Goal: Communication & Community: Share content

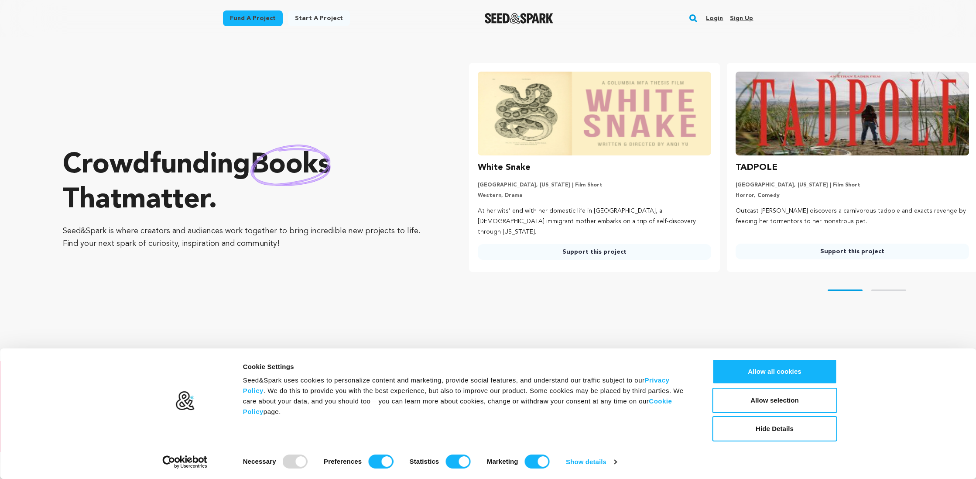
click at [716, 17] on link "Login" at bounding box center [714, 18] width 17 height 14
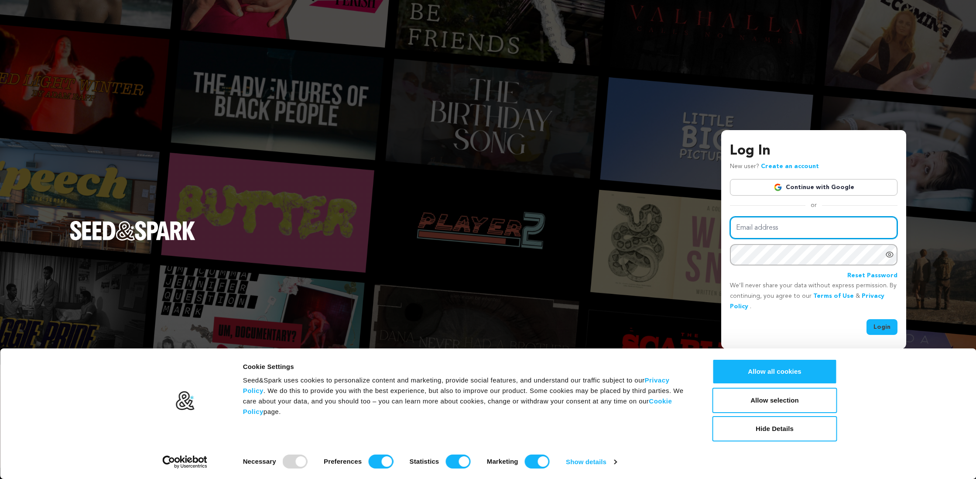
type input "valeribates@gmail.com"
click at [889, 323] on button "Login" at bounding box center [882, 327] width 31 height 16
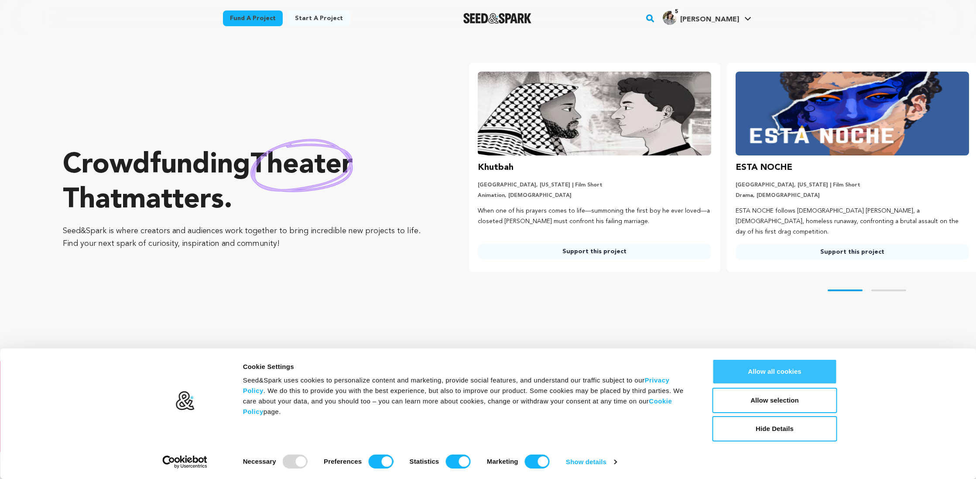
click at [788, 374] on button "Allow all cookies" at bounding box center [775, 371] width 125 height 25
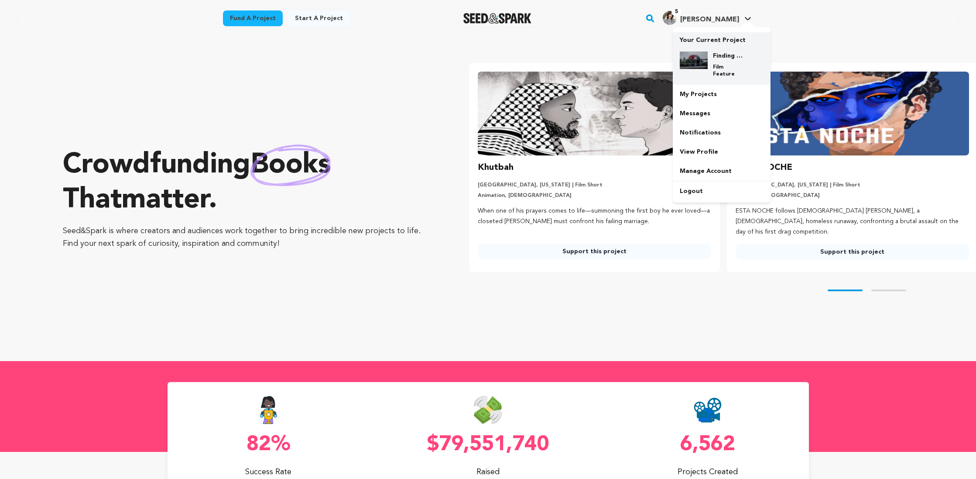
click at [725, 67] on p "Film Feature" at bounding box center [728, 71] width 31 height 14
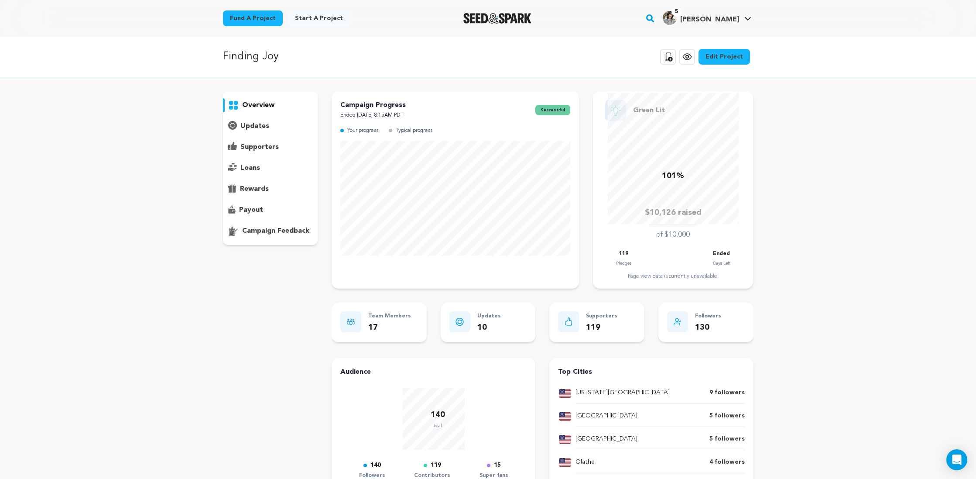
click at [251, 127] on p "updates" at bounding box center [255, 126] width 29 height 10
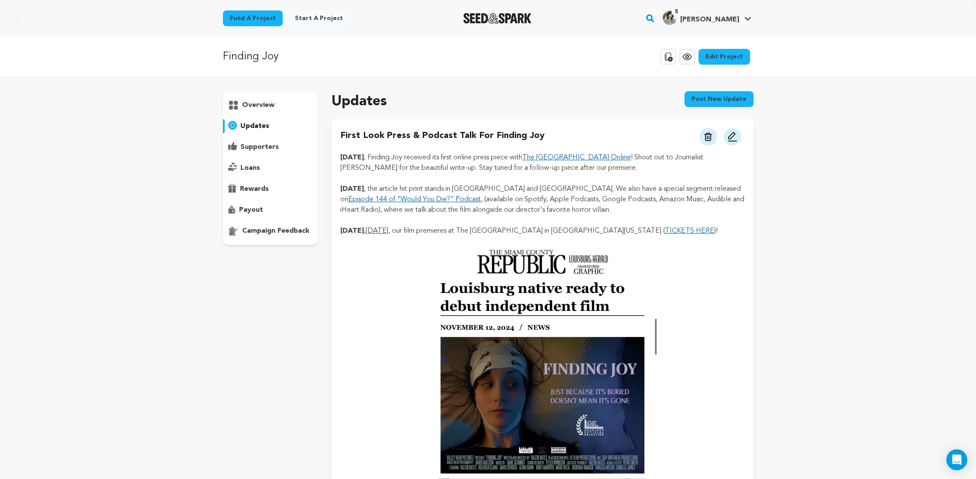
click at [721, 99] on button "Post new update" at bounding box center [719, 99] width 69 height 16
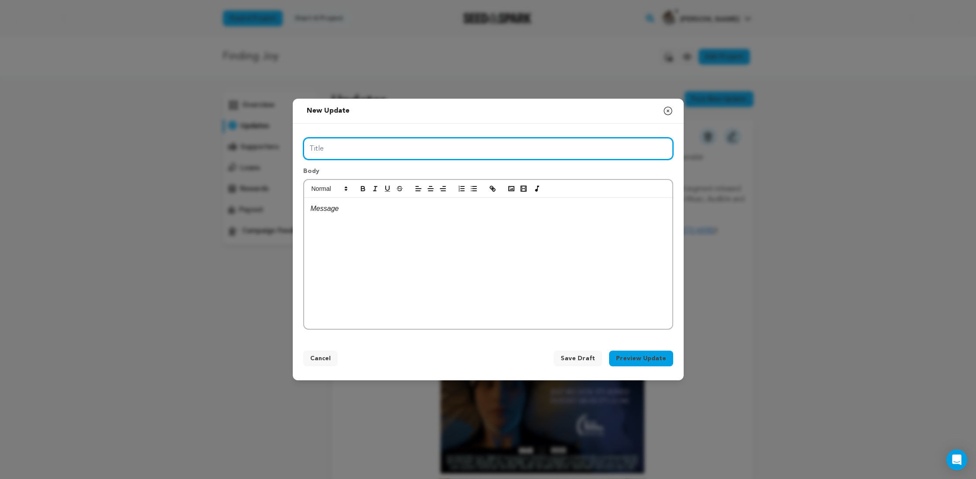
click at [377, 152] on input "Title" at bounding box center [488, 149] width 370 height 22
type input "Festival Updates & Voting Opportunity"
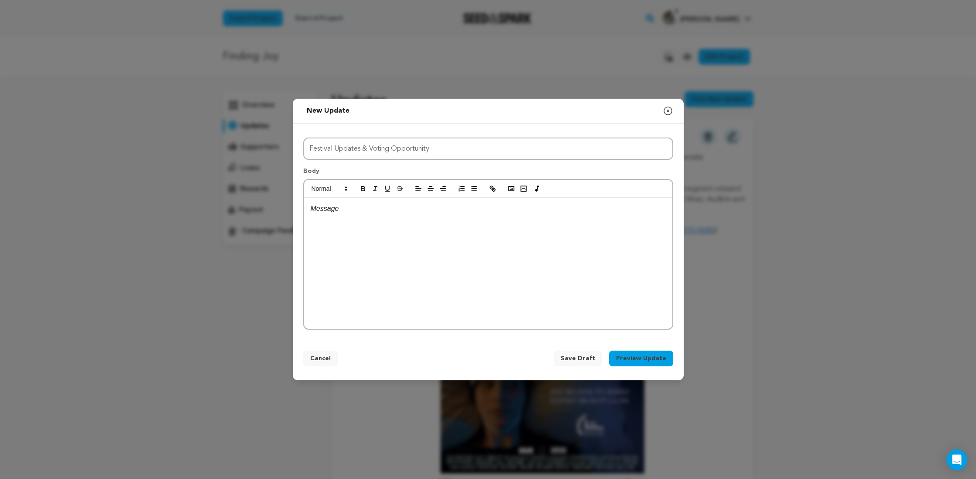
click at [374, 229] on div at bounding box center [488, 263] width 368 height 131
click at [371, 219] on div at bounding box center [488, 263] width 368 height 131
click at [464, 210] on p "Since our last update nearly one year ago (oof!), Finding Joy" at bounding box center [488, 208] width 355 height 11
drag, startPoint x: 507, startPoint y: 209, endPoint x: 465, endPoint y: 211, distance: 41.5
click at [465, 211] on p "Since our last update nearly one year ago (oof!), Finding Joy" at bounding box center [488, 208] width 355 height 11
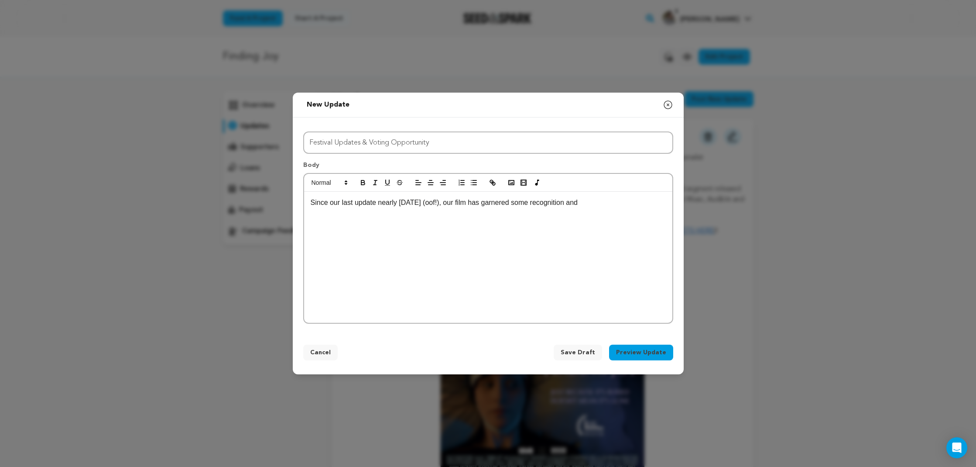
click at [625, 203] on p "Since our last update nearly one year ago (oof!), our film has garnered some re…" at bounding box center [488, 202] width 355 height 11
drag, startPoint x: 474, startPoint y: 204, endPoint x: 308, endPoint y: 204, distance: 166.3
click at [308, 204] on div "Since our last update nearly one year ago (oof!), our film has garnered some re…" at bounding box center [488, 257] width 368 height 131
click at [331, 203] on p "In the year since our last update, film has garnered some recognition and" at bounding box center [488, 202] width 355 height 11
click at [599, 203] on p "In the past year since our last update, film has garnered some recognition and" at bounding box center [488, 202] width 355 height 11
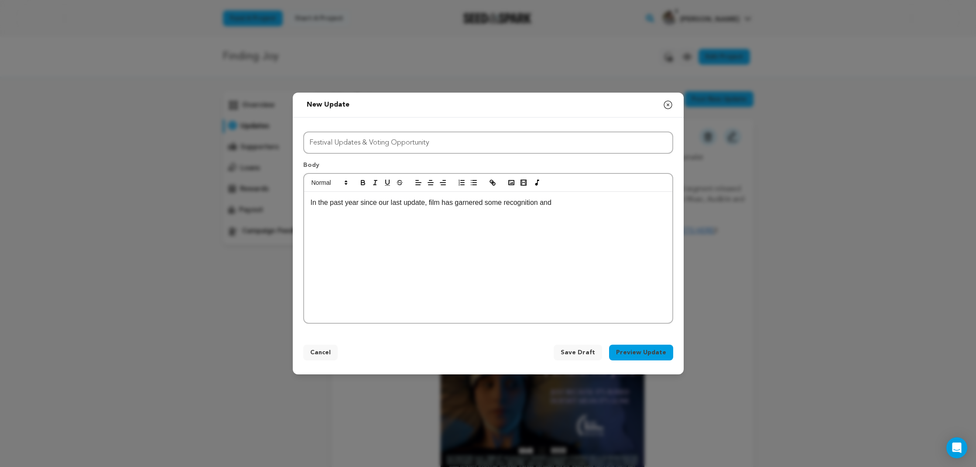
click at [431, 205] on p "In the past year since our last update, film has garnered some recognition and" at bounding box center [488, 202] width 355 height 11
click at [591, 202] on p "In the past year since our last update, our film has garnered some recognition …" at bounding box center [488, 202] width 355 height 11
click at [568, 202] on p "In the past year since our last update, our film has garnered some recognition …" at bounding box center [488, 202] width 355 height 11
drag, startPoint x: 622, startPoint y: 204, endPoint x: 557, endPoint y: 202, distance: 65.1
click at [557, 202] on p "In the past year since our last update, our film has garnered some recognition …" at bounding box center [488, 202] width 355 height 11
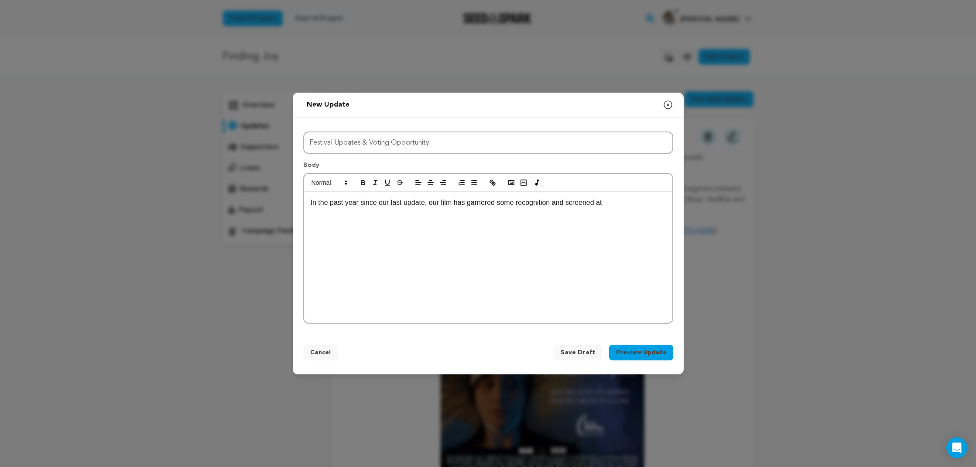
click at [619, 203] on p "In the past year since our last update, our film has garnered some recognition …" at bounding box center [488, 202] width 355 height 11
drag, startPoint x: 569, startPoint y: 203, endPoint x: 555, endPoint y: 206, distance: 14.0
click at [555, 206] on p "In the past year since our last update, our film has garnered some recognition …" at bounding box center [488, 202] width 355 height 11
click at [621, 201] on p "In the past year since our last update, our film has garnered some recognition …" at bounding box center [488, 202] width 355 height 11
click at [558, 203] on p "In the past year since our last update, our film has garnered some recognition …" at bounding box center [488, 202] width 355 height 11
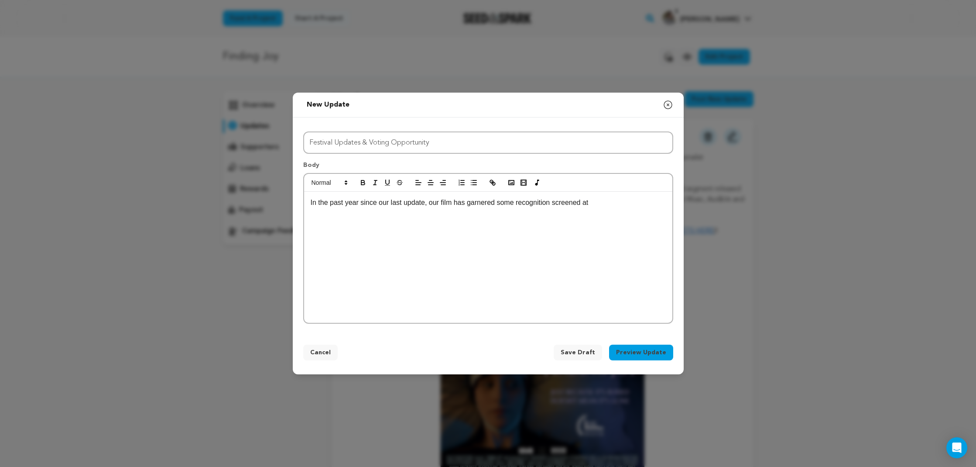
click at [619, 198] on p "In the past year since our last update, our film has garnered some recognition …" at bounding box center [488, 202] width 355 height 11
click at [519, 204] on p "In the past year since our last update, our film has garnered some recognition" at bounding box center [488, 202] width 355 height 11
click at [547, 200] on p "In the past year since our last update, our film has garnered recognition" at bounding box center [488, 202] width 355 height 11
drag, startPoint x: 419, startPoint y: 212, endPoint x: 338, endPoint y: 213, distance: 80.8
click at [338, 214] on p "In the past year since our last update, our film has garnered recognition and n…" at bounding box center [488, 208] width 355 height 22
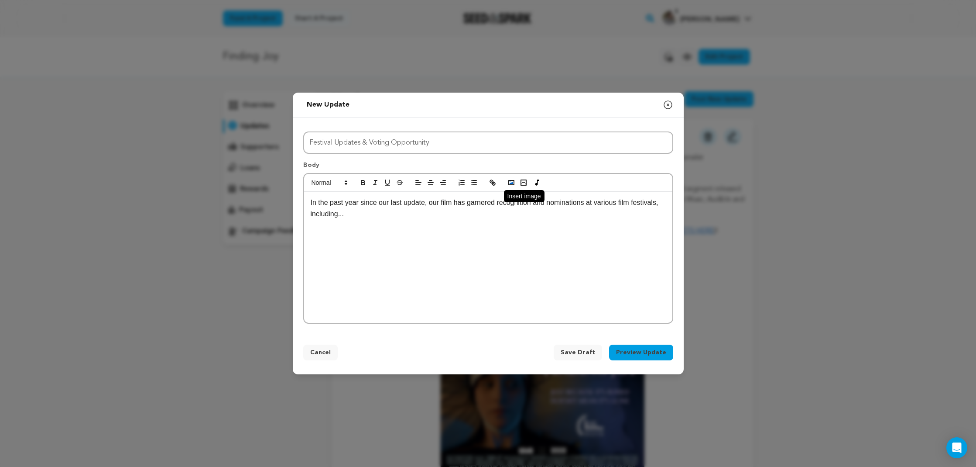
click at [510, 182] on icon "button" at bounding box center [512, 183] width 8 height 8
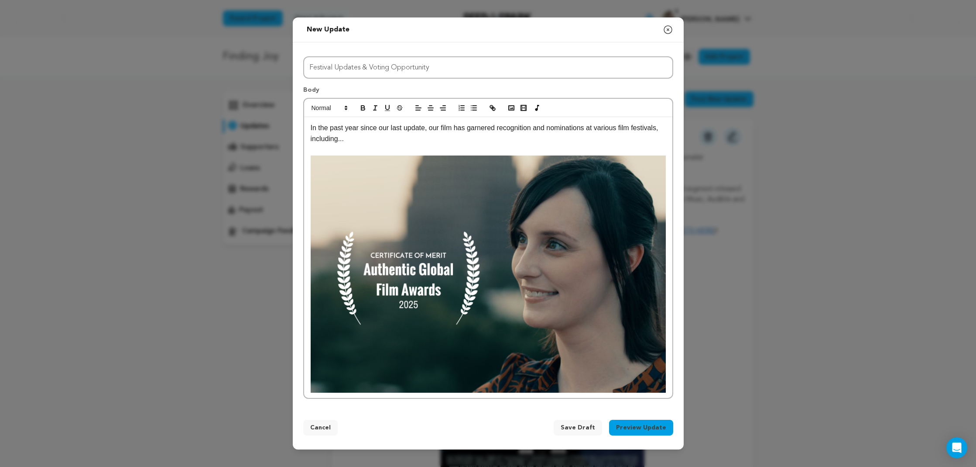
click at [419, 181] on img at bounding box center [488, 273] width 355 height 237
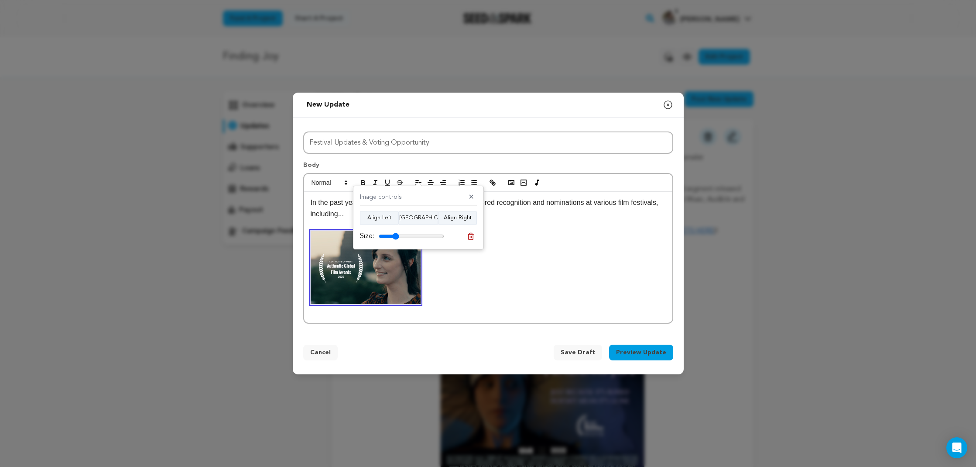
drag, startPoint x: 442, startPoint y: 237, endPoint x: 396, endPoint y: 237, distance: 45.8
type input "31"
click at [396, 237] on input "range" at bounding box center [411, 236] width 65 height 7
click at [495, 285] on p at bounding box center [488, 266] width 355 height 73
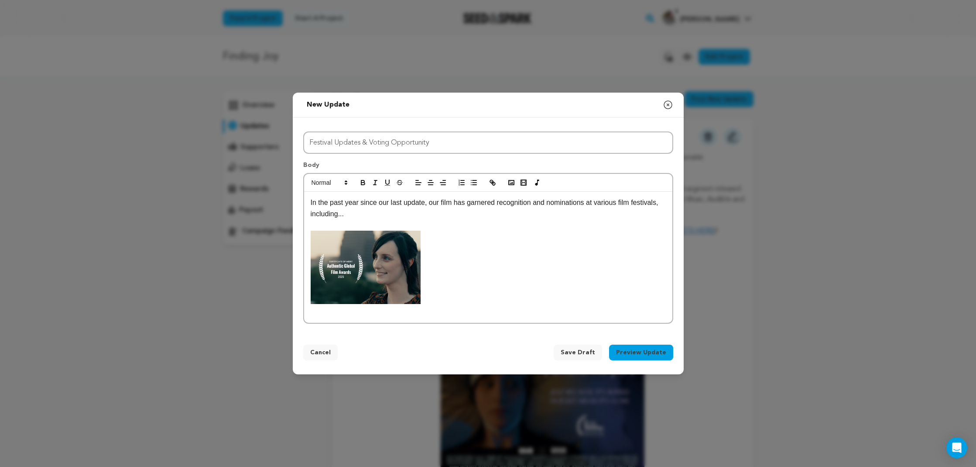
click at [393, 211] on p "In the past year since our last update, our film has garnered recognition and n…" at bounding box center [488, 208] width 355 height 22
drag, startPoint x: 551, startPoint y: 204, endPoint x: 536, endPoint y: 205, distance: 15.3
click at [536, 205] on p "In the past year since our last update, our film has garnered recognition and n…" at bounding box center [488, 208] width 355 height 22
click at [385, 218] on p "In the past year since our last update, our film has garnered recognition and n…" at bounding box center [488, 208] width 355 height 22
click at [458, 263] on p at bounding box center [488, 266] width 355 height 73
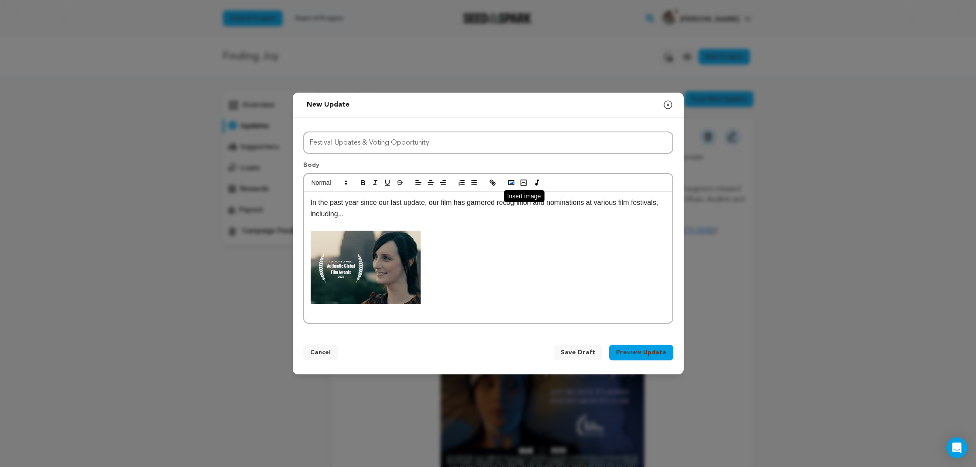
click at [513, 182] on icon "button" at bounding box center [512, 183] width 8 height 8
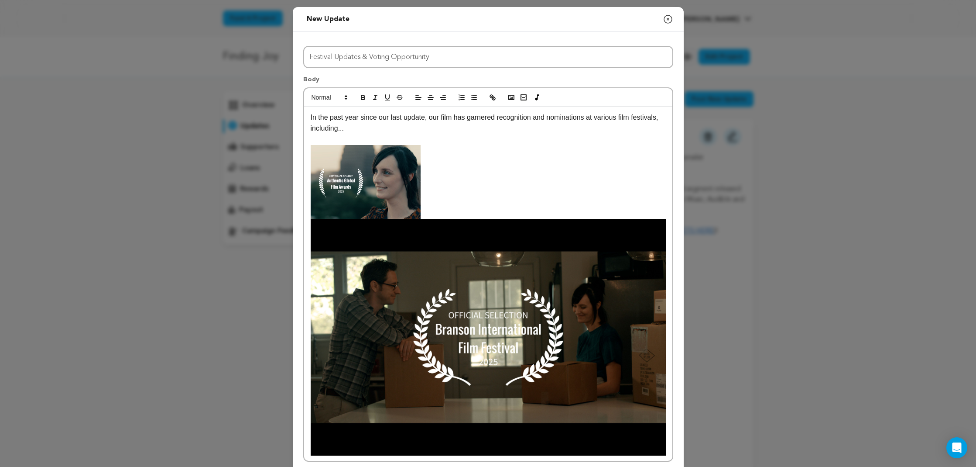
click at [494, 286] on img at bounding box center [488, 337] width 355 height 237
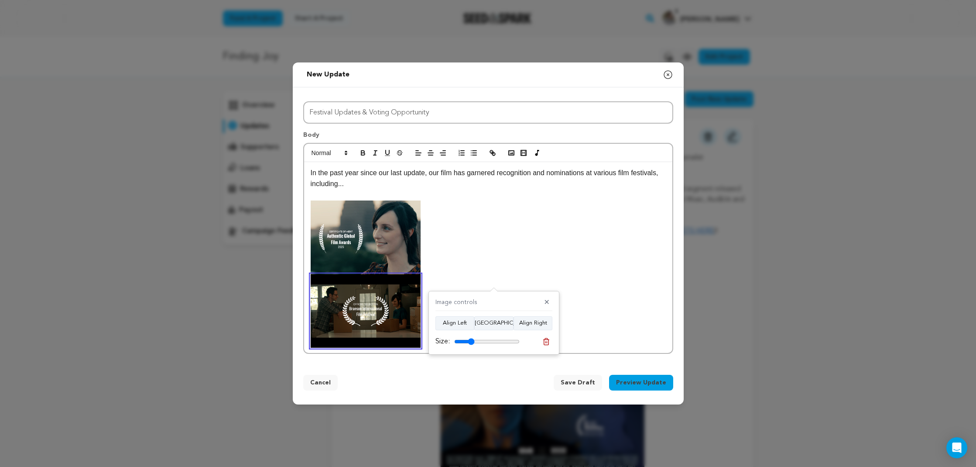
drag, startPoint x: 516, startPoint y: 340, endPoint x: 471, endPoint y: 342, distance: 45.0
type input "31"
click at [471, 342] on input "range" at bounding box center [486, 341] width 65 height 7
drag, startPoint x: 468, startPoint y: 303, endPoint x: 463, endPoint y: 301, distance: 5.9
click at [468, 303] on h4 "Image controls" at bounding box center [457, 302] width 42 height 9
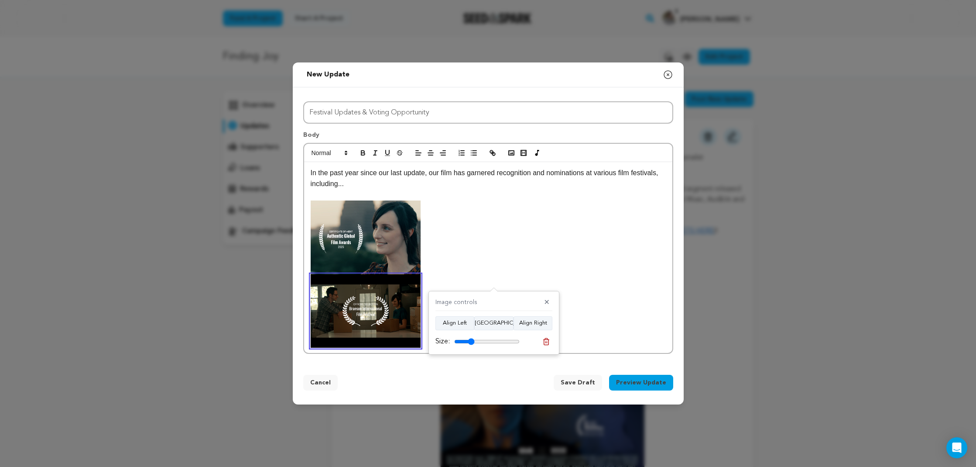
click at [447, 269] on p at bounding box center [488, 273] width 355 height 147
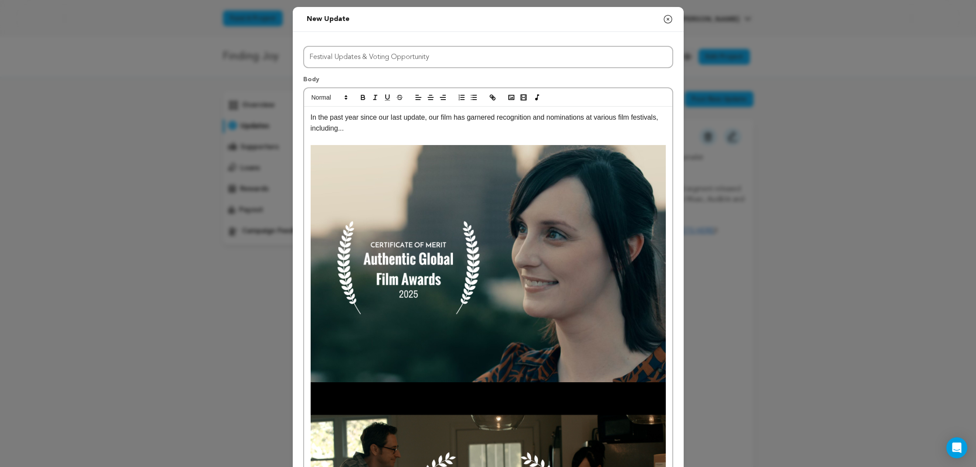
click at [450, 268] on img at bounding box center [488, 263] width 355 height 237
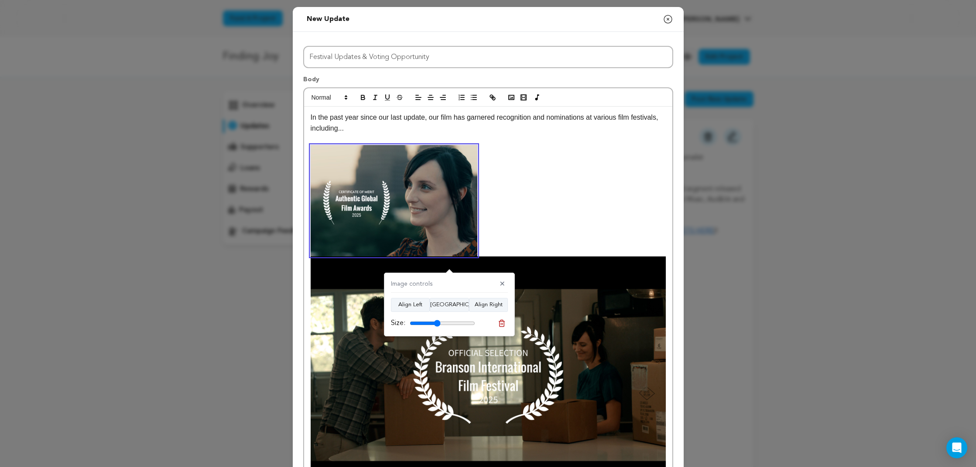
drag, startPoint x: 469, startPoint y: 320, endPoint x: 437, endPoint y: 324, distance: 32.1
click at [437, 324] on input "range" at bounding box center [442, 323] width 65 height 7
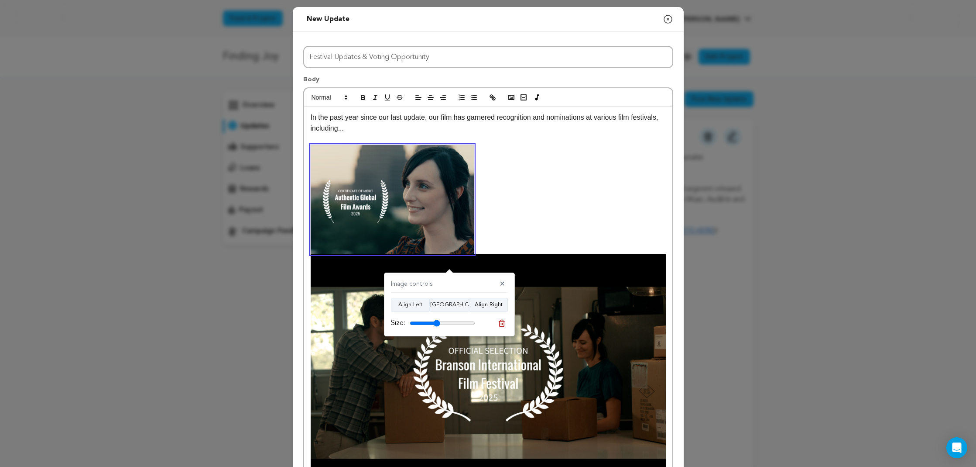
click at [437, 323] on input "range" at bounding box center [442, 323] width 65 height 7
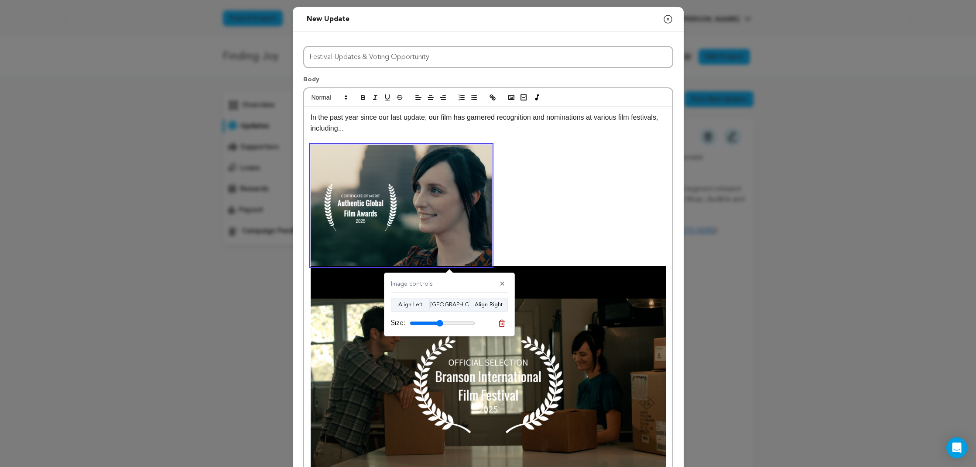
drag, startPoint x: 436, startPoint y: 321, endPoint x: 440, endPoint y: 321, distance: 4.4
type input "51"
click at [440, 321] on input "range" at bounding box center [442, 323] width 65 height 7
click at [561, 310] on img at bounding box center [488, 384] width 355 height 237
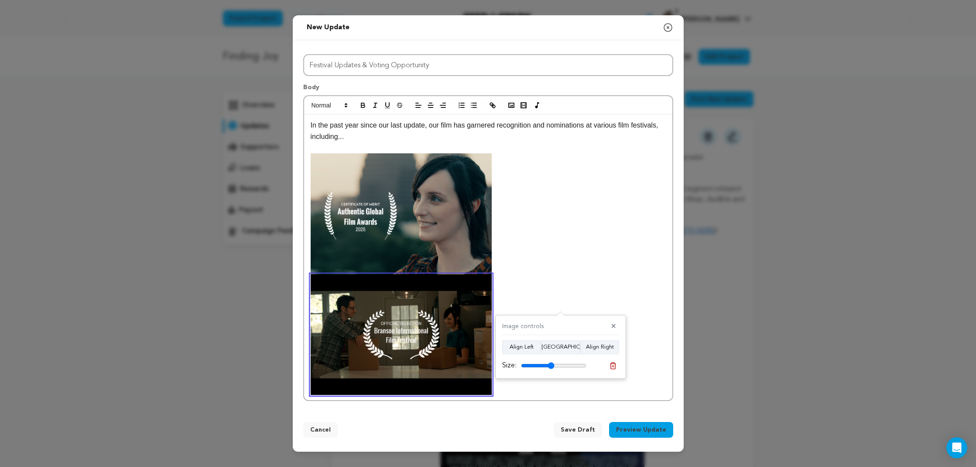
drag, startPoint x: 584, startPoint y: 365, endPoint x: 551, endPoint y: 366, distance: 32.3
type input "51"
click at [551, 366] on input "range" at bounding box center [553, 365] width 65 height 7
click at [519, 291] on p at bounding box center [488, 274] width 355 height 242
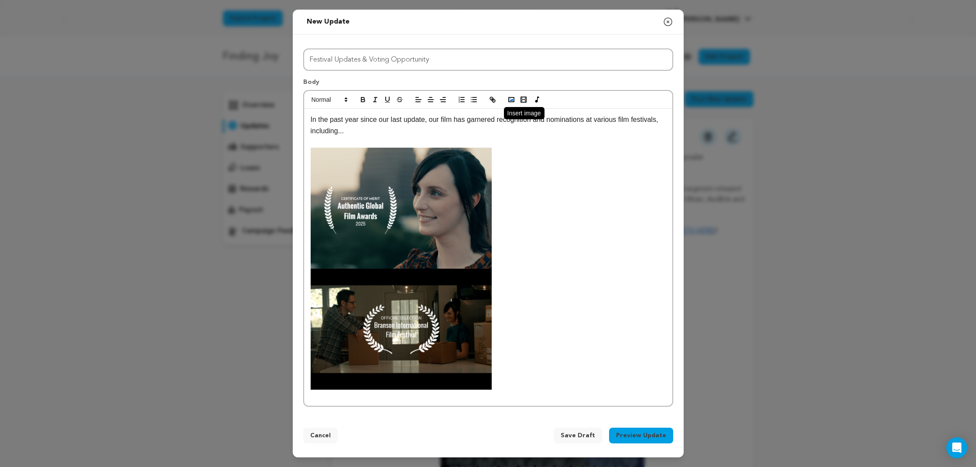
click at [509, 101] on rect "button" at bounding box center [511, 99] width 5 height 4
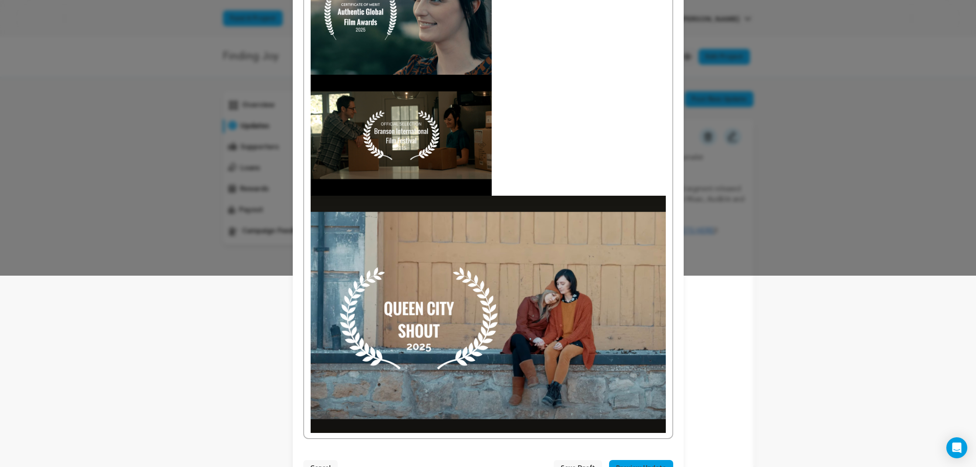
scroll to position [204, 0]
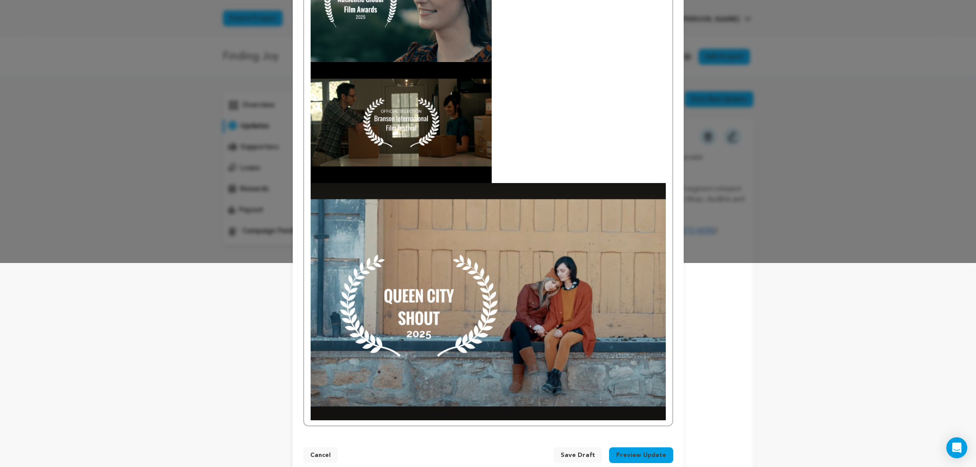
click at [540, 323] on img at bounding box center [488, 301] width 355 height 237
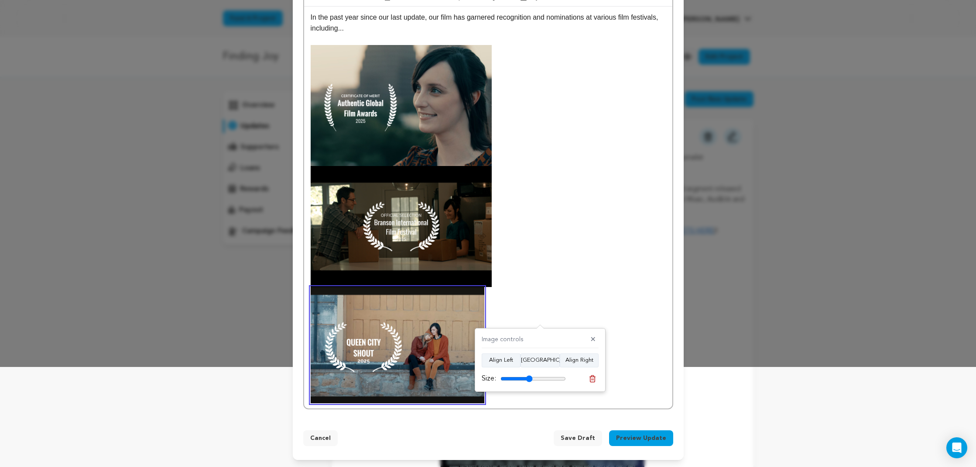
scroll to position [100, 0]
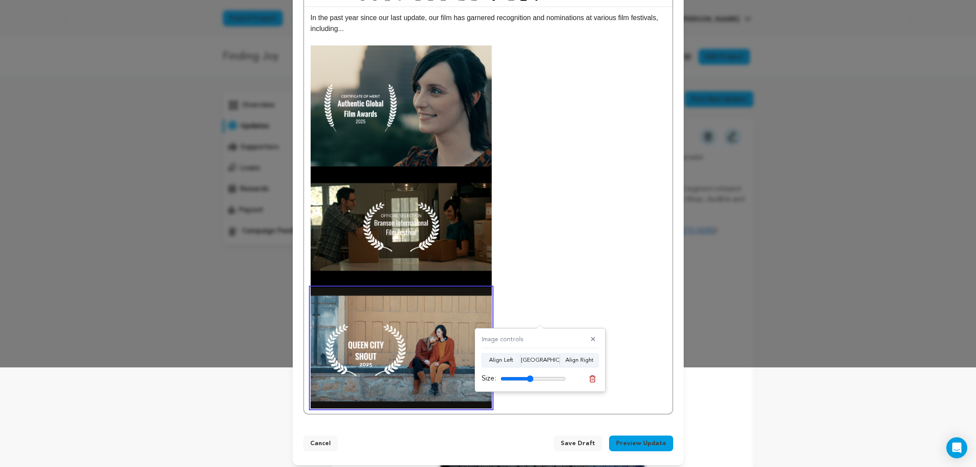
drag, startPoint x: 561, startPoint y: 377, endPoint x: 530, endPoint y: 379, distance: 31.1
click at [530, 379] on input "range" at bounding box center [533, 378] width 65 height 7
type input "51"
click at [531, 379] on input "range" at bounding box center [533, 378] width 65 height 7
drag, startPoint x: 554, startPoint y: 333, endPoint x: 552, endPoint y: 326, distance: 8.2
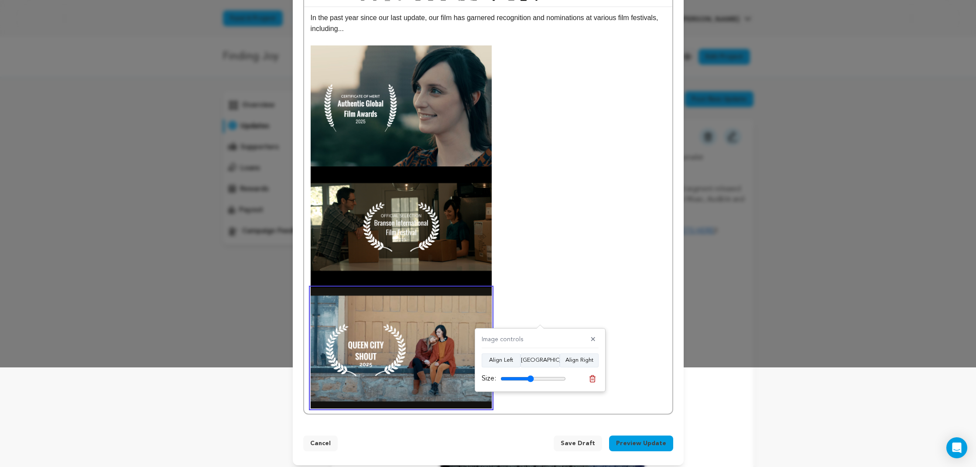
click at [554, 333] on div "Image controls ✕ Align Left Align Center Align Right Size:" at bounding box center [540, 360] width 131 height 64
click at [546, 286] on p at bounding box center [488, 166] width 355 height 242
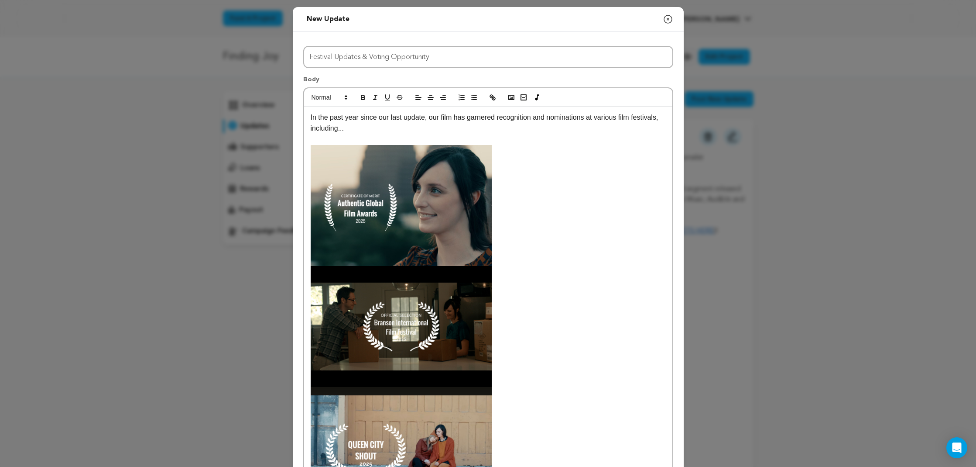
scroll to position [0, 0]
click at [450, 168] on img at bounding box center [401, 205] width 181 height 121
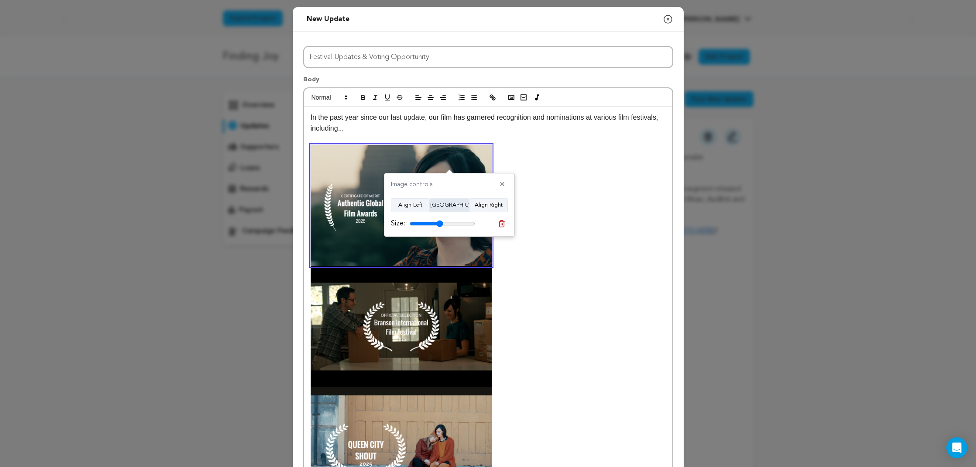
drag, startPoint x: 459, startPoint y: 203, endPoint x: 455, endPoint y: 210, distance: 8.0
click at [459, 203] on button "[GEOGRAPHIC_DATA]" at bounding box center [449, 205] width 39 height 14
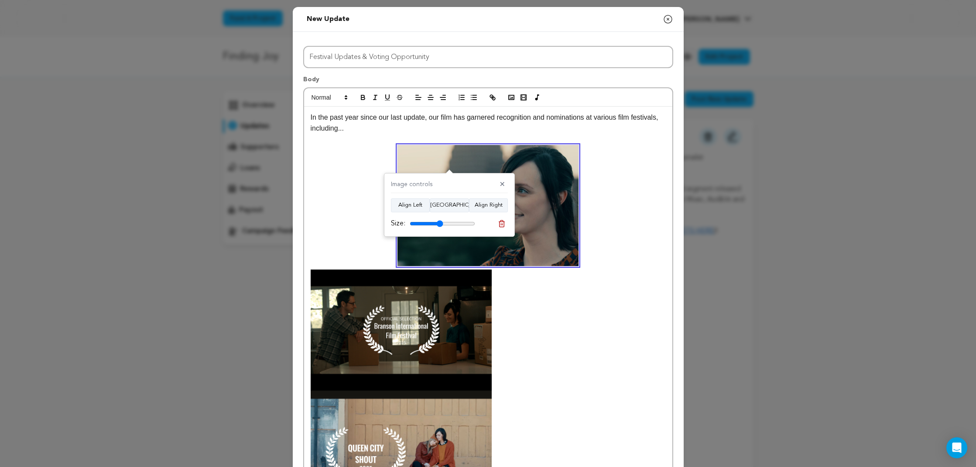
drag, startPoint x: 450, startPoint y: 316, endPoint x: 457, endPoint y: 244, distance: 72.3
click at [450, 316] on img at bounding box center [401, 329] width 181 height 121
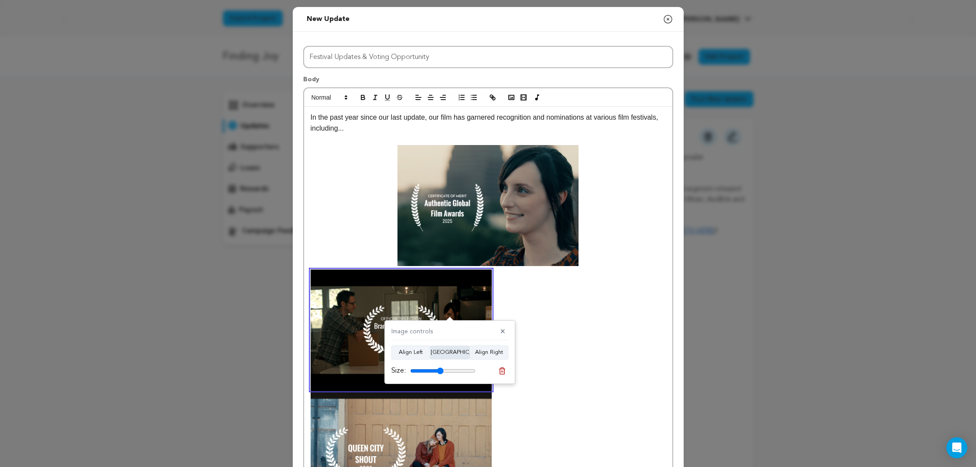
click at [447, 353] on button "[GEOGRAPHIC_DATA]" at bounding box center [449, 352] width 39 height 14
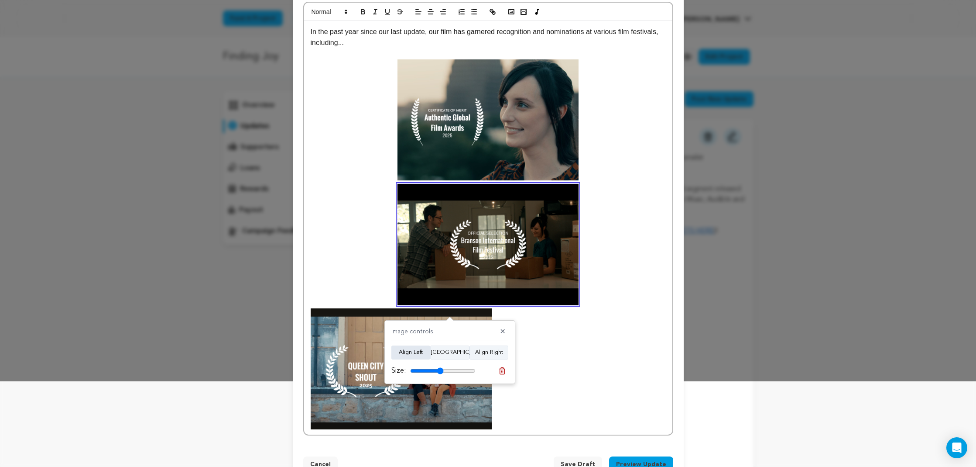
scroll to position [89, 0]
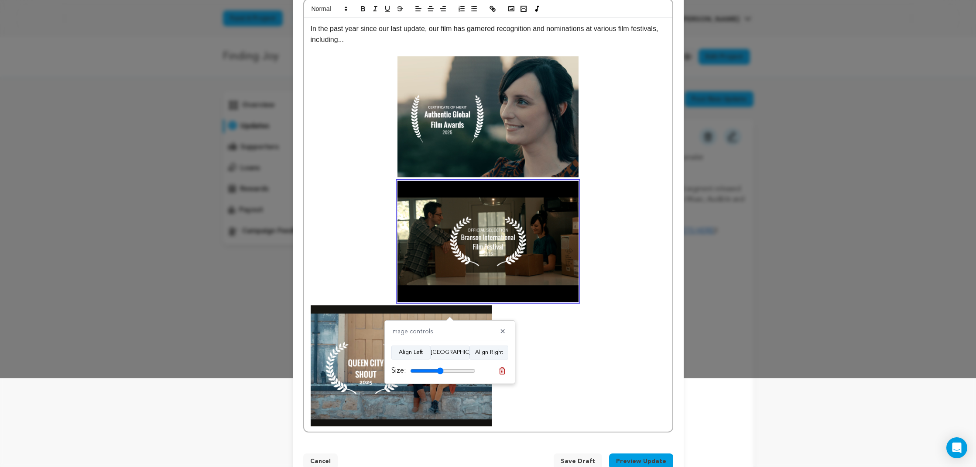
click at [350, 354] on img at bounding box center [401, 365] width 181 height 121
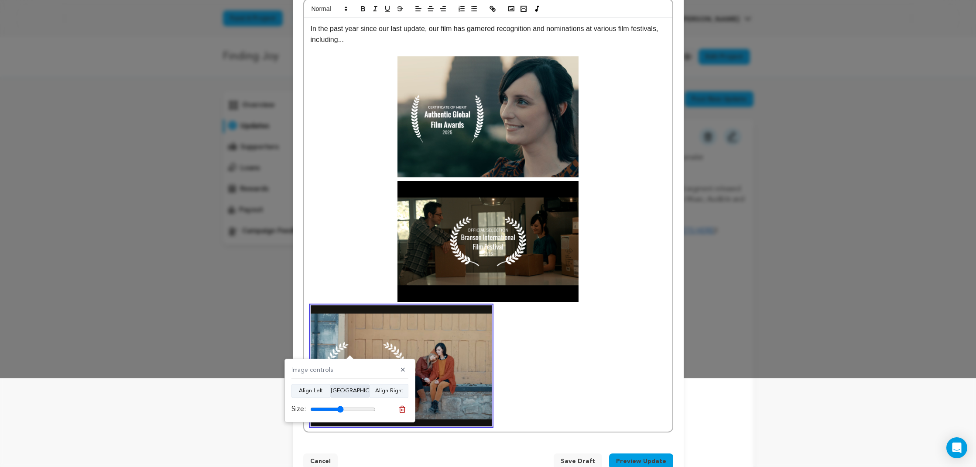
click at [351, 392] on button "[GEOGRAPHIC_DATA]" at bounding box center [349, 391] width 39 height 14
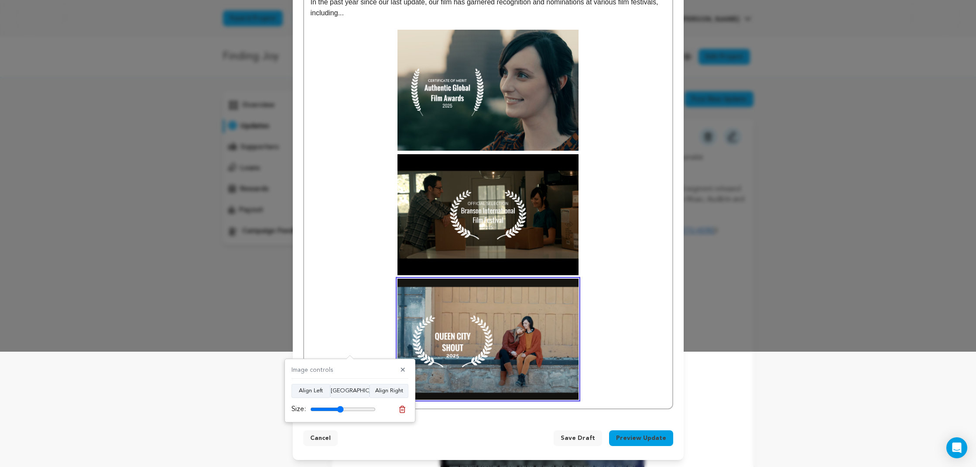
scroll to position [115, 0]
click at [624, 345] on p at bounding box center [488, 339] width 355 height 121
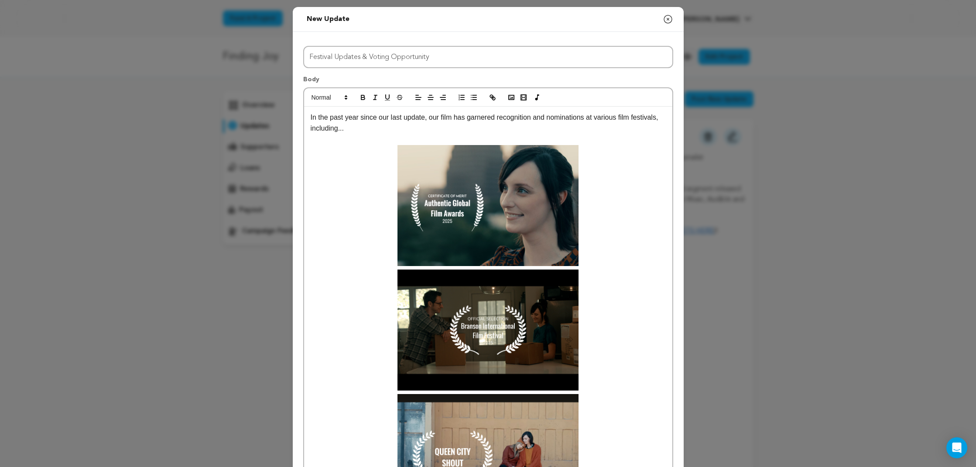
scroll to position [0, 0]
click at [511, 96] on rect "button" at bounding box center [511, 97] width 5 height 4
click at [510, 97] on icon "button" at bounding box center [512, 97] width 8 height 8
click at [510, 96] on circle "button" at bounding box center [510, 96] width 1 height 1
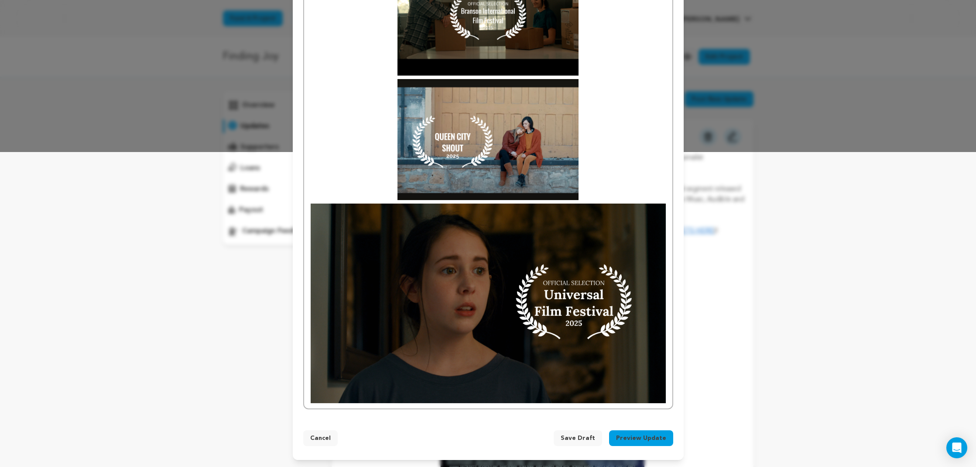
scroll to position [315, 0]
click at [503, 269] on img at bounding box center [488, 303] width 355 height 200
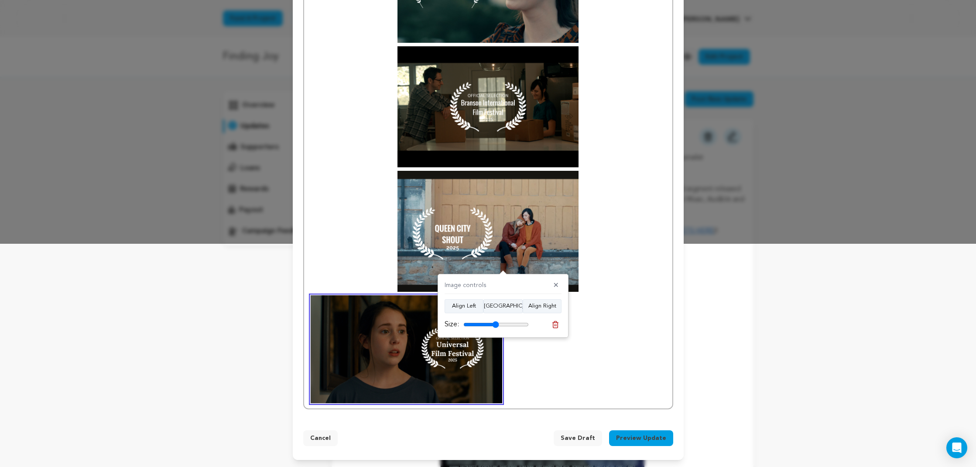
scroll to position [223, 0]
drag, startPoint x: 523, startPoint y: 323, endPoint x: 496, endPoint y: 323, distance: 27.1
click at [496, 324] on input "range" at bounding box center [496, 324] width 65 height 7
click at [498, 306] on button "[GEOGRAPHIC_DATA]" at bounding box center [503, 306] width 39 height 14
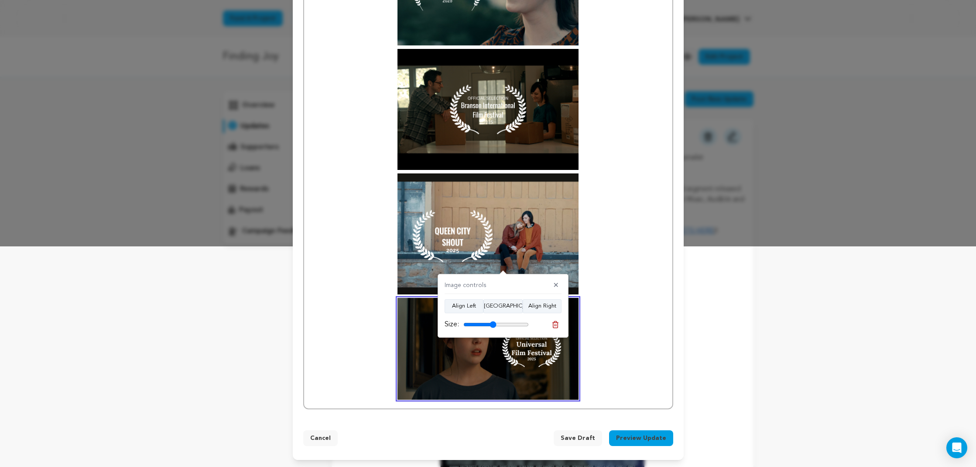
scroll to position [218, 0]
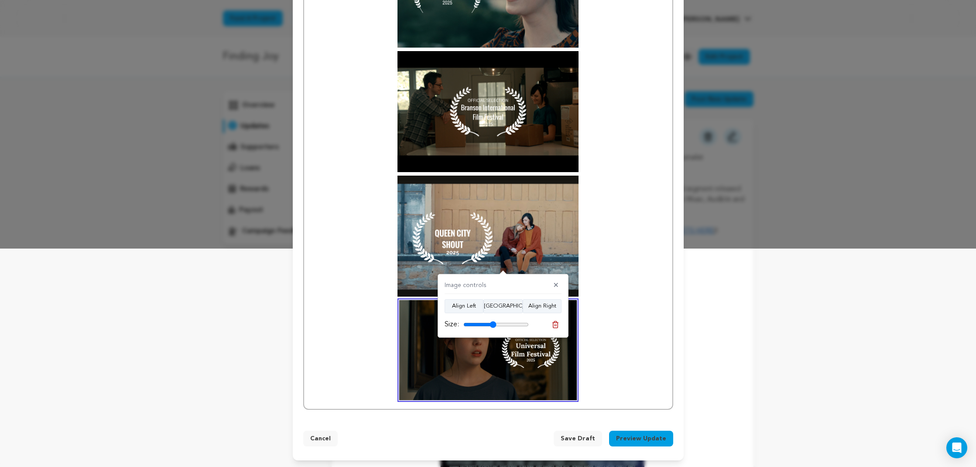
type input "50"
click at [493, 324] on input "range" at bounding box center [496, 324] width 65 height 7
click at [588, 293] on p at bounding box center [488, 235] width 355 height 121
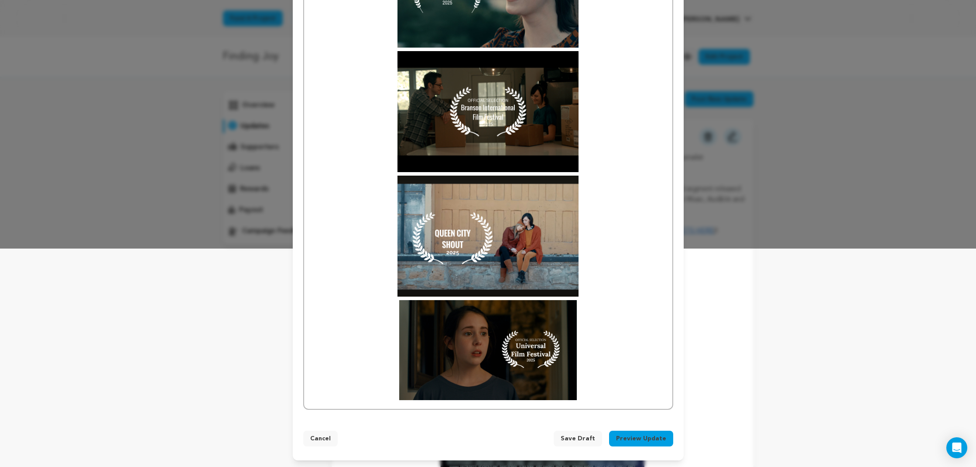
click at [531, 320] on img at bounding box center [488, 350] width 178 height 100
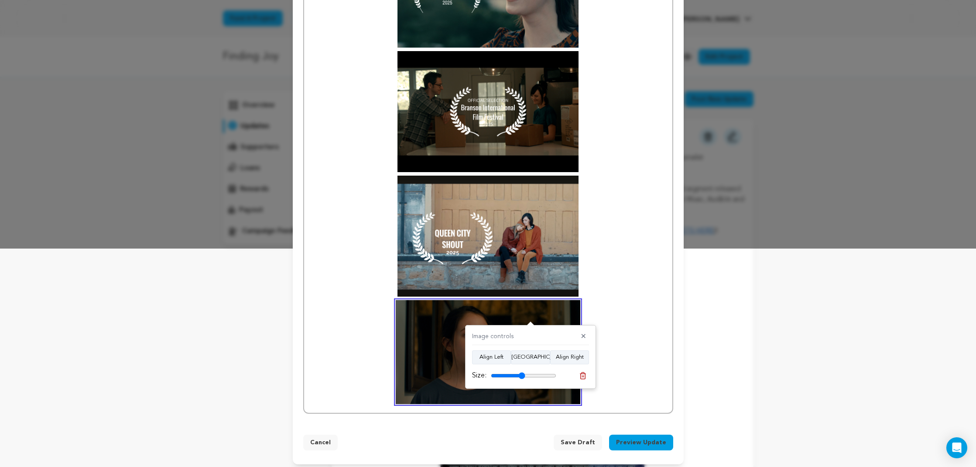
type input "52"
click at [522, 376] on input "range" at bounding box center [523, 375] width 65 height 7
click at [629, 313] on p at bounding box center [488, 352] width 355 height 104
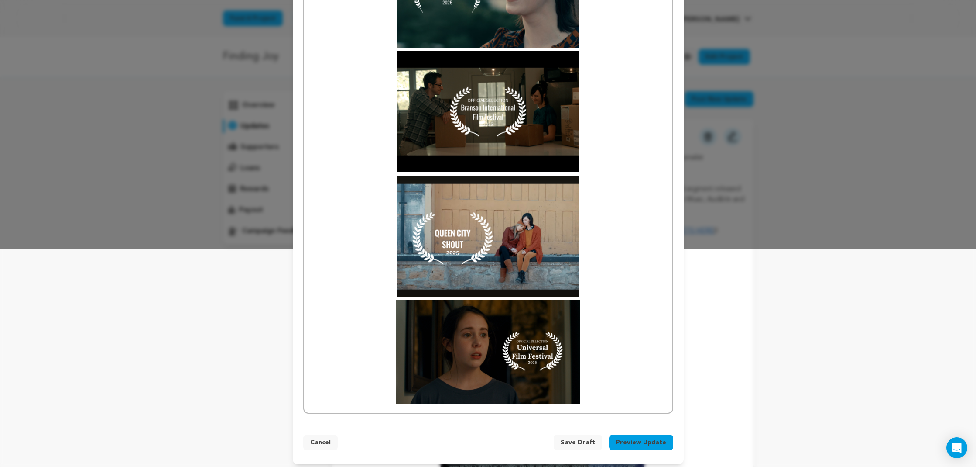
click at [522, 342] on img at bounding box center [488, 352] width 185 height 104
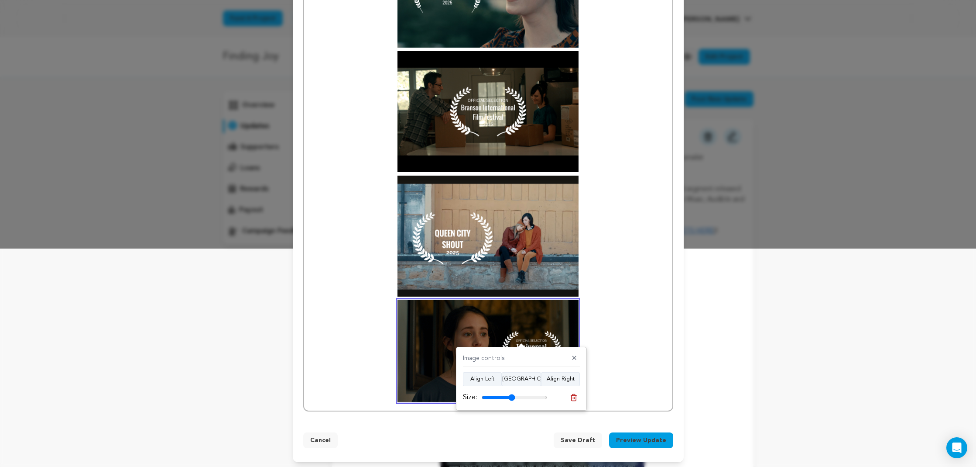
type input "51"
click at [512, 394] on input "range" at bounding box center [514, 397] width 65 height 7
click at [624, 315] on p at bounding box center [488, 351] width 355 height 102
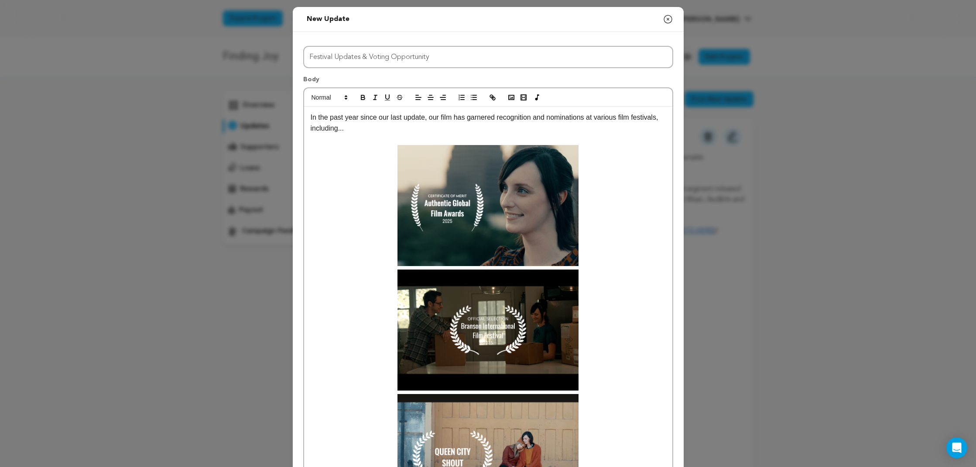
scroll to position [0, 0]
click at [520, 196] on img at bounding box center [488, 205] width 181 height 121
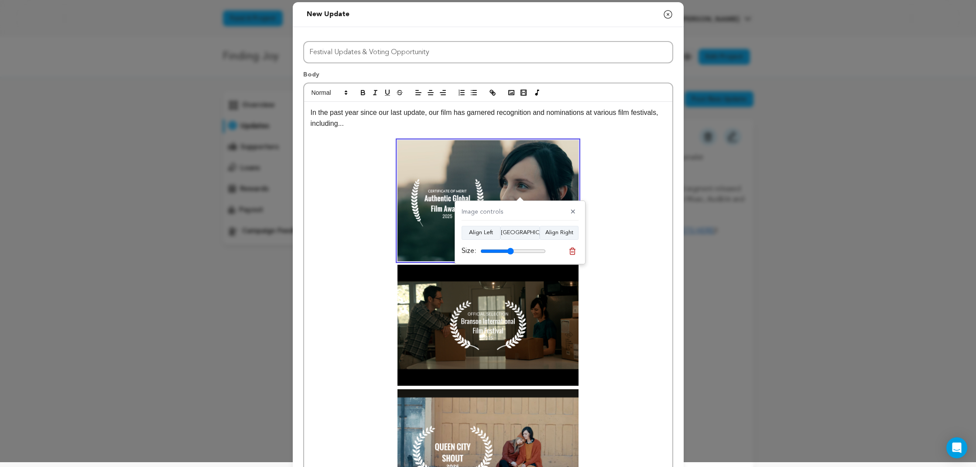
click at [636, 349] on p at bounding box center [488, 262] width 355 height 245
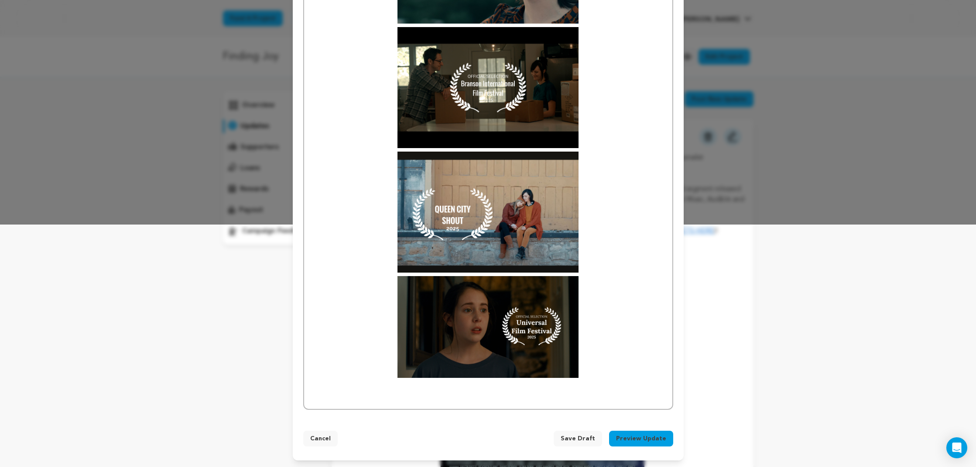
scroll to position [242, 0]
click at [623, 336] on p at bounding box center [488, 327] width 355 height 102
click at [496, 388] on p at bounding box center [488, 387] width 355 height 11
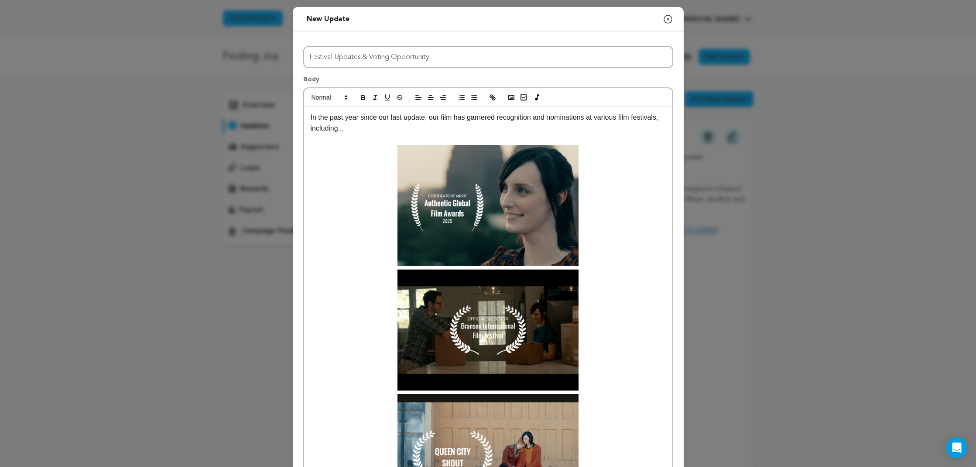
scroll to position [0, 0]
click at [511, 95] on icon "button" at bounding box center [512, 97] width 8 height 8
click at [846, 188] on div "New update Preview your update Close modal Title Festival Updates & Voting Oppo…" at bounding box center [488, 354] width 976 height 709
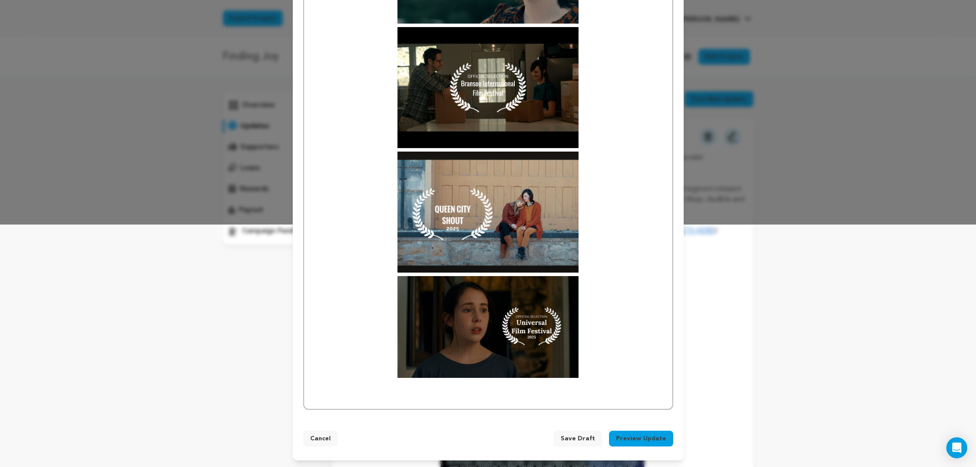
scroll to position [242, 0]
drag, startPoint x: 621, startPoint y: 371, endPoint x: 616, endPoint y: 373, distance: 5.7
click at [621, 371] on p at bounding box center [488, 327] width 355 height 102
click at [583, 389] on p at bounding box center [488, 387] width 355 height 11
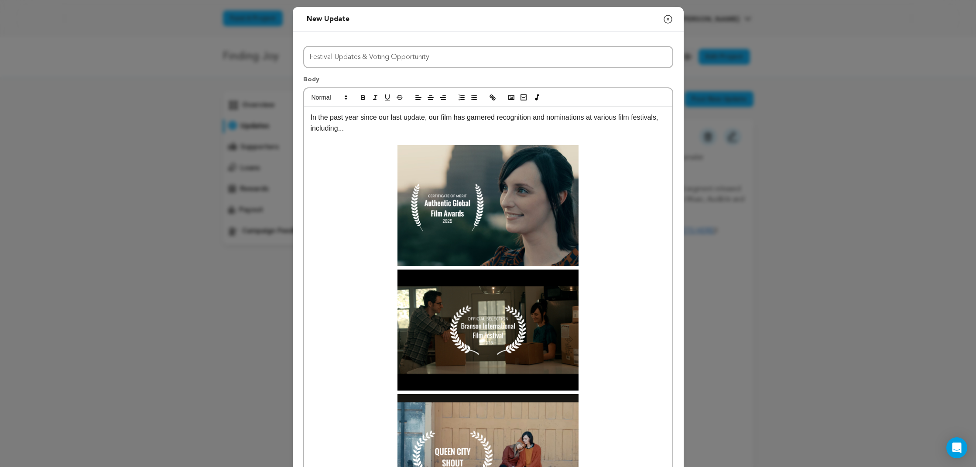
scroll to position [0, 0]
click at [509, 96] on icon "button" at bounding box center [512, 97] width 8 height 8
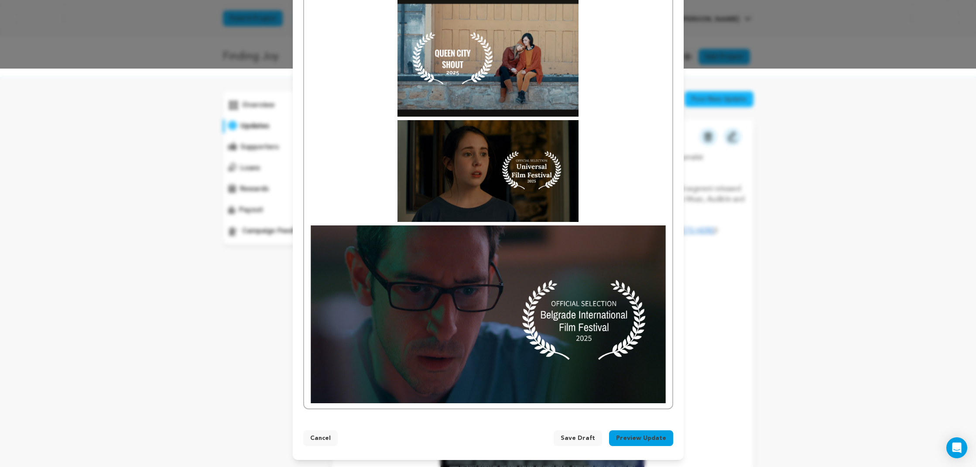
click at [492, 292] on img at bounding box center [488, 314] width 355 height 178
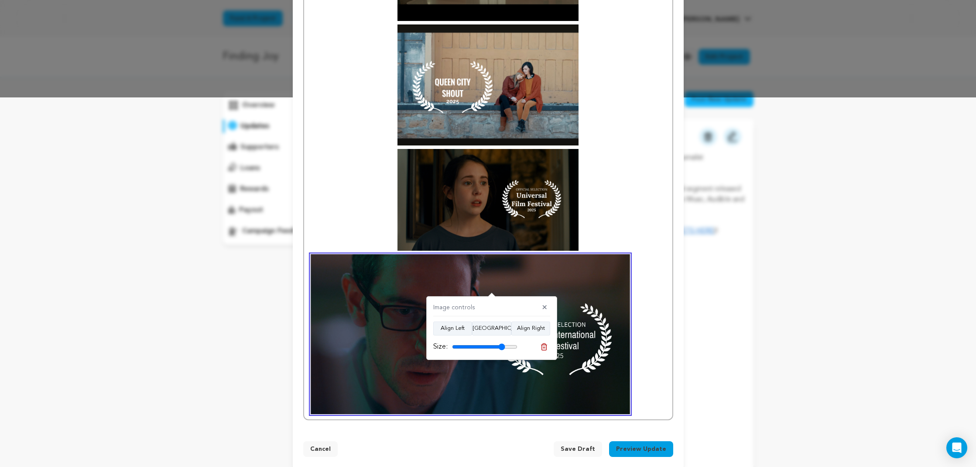
scroll to position [364, 0]
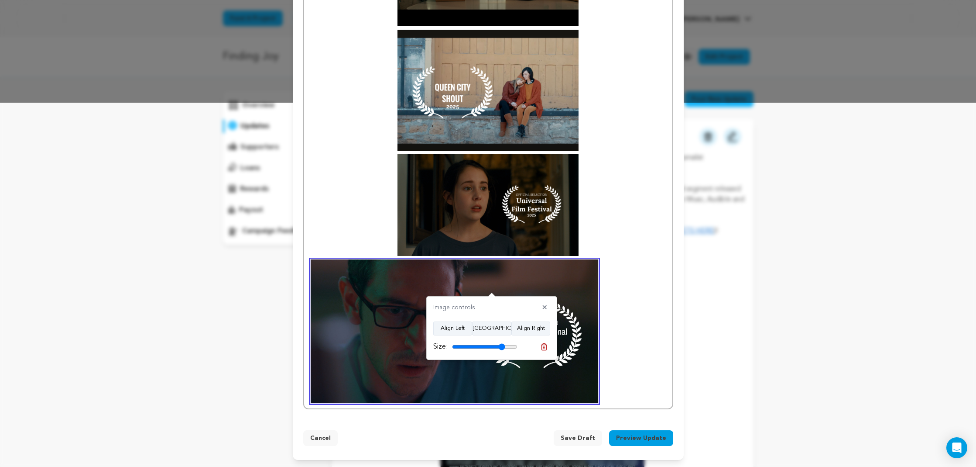
drag, startPoint x: 512, startPoint y: 345, endPoint x: 492, endPoint y: 334, distance: 23.2
click at [502, 347] on input "range" at bounding box center [484, 346] width 65 height 7
click at [492, 328] on button "[GEOGRAPHIC_DATA]" at bounding box center [491, 328] width 39 height 14
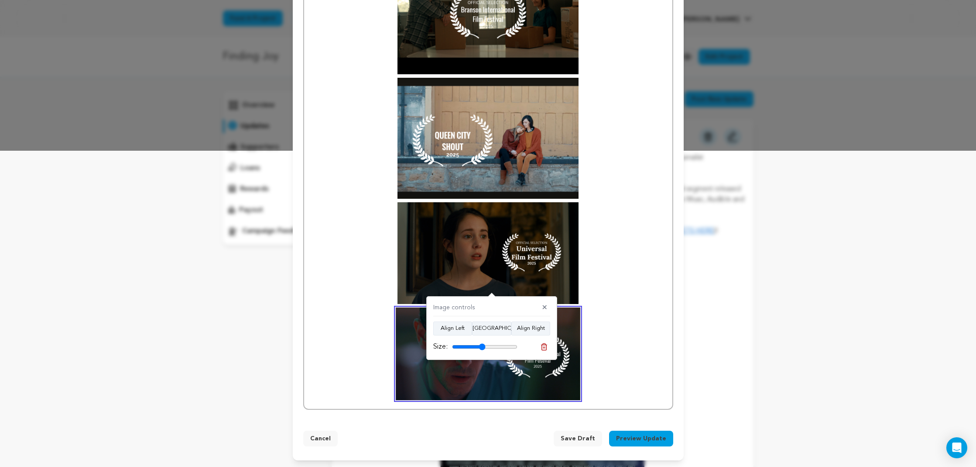
scroll to position [314, 0]
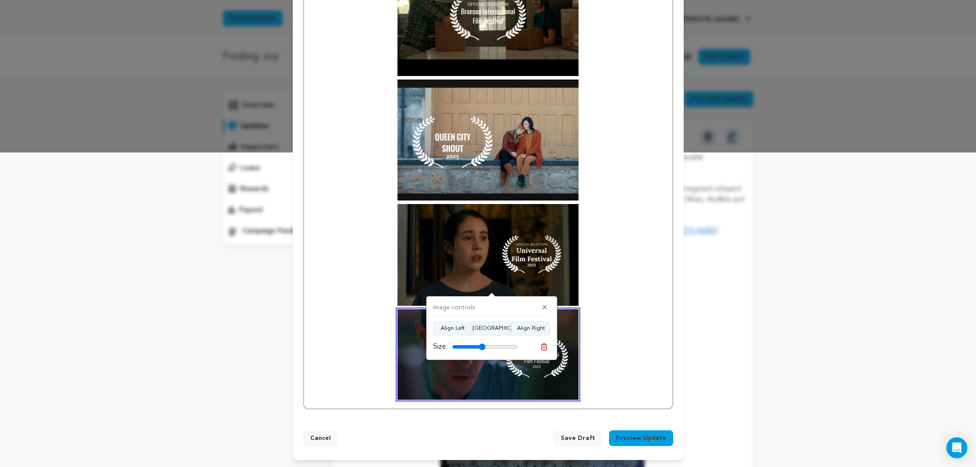
drag, startPoint x: 500, startPoint y: 345, endPoint x: 482, endPoint y: 350, distance: 18.2
type input "51"
click at [482, 350] on div "Size:" at bounding box center [475, 346] width 84 height 10
click at [618, 289] on p at bounding box center [488, 255] width 355 height 102
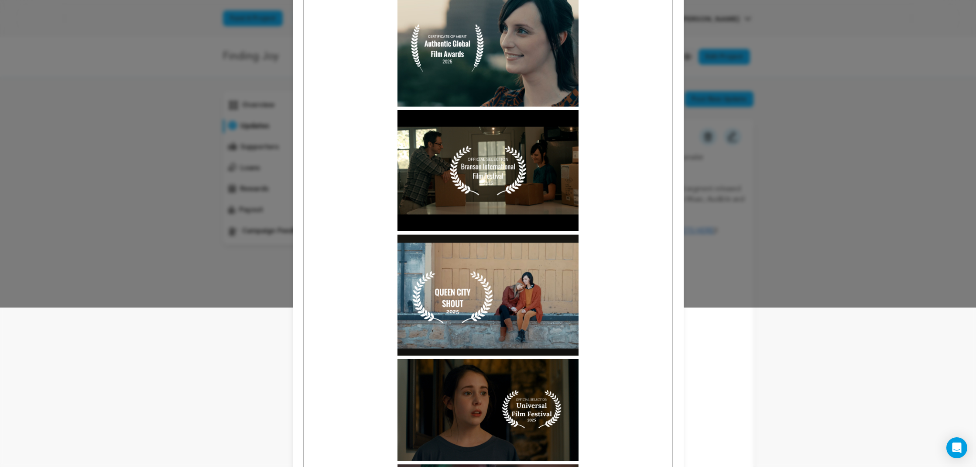
scroll to position [154, 0]
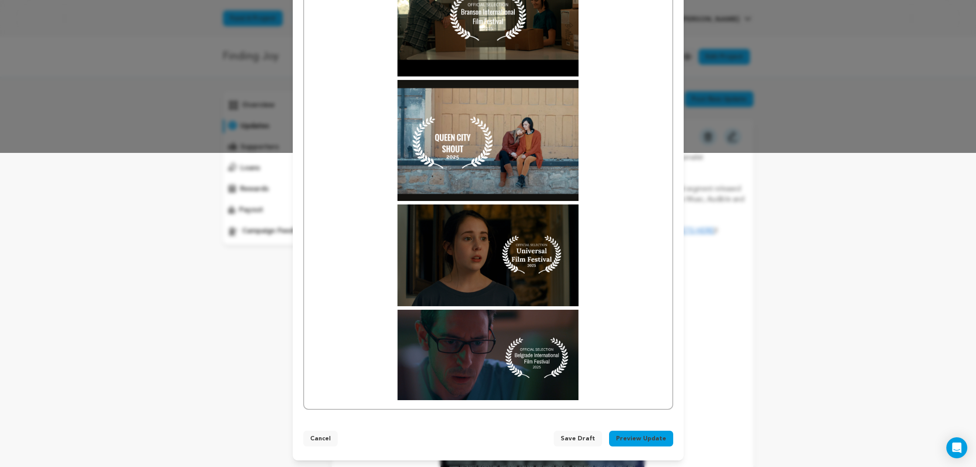
click at [424, 347] on img at bounding box center [488, 354] width 181 height 90
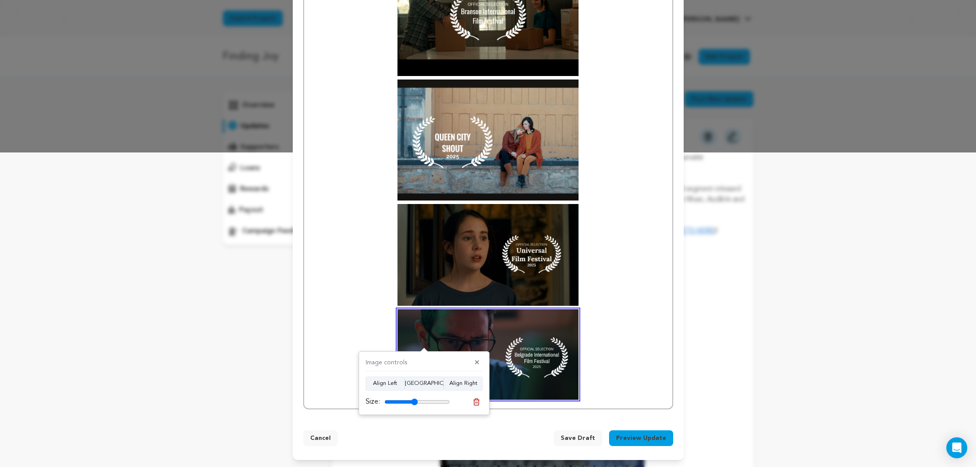
scroll to position [314, 0]
click at [600, 337] on p at bounding box center [488, 354] width 355 height 90
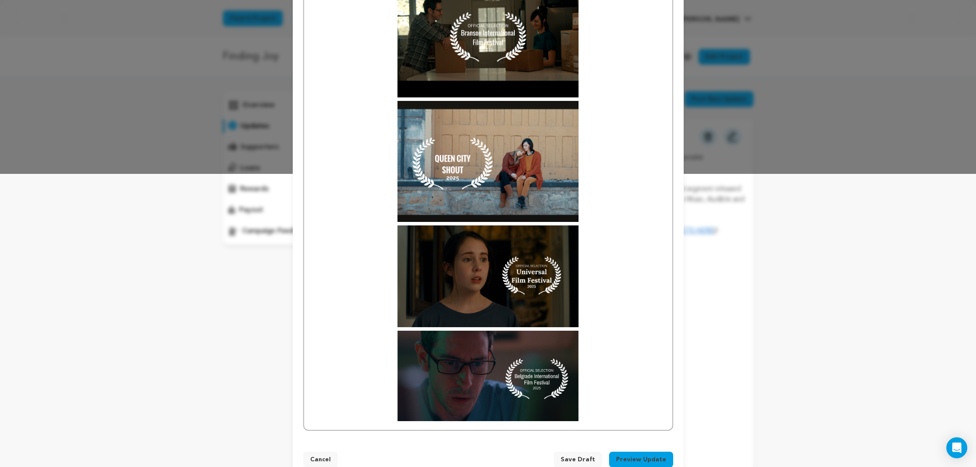
scroll to position [282, 0]
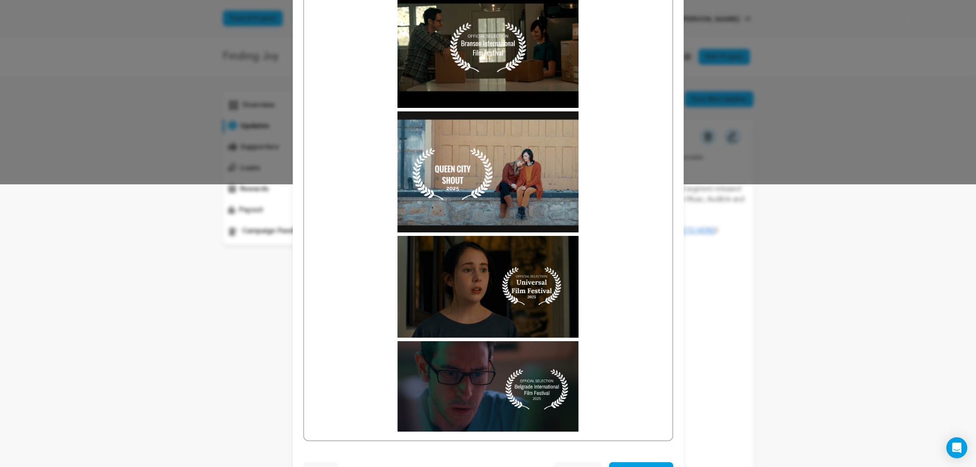
drag, startPoint x: 500, startPoint y: 358, endPoint x: 502, endPoint y: 354, distance: 4.7
click at [519, 365] on img at bounding box center [488, 386] width 181 height 90
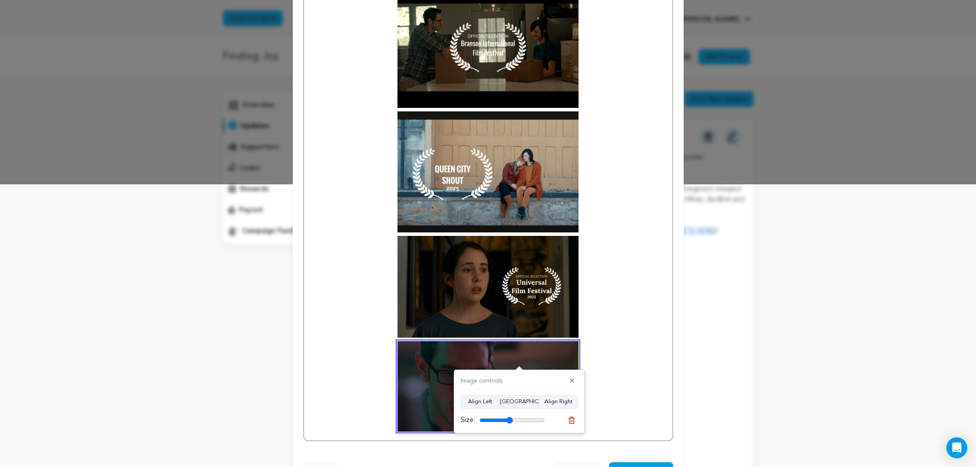
click at [626, 365] on p at bounding box center [488, 386] width 355 height 90
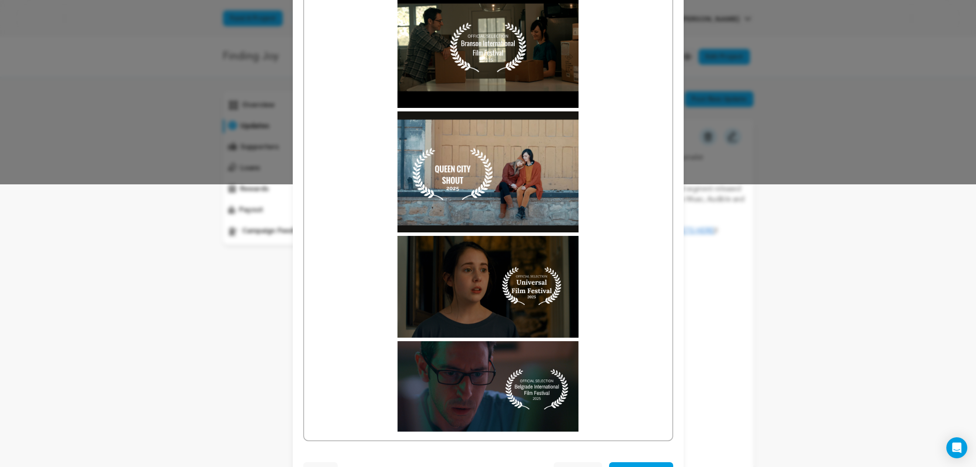
click at [520, 364] on img at bounding box center [488, 386] width 181 height 90
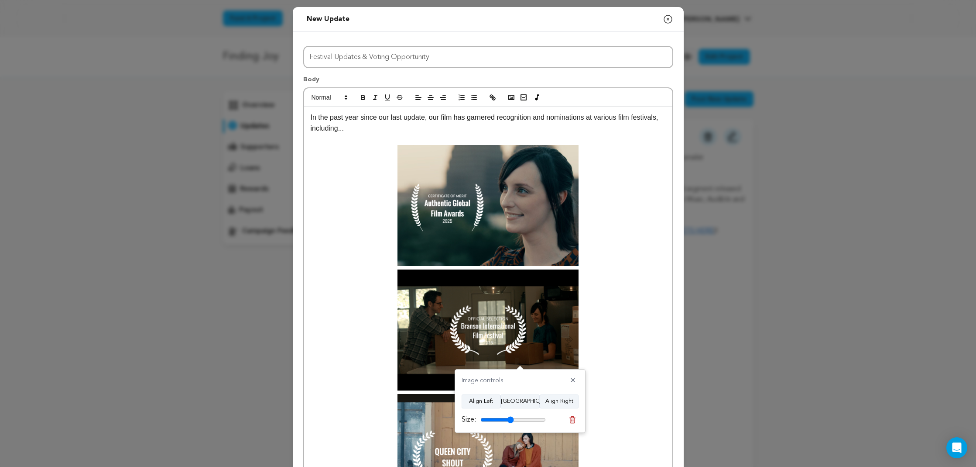
scroll to position [0, 0]
click at [420, 136] on p at bounding box center [488, 139] width 355 height 11
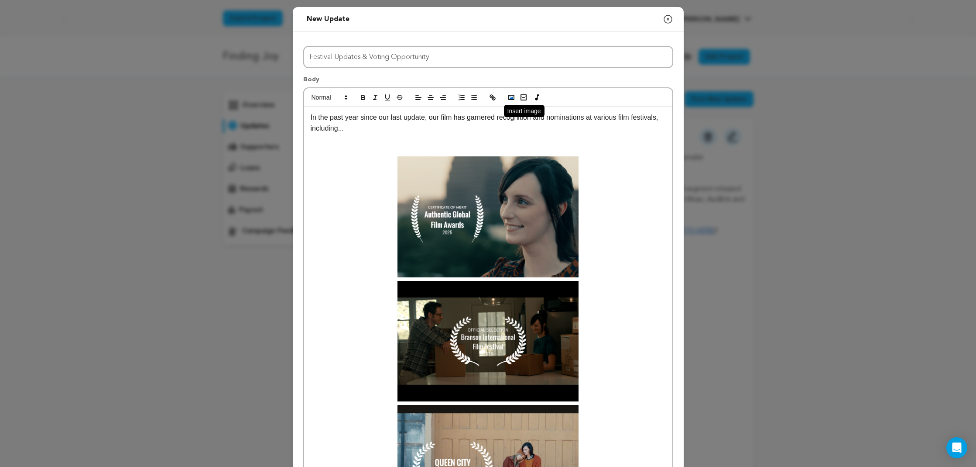
click at [511, 94] on icon "button" at bounding box center [512, 97] width 8 height 8
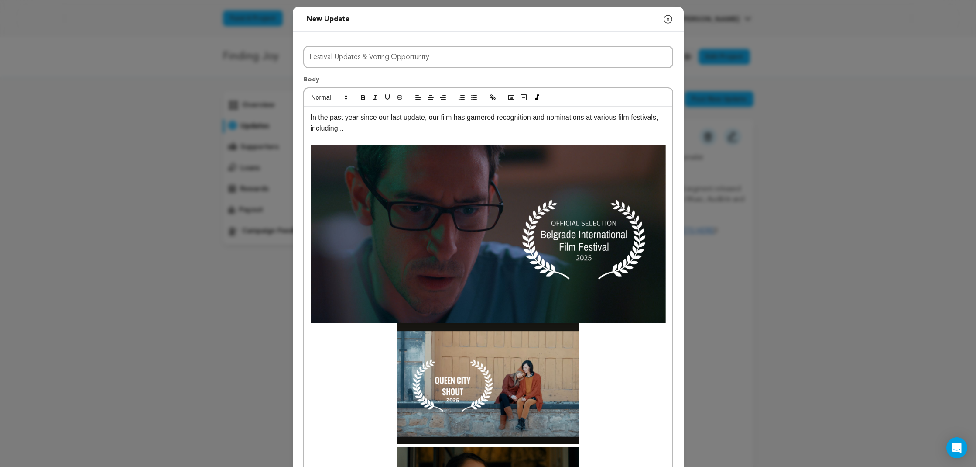
click at [497, 232] on img at bounding box center [488, 234] width 355 height 178
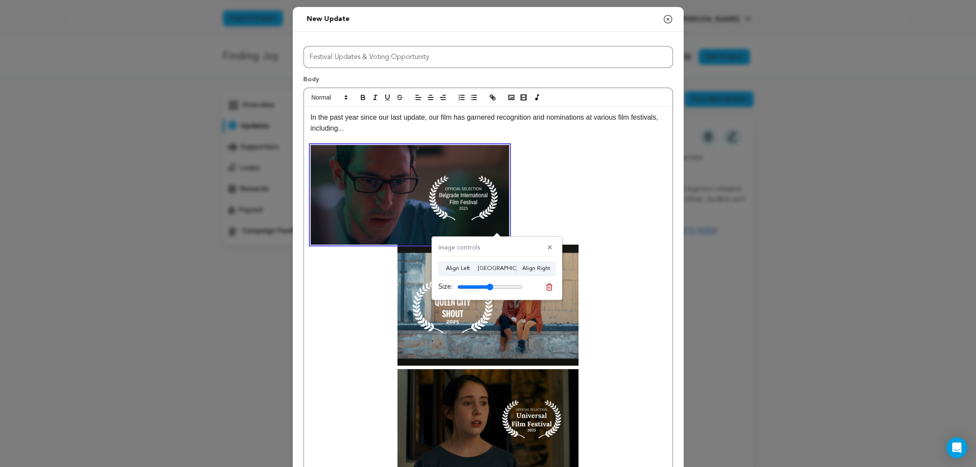
drag, startPoint x: 519, startPoint y: 286, endPoint x: 490, endPoint y: 288, distance: 29.3
click at [490, 289] on input "range" at bounding box center [489, 286] width 65 height 7
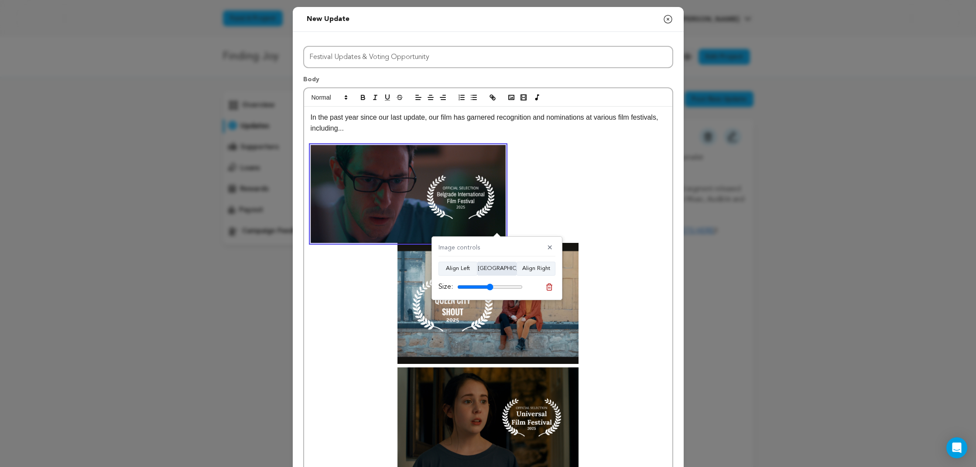
click at [497, 269] on button "[GEOGRAPHIC_DATA]" at bounding box center [497, 268] width 39 height 14
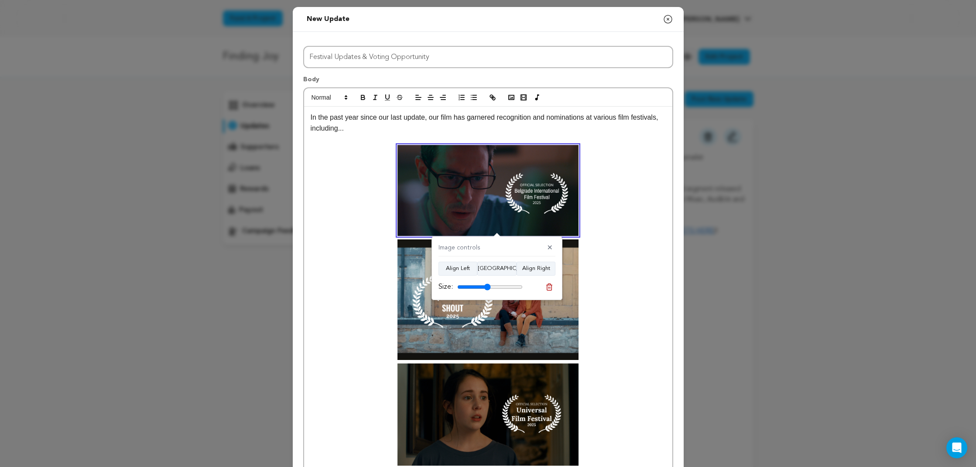
type input "51"
click at [488, 288] on input "range" at bounding box center [489, 286] width 65 height 7
click at [600, 250] on p at bounding box center [488, 299] width 355 height 121
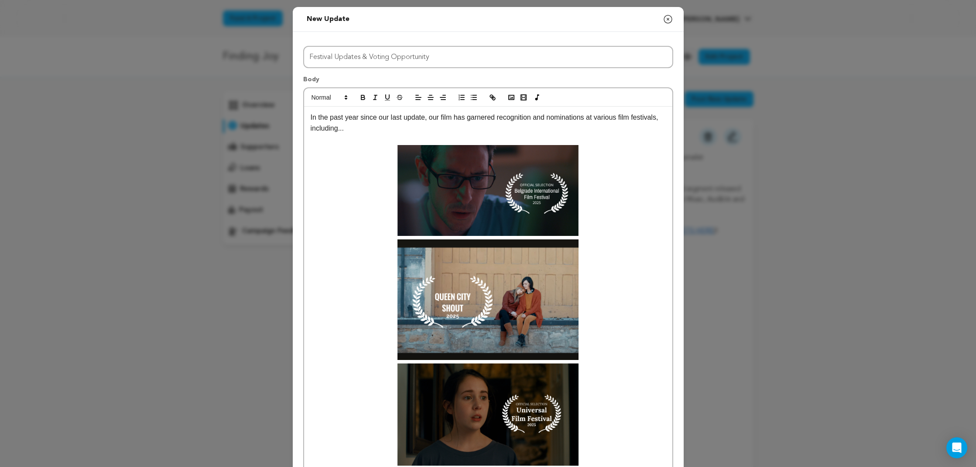
click at [495, 285] on img at bounding box center [488, 299] width 181 height 121
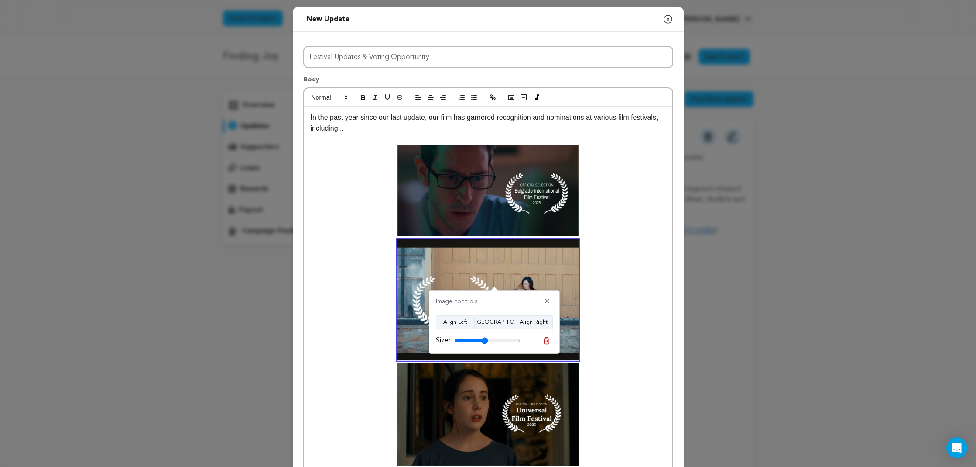
click at [622, 253] on p at bounding box center [488, 299] width 355 height 121
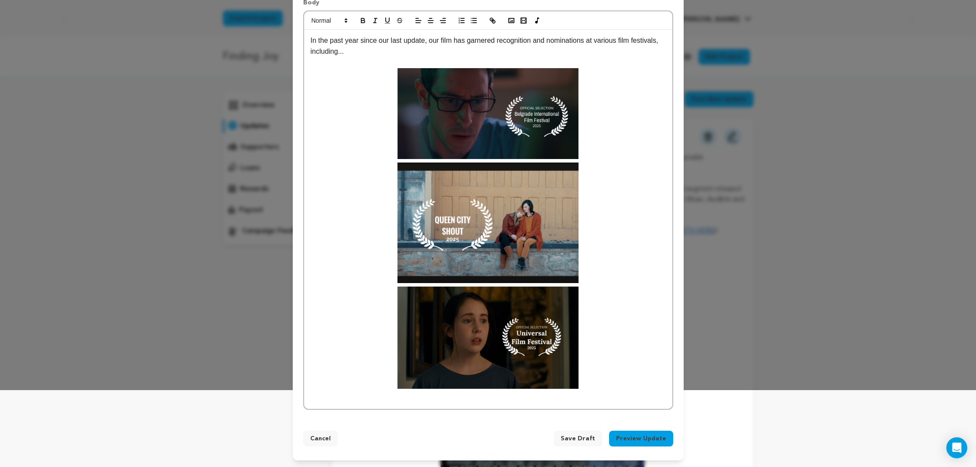
click at [612, 308] on p at bounding box center [488, 337] width 355 height 102
drag, startPoint x: 594, startPoint y: 308, endPoint x: 587, endPoint y: 310, distance: 7.2
click at [594, 308] on p at bounding box center [488, 338] width 355 height 102
click at [580, 311] on p at bounding box center [488, 338] width 355 height 102
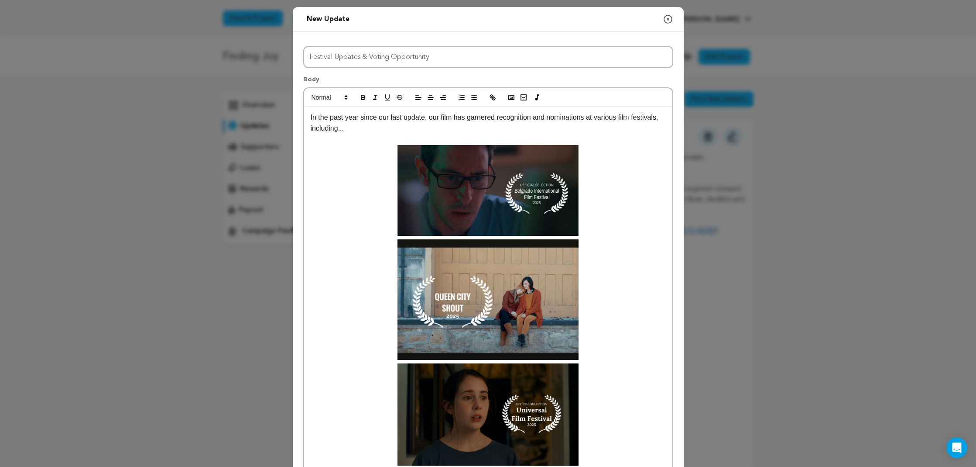
scroll to position [0, 0]
click at [465, 222] on img at bounding box center [488, 190] width 181 height 90
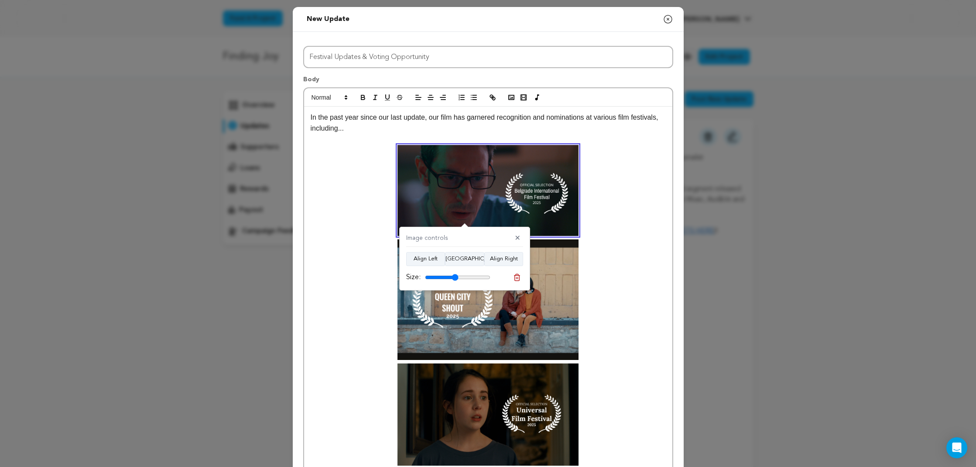
click at [491, 294] on img at bounding box center [488, 299] width 181 height 121
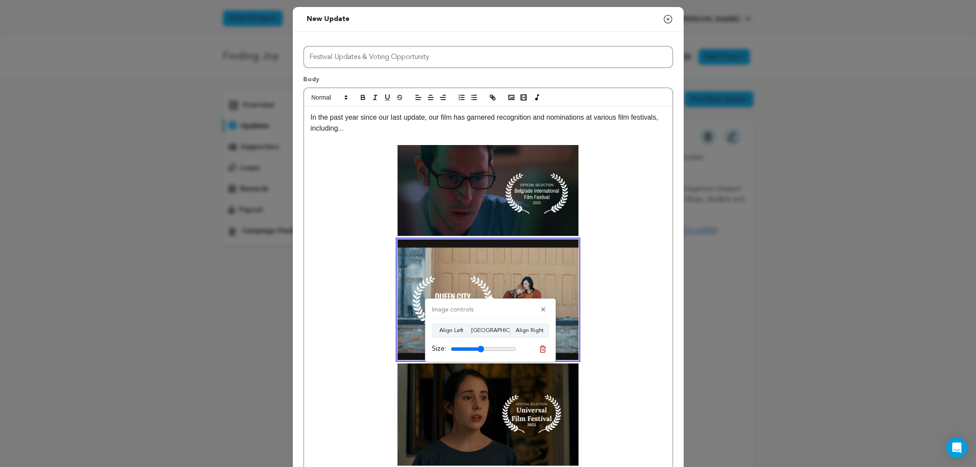
click at [598, 210] on p at bounding box center [488, 190] width 355 height 90
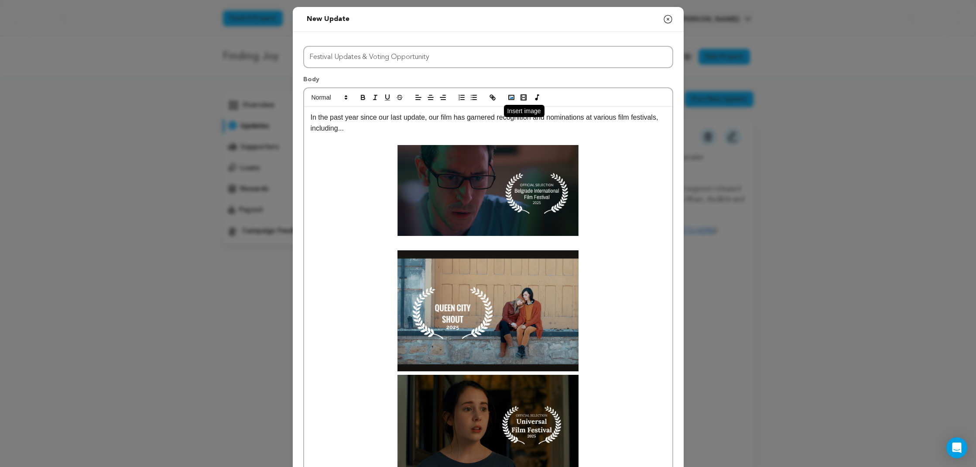
click at [511, 99] on polyline "button" at bounding box center [511, 97] width 3 height 2
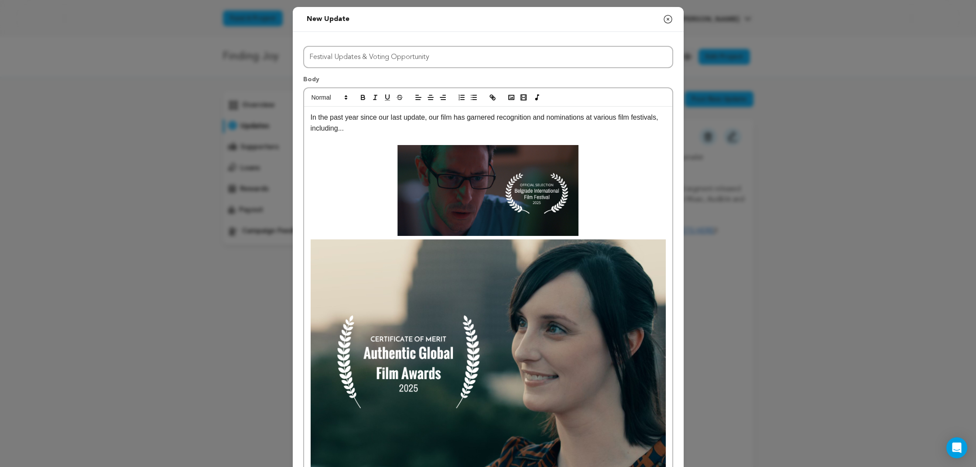
click at [496, 296] on img at bounding box center [488, 357] width 355 height 237
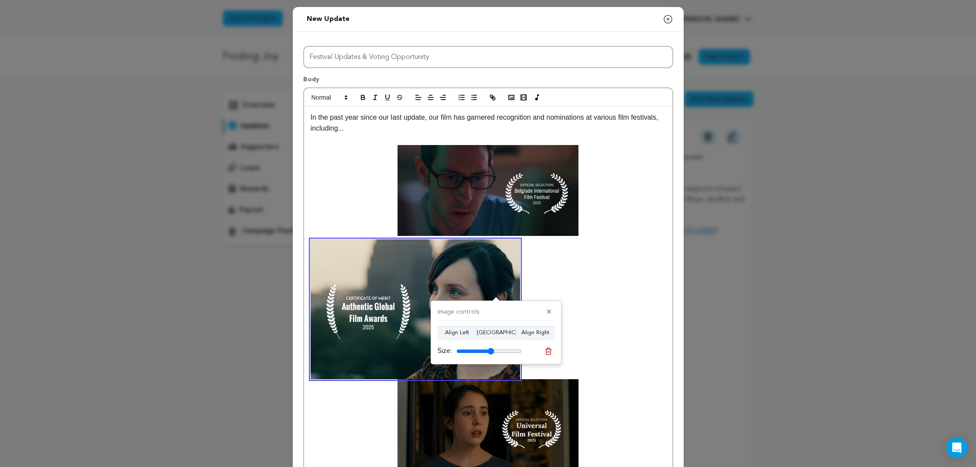
drag, startPoint x: 517, startPoint y: 351, endPoint x: 491, endPoint y: 352, distance: 25.8
click at [491, 352] on input "range" at bounding box center [489, 350] width 65 height 7
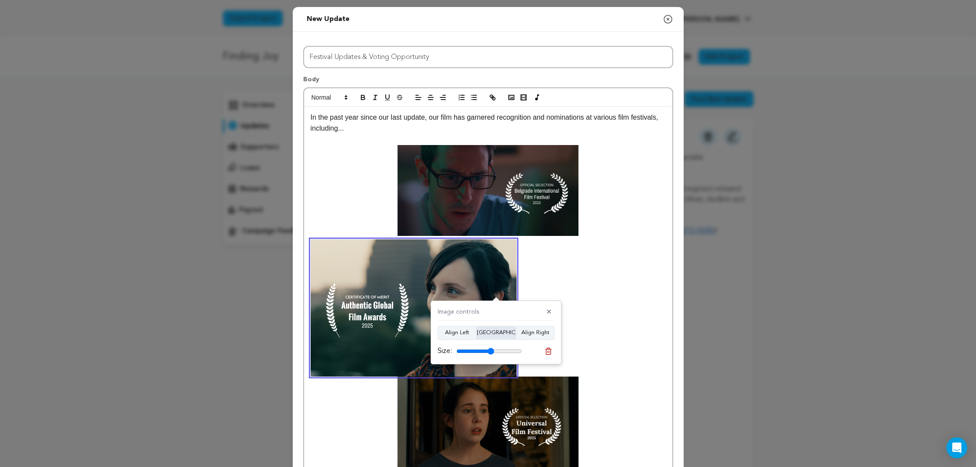
click at [492, 333] on button "[GEOGRAPHIC_DATA]" at bounding box center [496, 333] width 39 height 14
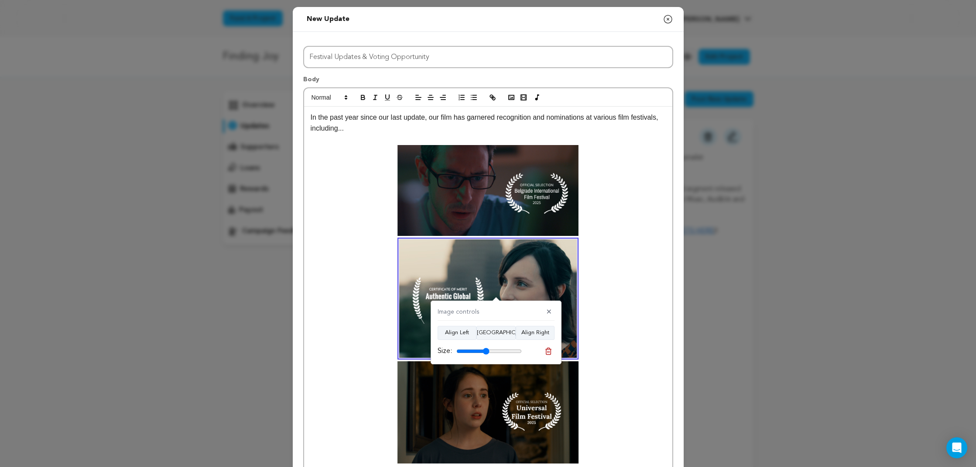
drag, startPoint x: 490, startPoint y: 350, endPoint x: 486, endPoint y: 351, distance: 4.5
type input "50"
click at [486, 351] on input "range" at bounding box center [489, 350] width 65 height 7
click at [625, 310] on p at bounding box center [488, 351] width 355 height 224
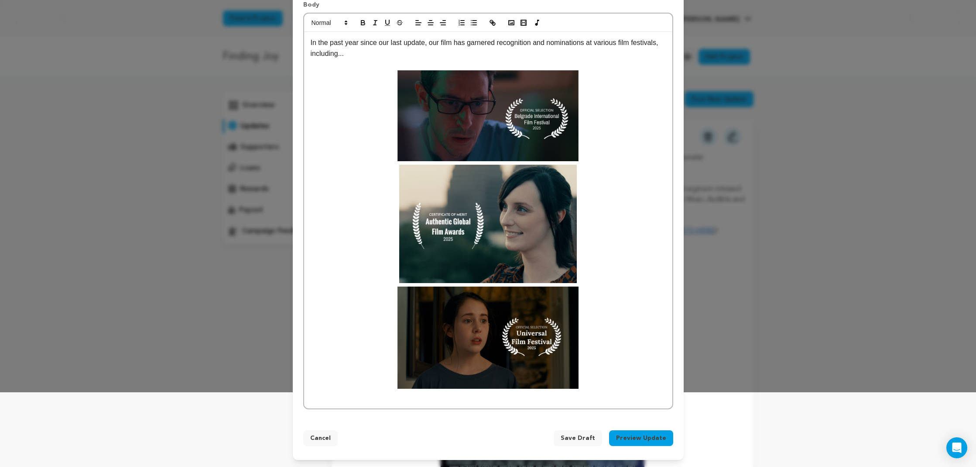
scroll to position [74, 0]
click at [599, 349] on p at bounding box center [488, 277] width 355 height 224
click at [526, 322] on img at bounding box center [488, 338] width 181 height 102
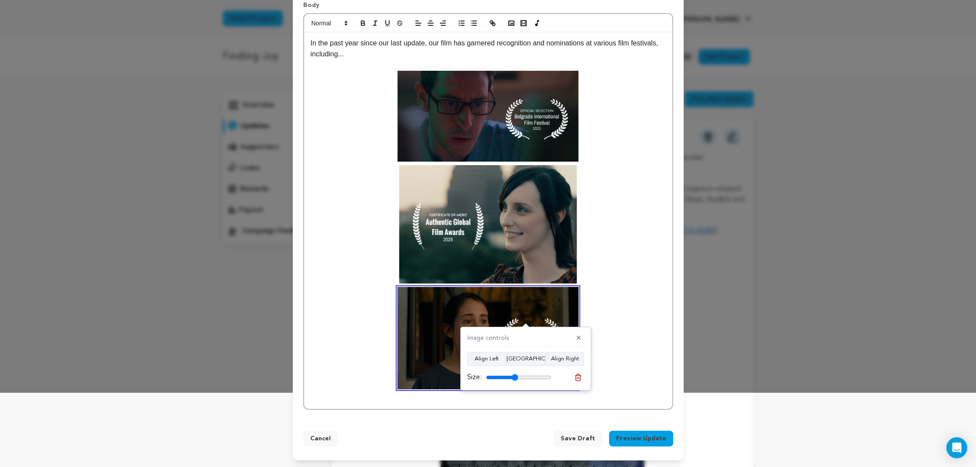
scroll to position [70, 0]
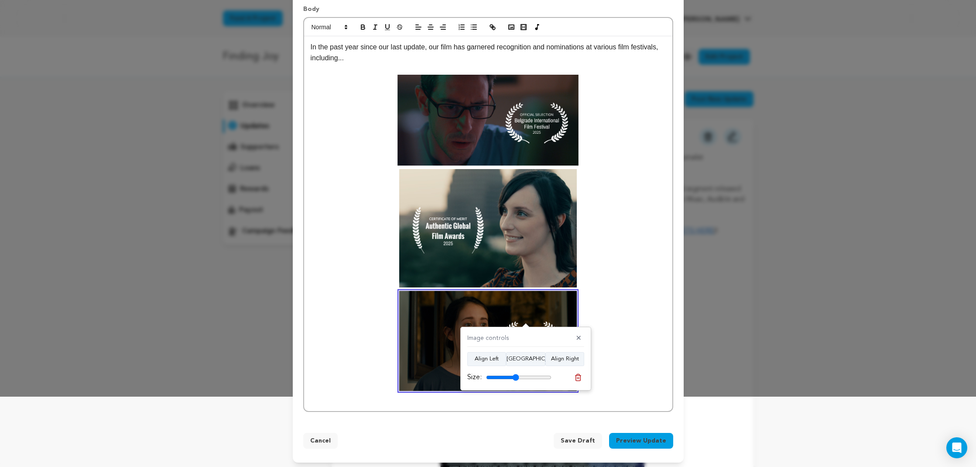
type input "50"
click at [516, 375] on input "range" at bounding box center [518, 377] width 65 height 7
click at [626, 321] on p at bounding box center [488, 280] width 355 height 222
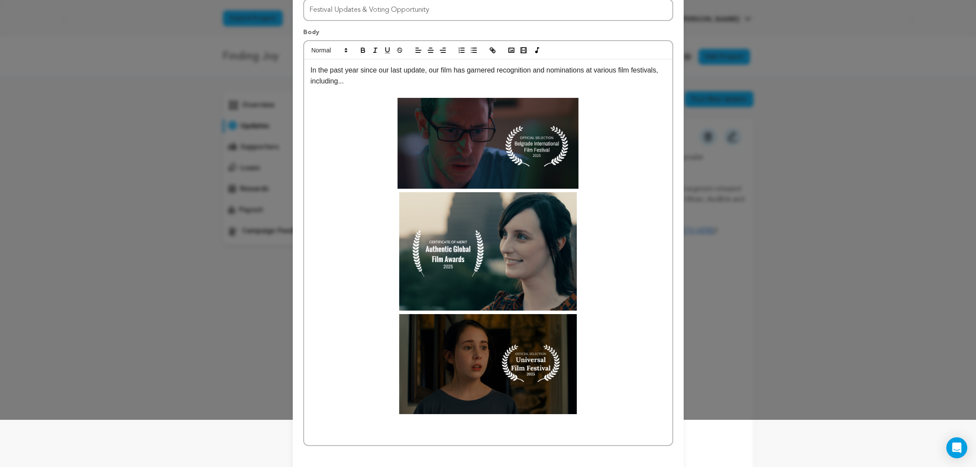
scroll to position [41, 0]
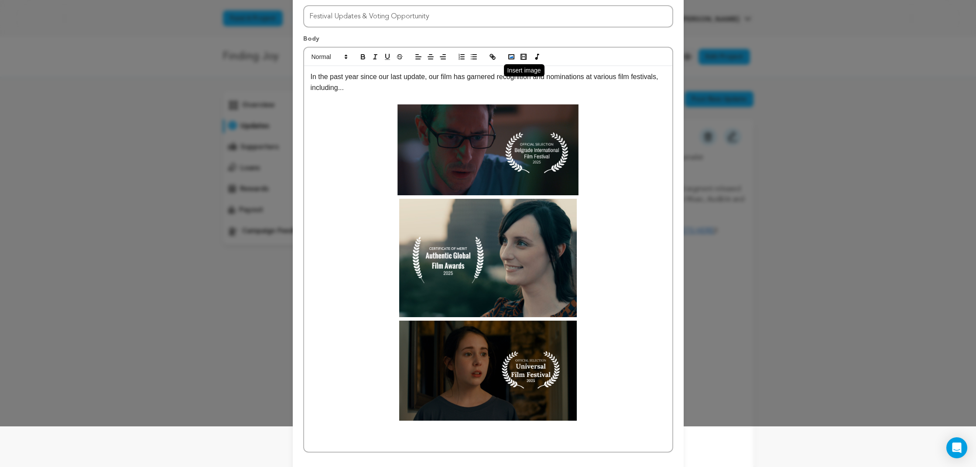
click at [509, 58] on icon "button" at bounding box center [512, 57] width 8 height 8
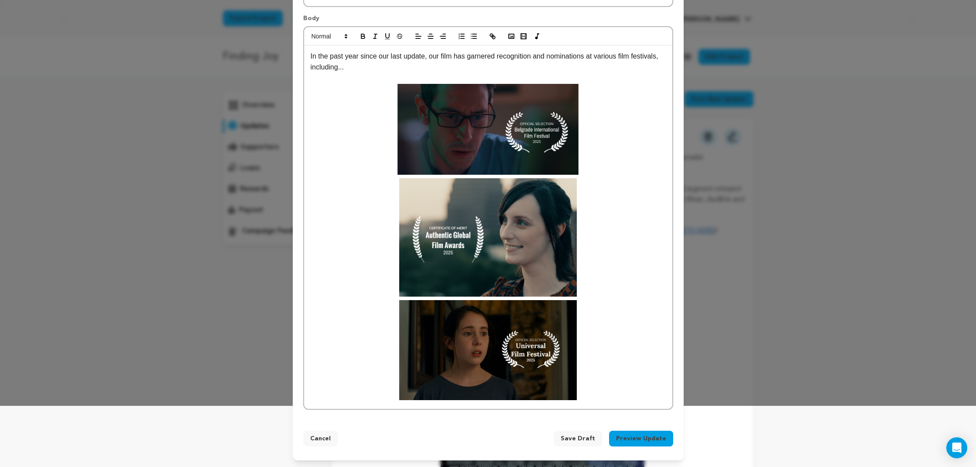
scroll to position [0, 0]
click at [615, 366] on p at bounding box center [488, 289] width 355 height 222
click at [613, 341] on p at bounding box center [488, 289] width 355 height 222
click at [514, 34] on rect "button" at bounding box center [511, 36] width 5 height 4
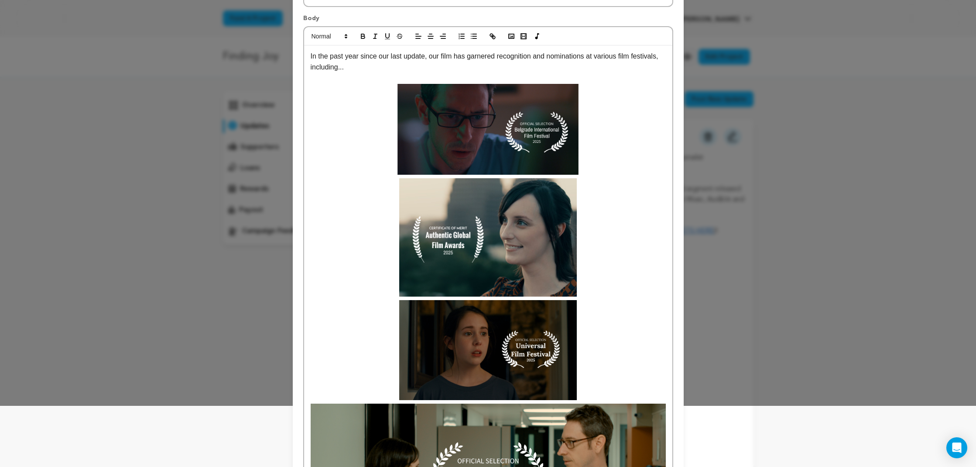
scroll to position [213, 0]
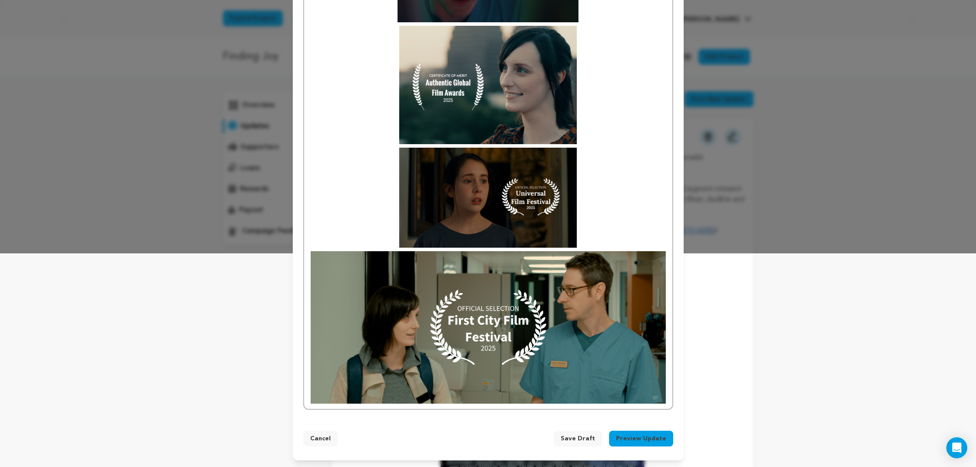
click at [544, 295] on img at bounding box center [488, 327] width 355 height 152
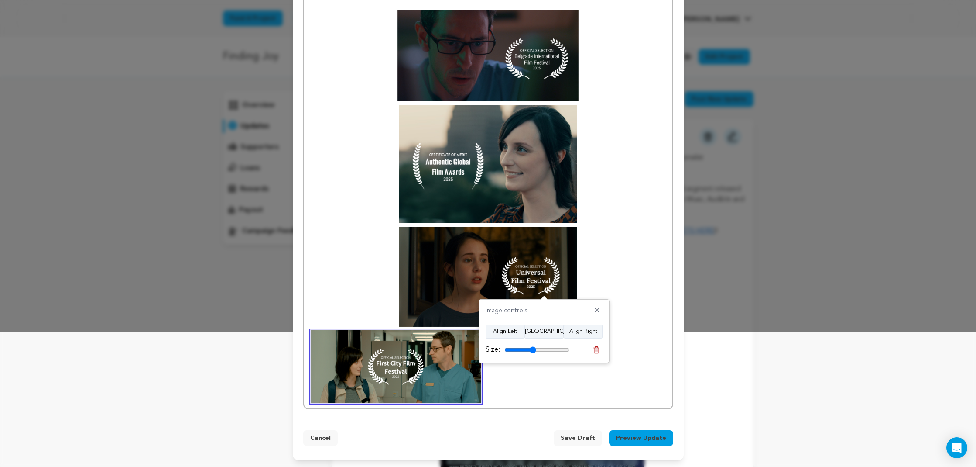
drag, startPoint x: 564, startPoint y: 349, endPoint x: 533, endPoint y: 351, distance: 32.0
click at [533, 351] on input "range" at bounding box center [537, 349] width 65 height 7
click at [540, 332] on button "[GEOGRAPHIC_DATA]" at bounding box center [544, 331] width 39 height 14
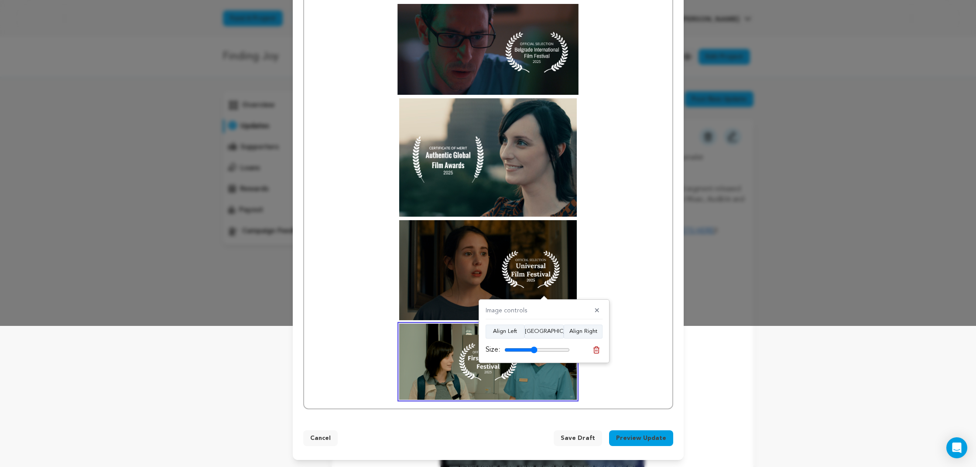
type input "50"
click at [534, 349] on input "range" at bounding box center [537, 349] width 65 height 7
click at [606, 261] on p at bounding box center [488, 249] width 355 height 302
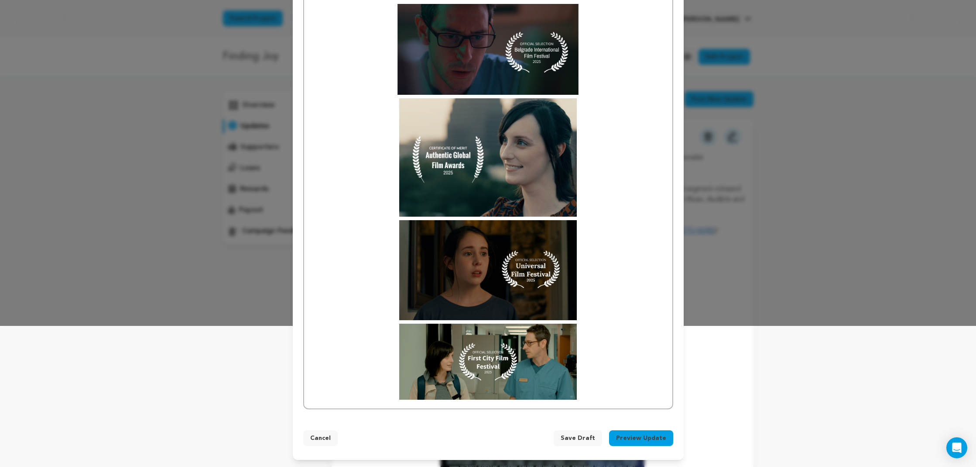
click at [621, 301] on p at bounding box center [488, 249] width 355 height 302
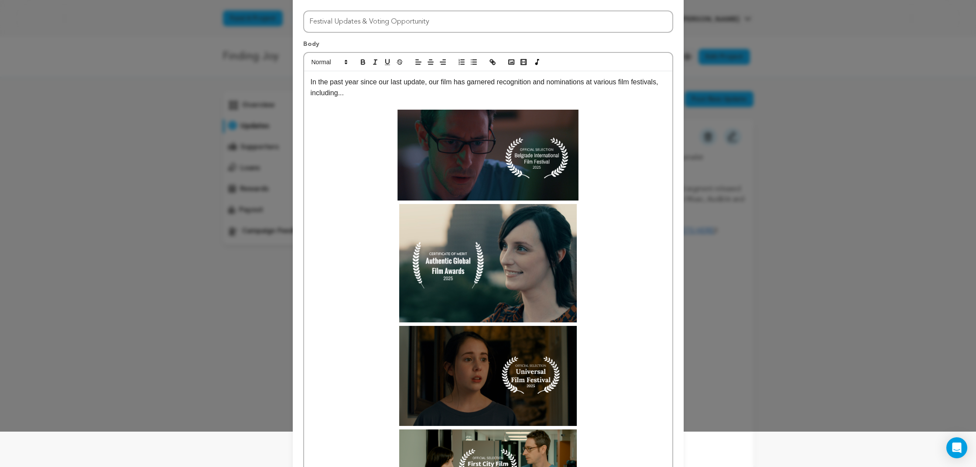
scroll to position [31, 0]
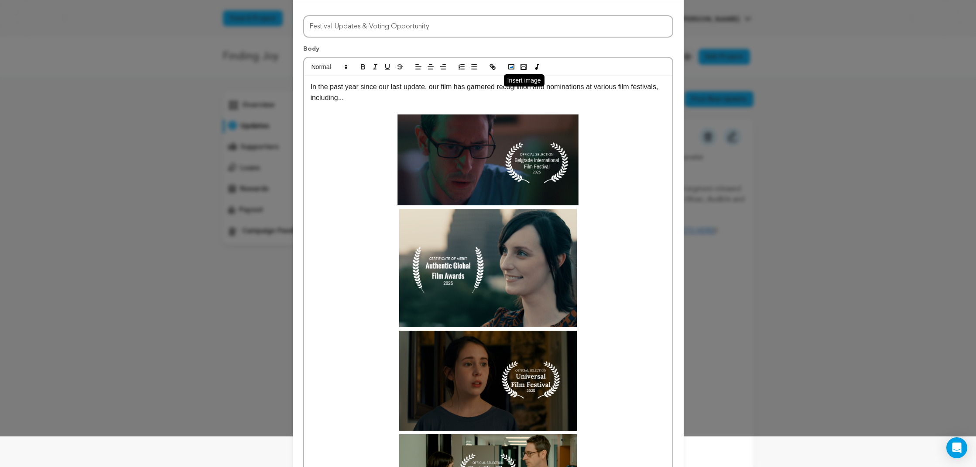
click at [511, 66] on icon "button" at bounding box center [512, 67] width 8 height 8
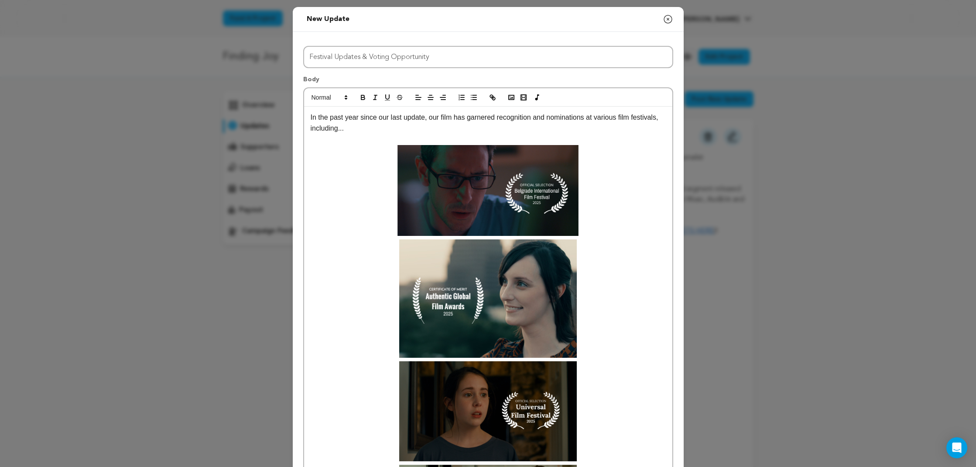
scroll to position [0, 0]
click at [512, 97] on polyline "button" at bounding box center [511, 97] width 3 height 2
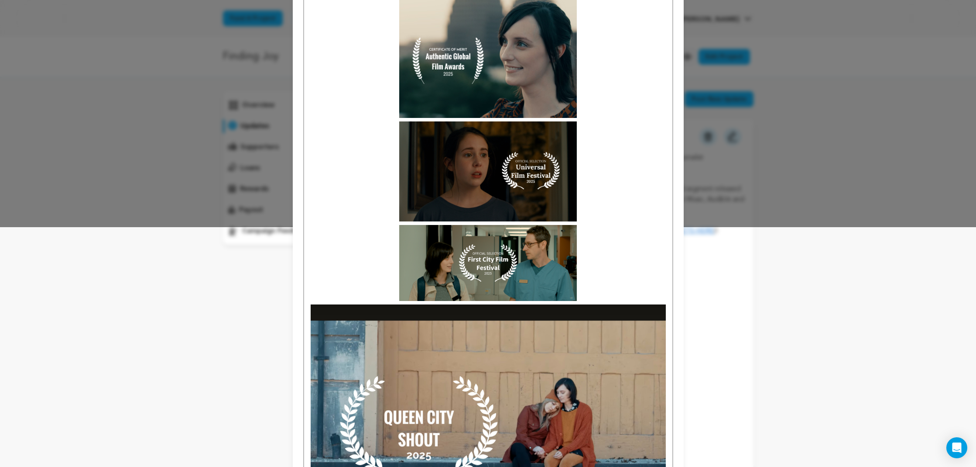
scroll to position [239, 0]
click at [430, 329] on img at bounding box center [488, 423] width 355 height 237
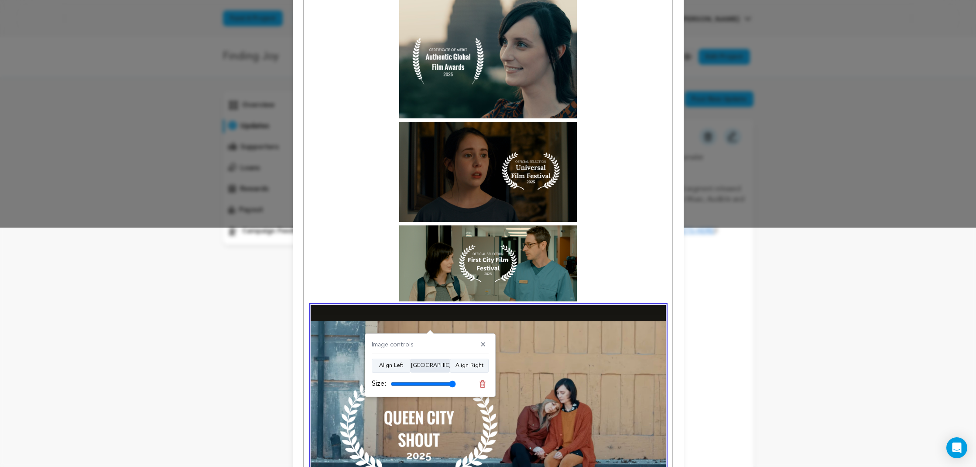
click at [433, 369] on button "[GEOGRAPHIC_DATA]" at bounding box center [430, 365] width 39 height 14
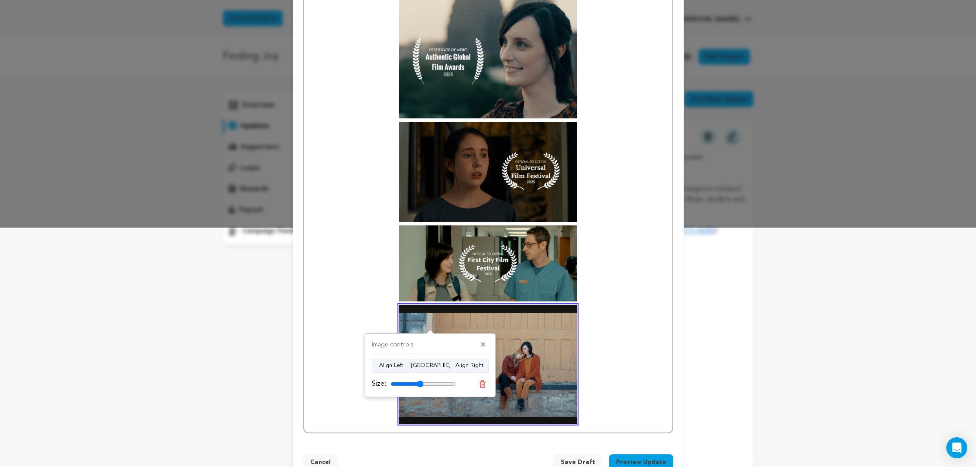
drag, startPoint x: 453, startPoint y: 382, endPoint x: 420, endPoint y: 386, distance: 32.5
type input "50"
click at [420, 386] on input "range" at bounding box center [423, 383] width 65 height 7
click at [617, 252] on p at bounding box center [488, 151] width 355 height 302
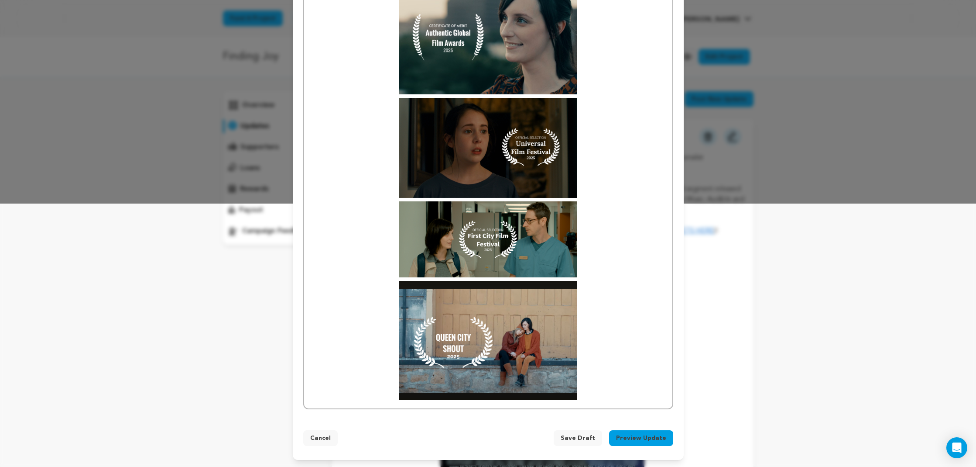
scroll to position [263, 0]
click at [627, 356] on p at bounding box center [488, 340] width 355 height 118
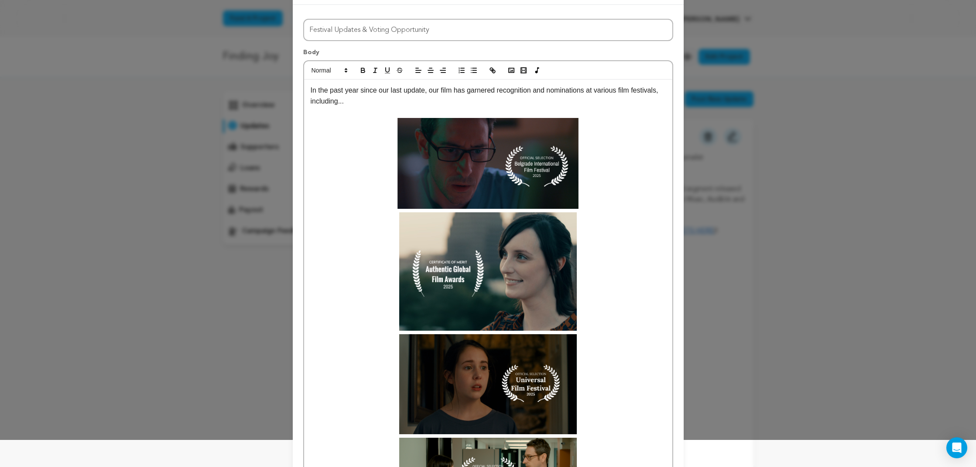
scroll to position [27, 0]
click at [422, 101] on p "In the past year since our last update, our film has garnered recognition and n…" at bounding box center [488, 96] width 355 height 22
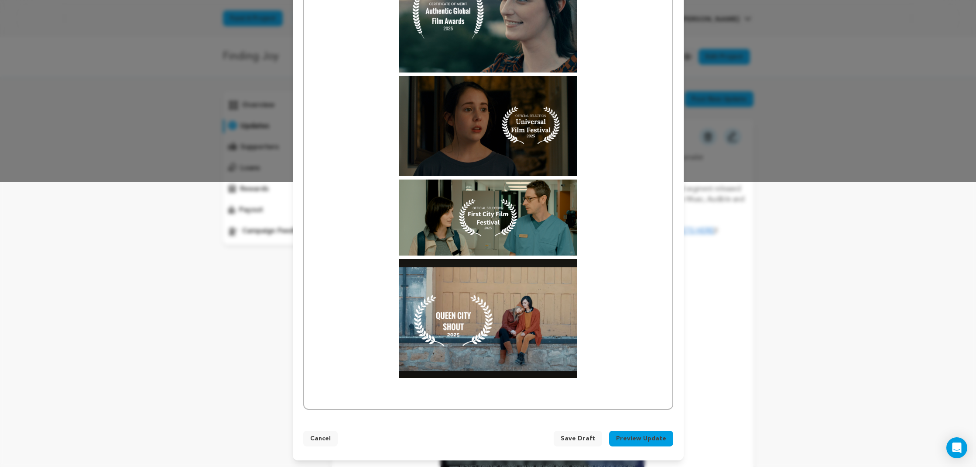
scroll to position [285, 0]
drag, startPoint x: 573, startPoint y: 378, endPoint x: 578, endPoint y: 394, distance: 16.0
click at [573, 378] on div "In the past year since our last update, our film has garnered recognition and n…" at bounding box center [488, 115] width 368 height 587
click at [579, 397] on p at bounding box center [488, 397] width 355 height 11
click at [530, 385] on p at bounding box center [488, 387] width 355 height 11
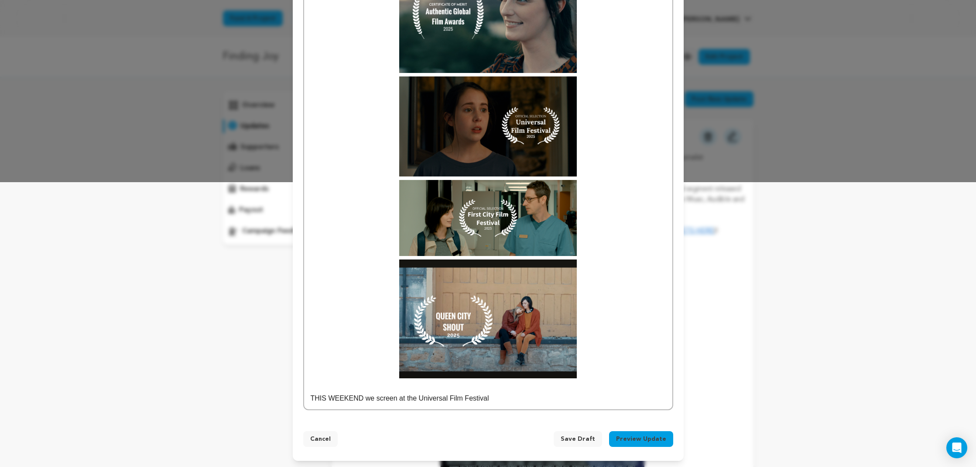
click at [361, 397] on p "THIS WEEKEND we screen at the Universal Film Festival" at bounding box center [488, 397] width 355 height 11
click at [376, 398] on p "THIS WEEKEND!!! we screen at the Universal Film Festival" at bounding box center [488, 397] width 355 height 11
click at [503, 402] on p "THIS WEEKEND!!! We screen at the Universal Film Festival" at bounding box center [488, 397] width 355 height 11
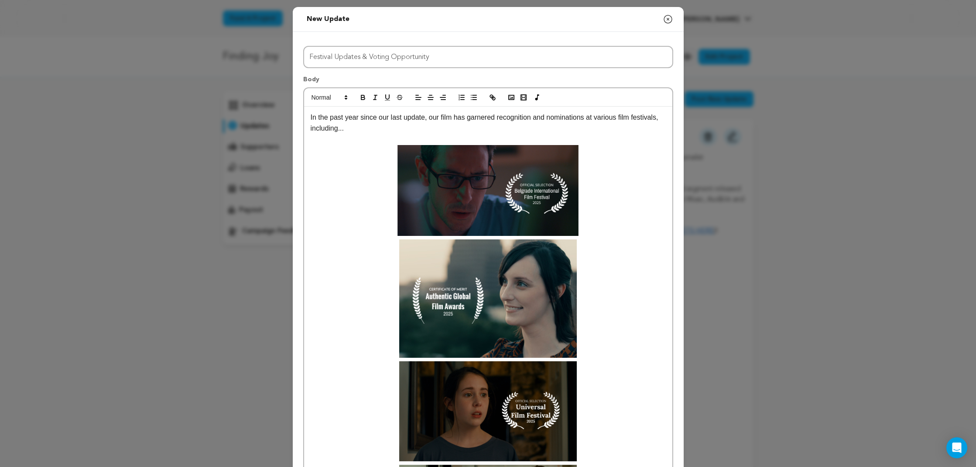
scroll to position [0, 0]
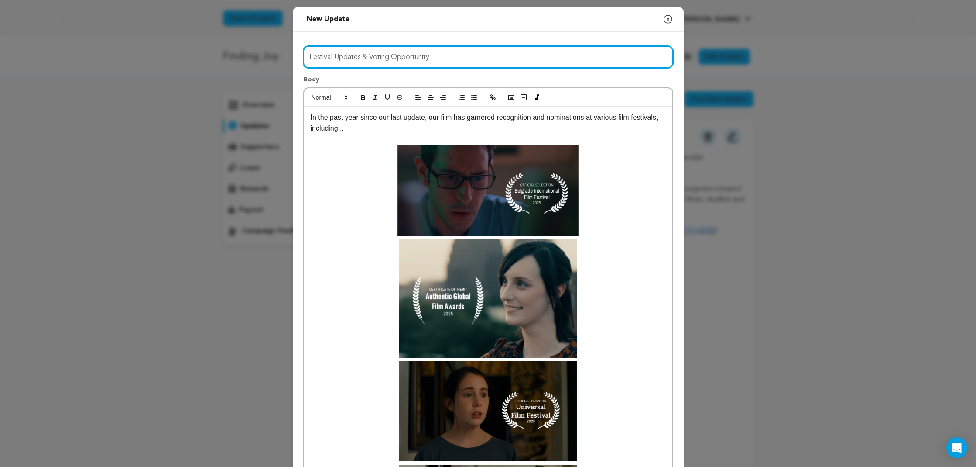
click at [369, 57] on input "Festival Updates & Voting Opportunity" at bounding box center [488, 57] width 370 height 22
click at [466, 56] on input "Festival Updates, Voting Opportunity" at bounding box center [488, 57] width 370 height 22
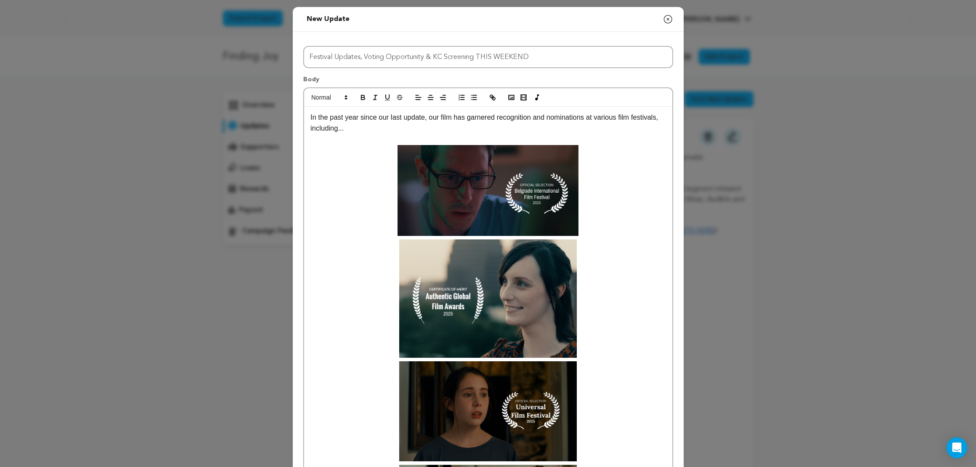
drag, startPoint x: 376, startPoint y: 127, endPoint x: 390, endPoint y: 116, distance: 17.5
click at [376, 127] on p "In the past year since our last update, our film has garnered recognition and n…" at bounding box center [488, 123] width 355 height 22
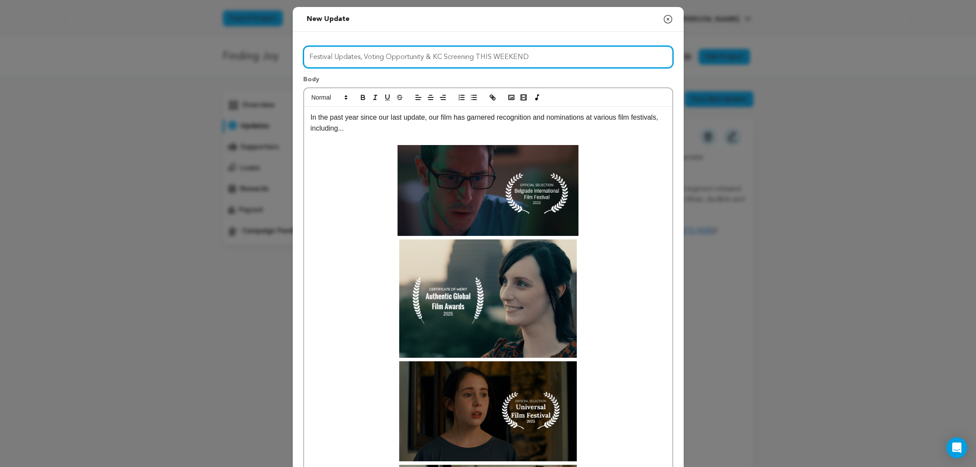
click at [365, 56] on input "Festival Updates, Voting Opportunity & KC Screening THIS WEEKEND" at bounding box center [488, 57] width 370 height 22
click at [435, 58] on input "Festival Updates | Voting Opportunity & KC Screening THIS WEEKEND" at bounding box center [488, 57] width 370 height 22
click button "Send it out" at bounding box center [0, 0] width 0 height 0
type input "Festival Updates | Voting Opportunity KC Screening THIS WEEKEND"
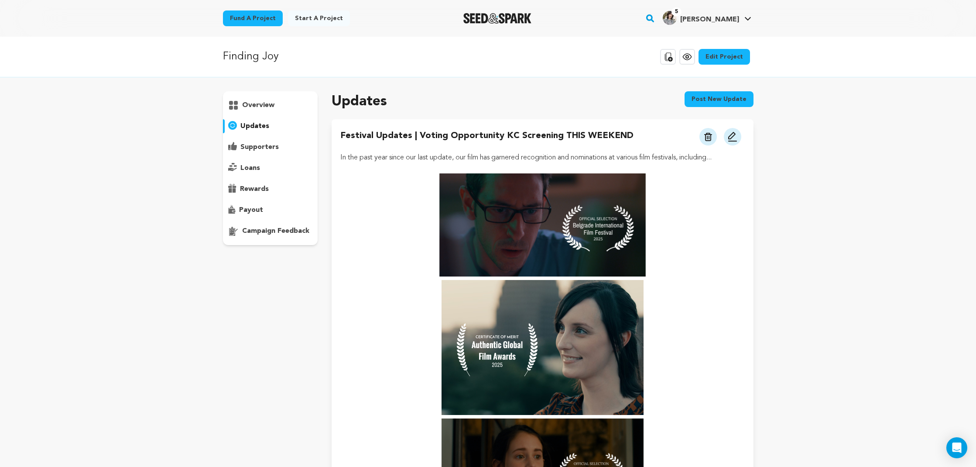
click at [733, 136] on img at bounding box center [733, 136] width 10 height 10
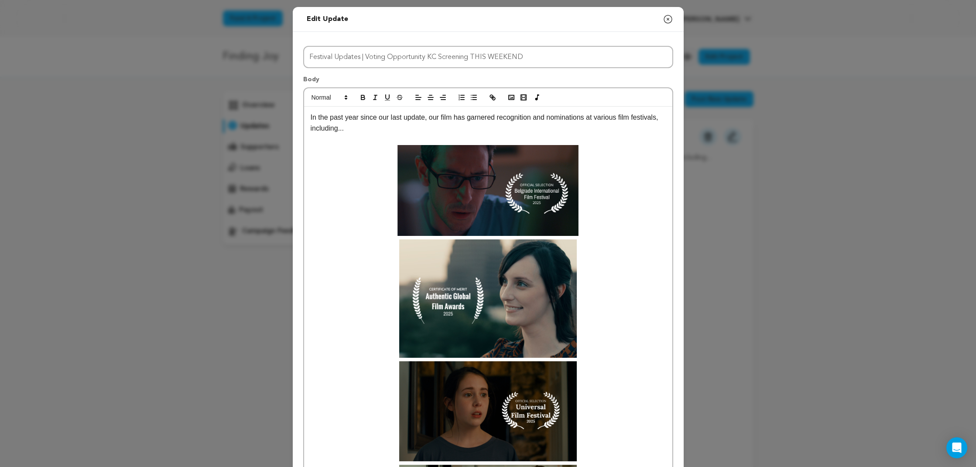
click at [373, 135] on p at bounding box center [488, 139] width 355 height 11
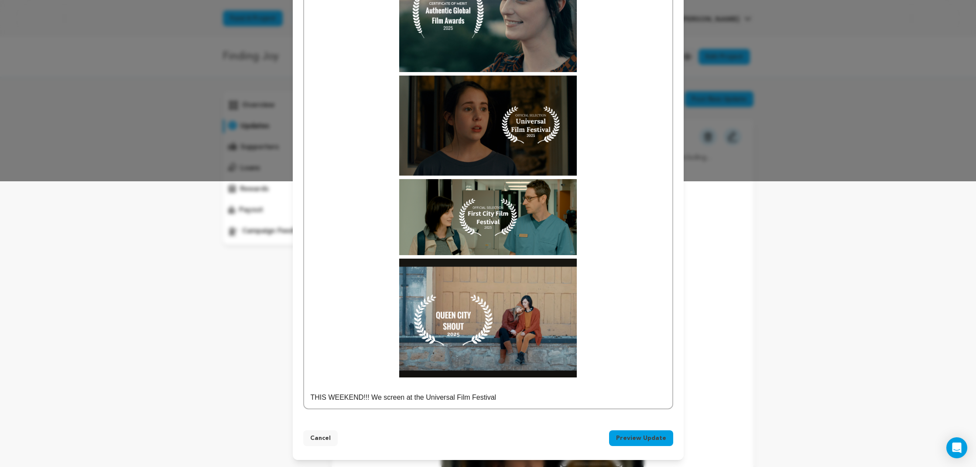
scroll to position [285, 0]
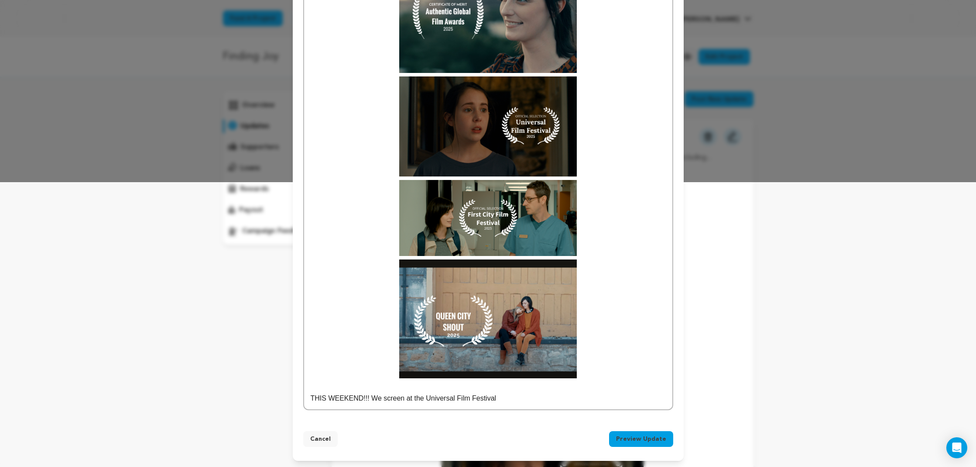
click at [537, 396] on p "THIS WEEKEND!!! We screen at the Universal Film Festival" at bounding box center [488, 397] width 355 height 11
click at [634, 435] on button "Preview Update" at bounding box center [641, 439] width 64 height 16
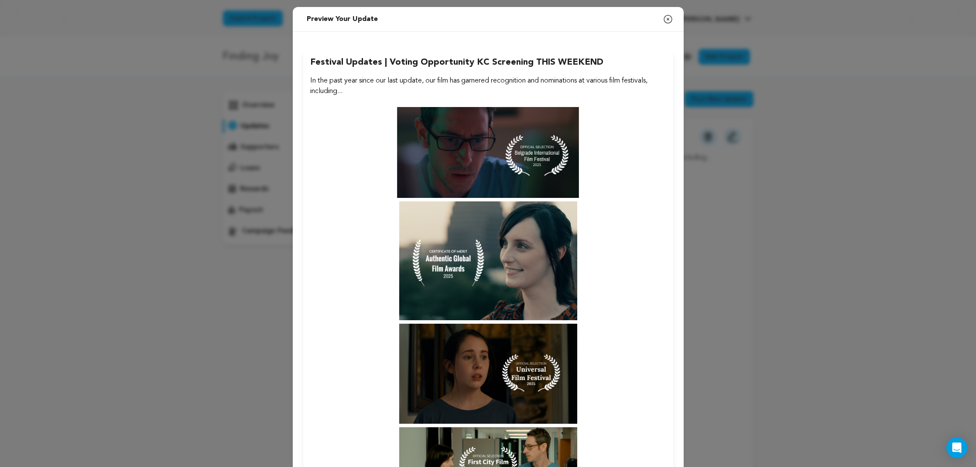
scroll to position [0, 0]
click at [368, 92] on p "In the past year since our last update, our film has garnered recognition and n…" at bounding box center [488, 86] width 356 height 21
click at [358, 88] on p "In the past year since our last update, our film has garnered recognition and n…" at bounding box center [488, 86] width 356 height 21
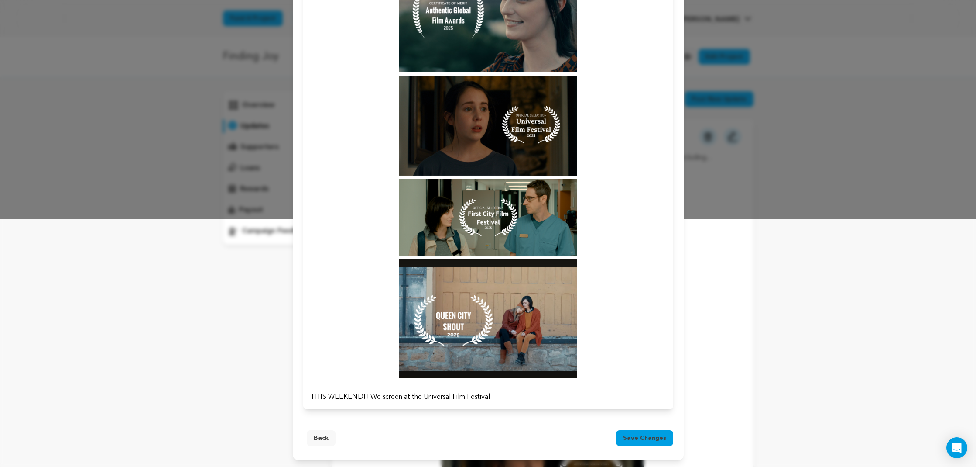
scroll to position [248, 0]
drag, startPoint x: 318, startPoint y: 436, endPoint x: 367, endPoint y: 418, distance: 52.3
click at [317, 435] on button "Back" at bounding box center [321, 438] width 29 height 16
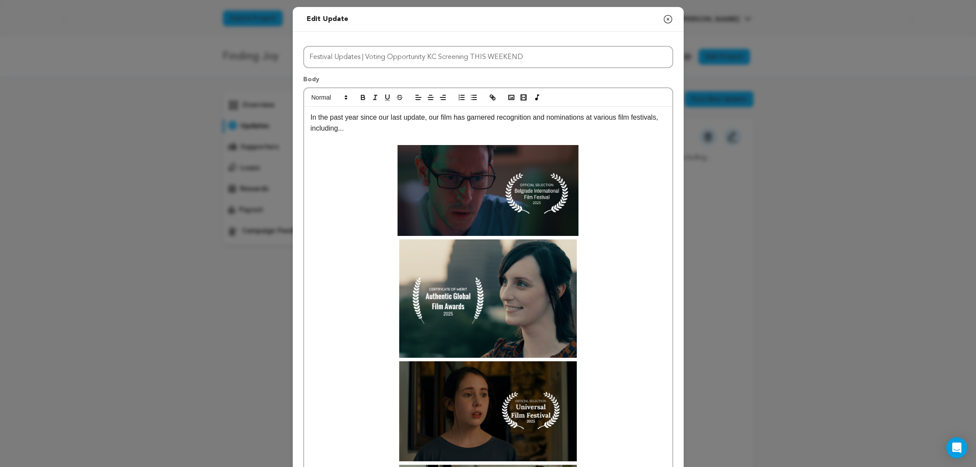
scroll to position [0, 0]
click at [374, 125] on p "In the past year since our last update, our film has garnered recognition and n…" at bounding box center [488, 123] width 355 height 22
click at [371, 127] on p "In the past year since our last update, our film has garnered recognition and n…" at bounding box center [488, 123] width 355 height 22
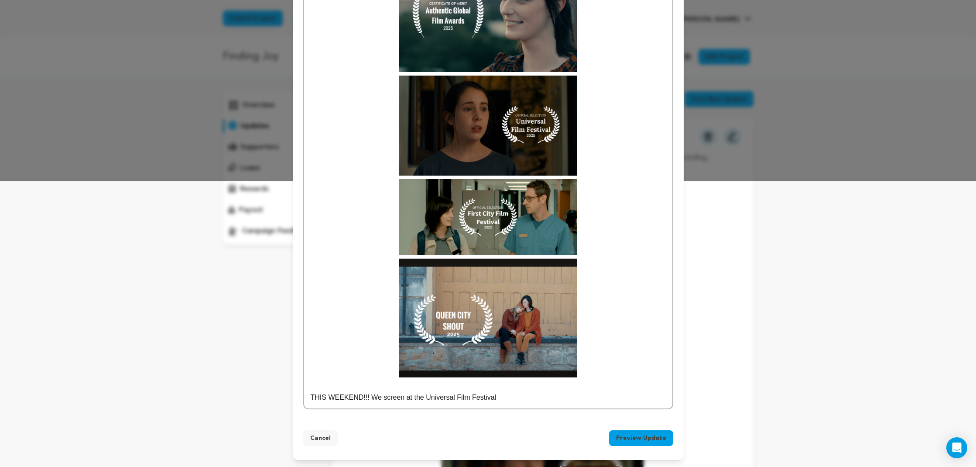
scroll to position [285, 0]
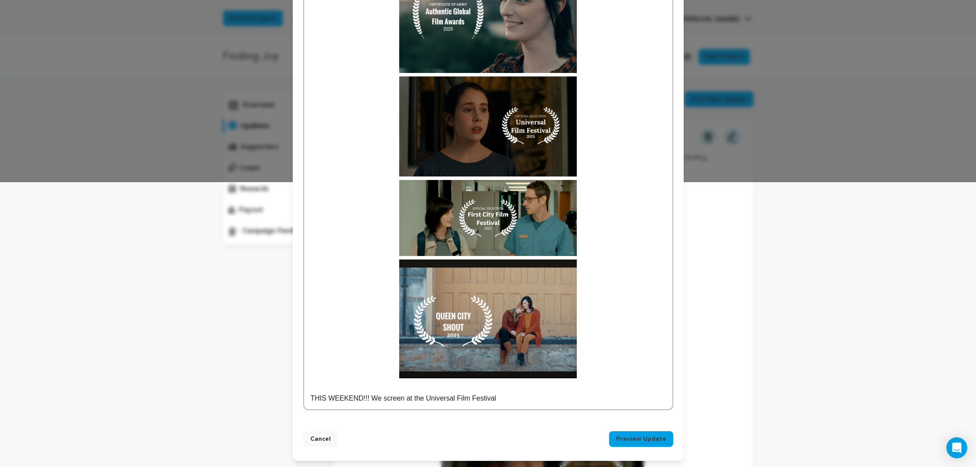
click at [639, 440] on button "Preview Update" at bounding box center [641, 439] width 64 height 16
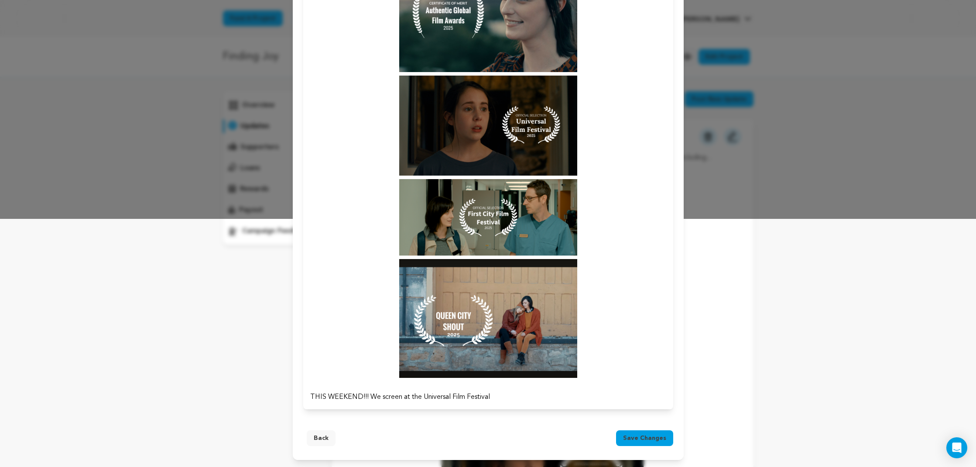
scroll to position [248, 0]
click at [519, 398] on p "THIS WEEKEND!!! We screen at the Universal Film Festival" at bounding box center [488, 397] width 356 height 10
click at [324, 439] on button "Back" at bounding box center [321, 438] width 29 height 16
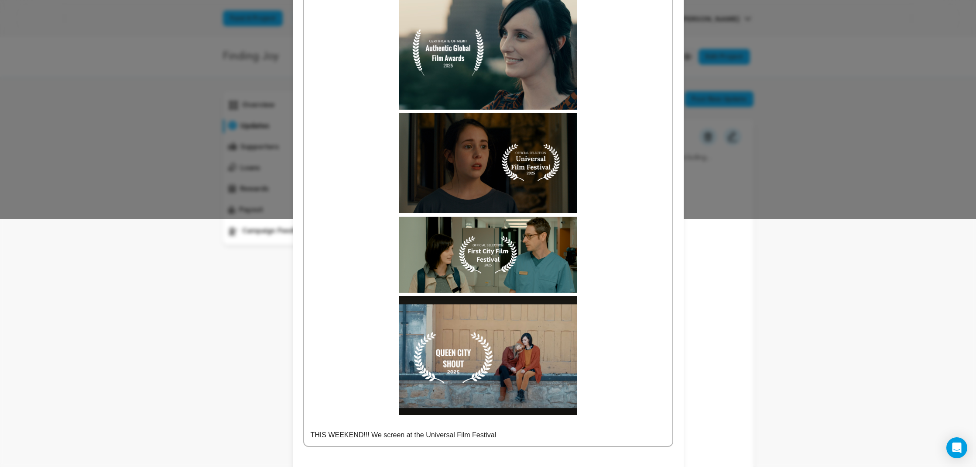
click at [516, 437] on p "THIS WEEKEND!!! We screen at the Universal Film Festival" at bounding box center [488, 434] width 355 height 11
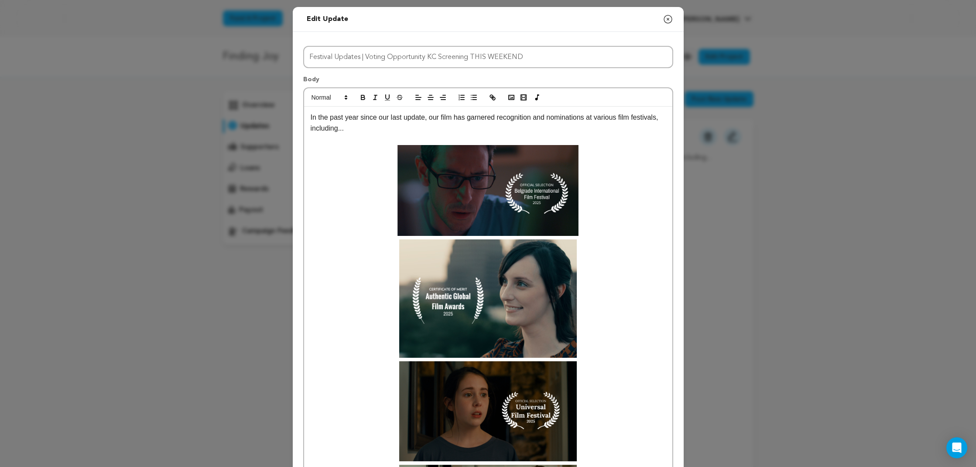
scroll to position [0, 0]
click at [672, 18] on icon "button" at bounding box center [668, 19] width 8 height 8
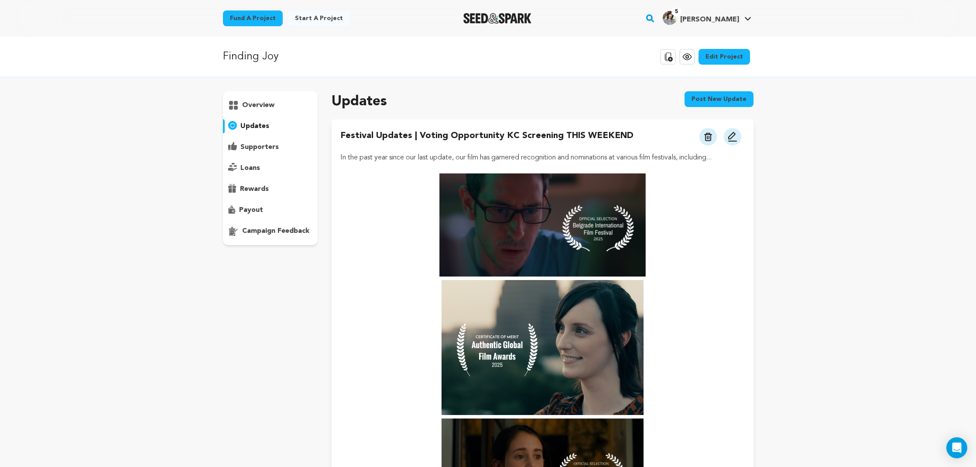
click at [730, 141] on img at bounding box center [733, 136] width 10 height 10
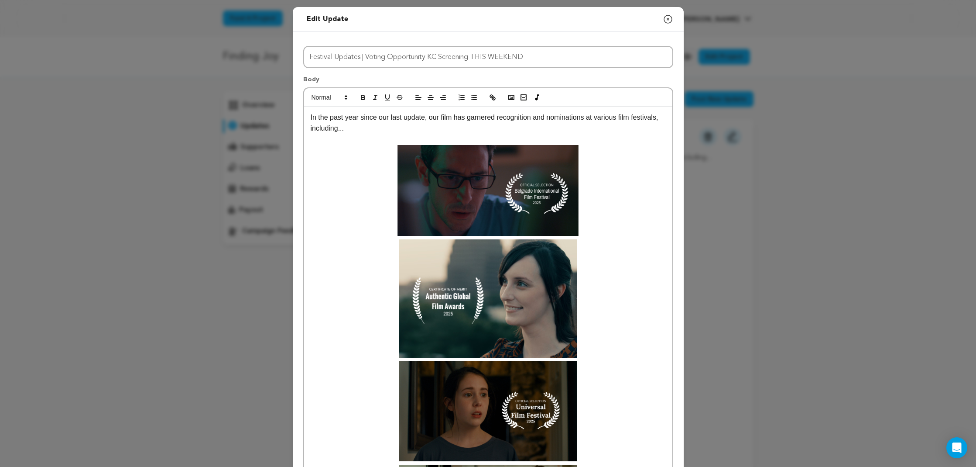
click at [416, 127] on p "In the past year since our last update, our film has garnered recognition and n…" at bounding box center [488, 123] width 355 height 22
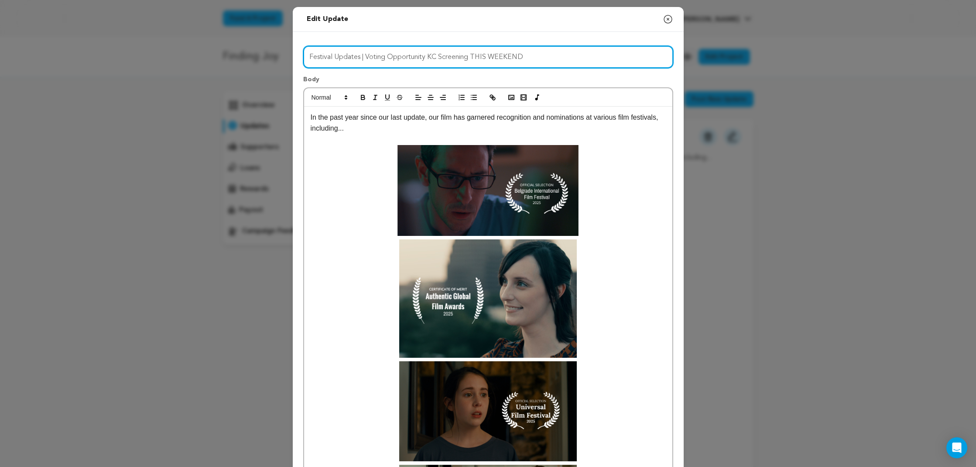
click at [430, 57] on input "Festival Updates | Voting Opportunity KC Screening THIS WEEKEND" at bounding box center [488, 57] width 370 height 22
type input "Festival Updates | Voting Opportunity | KC Screening THIS WEEKEND"
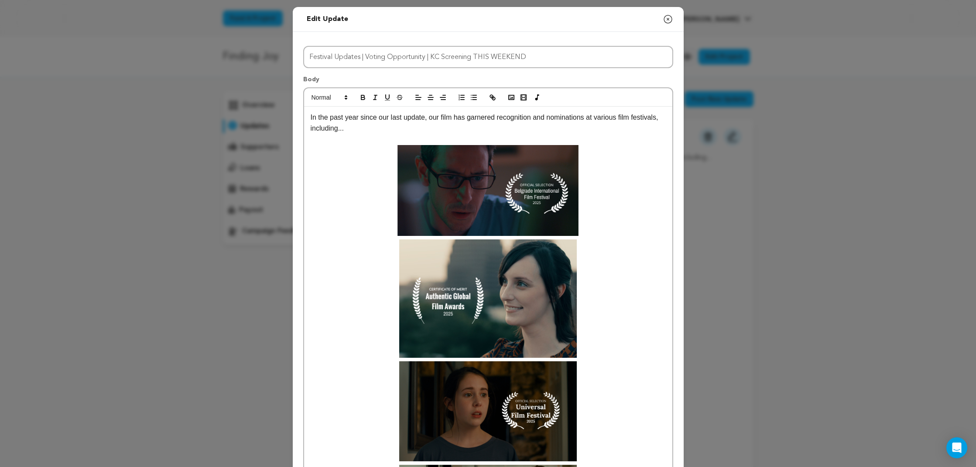
click at [379, 130] on p "In the past year since our last update, our film has garnered recognition and n…" at bounding box center [488, 123] width 355 height 22
click at [389, 135] on p at bounding box center [488, 139] width 355 height 11
click at [395, 130] on p "In the past year since our last update, our film has garnered recognition and n…" at bounding box center [488, 123] width 355 height 22
click at [390, 140] on p at bounding box center [488, 139] width 355 height 11
click at [416, 130] on p "In the past year since our last update, our film has garnered recognition and n…" at bounding box center [488, 123] width 355 height 22
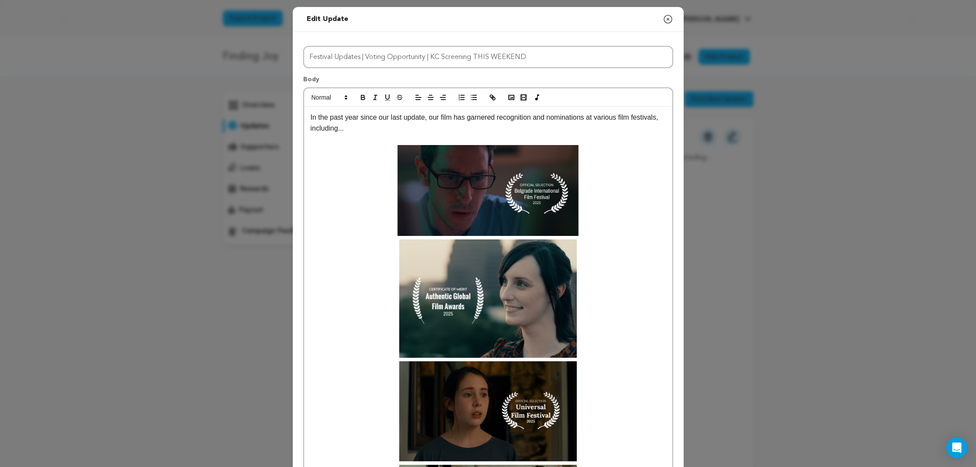
click at [419, 138] on p at bounding box center [488, 139] width 355 height 11
click at [384, 139] on p at bounding box center [488, 139] width 355 height 11
click at [377, 124] on p "In the past year since our last update, our film has garnered recognition and n…" at bounding box center [488, 123] width 355 height 22
click at [382, 141] on p at bounding box center [488, 139] width 355 height 11
click at [391, 130] on p "In the past year since our last update, our film has garnered recognition and n…" at bounding box center [488, 123] width 355 height 22
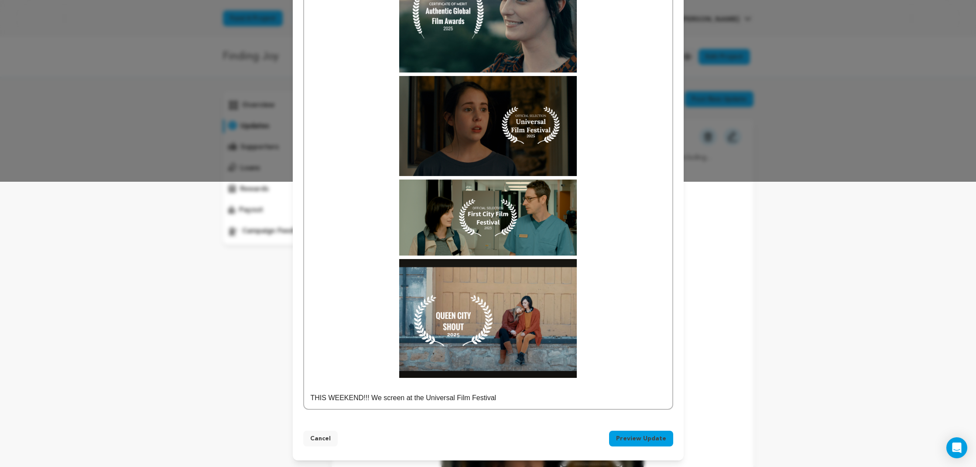
scroll to position [285, 0]
click at [539, 398] on p "THIS WEEKEND!!! We screen at the Universal Film Festival" at bounding box center [488, 397] width 355 height 11
click at [375, 397] on p "THIS WEEKEND!!! We screen at the Universal Film Festival in Kansas City." at bounding box center [488, 397] width 355 height 11
drag, startPoint x: 369, startPoint y: 399, endPoint x: 378, endPoint y: 399, distance: 8.7
click at [370, 399] on p "THIS WEEKEND!!! We screen at the Universal Film Festival in Kansas City." at bounding box center [488, 397] width 355 height 11
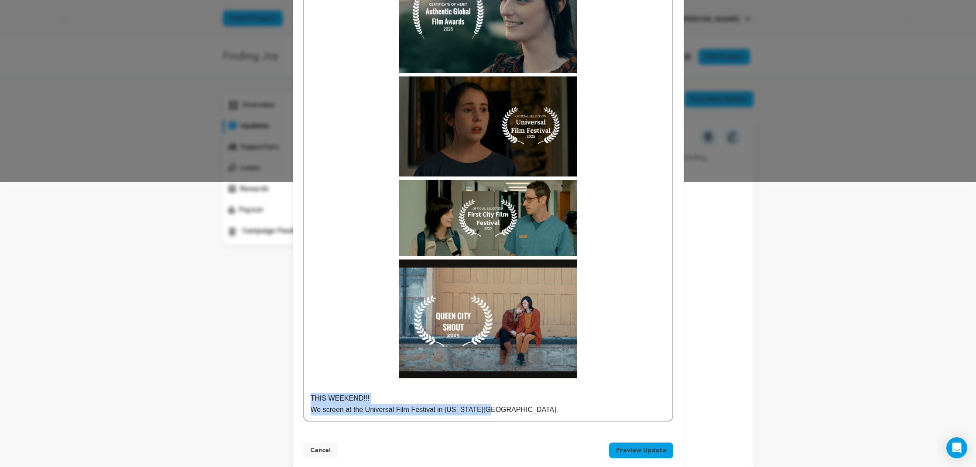
drag, startPoint x: 495, startPoint y: 411, endPoint x: 306, endPoint y: 398, distance: 189.0
click at [302, 398] on div "Title Festival Updates | Voting Opportunity | KC Screening THIS WEEKEND Body In…" at bounding box center [488, 89] width 391 height 684
click at [510, 413] on p "We screen at the Universal Film Festival in Kansas City." at bounding box center [488, 409] width 355 height 11
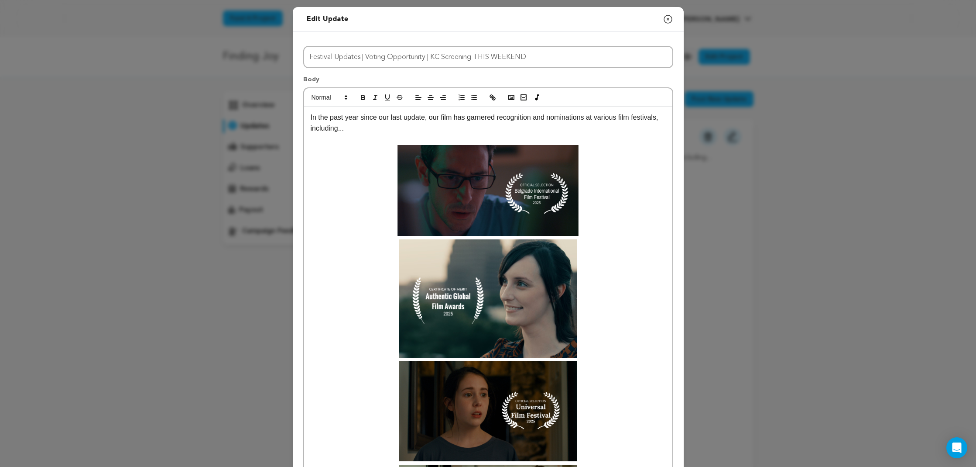
scroll to position [0, 0]
drag, startPoint x: 368, startPoint y: 134, endPoint x: 372, endPoint y: 134, distance: 4.8
click at [368, 134] on p at bounding box center [488, 139] width 355 height 11
click at [392, 130] on p "In the past year since our last update, our film has garnered recognition and n…" at bounding box center [488, 123] width 355 height 22
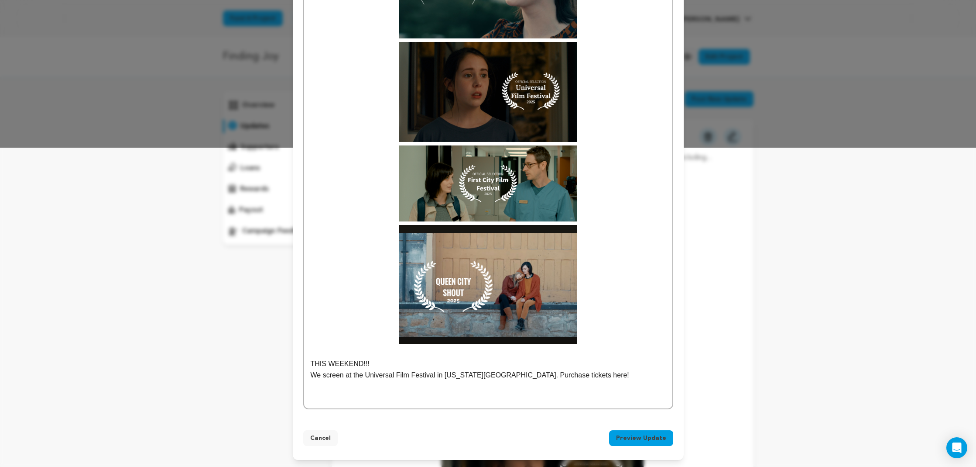
scroll to position [317, 0]
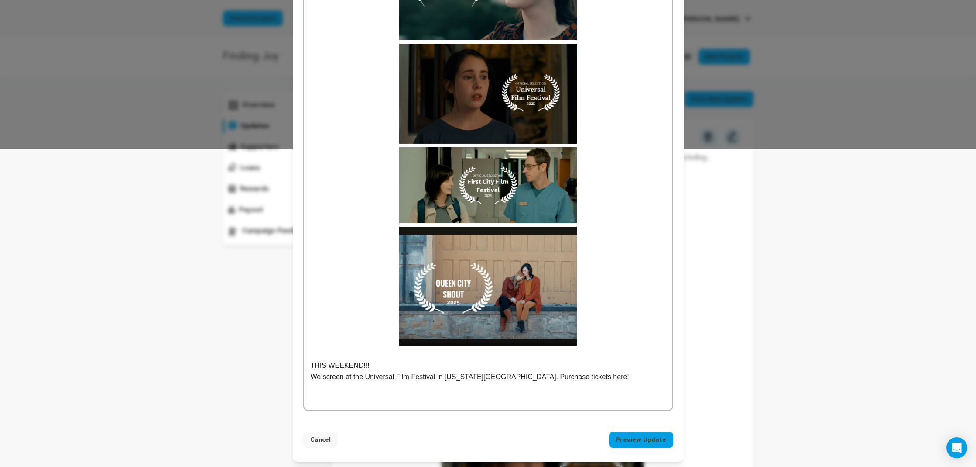
click at [643, 437] on button "Preview Update" at bounding box center [641, 440] width 64 height 16
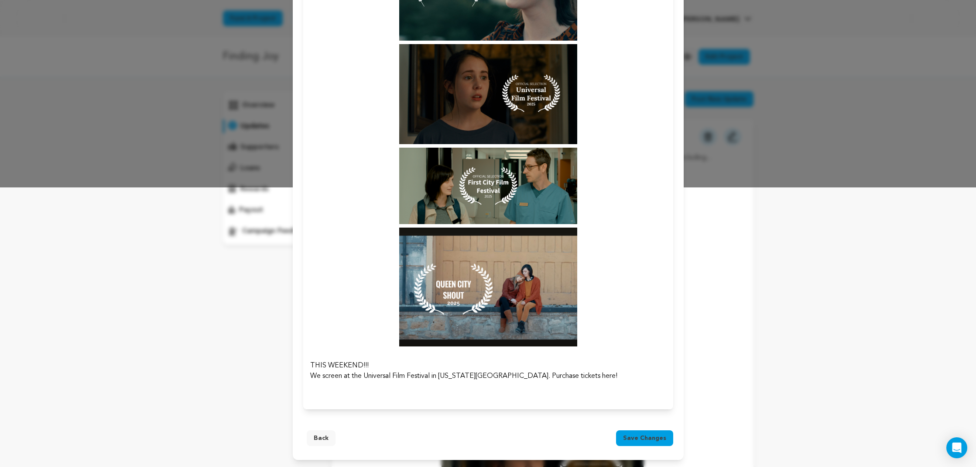
scroll to position [279, 0]
click at [598, 384] on p at bounding box center [488, 386] width 356 height 10
click at [564, 374] on p "We screen at the Universal Film Festival in Kansas City. Purchase tickets here!" at bounding box center [488, 376] width 356 height 10
drag, startPoint x: 630, startPoint y: 438, endPoint x: 634, endPoint y: 439, distance: 4.4
click at [630, 438] on span "Save changes" at bounding box center [644, 437] width 43 height 9
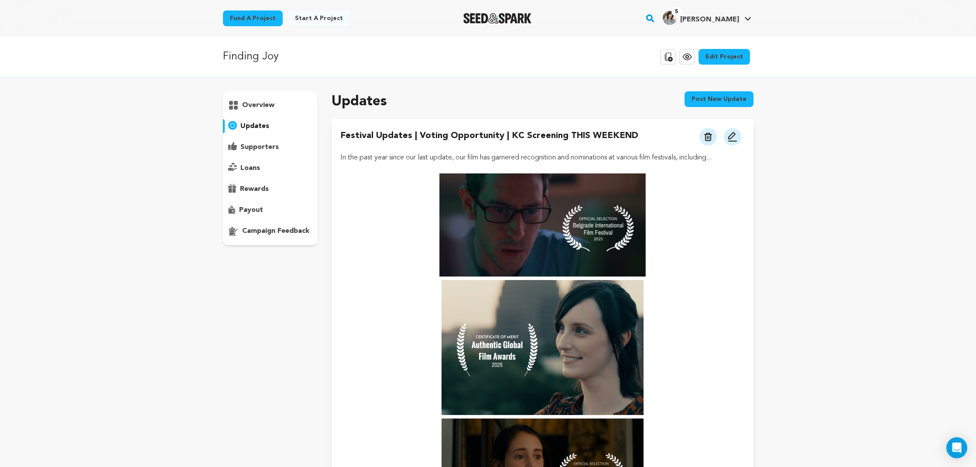
click at [736, 136] on img at bounding box center [733, 136] width 10 height 10
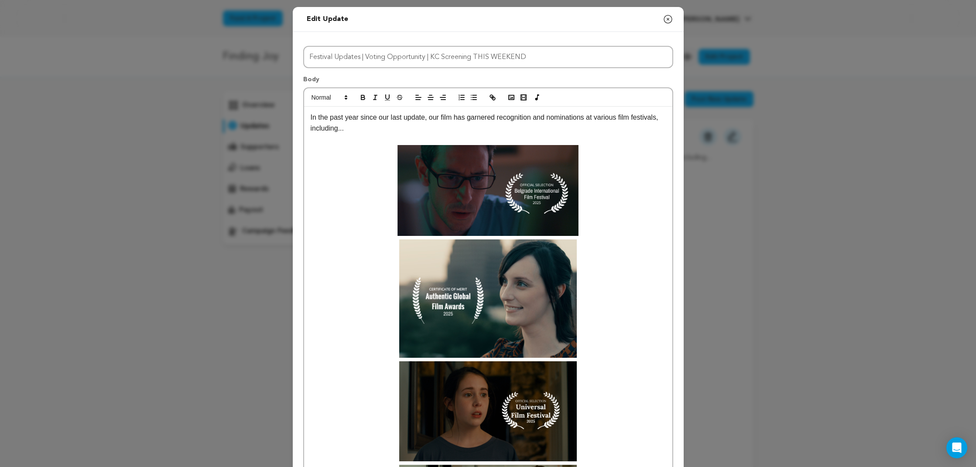
click at [413, 125] on p "In the past year since our last update, our film has garnered recognition and n…" at bounding box center [488, 123] width 355 height 22
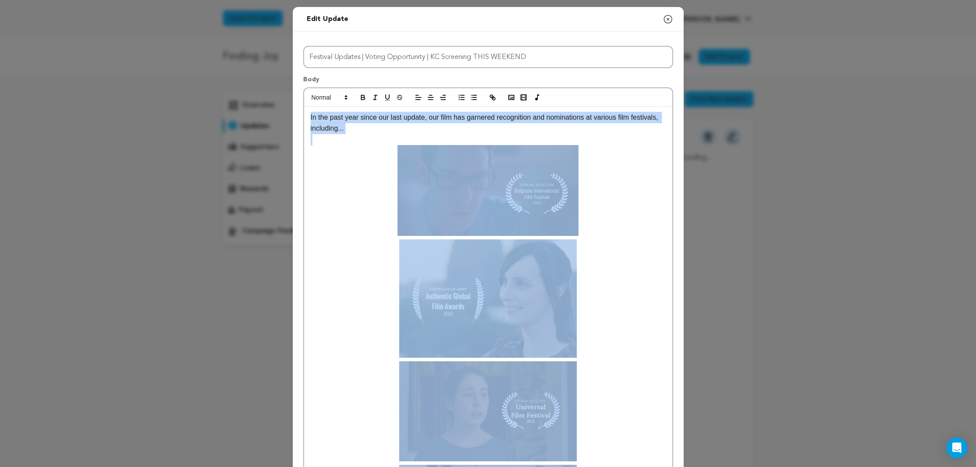
drag, startPoint x: 579, startPoint y: 383, endPoint x: 299, endPoint y: 119, distance: 385.0
click at [299, 119] on div "Title Festival Updates | Voting Opportunity | KC Screening THIS WEEKEND Body In…" at bounding box center [488, 385] width 391 height 707
copy div "In the past year since our last update, our film has garnered recognition and n…"
click at [669, 18] on icon "button" at bounding box center [668, 19] width 10 height 10
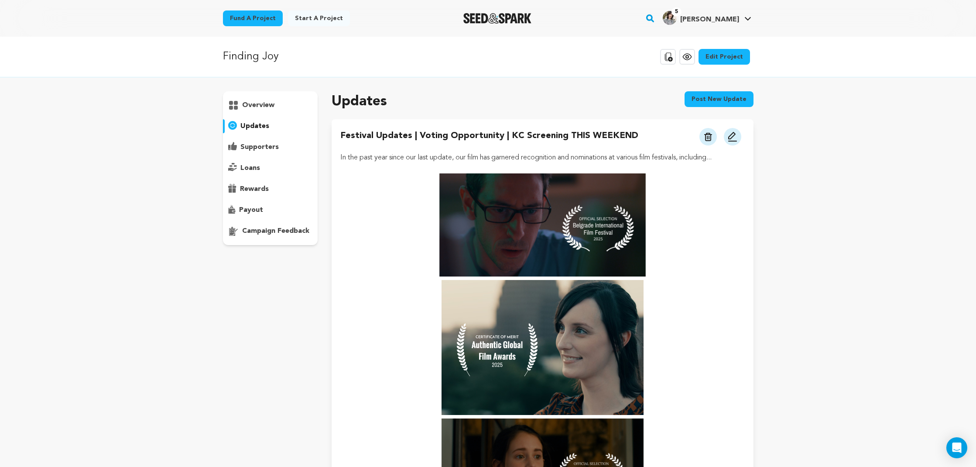
click at [728, 97] on button "Post new update" at bounding box center [719, 99] width 69 height 16
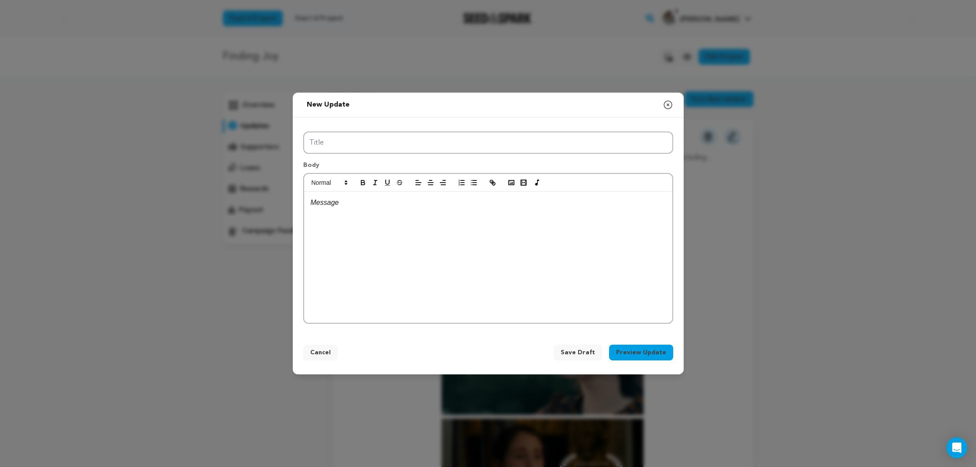
drag, startPoint x: 440, startPoint y: 225, endPoint x: 433, endPoint y: 225, distance: 6.6
click at [438, 225] on div at bounding box center [488, 257] width 368 height 131
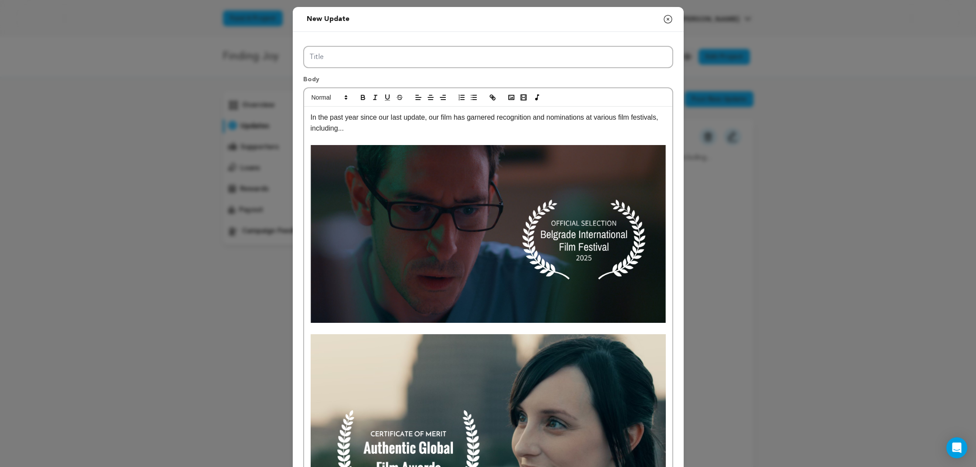
click at [428, 194] on img at bounding box center [488, 234] width 355 height 178
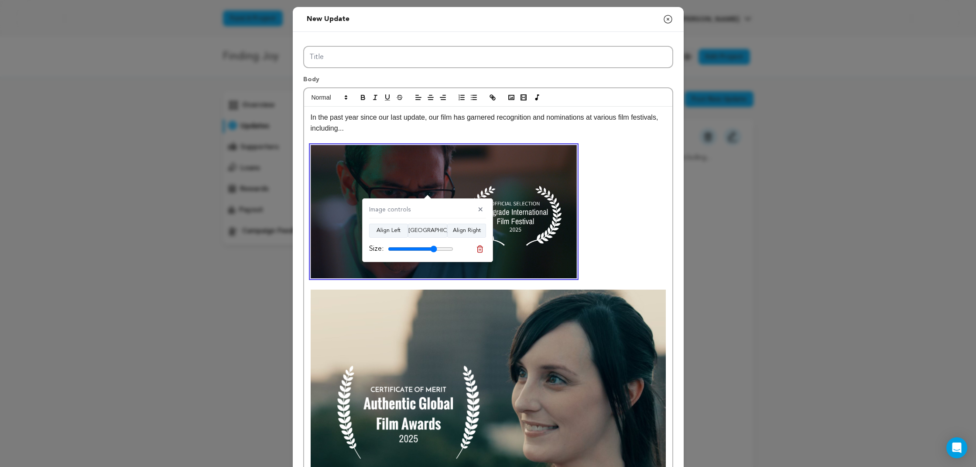
drag, startPoint x: 450, startPoint y: 248, endPoint x: 434, endPoint y: 242, distance: 16.9
click at [434, 249] on input "range" at bounding box center [420, 248] width 65 height 7
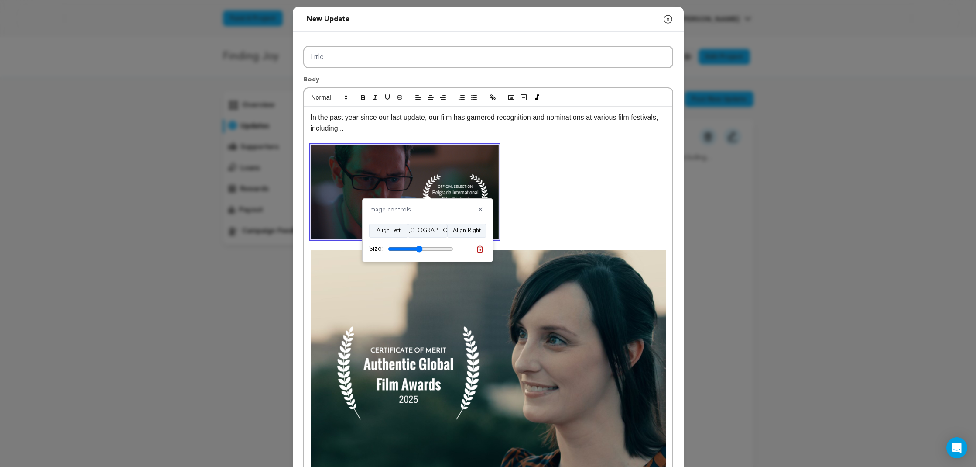
drag, startPoint x: 432, startPoint y: 248, endPoint x: 419, endPoint y: 250, distance: 12.3
click at [419, 250] on input "range" at bounding box center [420, 248] width 65 height 7
click at [424, 228] on button "[GEOGRAPHIC_DATA]" at bounding box center [427, 230] width 39 height 14
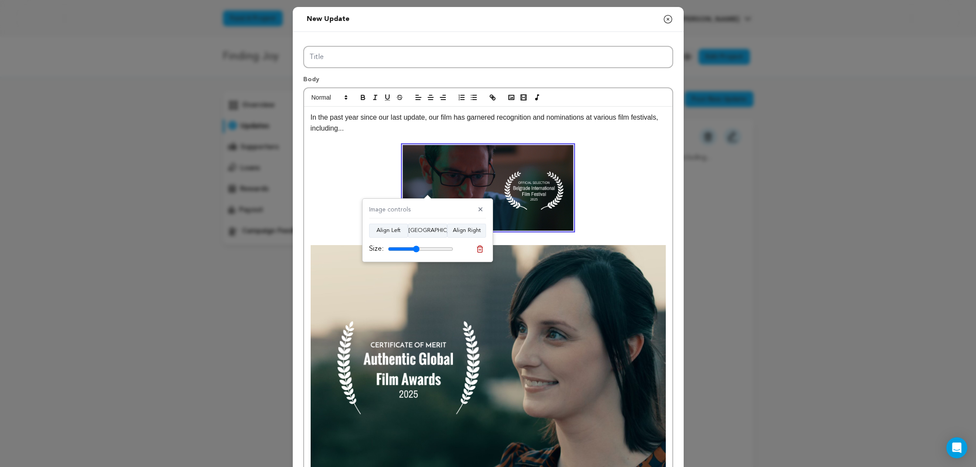
type input "48"
click at [416, 251] on input "range" at bounding box center [420, 248] width 65 height 7
click at [565, 256] on img at bounding box center [488, 363] width 355 height 237
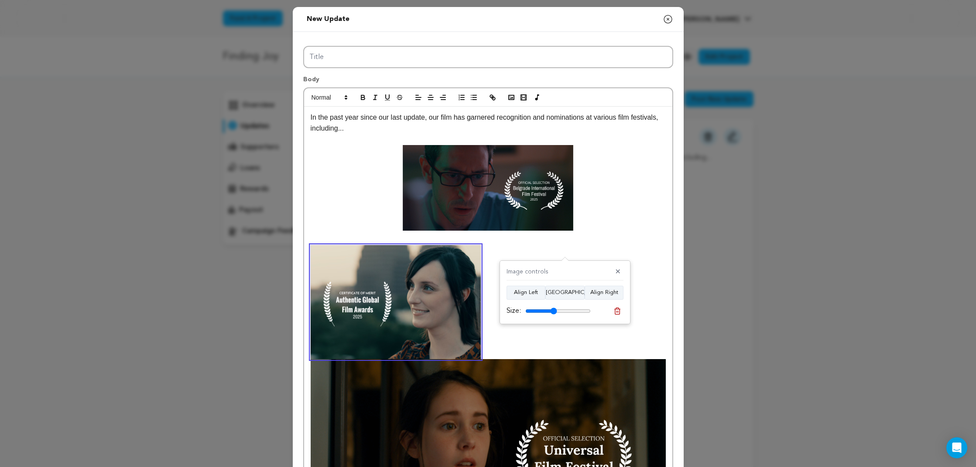
drag, startPoint x: 586, startPoint y: 310, endPoint x: 558, endPoint y: 306, distance: 28.2
click at [553, 311] on input "range" at bounding box center [558, 310] width 65 height 7
click at [565, 292] on button "[GEOGRAPHIC_DATA]" at bounding box center [565, 292] width 39 height 14
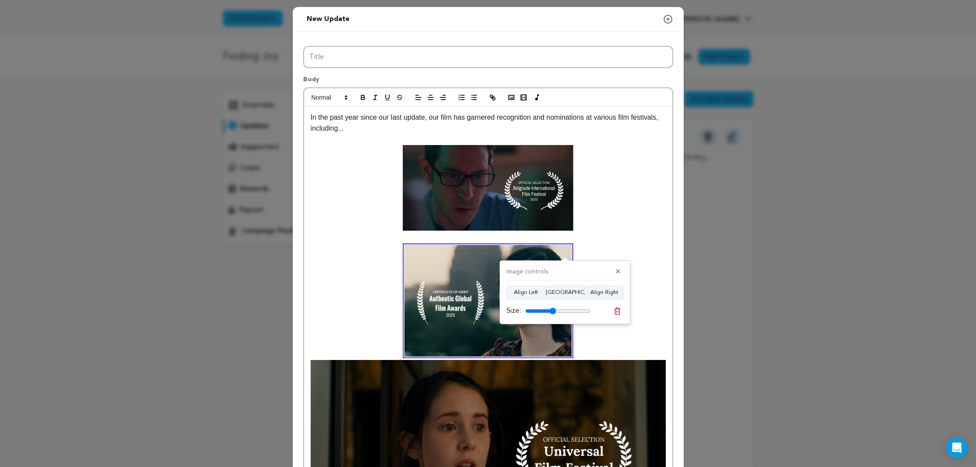
type input "47"
click at [553, 310] on input "range" at bounding box center [558, 310] width 65 height 7
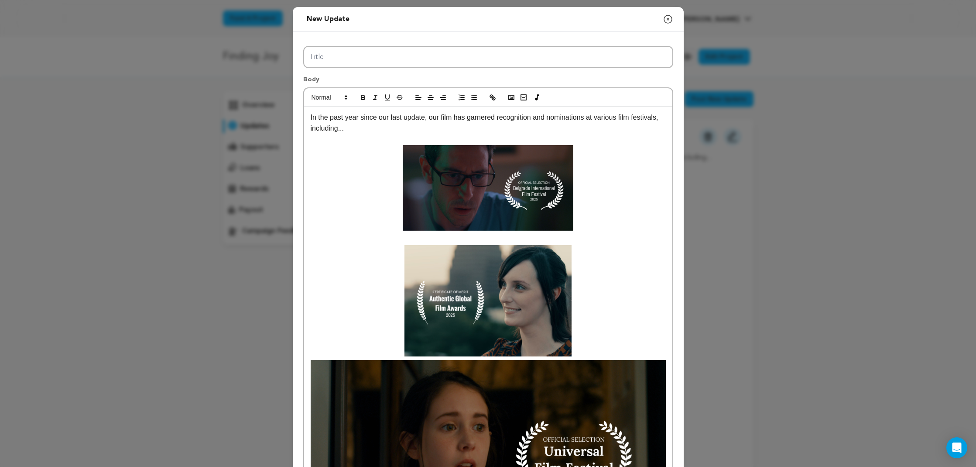
click at [549, 267] on img at bounding box center [488, 300] width 167 height 111
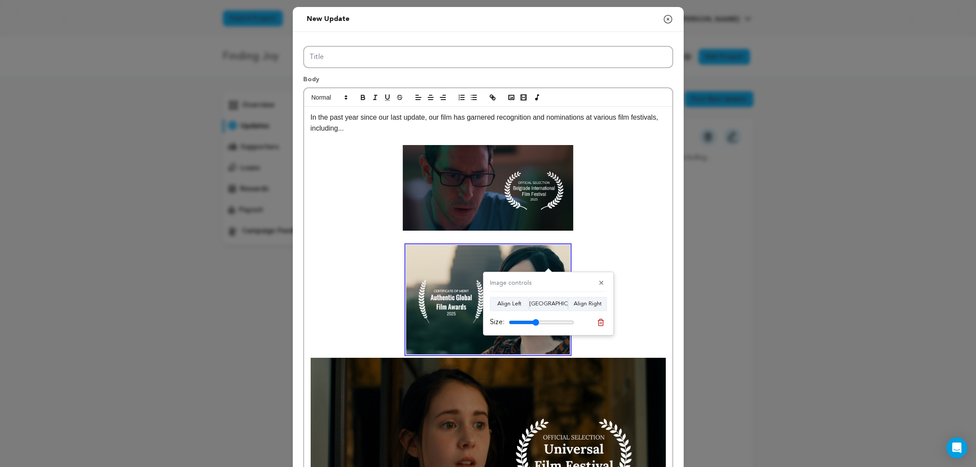
type input "47"
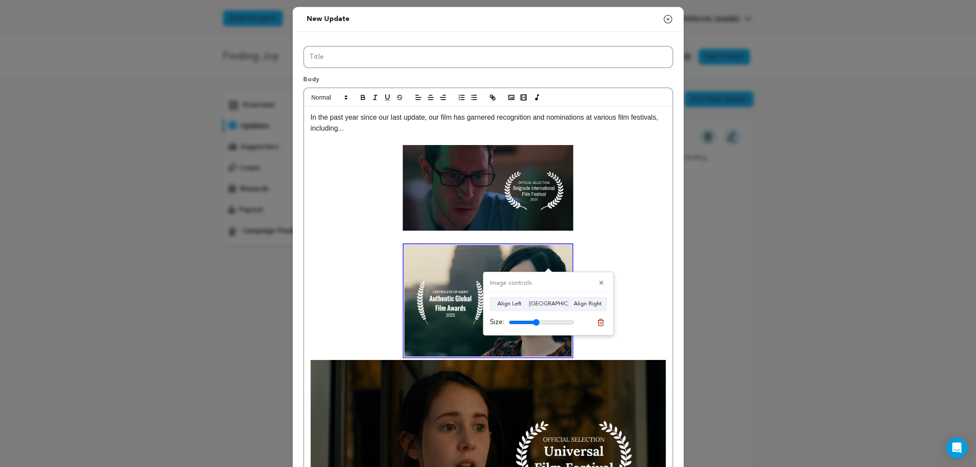
drag, startPoint x: 536, startPoint y: 322, endPoint x: 540, endPoint y: 319, distance: 5.0
click at [536, 322] on input "range" at bounding box center [541, 322] width 65 height 7
click at [630, 242] on p at bounding box center [488, 239] width 355 height 11
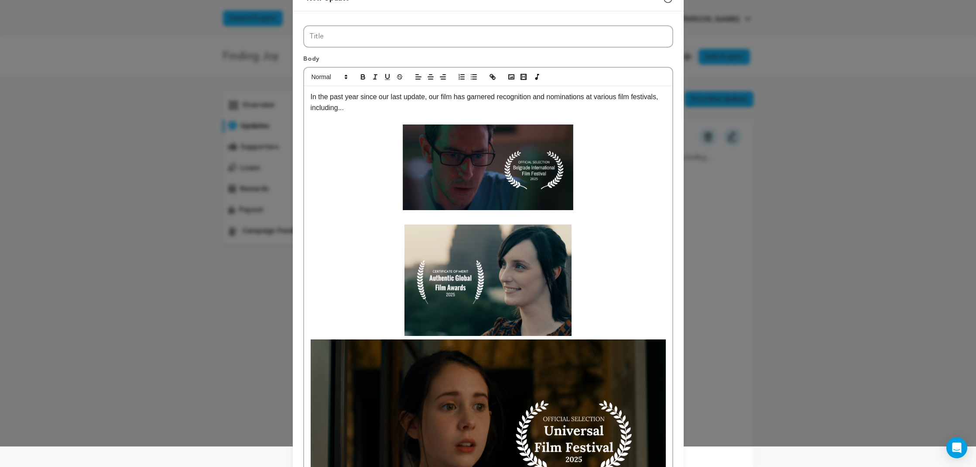
scroll to position [21, 0]
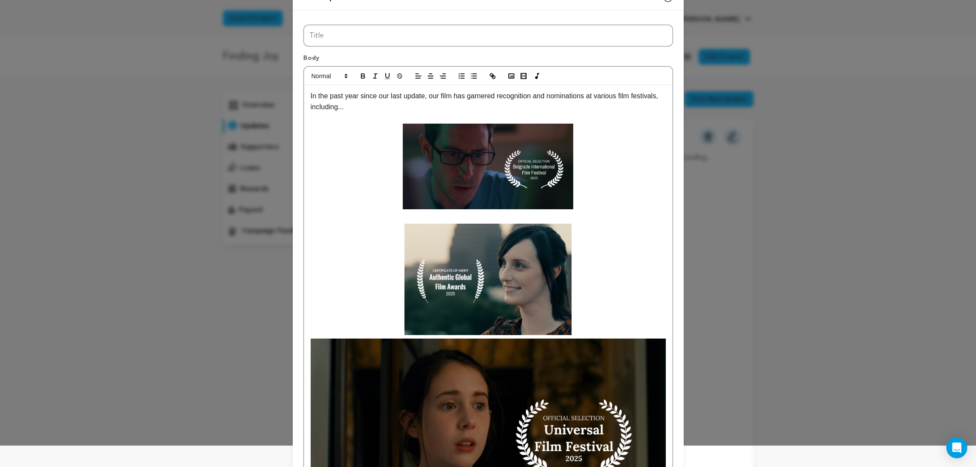
click at [506, 137] on img at bounding box center [488, 166] width 171 height 85
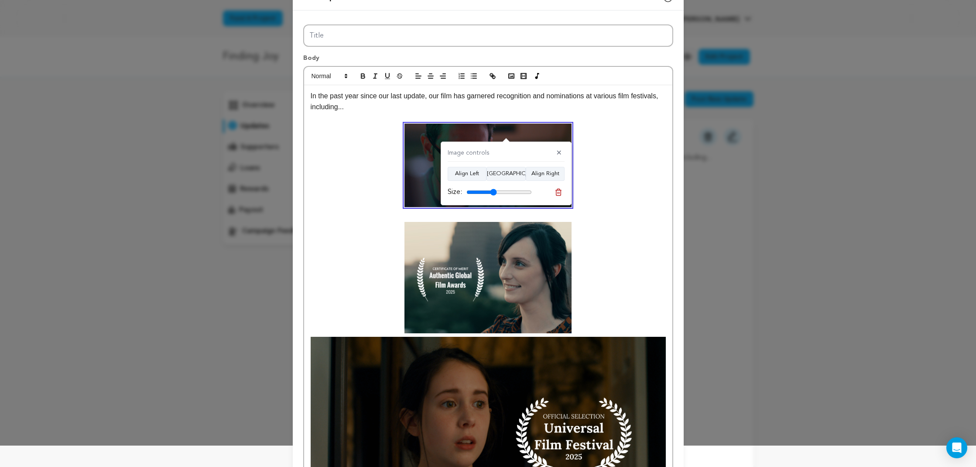
drag, startPoint x: 496, startPoint y: 193, endPoint x: 502, endPoint y: 194, distance: 5.9
click at [494, 193] on input "range" at bounding box center [499, 192] width 65 height 7
type input "47"
click at [494, 191] on input "range" at bounding box center [499, 192] width 65 height 7
drag, startPoint x: 580, startPoint y: 245, endPoint x: 588, endPoint y: 245, distance: 7.4
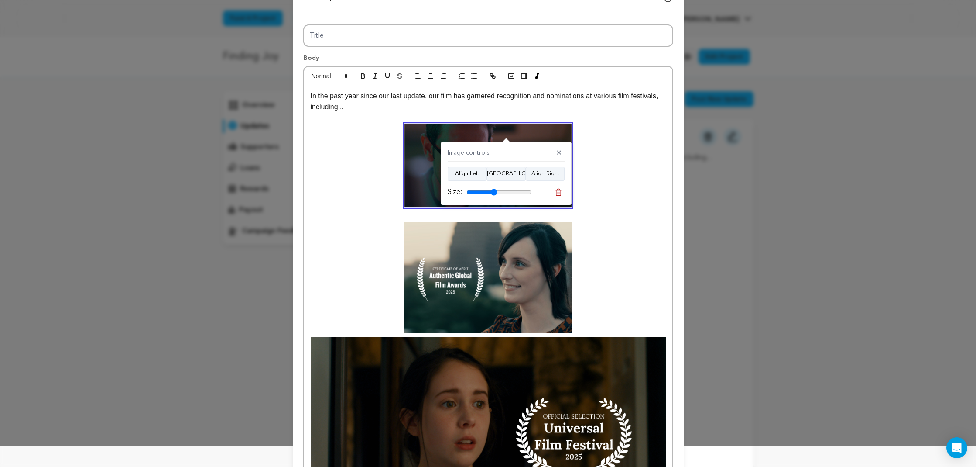
click at [580, 245] on p at bounding box center [488, 455] width 355 height 467
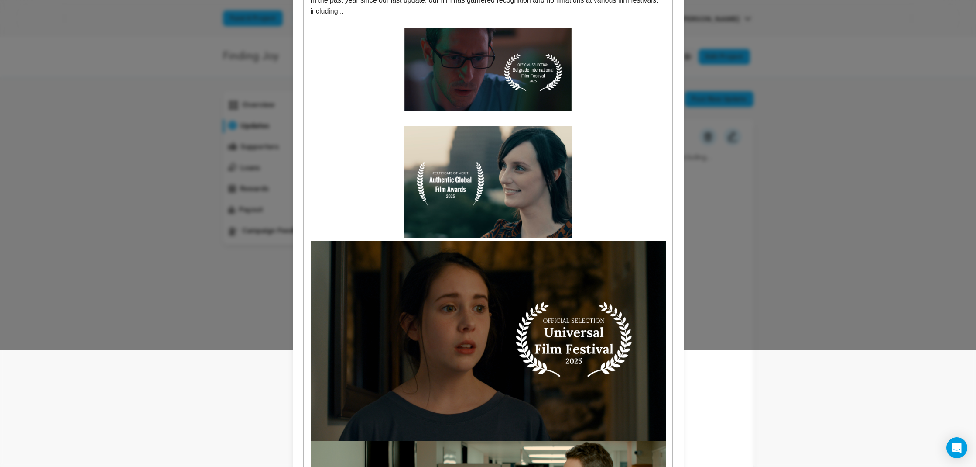
scroll to position [117, 0]
drag, startPoint x: 531, startPoint y: 206, endPoint x: 529, endPoint y: 131, distance: 75.1
click at [532, 205] on img at bounding box center [488, 181] width 167 height 111
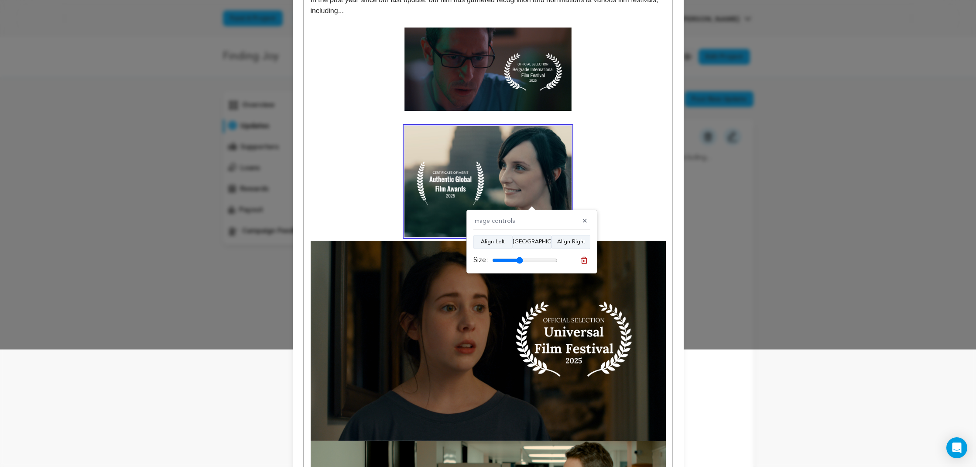
click at [525, 118] on p at bounding box center [488, 119] width 355 height 11
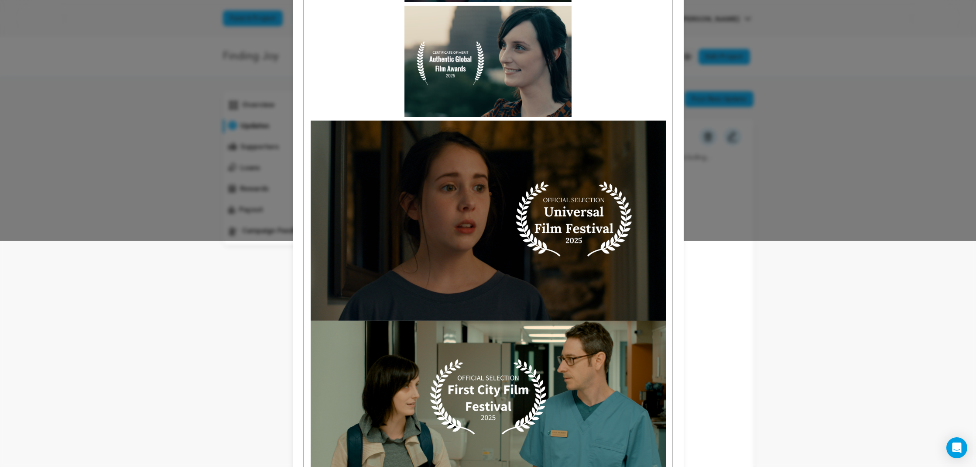
scroll to position [237, 0]
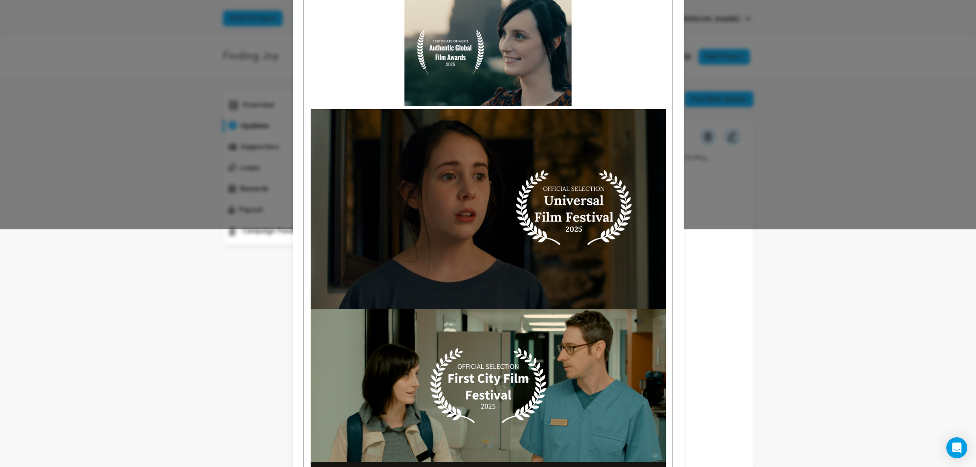
click at [577, 218] on img at bounding box center [488, 209] width 355 height 200
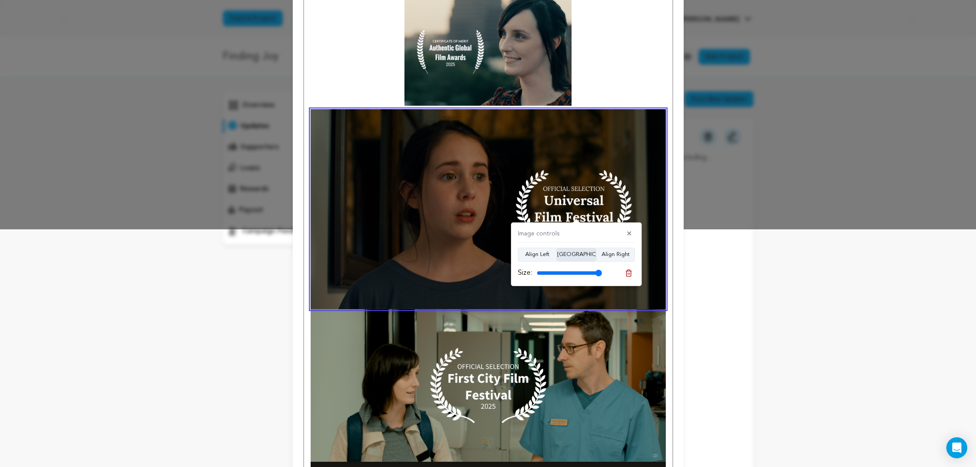
drag, startPoint x: 572, startPoint y: 248, endPoint x: 577, endPoint y: 254, distance: 7.7
click at [572, 248] on button "[GEOGRAPHIC_DATA]" at bounding box center [576, 255] width 39 height 14
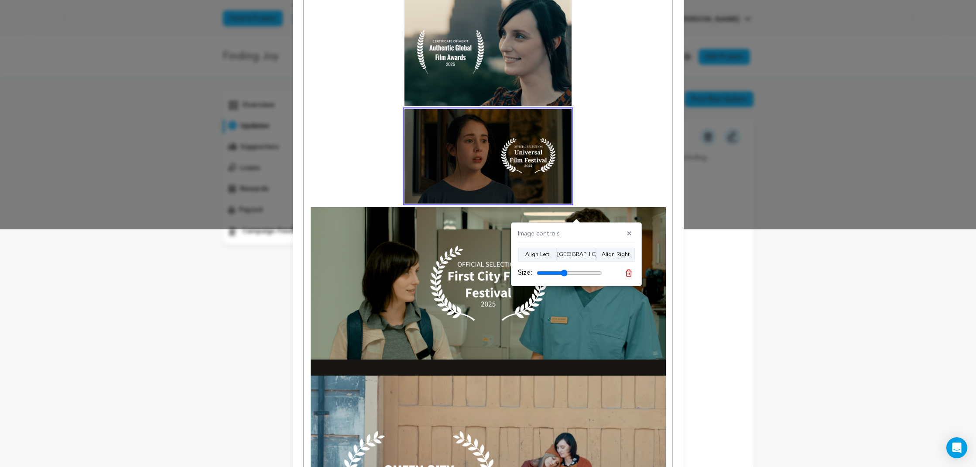
drag, startPoint x: 597, startPoint y: 273, endPoint x: 564, endPoint y: 276, distance: 32.9
type input "47"
click at [564, 276] on div "Size:" at bounding box center [560, 273] width 84 height 10
click at [635, 158] on p at bounding box center [488, 176] width 355 height 364
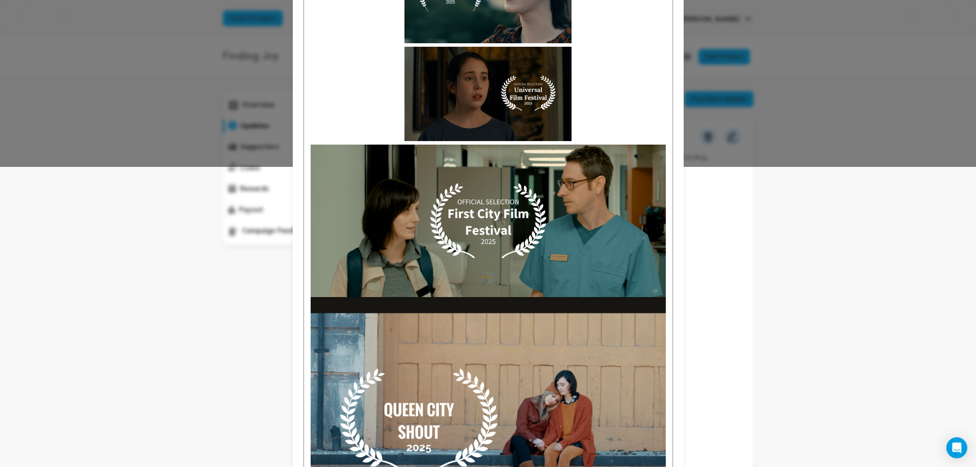
scroll to position [301, 0]
click at [562, 201] on img at bounding box center [488, 220] width 355 height 152
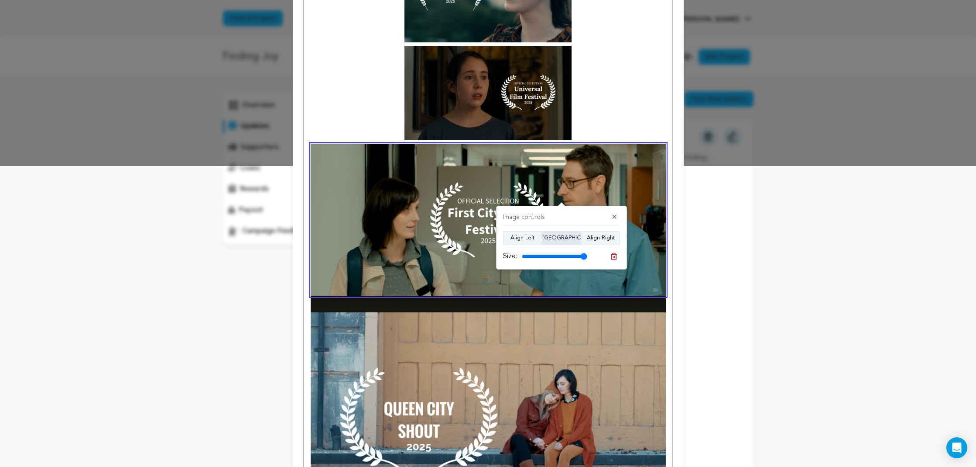
click at [561, 237] on button "[GEOGRAPHIC_DATA]" at bounding box center [561, 238] width 39 height 14
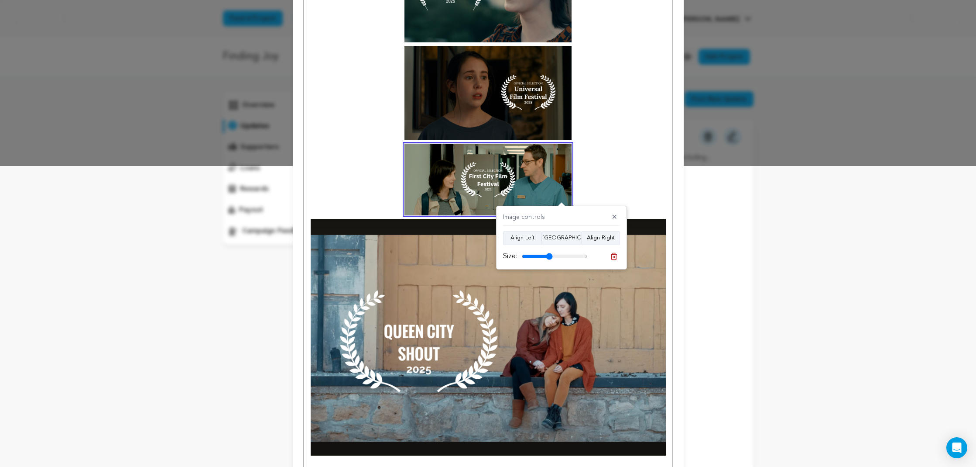
drag, startPoint x: 583, startPoint y: 257, endPoint x: 550, endPoint y: 264, distance: 34.4
type input "47"
click at [550, 264] on div "Image controls ✕ Align Left Align Center Align Right Size:" at bounding box center [561, 238] width 131 height 64
click at [615, 176] on p at bounding box center [488, 73] width 355 height 284
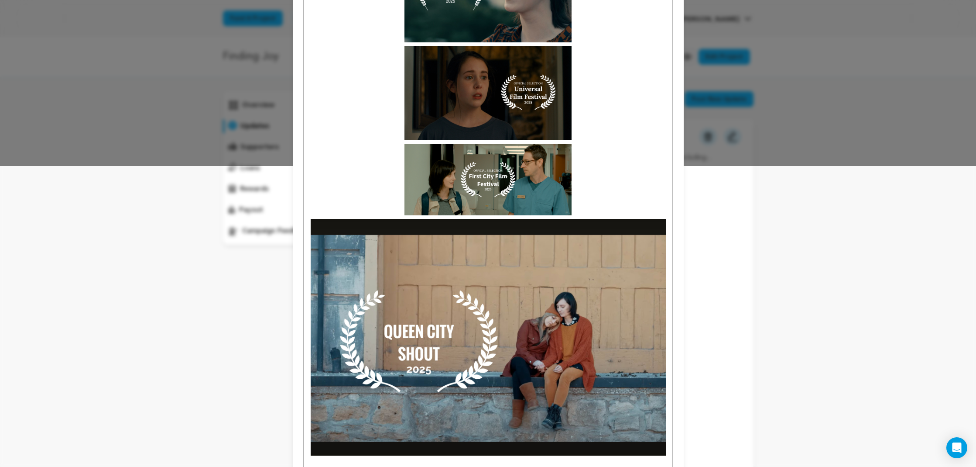
click at [543, 273] on img at bounding box center [488, 337] width 355 height 237
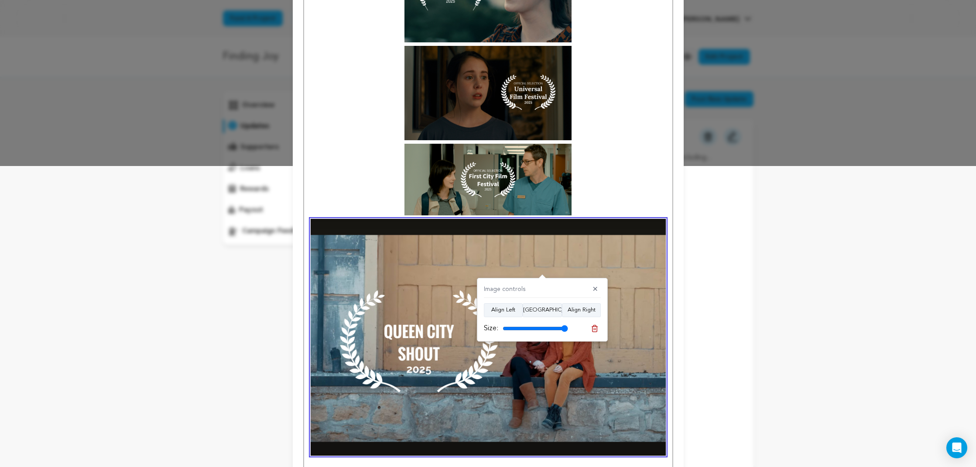
drag, startPoint x: 547, startPoint y: 311, endPoint x: 547, endPoint y: 328, distance: 17.0
click at [547, 311] on button "[GEOGRAPHIC_DATA]" at bounding box center [542, 310] width 39 height 14
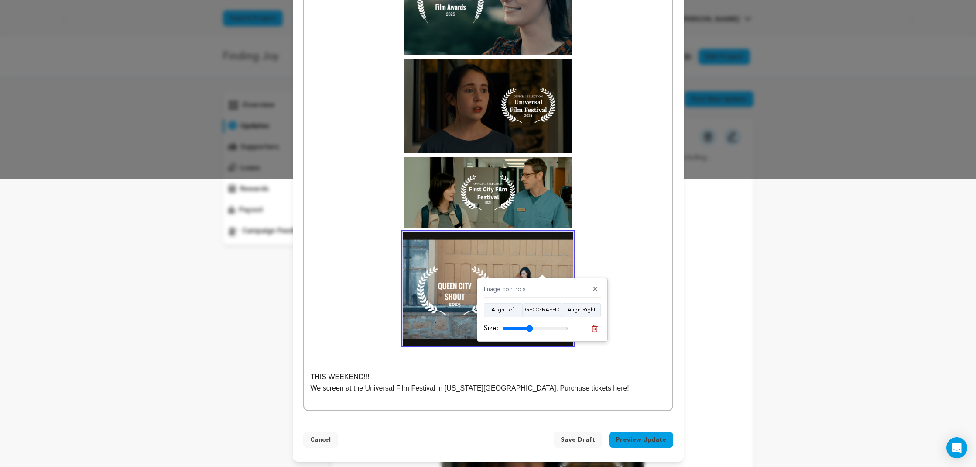
scroll to position [283, 0]
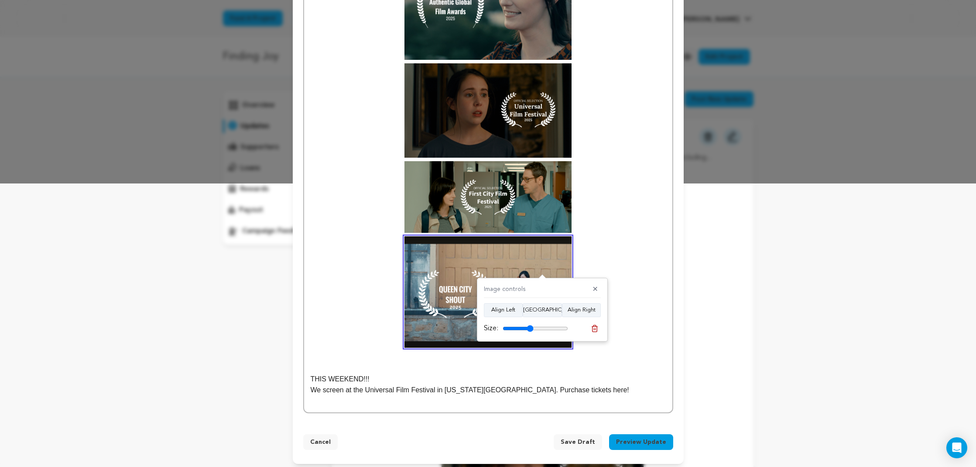
drag, startPoint x: 561, startPoint y: 328, endPoint x: 530, endPoint y: 335, distance: 31.8
type input "47"
click at [530, 335] on div "Image controls ✕ Align Left Align Center Align Right Size:" at bounding box center [542, 310] width 131 height 64
click at [600, 223] on p at bounding box center [488, 90] width 355 height 284
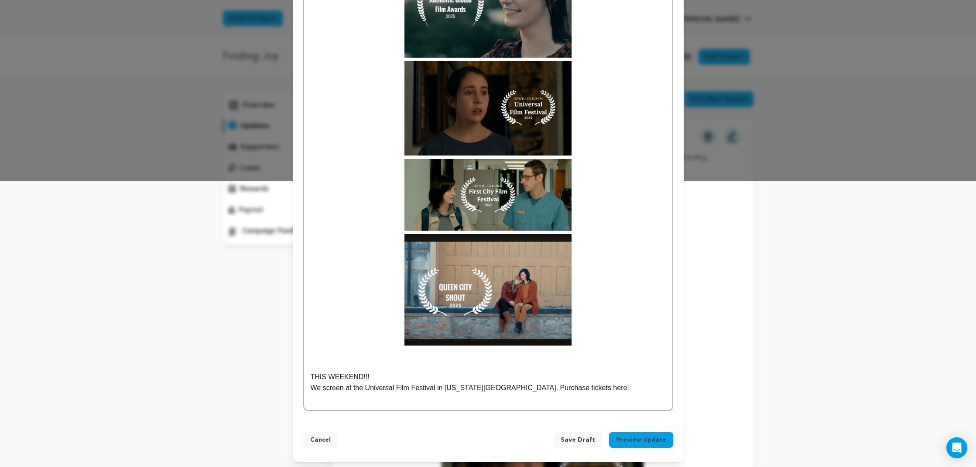
scroll to position [273, 0]
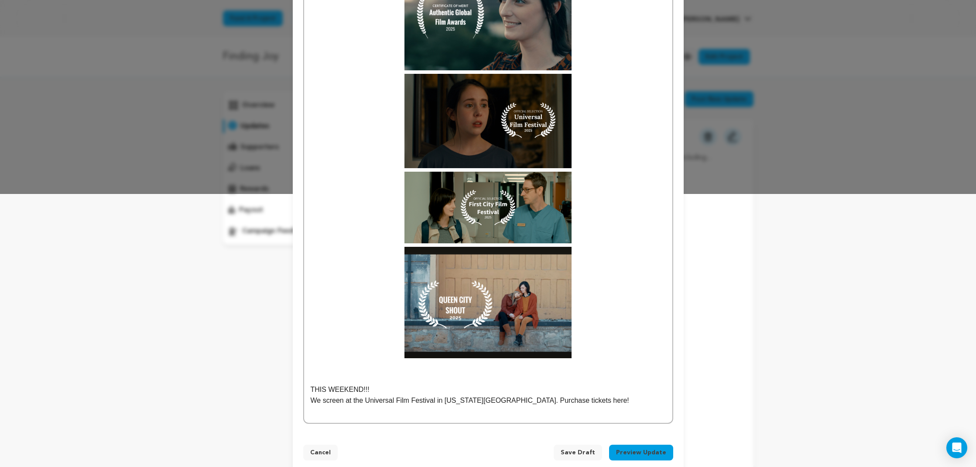
drag, startPoint x: 382, startPoint y: 373, endPoint x: 395, endPoint y: 375, distance: 12.3
click at [382, 373] on p at bounding box center [488, 377] width 355 height 11
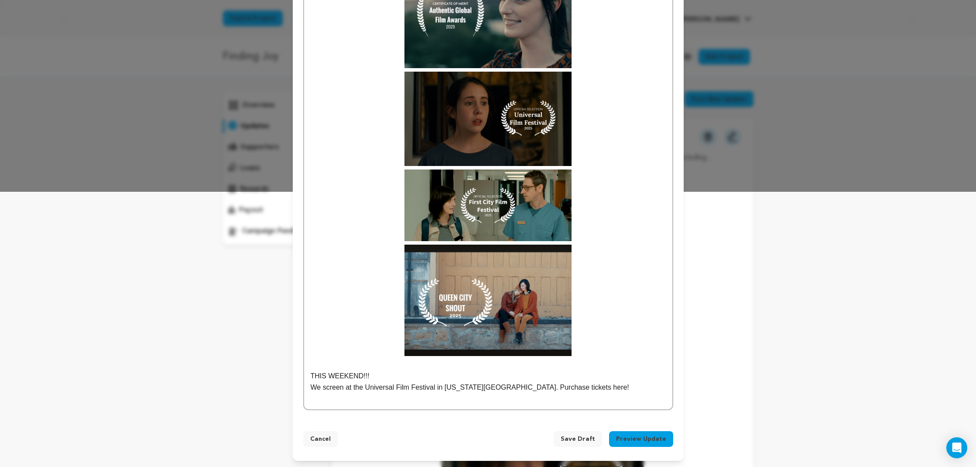
scroll to position [275, 0]
click at [481, 387] on p "We screen at the Universal Film Festival in [US_STATE][GEOGRAPHIC_DATA]. Purcha…" at bounding box center [488, 387] width 355 height 11
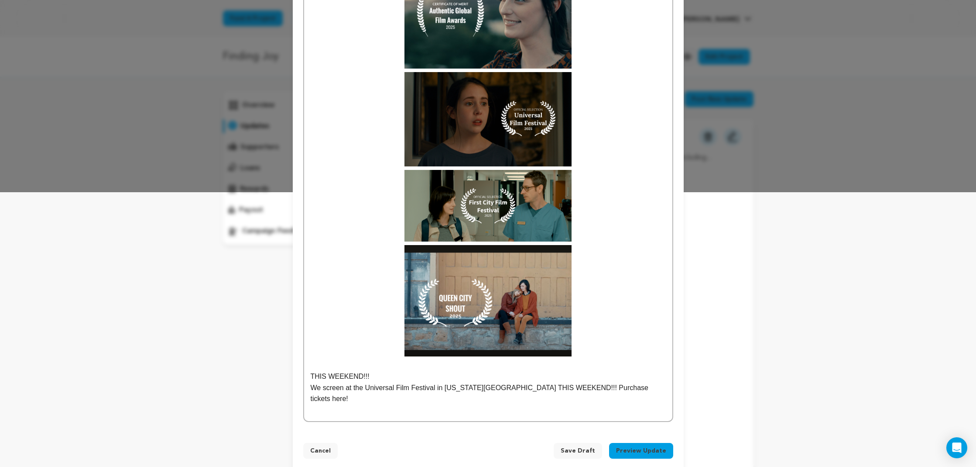
drag, startPoint x: 389, startPoint y: 379, endPoint x: 308, endPoint y: 378, distance: 81.6
click at [308, 378] on div "In the past year since our last update, our film has garnered recognition and n…" at bounding box center [488, 126] width 368 height 589
drag, startPoint x: 358, startPoint y: 376, endPoint x: 338, endPoint y: 376, distance: 20.1
click at [309, 375] on div "In the past year since our last update, our film has garnered recognition and n…" at bounding box center [488, 126] width 368 height 589
click at [632, 389] on p "We screen at the Universal Film Festival in Kansas City THIS WEEKEND!!! Purchas…" at bounding box center [488, 393] width 355 height 22
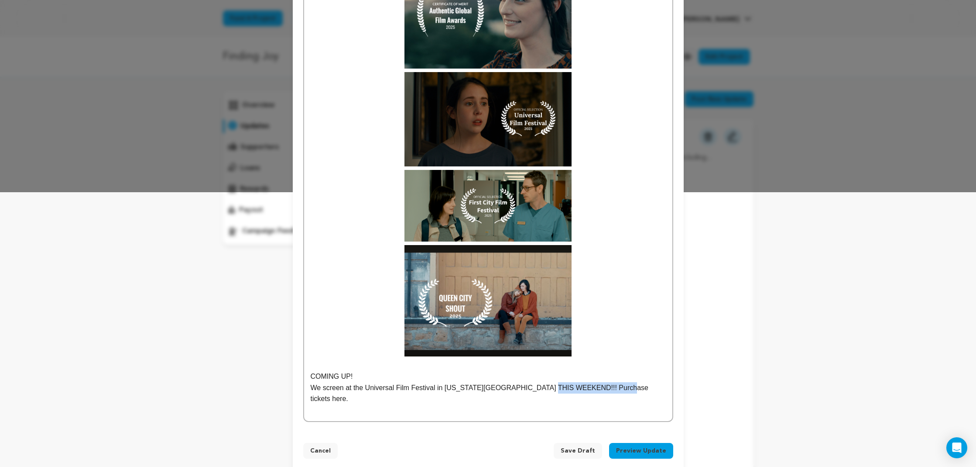
drag, startPoint x: 611, startPoint y: 388, endPoint x: 542, endPoint y: 387, distance: 68.5
click at [542, 387] on p "We screen at the Universal Film Festival in Kansas City THIS WEEKEND!!! Purchas…" at bounding box center [488, 393] width 355 height 22
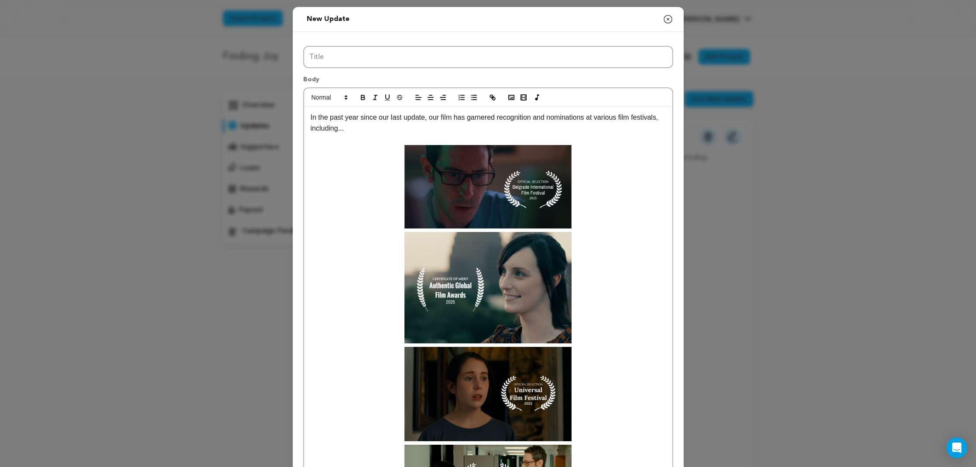
scroll to position [0, 0]
click at [492, 97] on icon "button" at bounding box center [493, 97] width 8 height 8
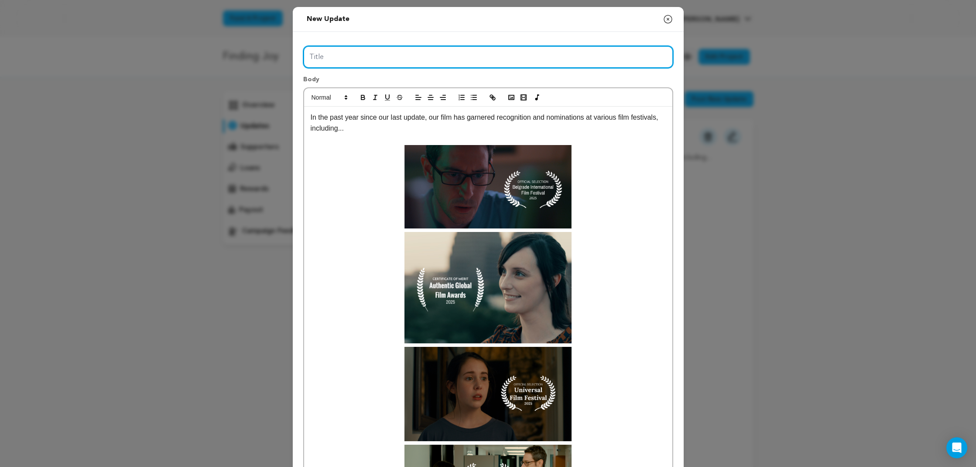
click at [351, 54] on input "Title" at bounding box center [488, 57] width 370 height 22
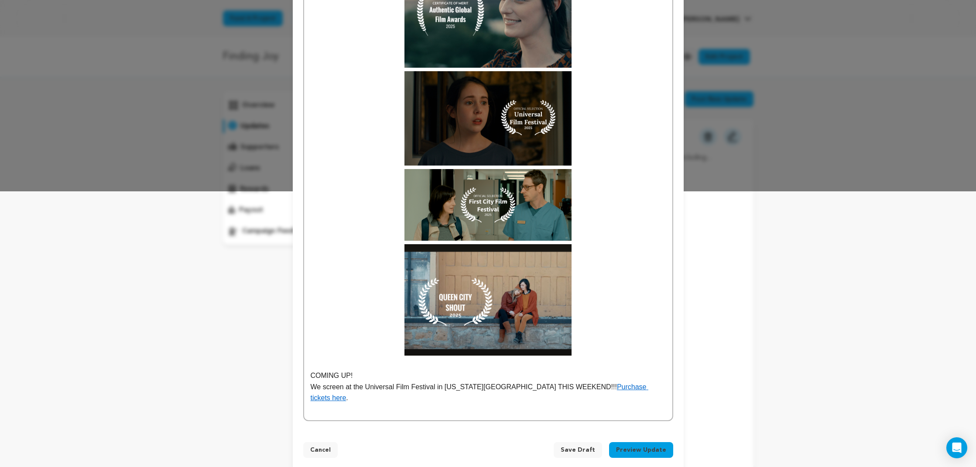
scroll to position [275, 0]
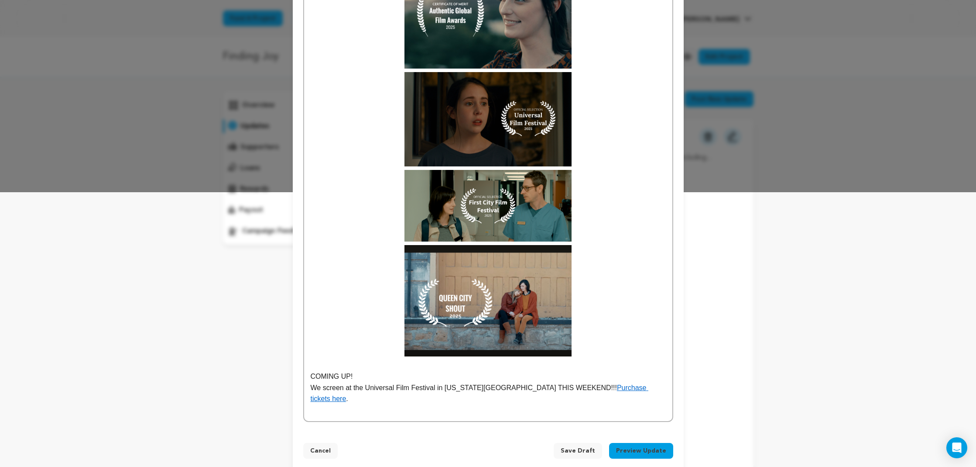
click at [577, 446] on span "Save Draft" at bounding box center [578, 450] width 34 height 9
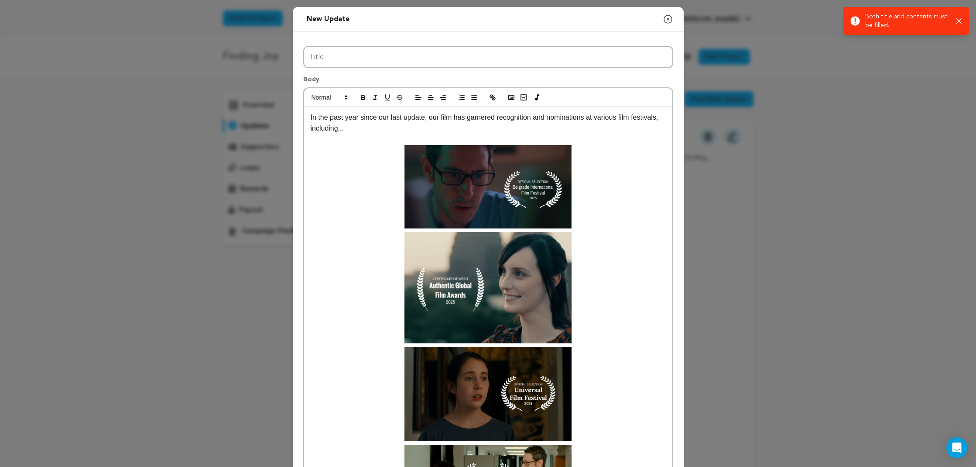
scroll to position [0, 0]
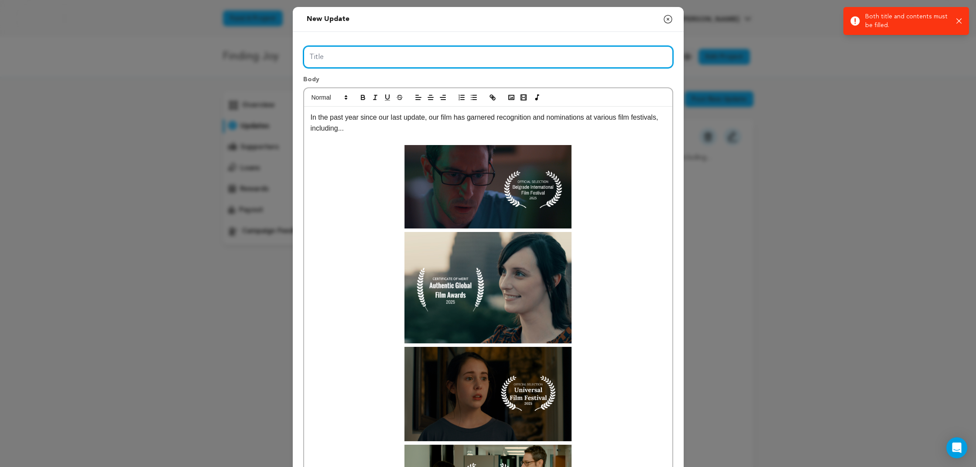
click at [402, 56] on input "Title" at bounding box center [488, 57] width 370 height 22
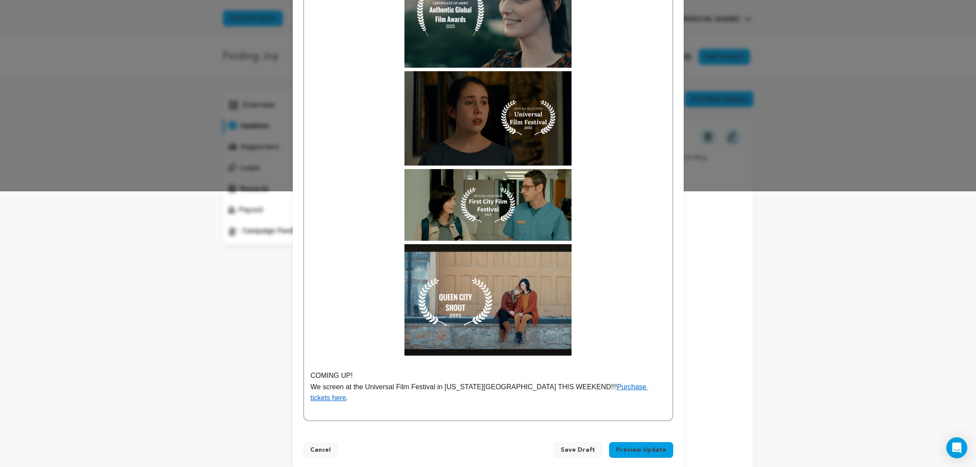
scroll to position [275, 0]
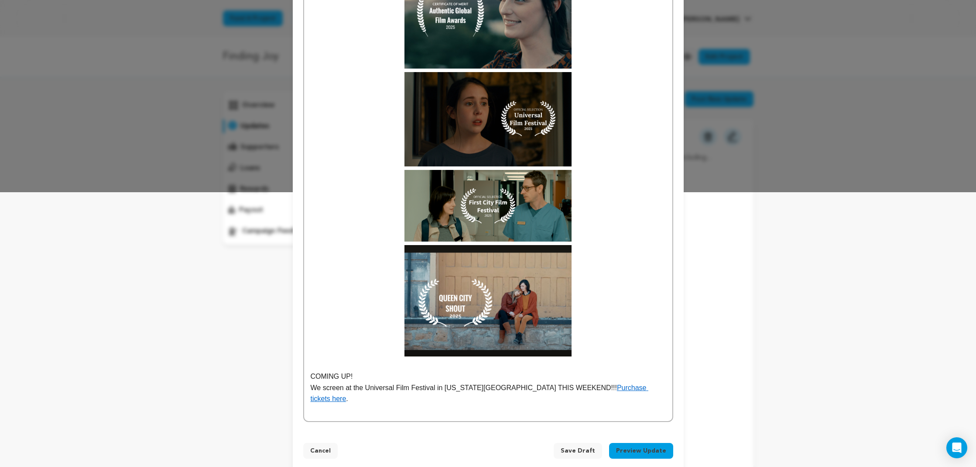
type input "Title"
click at [585, 446] on span "Save Draft" at bounding box center [578, 450] width 34 height 9
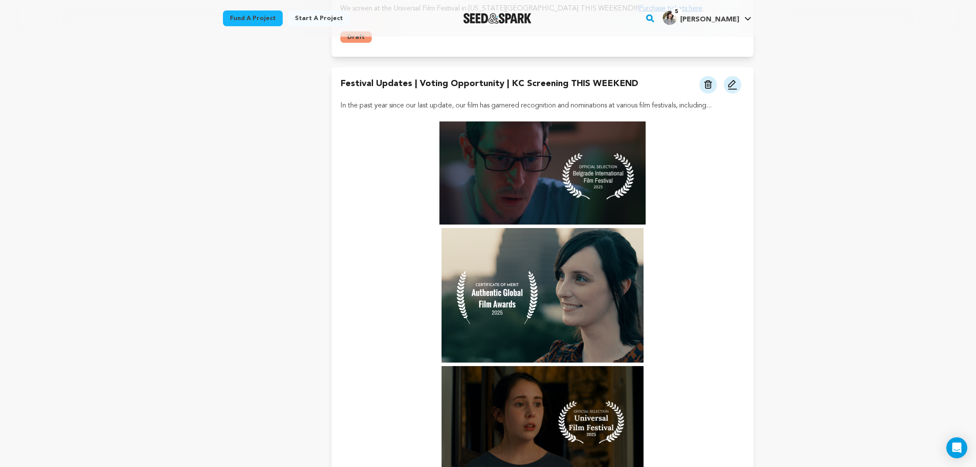
scroll to position [746, 0]
drag, startPoint x: 616, startPoint y: 82, endPoint x: 342, endPoint y: 77, distance: 274.2
click at [342, 77] on div "Festival Updates | Voting Opportunity | KC Screening THIS WEEKEND View more opt…" at bounding box center [542, 85] width 404 height 16
copy h4 "Festival Updates | Voting Opportunity | KC Screening THIS WEEKEND"
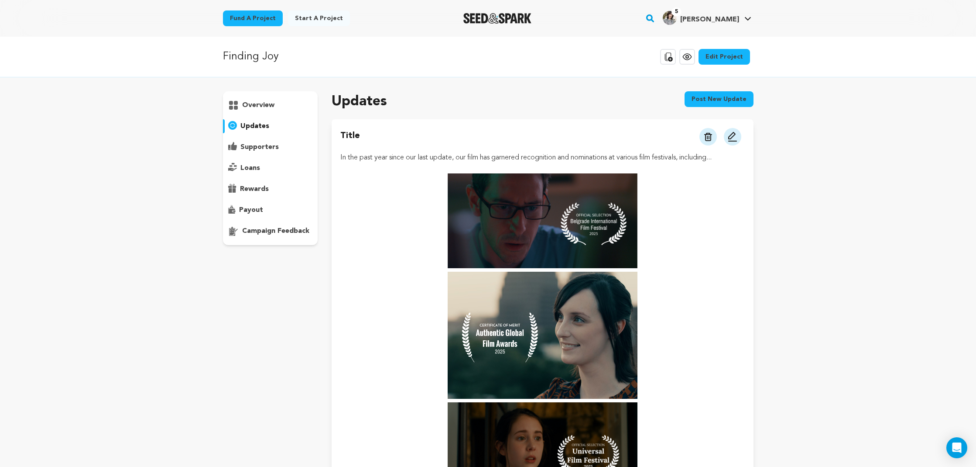
scroll to position [0, 0]
click at [733, 139] on img at bounding box center [733, 136] width 10 height 10
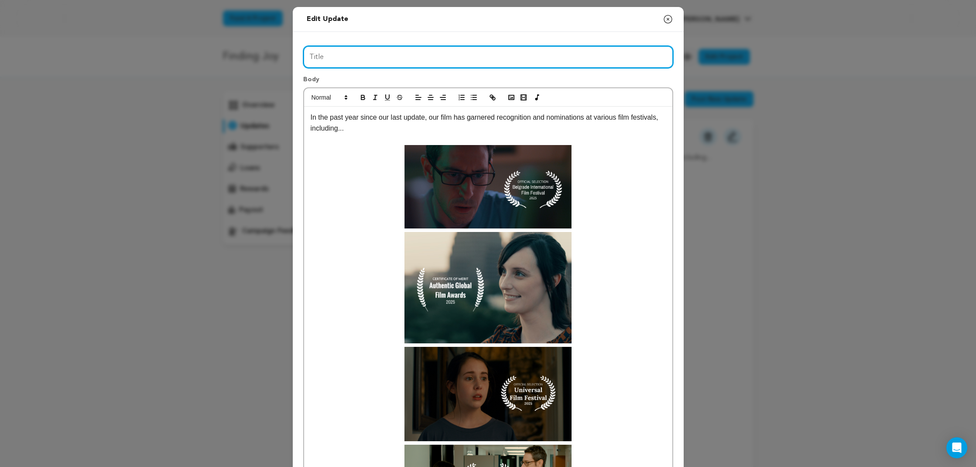
click at [366, 49] on input "Title" at bounding box center [488, 57] width 370 height 22
paste input "Festival Updates | Voting Opportunity | KC Screening THIS WEEKEND"
click at [544, 58] on input "Festival Updates | Voting Opportunity | KC Screening THIS WEEKENDTitle" at bounding box center [488, 57] width 370 height 22
click at [432, 56] on input "Festival Updates | Voting Opportunity | KC Screening THIS WEEKEND" at bounding box center [488, 57] width 370 height 22
drag, startPoint x: 366, startPoint y: 56, endPoint x: 370, endPoint y: 58, distance: 4.9
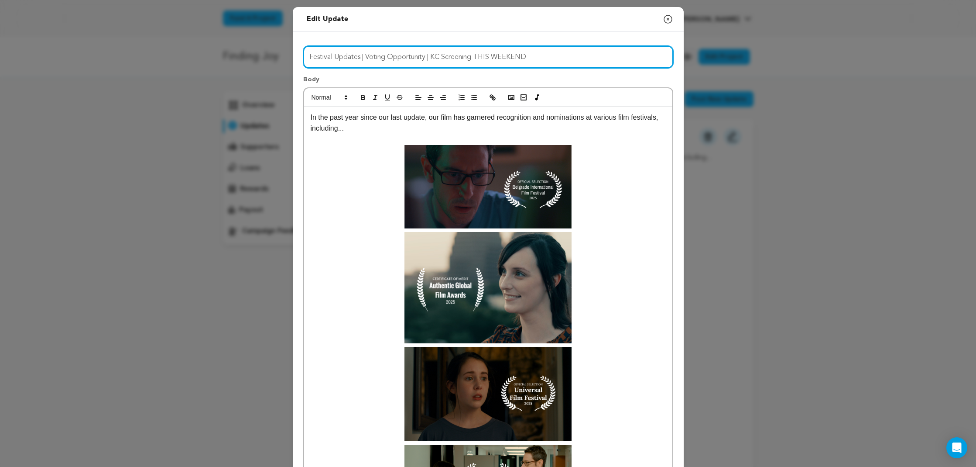
click at [366, 56] on input "Festival Updates | Voting Opportunity | KC Screening THIS WEEKEND" at bounding box center [488, 57] width 370 height 22
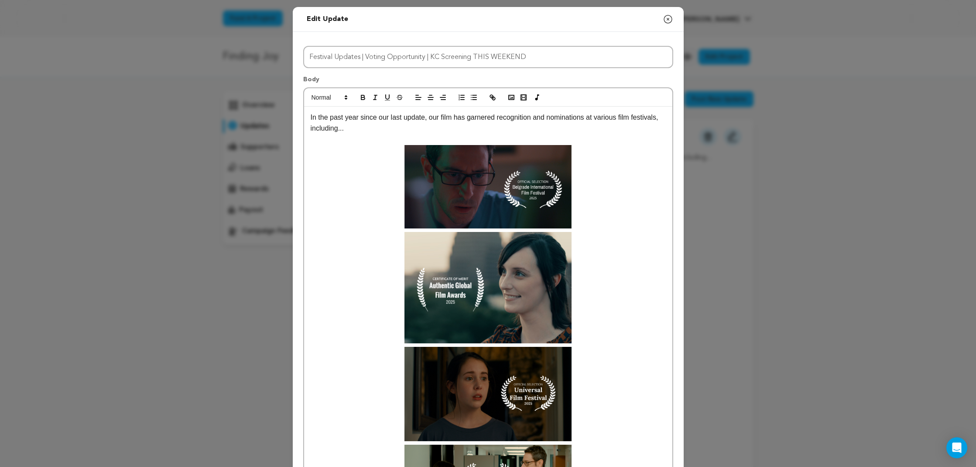
click at [360, 107] on div "In the past year since our last update, our film has garnered recognition and n…" at bounding box center [488, 401] width 368 height 589
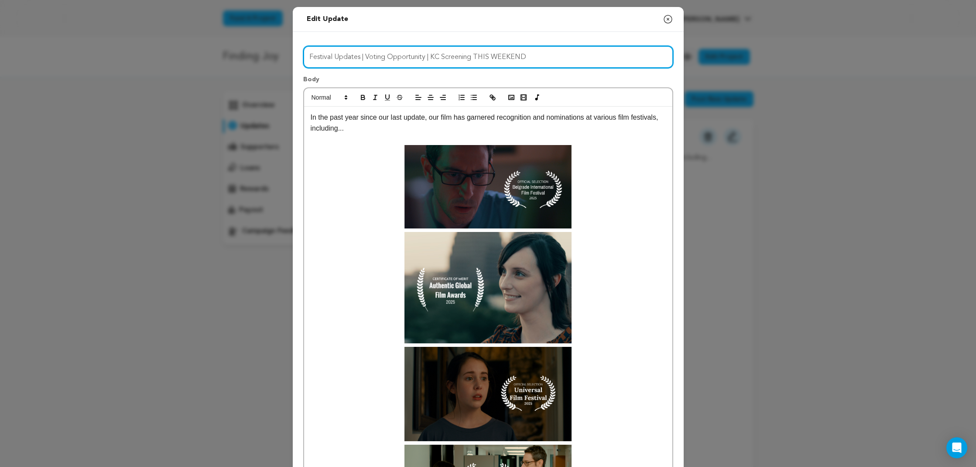
drag, startPoint x: 431, startPoint y: 57, endPoint x: 275, endPoint y: 57, distance: 155.8
click at [275, 57] on div "Edit update Preview your update Close modal Title Festival Updates | Voting Opp…" at bounding box center [488, 377] width 976 height 754
click at [427, 58] on input "KC Screening THIS WEEKEND" at bounding box center [488, 57] width 370 height 22
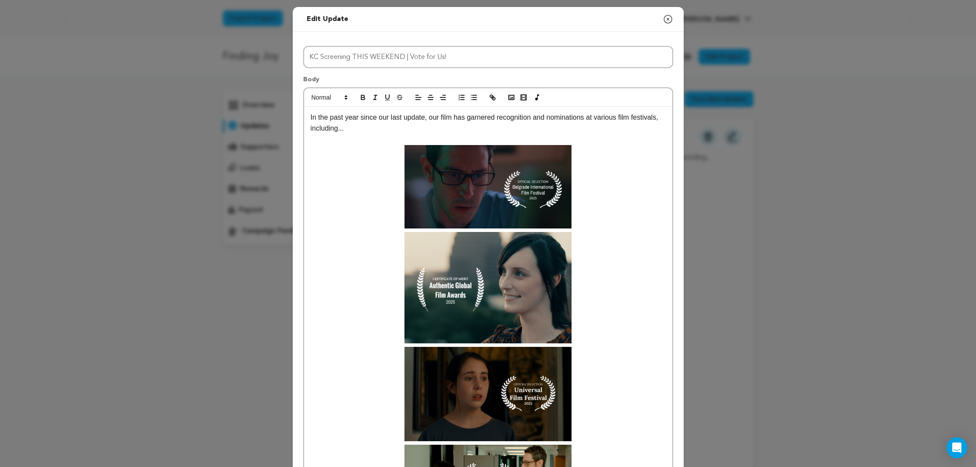
drag, startPoint x: 399, startPoint y: 128, endPoint x: 393, endPoint y: 124, distance: 7.4
click at [397, 127] on p "In the past year since our last update, our film has garnered recognition and n…" at bounding box center [488, 123] width 355 height 22
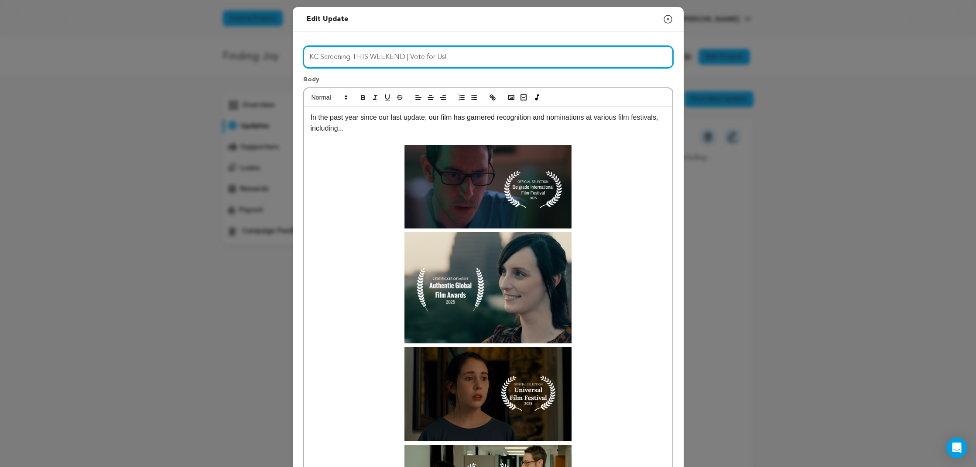
click at [409, 57] on input "KC Screening THIS WEEKEND | Vote for Us!" at bounding box center [488, 57] width 370 height 22
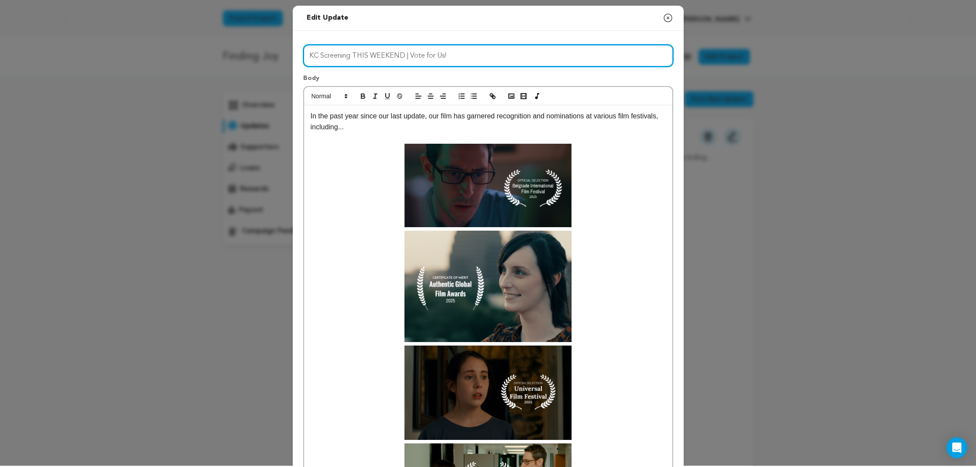
click at [464, 60] on input "KC Screening THIS WEEKEND | Vote for Us!" at bounding box center [488, 56] width 370 height 22
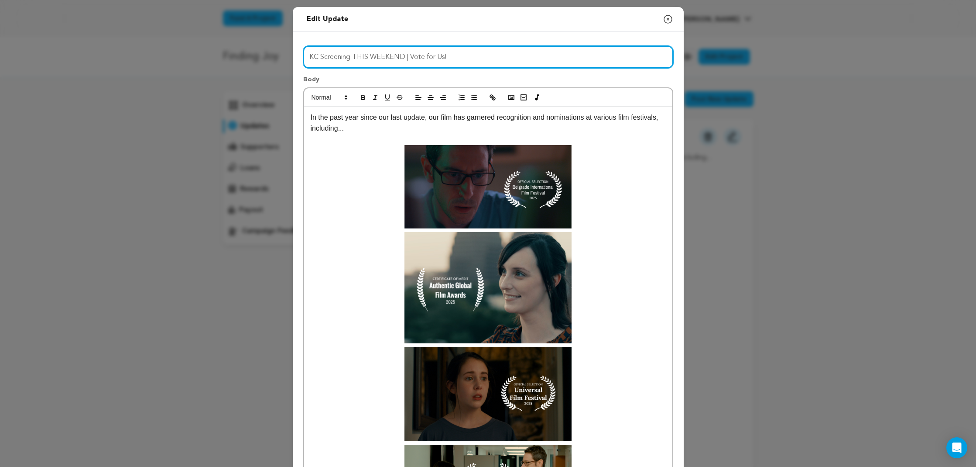
click at [411, 56] on input "KC Screening THIS WEEKEND | Vote for Us!" at bounding box center [488, 57] width 370 height 22
click at [466, 58] on input "KC Screening THIS WEEKEND | Vote for Us!" at bounding box center [488, 57] width 370 height 22
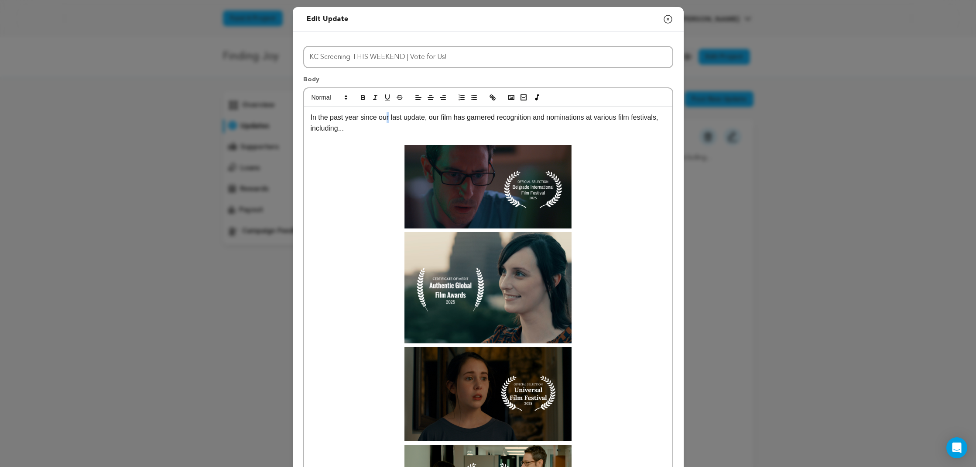
click at [388, 113] on p "In the past year since our last update, our film has garnered recognition and n…" at bounding box center [488, 123] width 355 height 22
click at [383, 128] on p "In the past year since our last update, our film has garnered recognition and n…" at bounding box center [488, 123] width 355 height 22
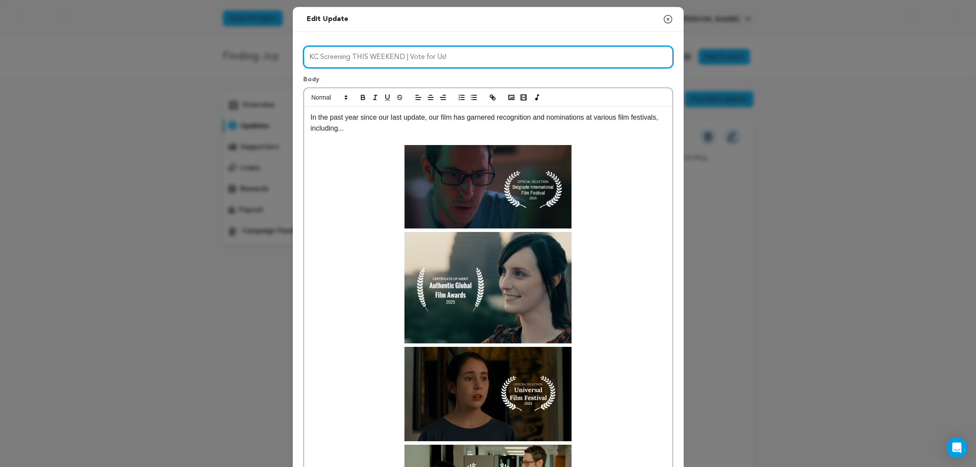
click at [409, 57] on input "KC Screening THIS WEEKEND | Vote for Us!" at bounding box center [488, 57] width 370 height 22
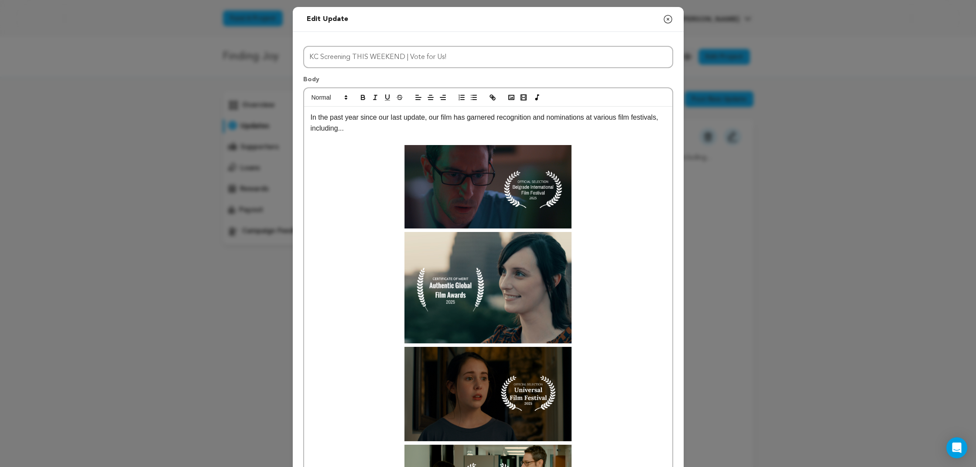
click at [375, 128] on p "In the past year since our last update, our film has garnered recognition and n…" at bounding box center [488, 123] width 355 height 22
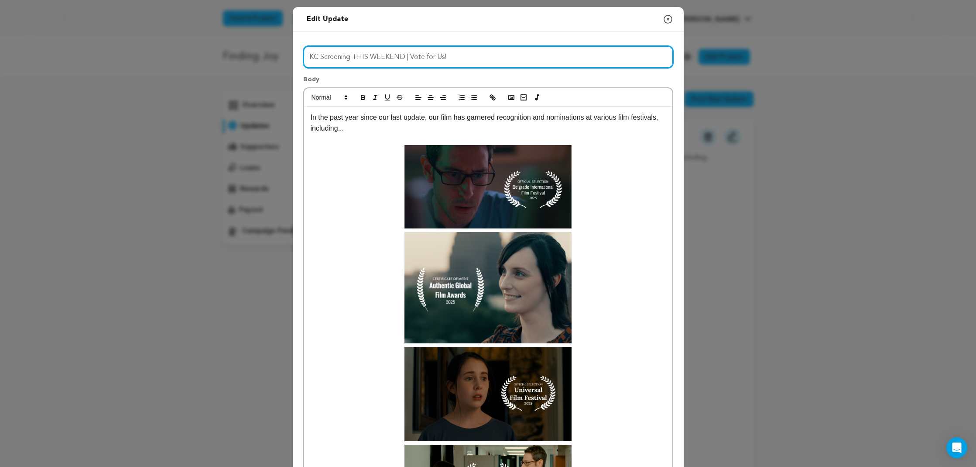
click at [457, 56] on input "KC Screening THIS WEEKEND | Vote for Us!" at bounding box center [488, 57] width 370 height 22
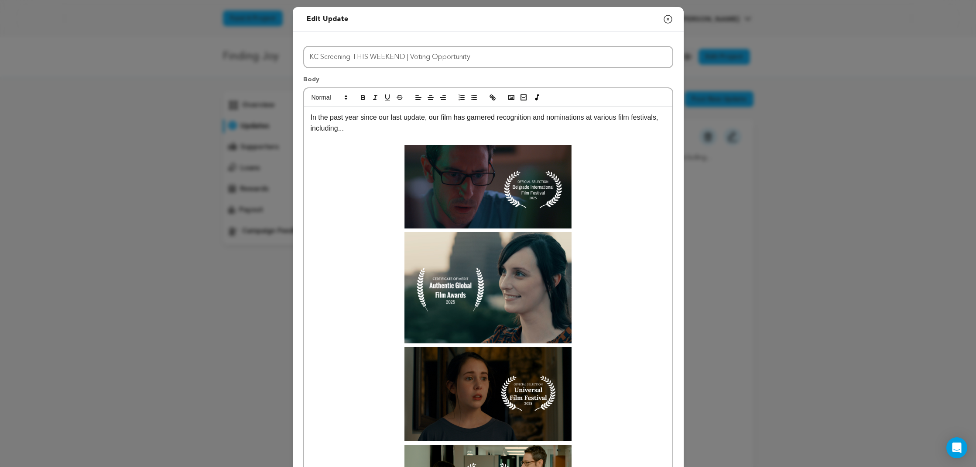
click at [383, 132] on p "In the past year since our last update, our film has garnered recognition and n…" at bounding box center [488, 123] width 355 height 22
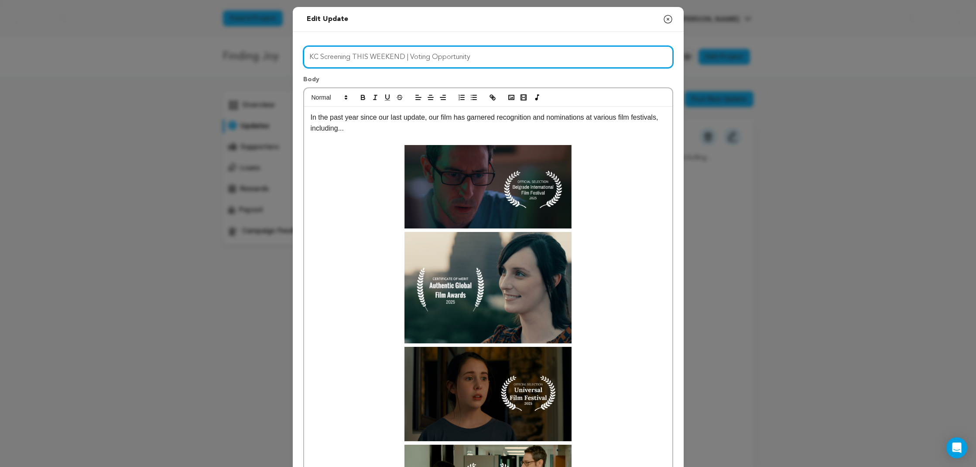
click at [409, 54] on input "KC Screening THIS WEEKEND | Voting Opportunity" at bounding box center [488, 57] width 370 height 22
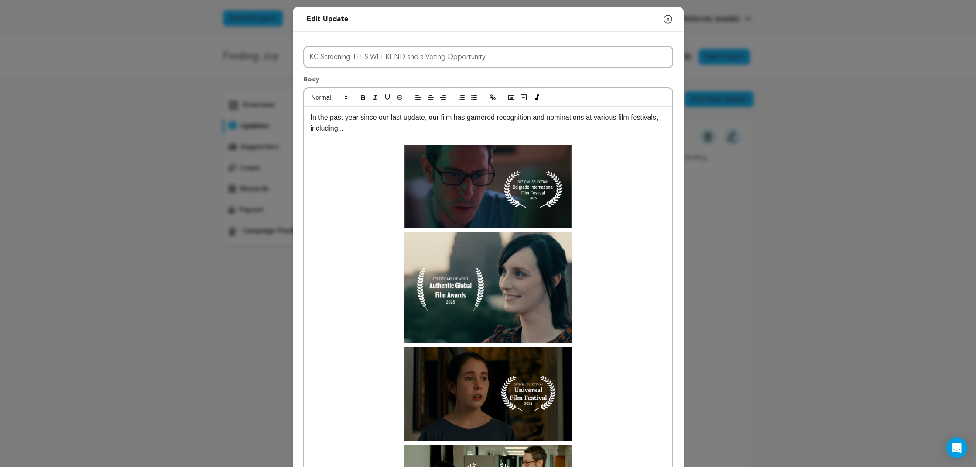
click at [446, 134] on p at bounding box center [488, 139] width 355 height 11
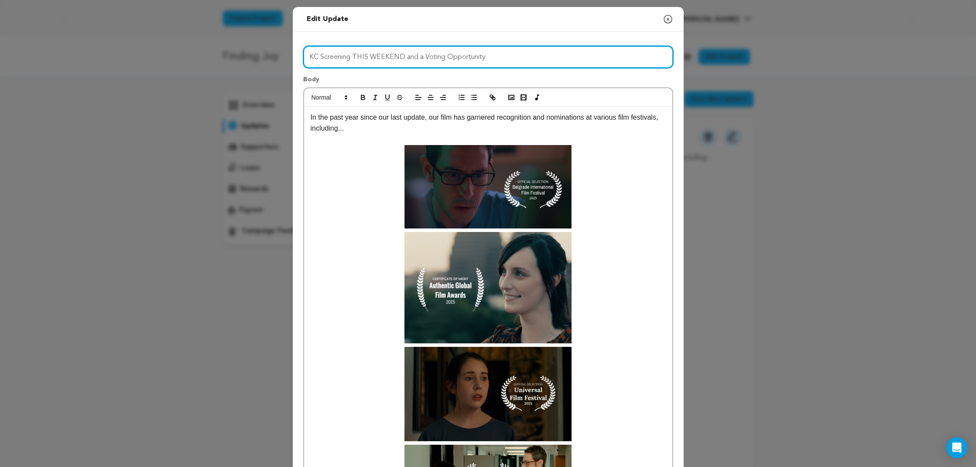
click at [417, 59] on input "KC Screening THIS WEEKEND and a Voting Opportunity" at bounding box center [488, 57] width 370 height 22
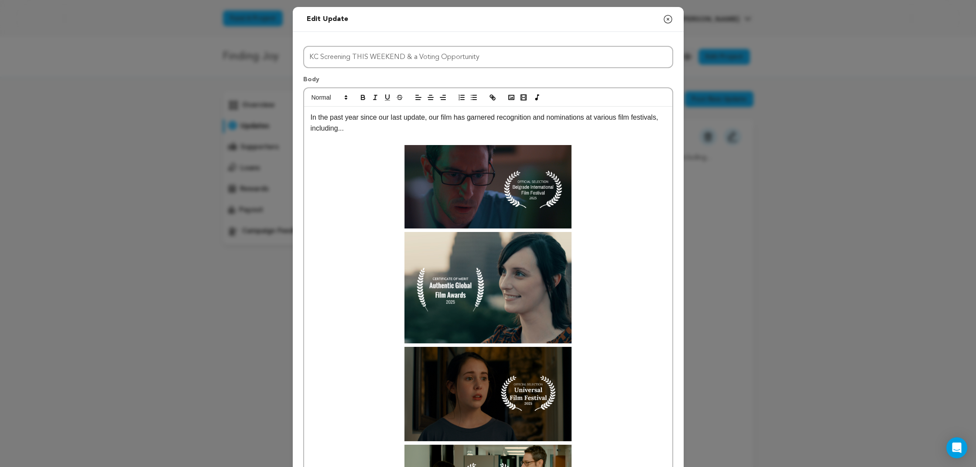
drag, startPoint x: 406, startPoint y: 127, endPoint x: 420, endPoint y: 111, distance: 21.6
click at [406, 127] on p "In the past year since our last update, our film has garnered recognition and n…" at bounding box center [488, 123] width 355 height 22
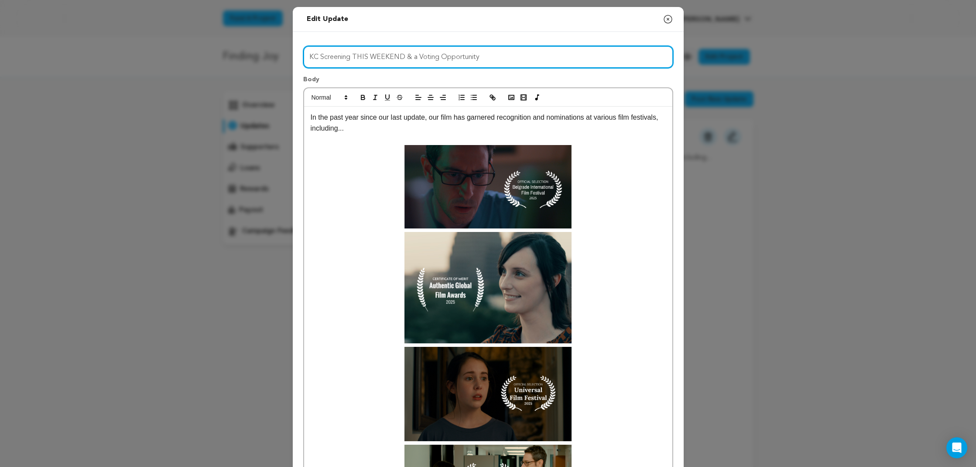
click at [415, 56] on input "KC Screening THIS WEEKEND & a Voting Opportunity" at bounding box center [488, 57] width 370 height 22
type input "KC Screening THIS WEEKEND & A Voting Opportunity"
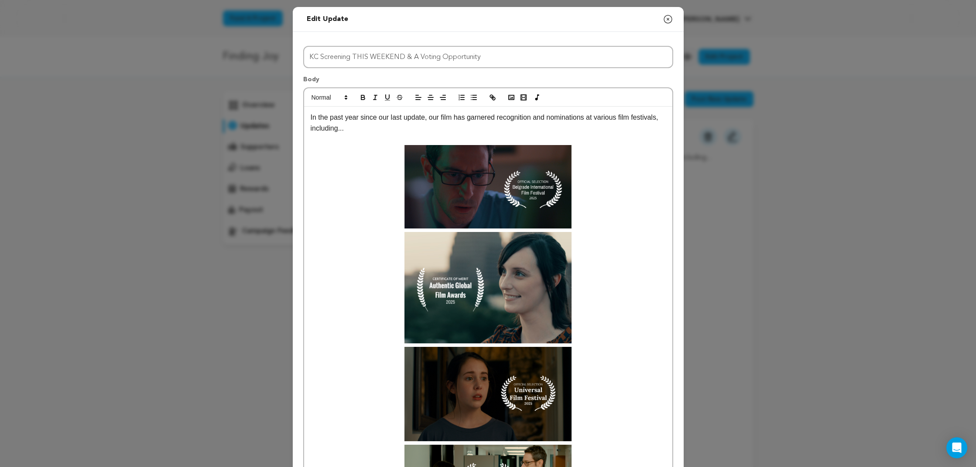
click at [427, 105] on div at bounding box center [488, 97] width 368 height 18
click at [398, 131] on p "In the past year since our last update, our film has garnered recognition and n…" at bounding box center [488, 123] width 355 height 22
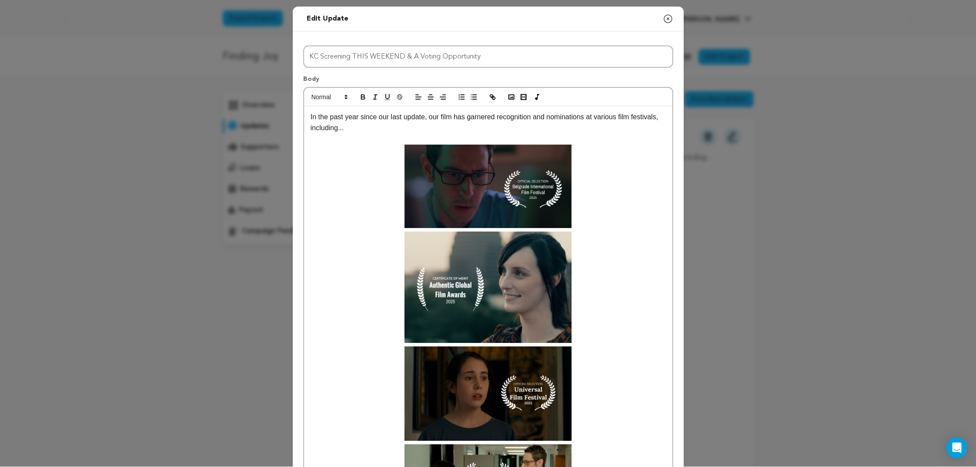
click at [368, 125] on p "In the past year since our last update, our film has garnered recognition and n…" at bounding box center [488, 122] width 355 height 22
click at [369, 135] on p at bounding box center [488, 139] width 355 height 11
click at [379, 125] on p "In the past year since our last update, our film has garnered recognition and n…" at bounding box center [488, 122] width 355 height 22
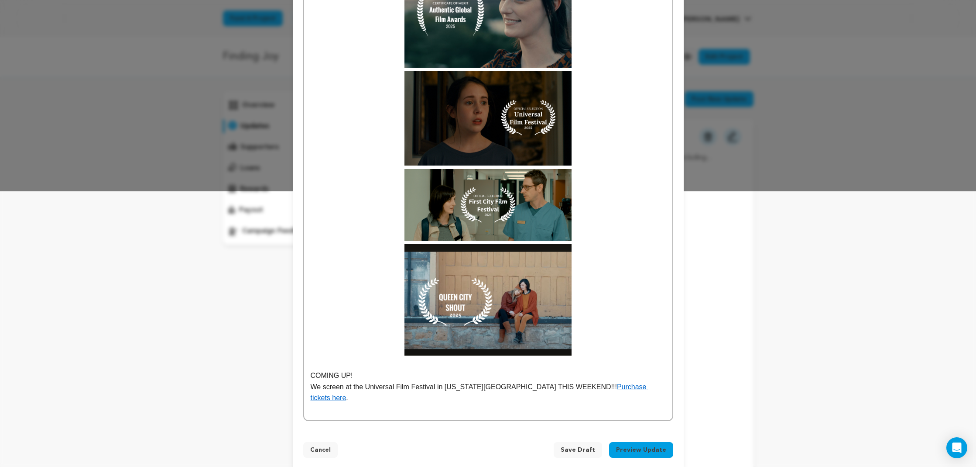
scroll to position [275, 0]
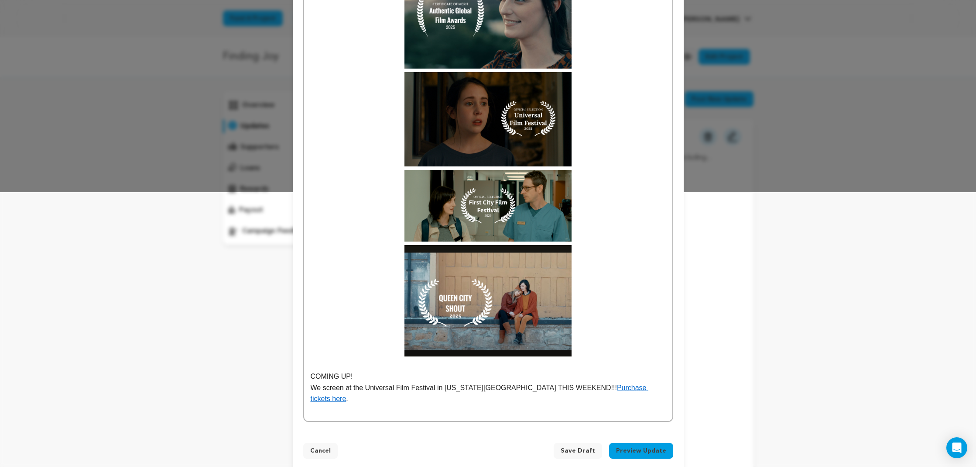
click at [413, 366] on p at bounding box center [488, 365] width 355 height 11
click at [628, 387] on p "We screen at the Universal Film Festival in Kansas City THIS WEEKEND!!! Purchas…" at bounding box center [488, 393] width 355 height 22
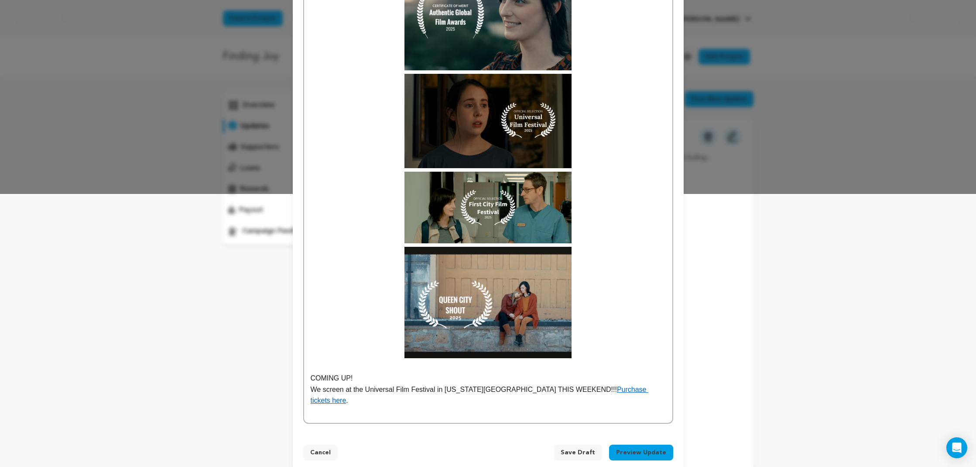
click at [620, 406] on p at bounding box center [488, 411] width 355 height 11
click at [637, 389] on p "We screen at the Universal Film Festival in Kansas City THIS WEEKEND!!! Purchas…" at bounding box center [488, 395] width 355 height 22
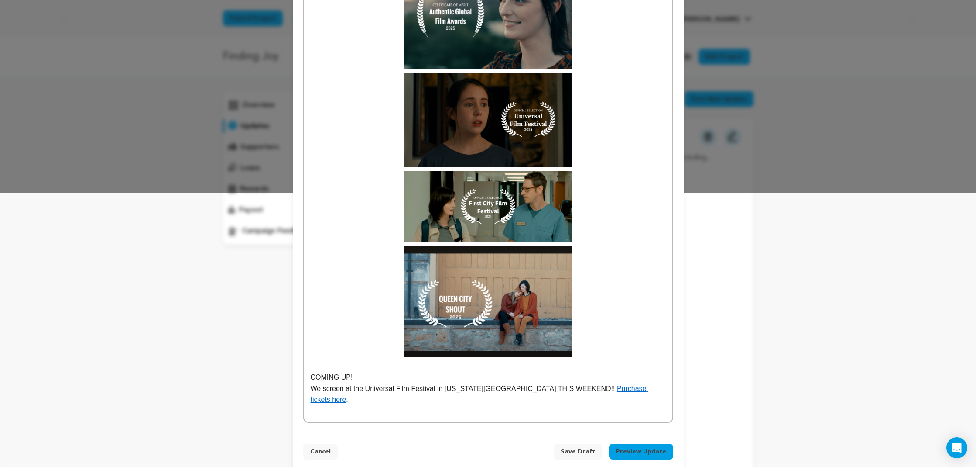
scroll to position [272, 0]
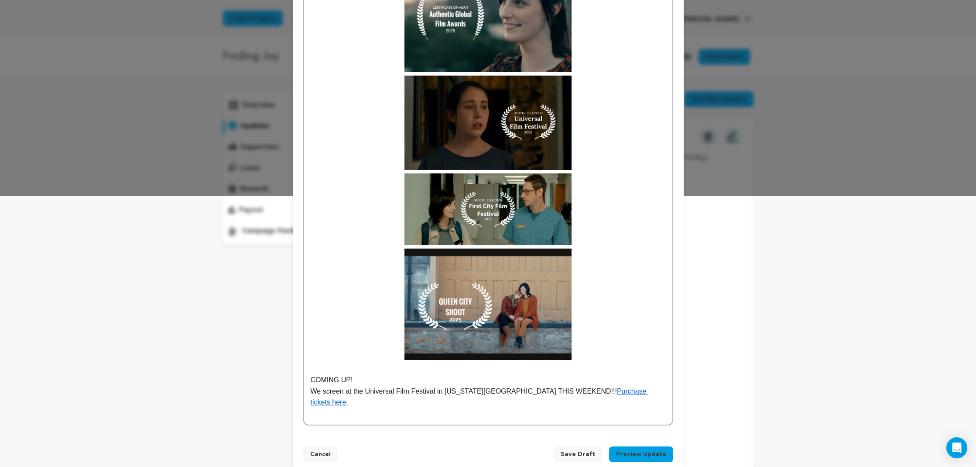
click at [634, 408] on p at bounding box center [488, 413] width 355 height 11
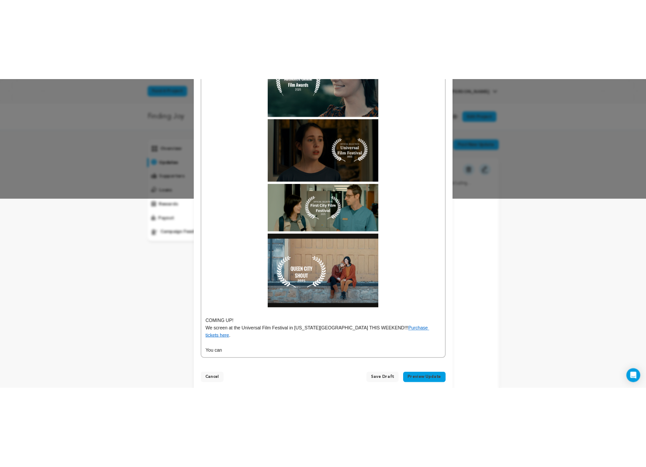
scroll to position [285, 0]
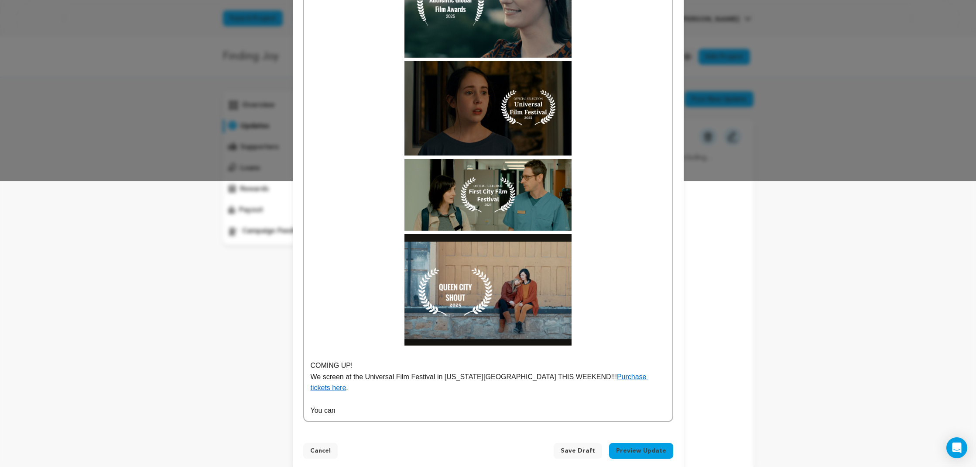
click at [624, 374] on p "We screen at the Universal Film Festival in Kansas City THIS WEEKEND!!! Purchas…" at bounding box center [488, 382] width 355 height 22
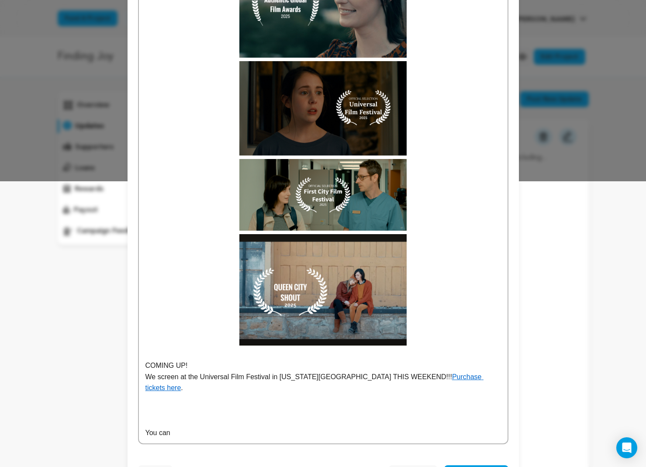
click at [207, 405] on p at bounding box center [322, 410] width 355 height 11
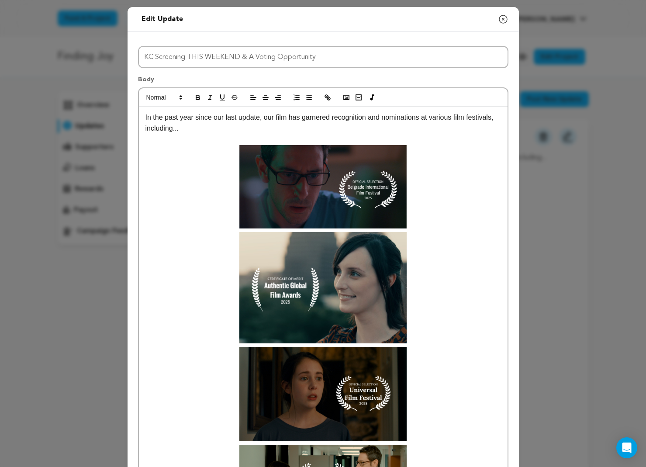
scroll to position [0, 0]
click at [346, 97] on icon "button" at bounding box center [346, 97] width 8 height 8
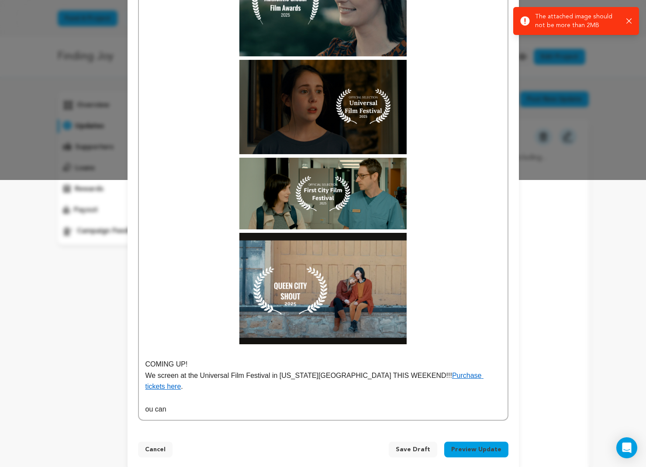
scroll to position [285, 0]
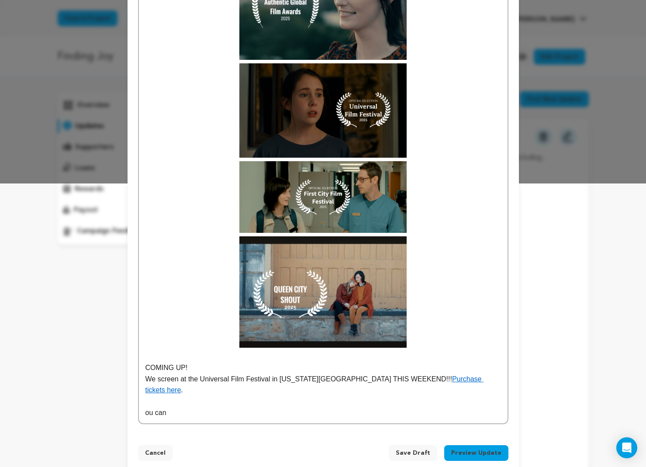
click at [180, 407] on p "ou can" at bounding box center [322, 412] width 355 height 11
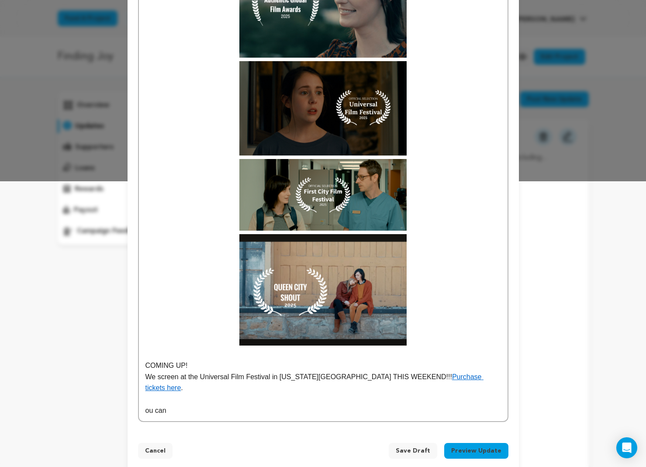
click at [144, 399] on div "In the past year since our last update, our film has garnered recognition and n…" at bounding box center [323, 121] width 368 height 600
drag, startPoint x: 188, startPoint y: 401, endPoint x: 124, endPoint y: 400, distance: 64.6
click at [122, 402] on div "Edit update Preview your update Close modal Title KC Screening THIS WEEKEND & A…" at bounding box center [323, 97] width 646 height 765
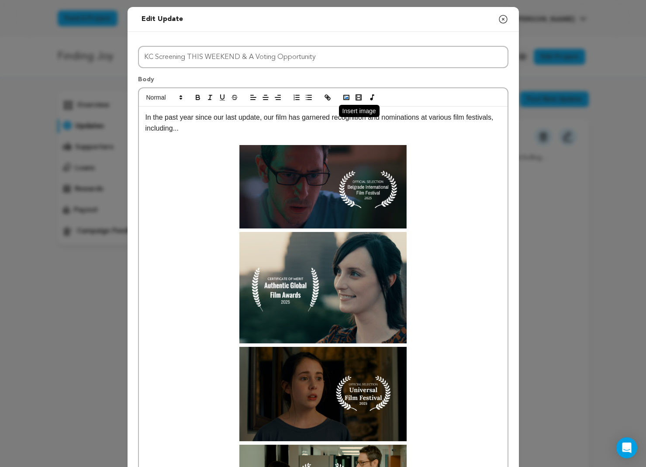
scroll to position [0, 0]
click at [346, 96] on icon "button" at bounding box center [346, 97] width 8 height 8
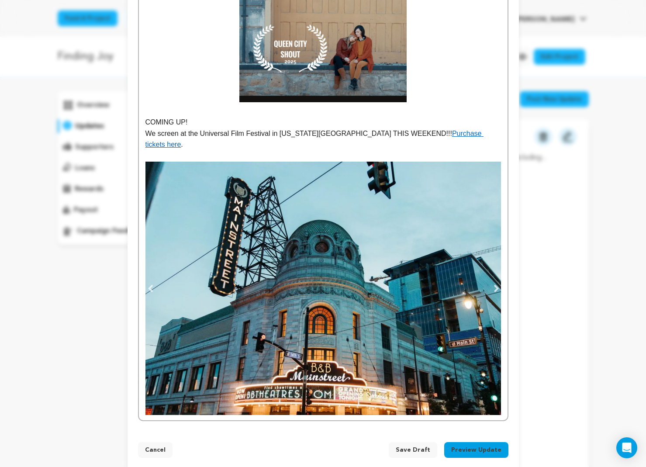
click at [301, 309] on img at bounding box center [322, 288] width 355 height 253
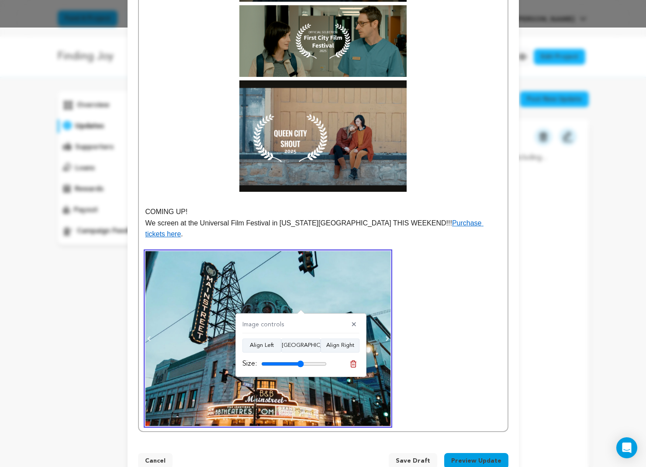
drag, startPoint x: 323, startPoint y: 364, endPoint x: 299, endPoint y: 365, distance: 23.6
click at [299, 366] on input "range" at bounding box center [293, 363] width 65 height 7
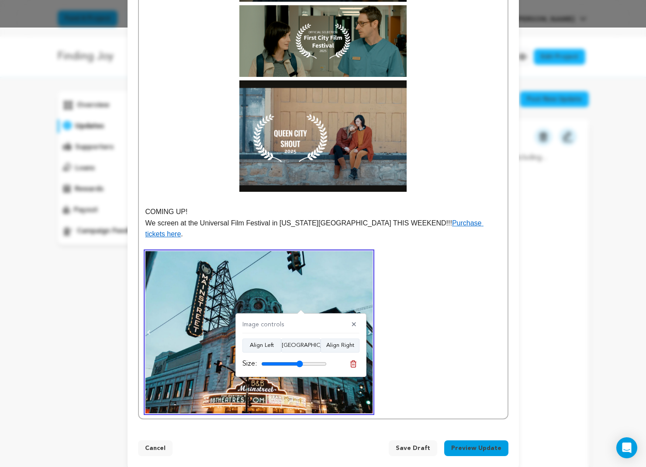
scroll to position [437, 0]
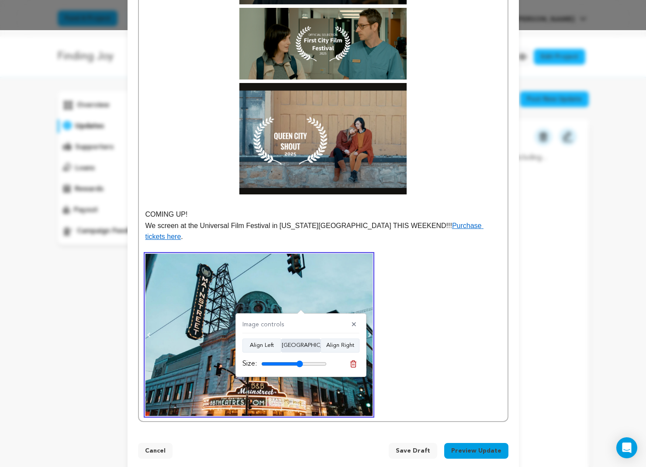
click at [299, 345] on button "Align Center" at bounding box center [300, 345] width 39 height 14
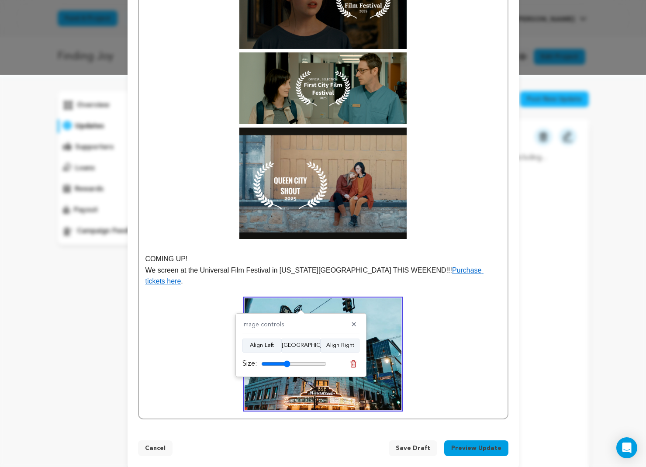
scroll to position [389, 0]
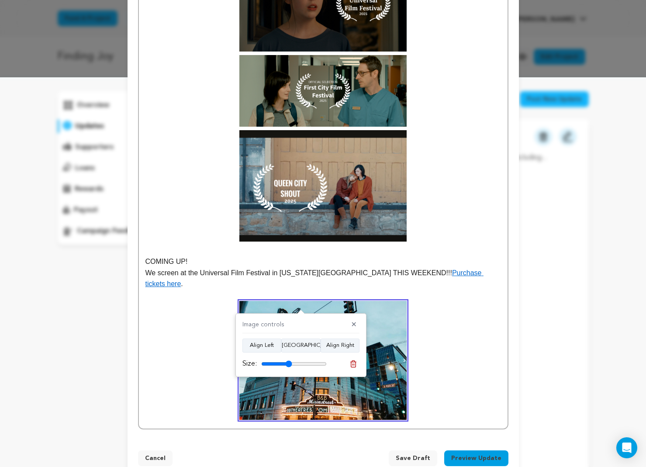
drag, startPoint x: 299, startPoint y: 363, endPoint x: 289, endPoint y: 366, distance: 10.1
type input "47"
click at [289, 366] on input "range" at bounding box center [293, 363] width 65 height 7
click at [481, 311] on p at bounding box center [322, 360] width 355 height 119
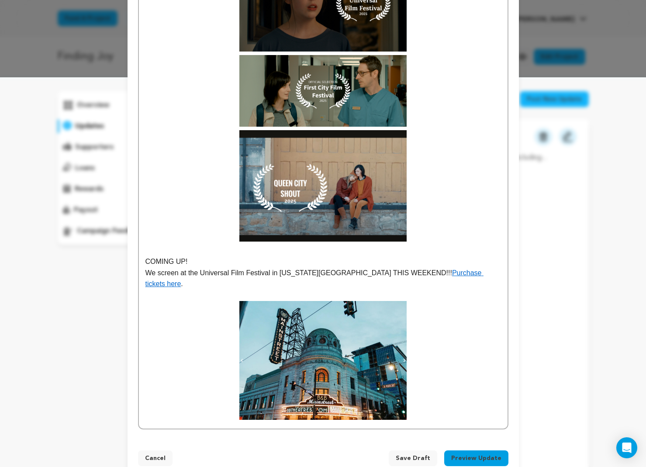
click at [233, 289] on p at bounding box center [322, 294] width 355 height 11
click at [274, 267] on p "We screen at the Universal Film Festival in Kansas City THIS WEEKEND!!! Purchas…" at bounding box center [322, 278] width 355 height 22
drag, startPoint x: 414, startPoint y: 275, endPoint x: 108, endPoint y: 262, distance: 305.8
click at [108, 263] on div "Edit update Preview your update Close modal Title KC Screening THIS WEEKEND & A…" at bounding box center [323, 49] width 646 height 876
click at [472, 301] on p at bounding box center [322, 360] width 355 height 119
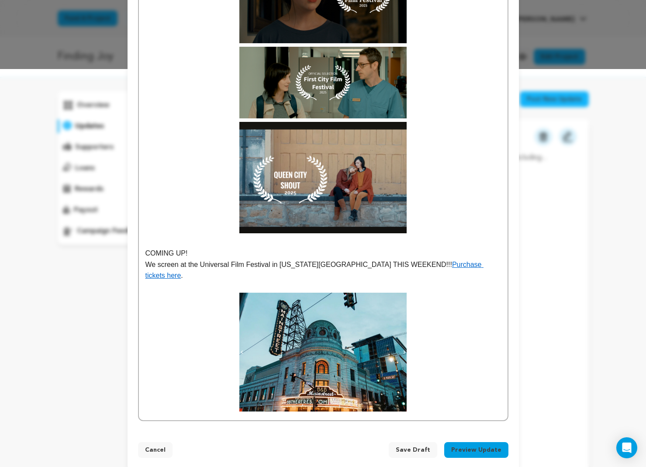
click at [441, 326] on p at bounding box center [322, 351] width 355 height 119
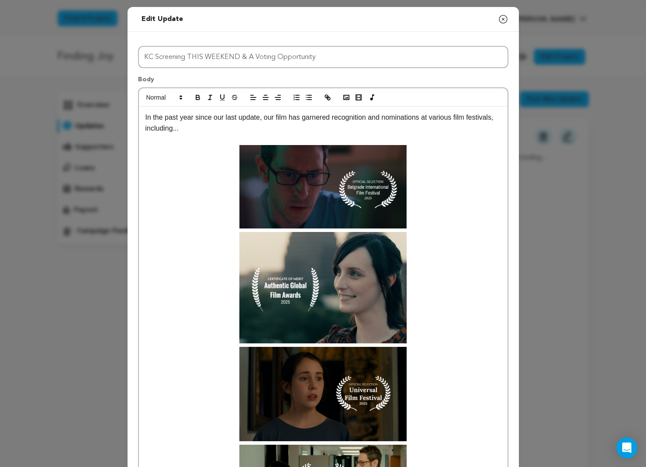
scroll to position [0, 0]
click at [257, 134] on p at bounding box center [322, 139] width 355 height 11
click at [260, 130] on p "In the past year since our last update, our film has garnered recognition and n…" at bounding box center [322, 123] width 355 height 22
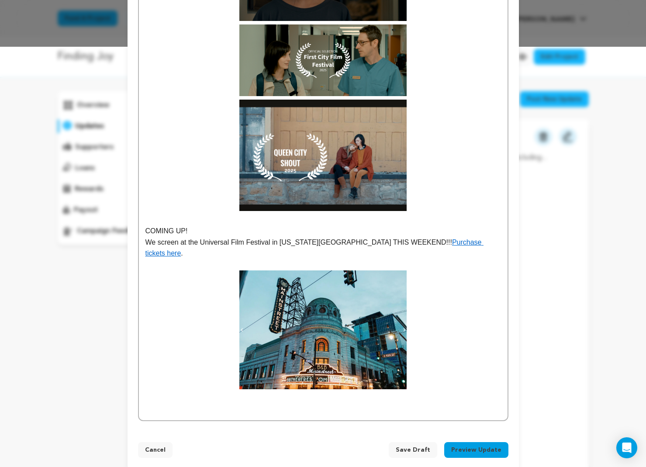
scroll to position [419, 0]
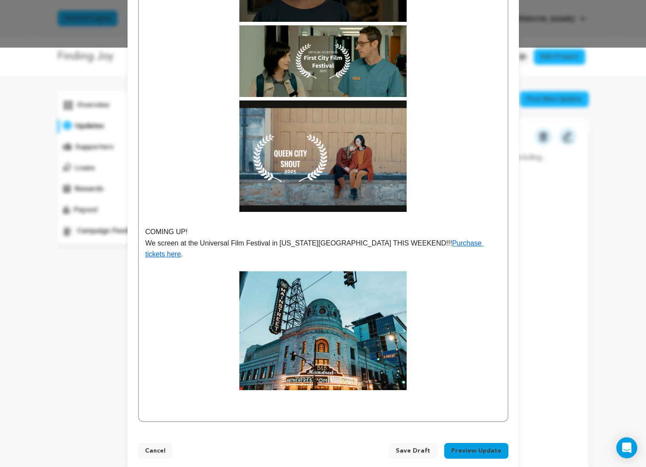
click at [145, 241] on p "We screen at the Universal Film Festival in Kansas City THIS WEEKEND!!! Purchas…" at bounding box center [322, 248] width 355 height 22
click at [196, 230] on p "COMING UP!" at bounding box center [322, 231] width 355 height 11
drag, startPoint x: 199, startPoint y: 230, endPoint x: 133, endPoint y: 232, distance: 65.9
click at [133, 232] on div "Title KC Screening THIS WEEKEND & A Voting Opportunity Body In the past year si…" at bounding box center [322, 22] width 391 height 819
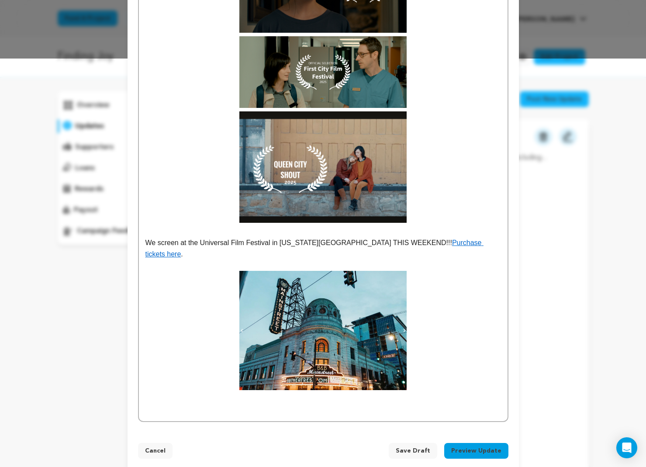
drag, startPoint x: 457, startPoint y: 246, endPoint x: 408, endPoint y: 246, distance: 49.3
click at [408, 246] on p "We screen at the Universal Film Festival in Kansas City THIS WEEKEND!!! Purchas…" at bounding box center [322, 248] width 355 height 22
drag, startPoint x: 375, startPoint y: 243, endPoint x: 392, endPoint y: 245, distance: 17.2
click at [375, 243] on p "We screen at the Universal Film Festival in Kansas City THIS WEEKEND!!! Purchas…" at bounding box center [322, 248] width 355 height 22
drag, startPoint x: 486, startPoint y: 240, endPoint x: 138, endPoint y: 242, distance: 348.3
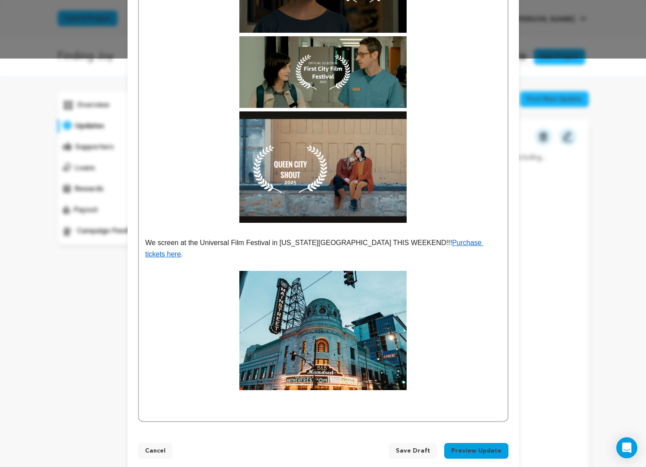
click at [138, 242] on div "In the past year since our last update, our film has garnered recognition and n…" at bounding box center [323, 50] width 370 height 743
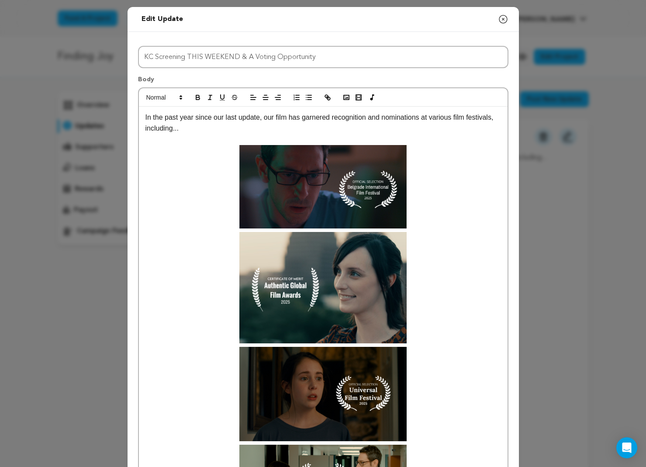
scroll to position [0, 0]
click at [262, 96] on icon "button" at bounding box center [265, 97] width 8 height 8
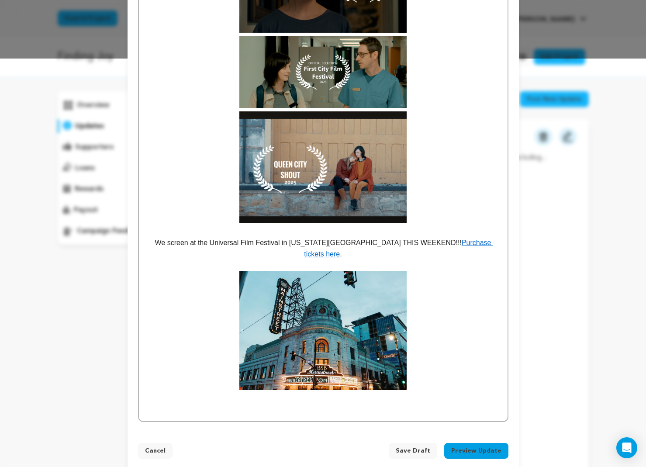
click at [460, 302] on p at bounding box center [322, 330] width 355 height 119
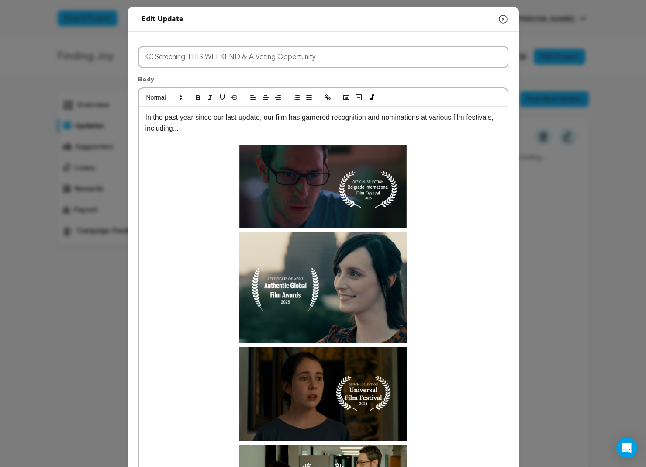
click at [255, 128] on p "In the past year since our last update, our film has garnered recognition and n…" at bounding box center [322, 123] width 355 height 22
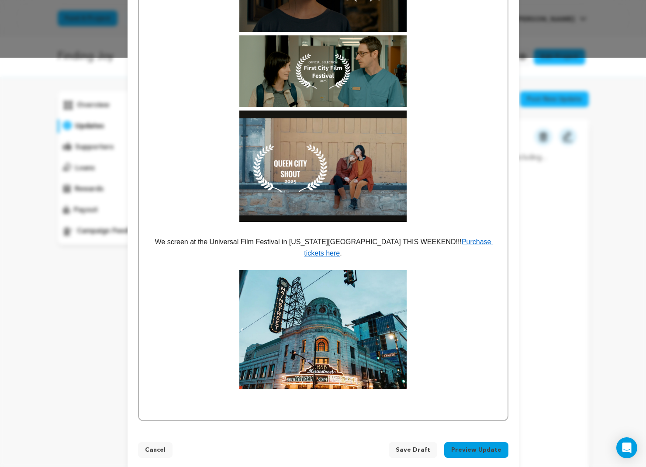
scroll to position [408, 0]
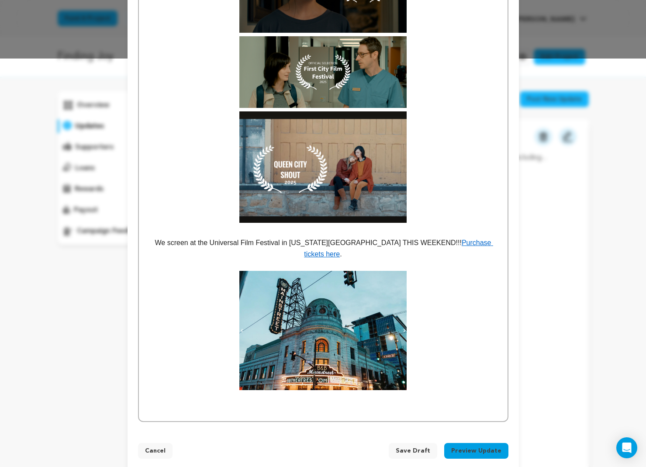
click at [464, 378] on div "In the past year since our last update, our film has garnered recognition and n…" at bounding box center [323, 59] width 368 height 722
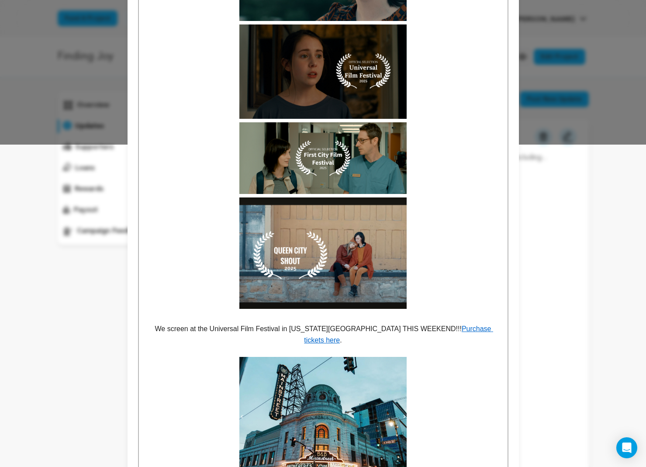
scroll to position [306, 0]
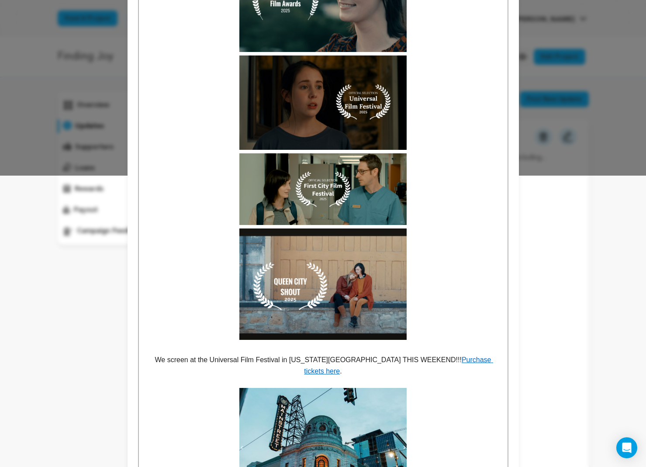
click at [332, 108] on img at bounding box center [322, 102] width 167 height 94
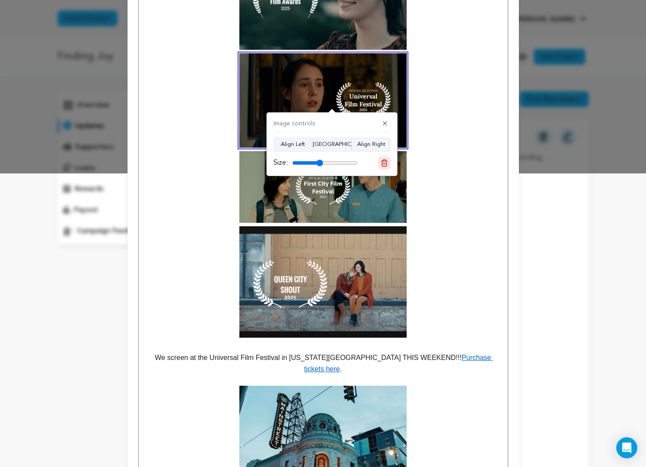
click at [384, 162] on line at bounding box center [384, 163] width 0 height 2
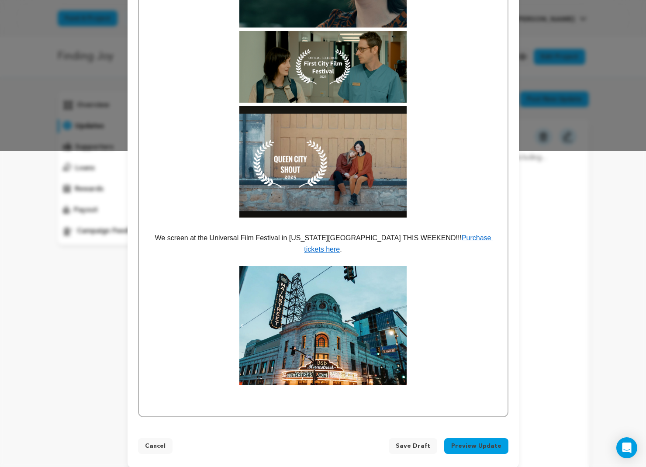
scroll to position [310, 0]
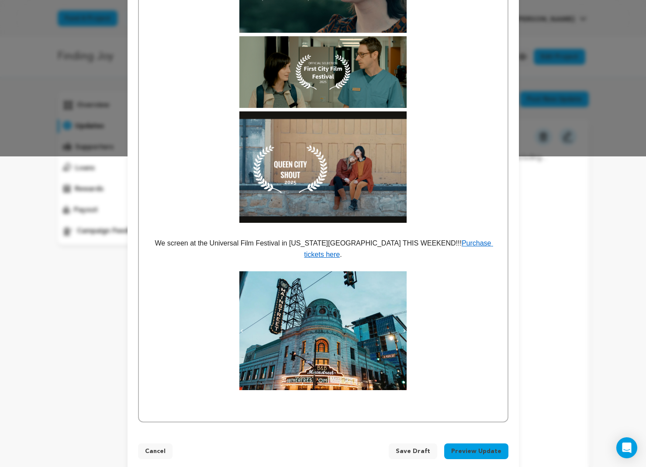
click at [450, 334] on p at bounding box center [322, 330] width 355 height 119
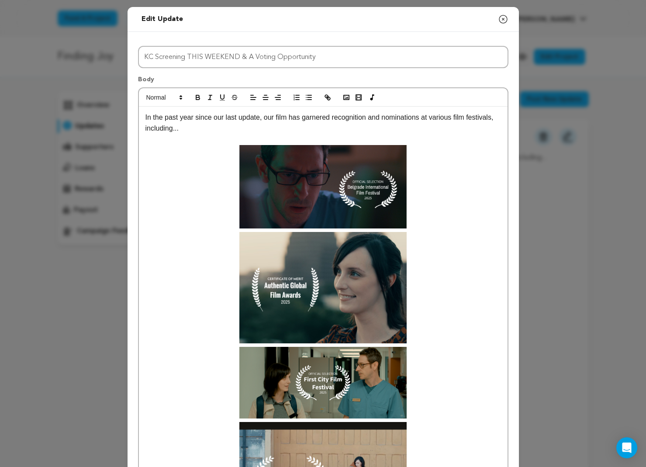
scroll to position [0, 0]
click at [350, 100] on button "button" at bounding box center [346, 97] width 12 height 10
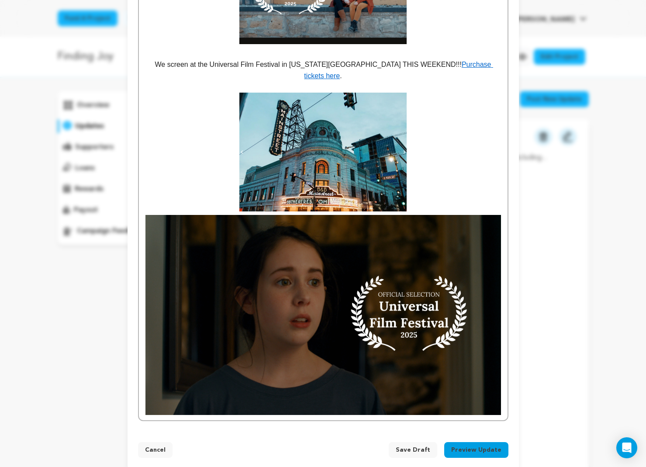
scroll to position [488, 0]
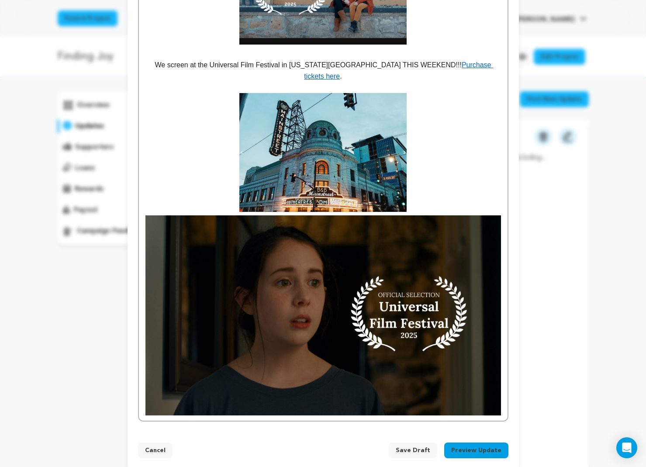
drag, startPoint x: 334, startPoint y: 322, endPoint x: 315, endPoint y: 295, distance: 33.2
click at [334, 322] on img at bounding box center [322, 315] width 355 height 200
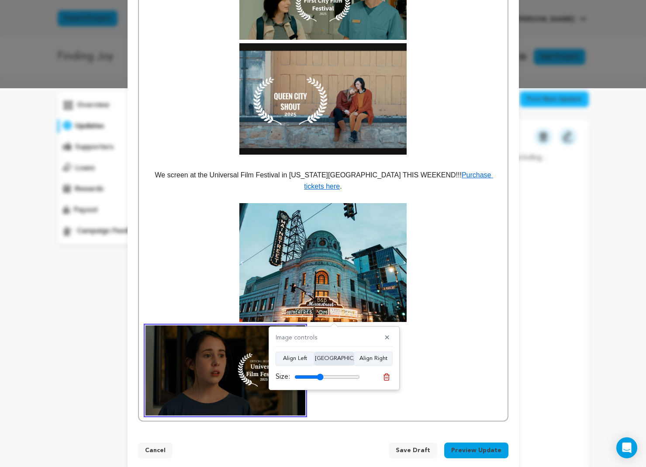
drag, startPoint x: 355, startPoint y: 376, endPoint x: 324, endPoint y: 363, distance: 33.4
click at [320, 377] on input "range" at bounding box center [326, 376] width 65 height 7
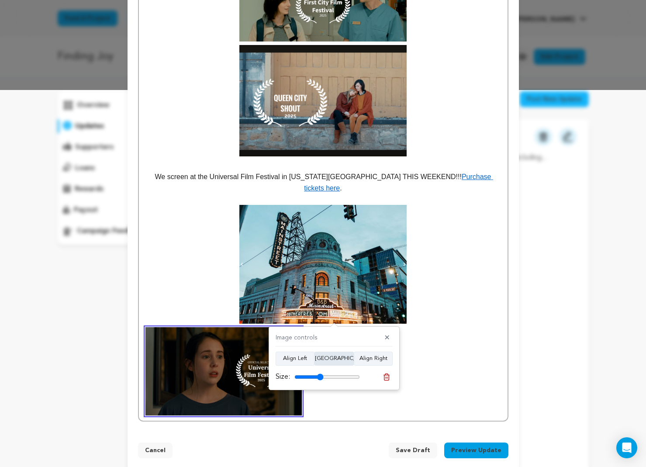
click at [326, 359] on button "Align Center" at bounding box center [333, 358] width 39 height 14
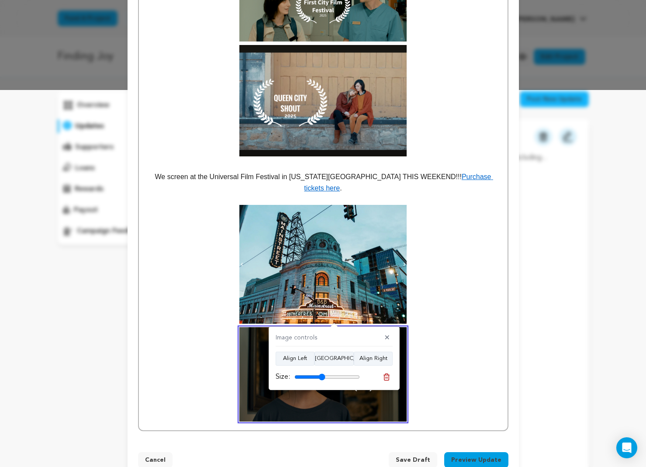
type input "47"
click at [322, 375] on input "range" at bounding box center [326, 376] width 65 height 7
click at [433, 340] on p at bounding box center [322, 313] width 355 height 217
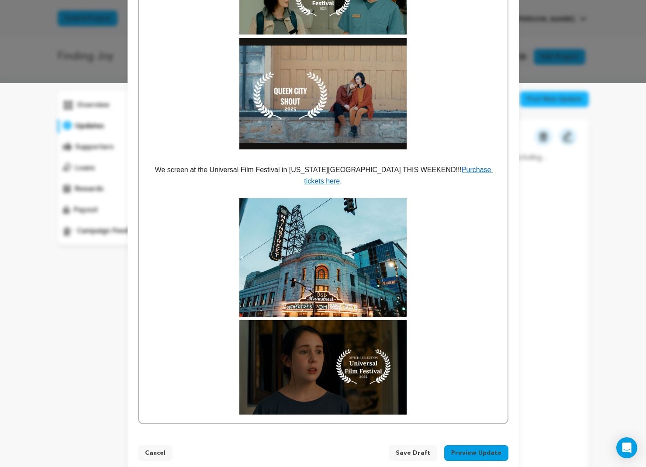
click at [435, 361] on p at bounding box center [322, 306] width 355 height 217
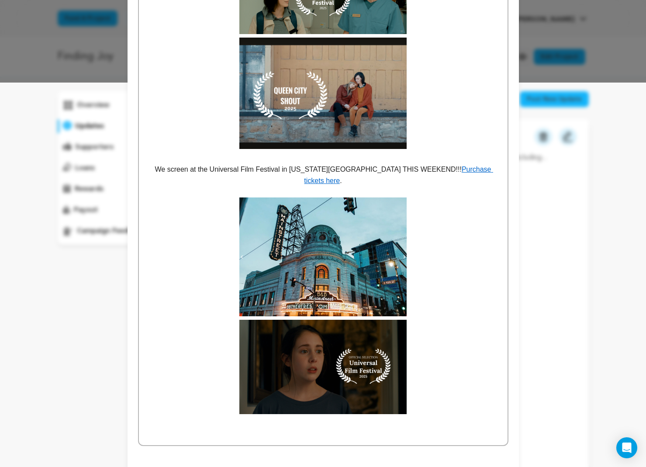
click at [488, 168] on p "We screen at the Universal Film Festival in Kansas City THIS WEEKEND!!! Purchas…" at bounding box center [322, 175] width 355 height 22
click at [403, 170] on link "Purchase tickets here" at bounding box center [398, 174] width 189 height 19
click at [454, 166] on p "We screen at the Universal Film Festival in Kansas City THIS WEEKEND!!!" at bounding box center [322, 169] width 355 height 11
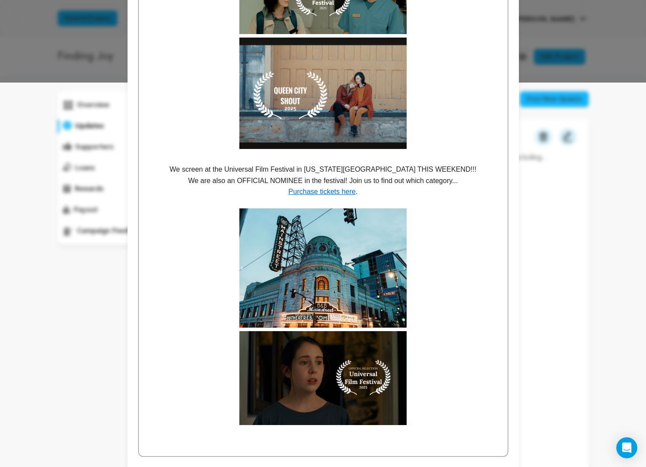
click at [453, 179] on p "We are also an OFFICIAL NOMINEE in the festival! Join us to find out which cate…" at bounding box center [322, 180] width 355 height 11
click at [423, 191] on p "Purchase tickets here ." at bounding box center [322, 191] width 355 height 11
click at [409, 201] on p at bounding box center [322, 202] width 355 height 11
click at [374, 192] on p "Purchase tickets here ." at bounding box center [322, 191] width 355 height 11
click at [371, 200] on p at bounding box center [322, 202] width 355 height 11
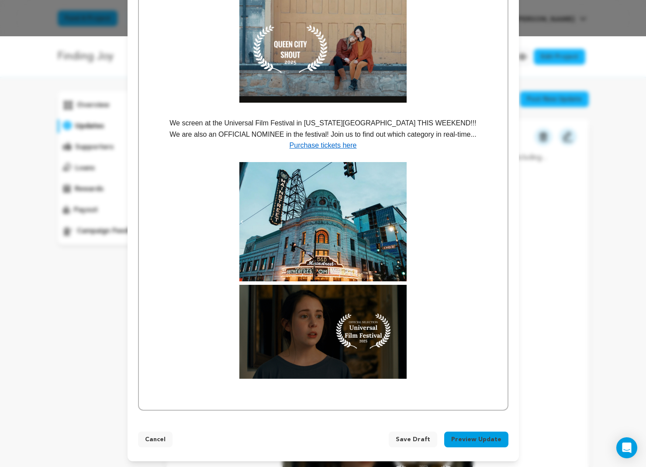
scroll to position [430, 0]
click at [419, 394] on p at bounding box center [322, 399] width 355 height 11
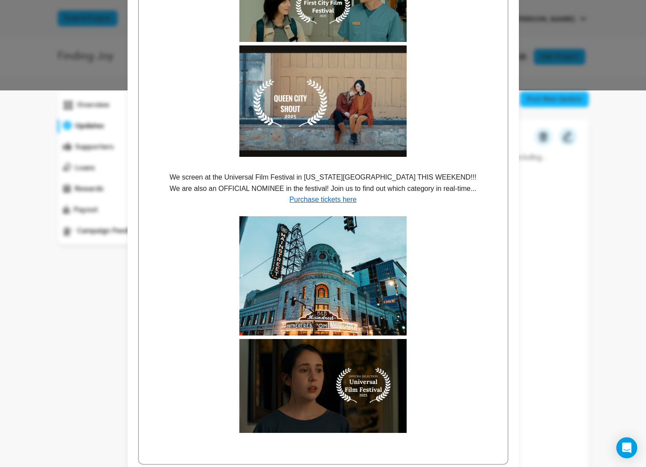
scroll to position [366, 0]
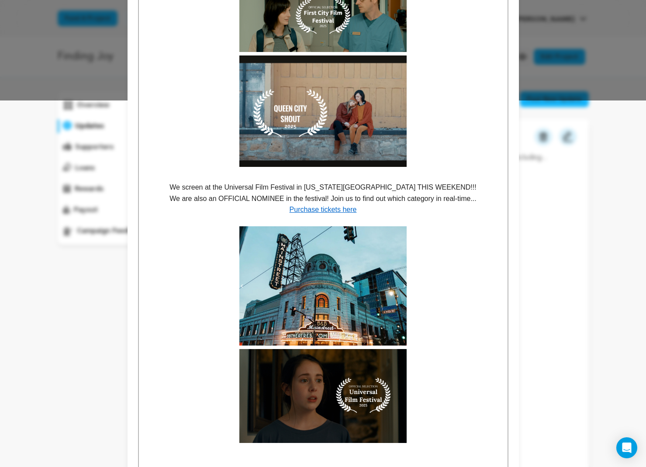
click at [335, 187] on p "We screen at the Universal Film Festival in Kansas City THIS WEEKEND!!!" at bounding box center [322, 187] width 355 height 11
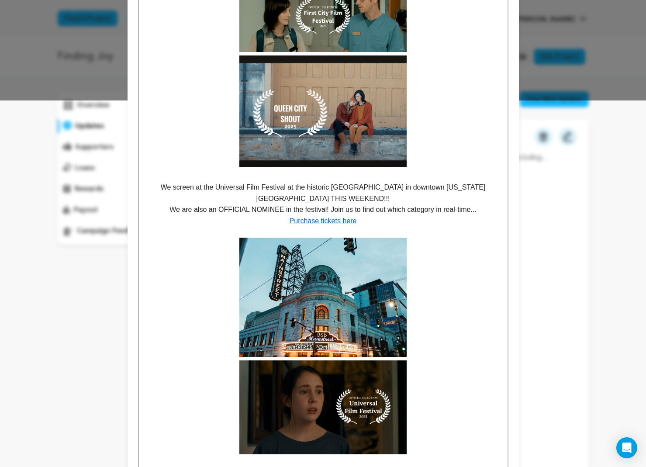
drag, startPoint x: 407, startPoint y: 187, endPoint x: 409, endPoint y: 192, distance: 5.1
click at [407, 187] on p "We screen at the Universal Film Festival at the historic B&B Mainstreet theater…" at bounding box center [322, 193] width 355 height 22
click at [414, 208] on p "We are also an OFFICIAL NOMINEE in the festival! Join us to find out which cate…" at bounding box center [322, 209] width 355 height 11
click at [353, 196] on p "We screen at the Universal Film Festival at the historic B&B Mainstreet theater…" at bounding box center [322, 193] width 355 height 22
click at [219, 184] on p "We screen at the Universal Film Festival at the historic B&B Mainstreet theater…" at bounding box center [322, 193] width 355 height 22
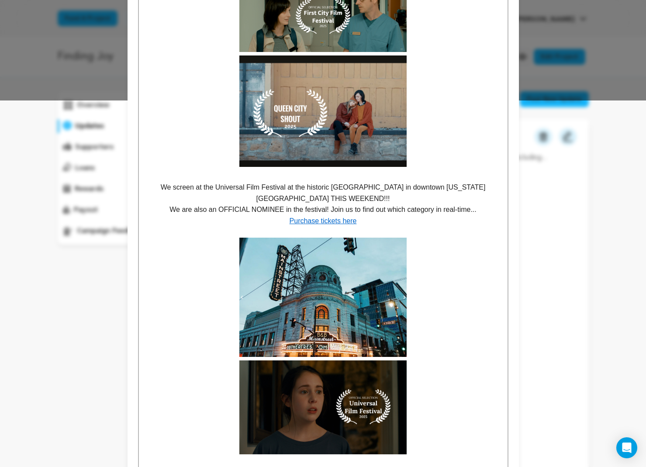
click at [375, 196] on p "We screen at the Universal Film Festival at the historic B&B Mainstreet theater…" at bounding box center [322, 193] width 355 height 22
drag, startPoint x: 167, startPoint y: 209, endPoint x: 190, endPoint y: 210, distance: 23.2
click at [190, 210] on p "We are also an OFFICIAL NOMINEE in the festival! Join us to find out which cate…" at bounding box center [322, 209] width 355 height 11
click at [404, 215] on p "Purchase tickets here" at bounding box center [322, 220] width 355 height 11
click at [333, 209] on p "Our film is also an OFFICIAL NOMINEE in the festival! Join us to find out which…" at bounding box center [322, 209] width 355 height 11
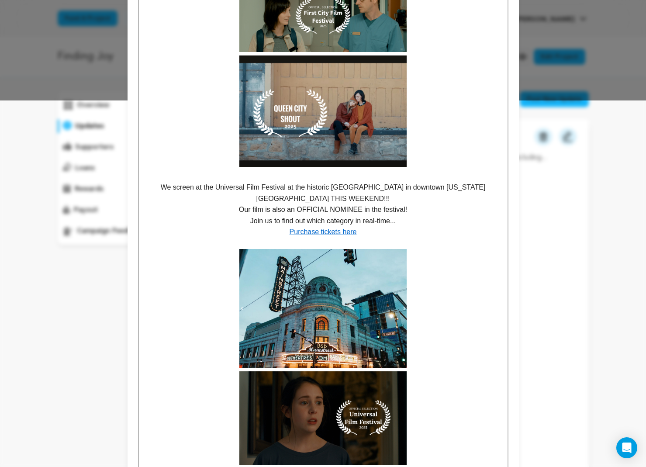
click at [379, 230] on p "Purchase tickets here" at bounding box center [322, 231] width 355 height 11
drag, startPoint x: 355, startPoint y: 199, endPoint x: 388, endPoint y: 199, distance: 33.2
click at [355, 199] on p "We screen at the Universal Film Festival at the historic B&B Mainstreet theater…" at bounding box center [322, 193] width 355 height 22
click at [383, 195] on p "We screen at the Universal Film Festival at the historic B&B Mainstreet theater…" at bounding box center [322, 193] width 355 height 22
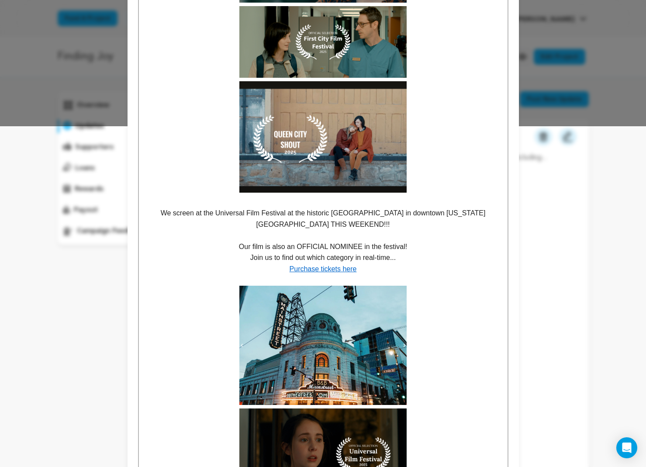
scroll to position [341, 0]
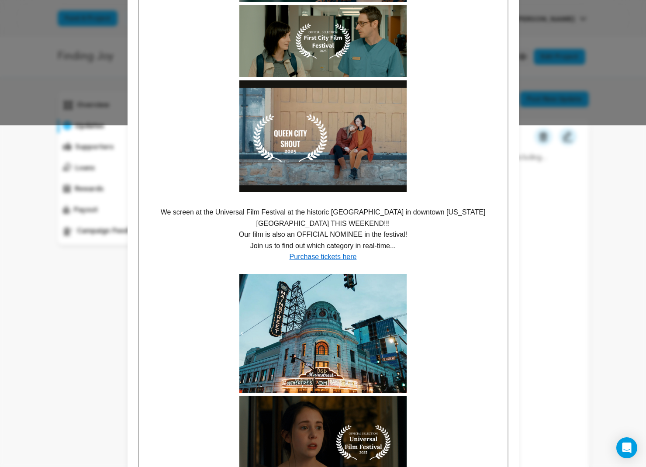
click at [245, 244] on p "Join us to find out which category in real-time..." at bounding box center [322, 245] width 355 height 11
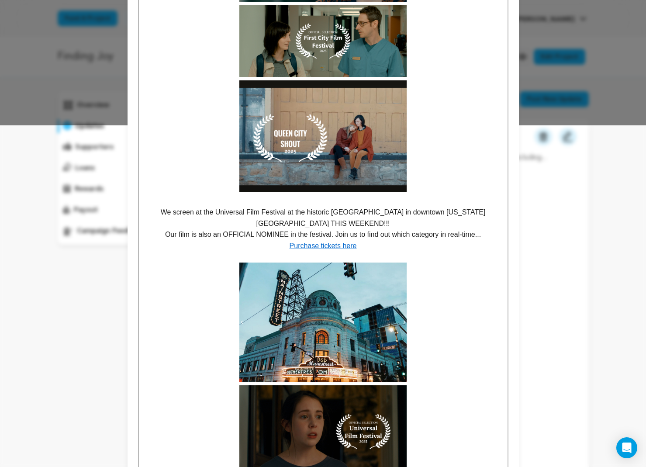
click at [425, 240] on p "Purchase tickets here" at bounding box center [322, 245] width 355 height 11
click at [360, 220] on p "We screen at the Universal Film Festival at the historic B&B Mainstreet theater…" at bounding box center [322, 217] width 355 height 22
click at [407, 223] on p "We screen at the Universal Film Festival at the historic B&B Mainstreet theater…" at bounding box center [322, 217] width 355 height 22
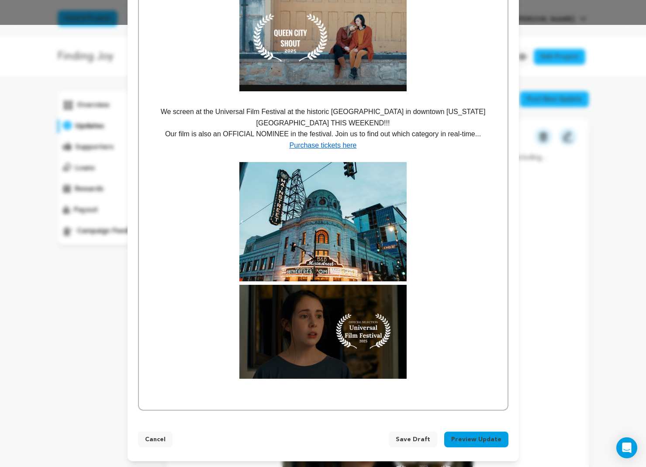
scroll to position [441, 0]
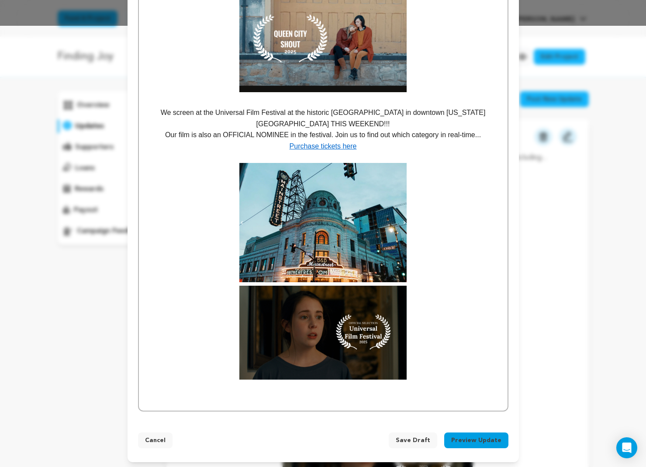
click at [376, 394] on p at bounding box center [322, 399] width 355 height 11
drag, startPoint x: 352, startPoint y: 389, endPoint x: 347, endPoint y: 387, distance: 4.7
click at [352, 388] on p at bounding box center [322, 388] width 355 height 11
click at [338, 394] on p at bounding box center [322, 399] width 355 height 11
click at [334, 388] on p at bounding box center [322, 388] width 355 height 11
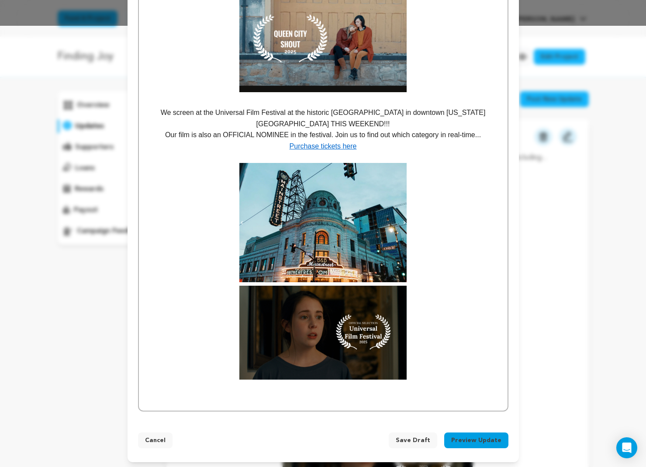
click at [320, 384] on p at bounding box center [322, 388] width 355 height 11
click at [302, 392] on div "In the past year since our last update, our film has garnered recognition and n…" at bounding box center [323, 38] width 368 height 745
click at [302, 397] on p at bounding box center [322, 399] width 355 height 11
click at [299, 394] on p at bounding box center [322, 399] width 355 height 11
click at [299, 387] on p at bounding box center [322, 388] width 355 height 11
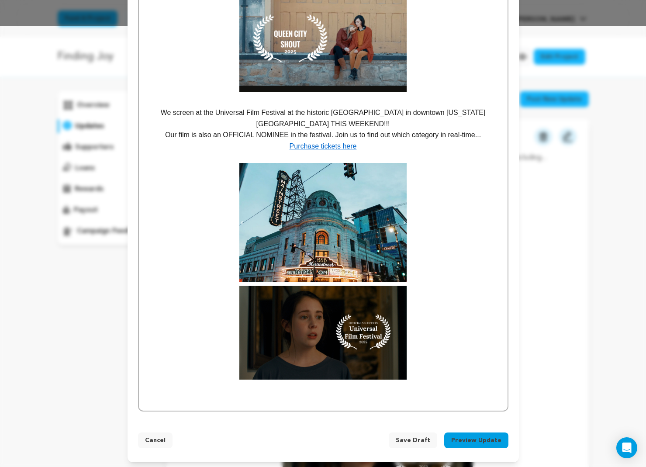
click at [298, 396] on p at bounding box center [322, 399] width 355 height 11
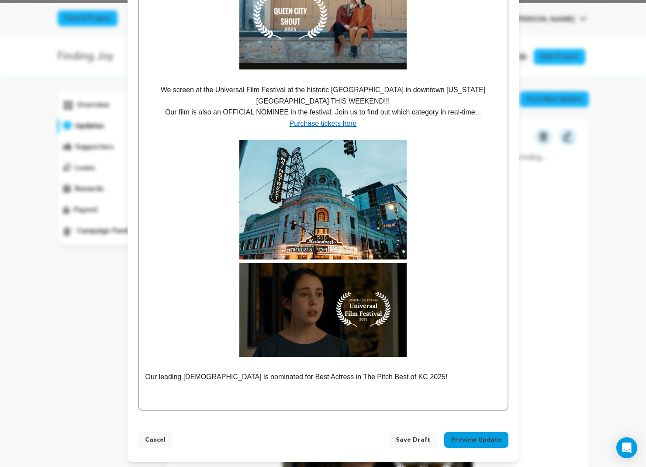
scroll to position [463, 0]
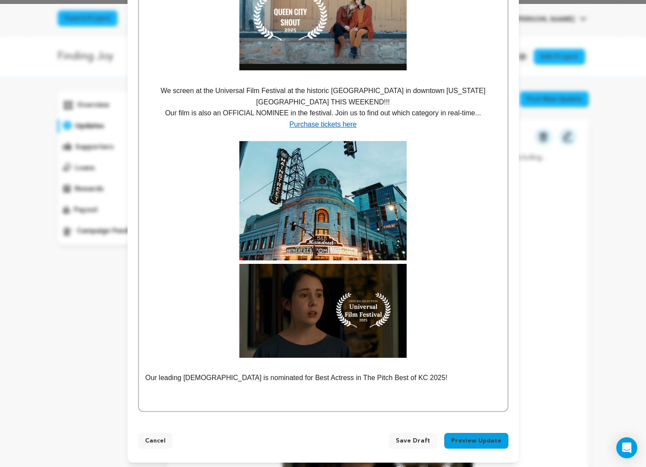
drag, startPoint x: 154, startPoint y: 385, endPoint x: 164, endPoint y: 387, distance: 10.6
click at [154, 385] on p at bounding box center [322, 388] width 355 height 11
click at [186, 397] on p at bounding box center [322, 400] width 355 height 11
click at [312, 405] on div "In the past year since our last update, our film has garnered recognition and n…" at bounding box center [323, 27] width 368 height 767
click at [406, 373] on p "Our leading lady is nominated for Best Actress in The Pitch Best of KC 2025!" at bounding box center [322, 377] width 355 height 11
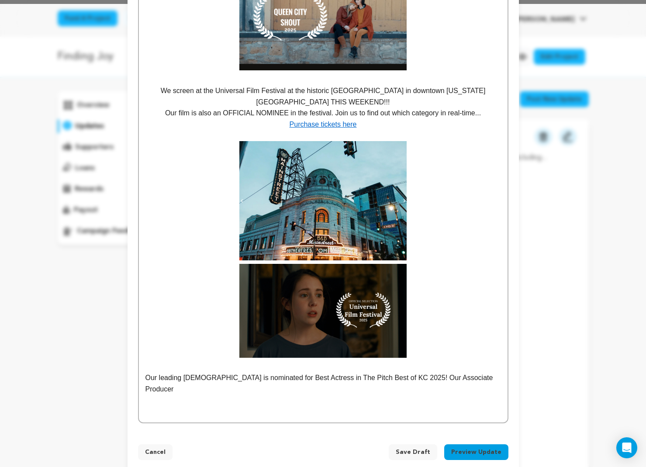
click at [399, 377] on p "Our leading lady is nominated for Best Actress in The Pitch Best of KC 2025! Ou…" at bounding box center [322, 383] width 355 height 22
drag, startPoint x: 467, startPoint y: 376, endPoint x: 387, endPoint y: 375, distance: 80.3
click at [387, 375] on p "Our leading lady is nominated for Best Actress in The Pitch Best of KC 2025! Ou…" at bounding box center [322, 383] width 355 height 22
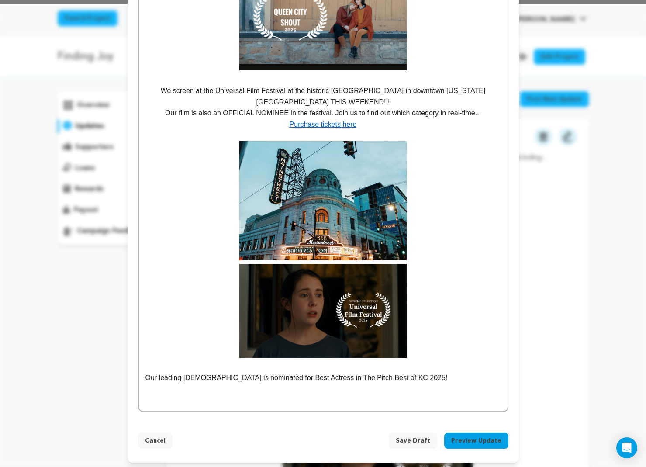
click at [401, 395] on p at bounding box center [322, 400] width 355 height 11
click at [400, 395] on p at bounding box center [322, 400] width 355 height 11
click at [145, 396] on p "One of our Associate Producers, L. Tanner Smith, is nominated for Best Filmmake…" at bounding box center [322, 400] width 355 height 11
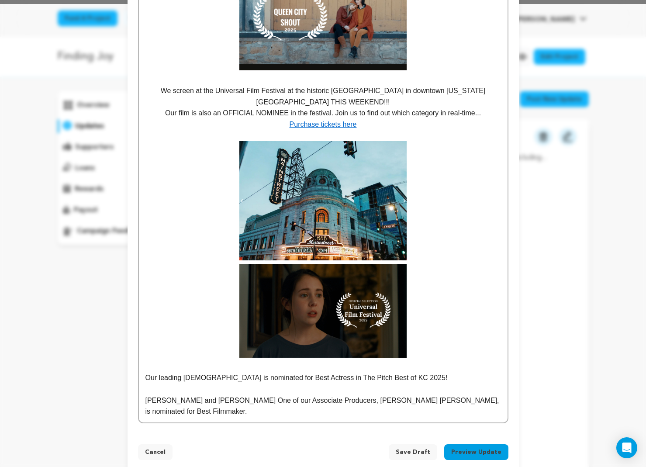
click at [146, 398] on p "Patrick Poe and Lolo Loren One of our Associate Producers, L. Tanner Smith, is …" at bounding box center [322, 406] width 355 height 22
click at [296, 399] on p "Our crew members Patrick Poe and Lolo Loren One of our Associate Producers, L. …" at bounding box center [322, 406] width 355 height 22
click at [295, 399] on p "Our crew members Patrick Poe and Lolo Loren One of our Associate Producers, L. …" at bounding box center [322, 406] width 355 height 22
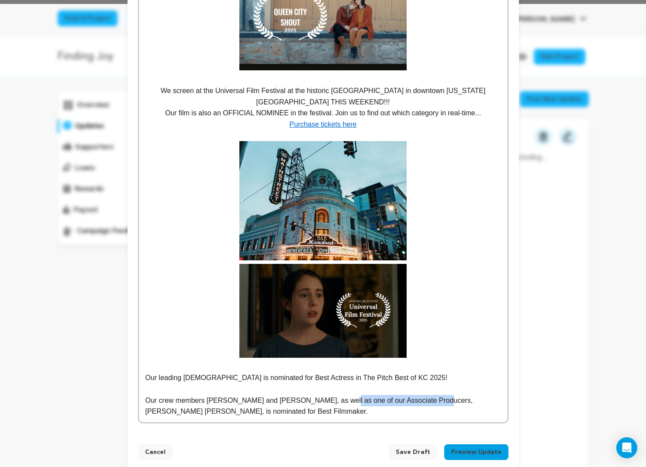
drag, startPoint x: 426, startPoint y: 396, endPoint x: 327, endPoint y: 399, distance: 99.1
click at [327, 399] on p "Our crew members Patrick Poe and Lolo Loren, as well as one of our Associate Pr…" at bounding box center [322, 406] width 355 height 22
drag, startPoint x: 449, startPoint y: 397, endPoint x: 438, endPoint y: 399, distance: 11.0
click at [438, 399] on p "Our crew members Patrick Poe and Lolo Loren, as well as associate producer L. T…" at bounding box center [322, 406] width 355 height 22
click at [378, 412] on p "Our crew members Patrick Poe and Lolo Loren, as well as associate producer L. T…" at bounding box center [322, 406] width 355 height 22
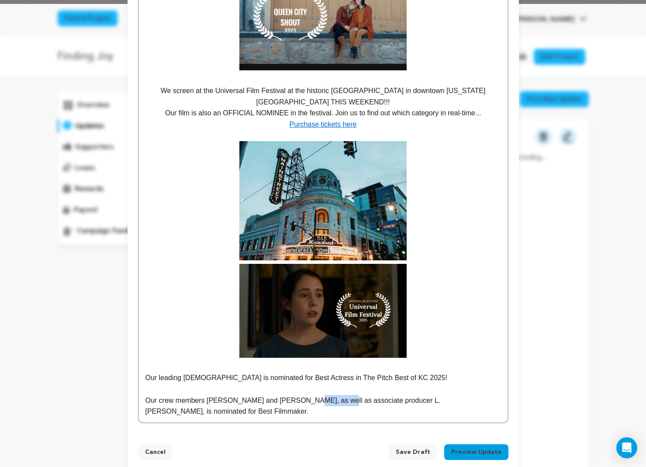
drag, startPoint x: 326, startPoint y: 397, endPoint x: 297, endPoint y: 399, distance: 29.3
click at [297, 399] on p "Our crew members Patrick Poe and Lolo Loren, as well as associate producer L. T…" at bounding box center [322, 406] width 355 height 22
click at [297, 406] on p "Our crew members Patrick Poe and Lolo Loren, alongside associate producer L. Ta…" at bounding box center [322, 406] width 355 height 22
click at [291, 398] on p "Our crew members Patrick Poe and Lolo Loren, alongside associate producer L. Ta…" at bounding box center [322, 406] width 355 height 22
drag, startPoint x: 179, startPoint y: 410, endPoint x: 485, endPoint y: 396, distance: 306.3
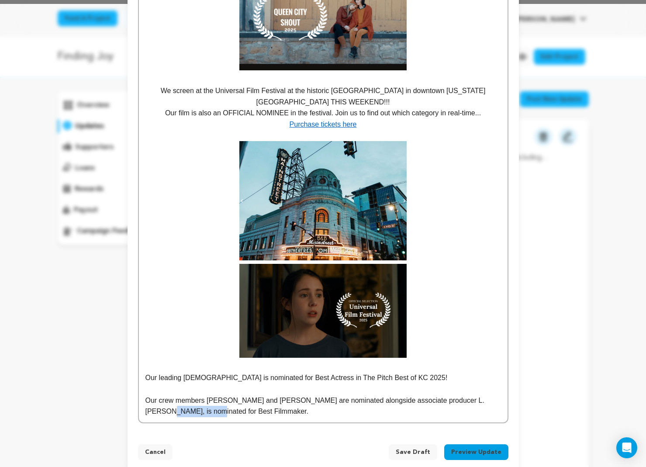
click at [485, 396] on p "Our crew members Patrick Poe and Lolo Loren are nominated alongside associate p…" at bounding box center [322, 406] width 355 height 22
click at [231, 407] on p "Our crew members Patrick Poe and Lolo Loren are nominated alongside associate p…" at bounding box center [322, 406] width 355 height 22
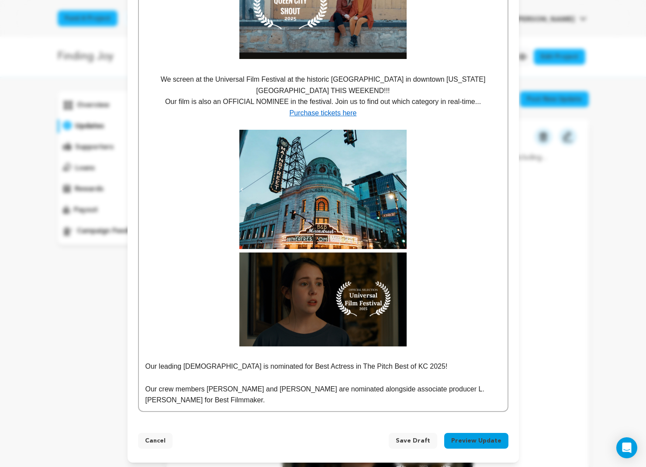
scroll to position [474, 0]
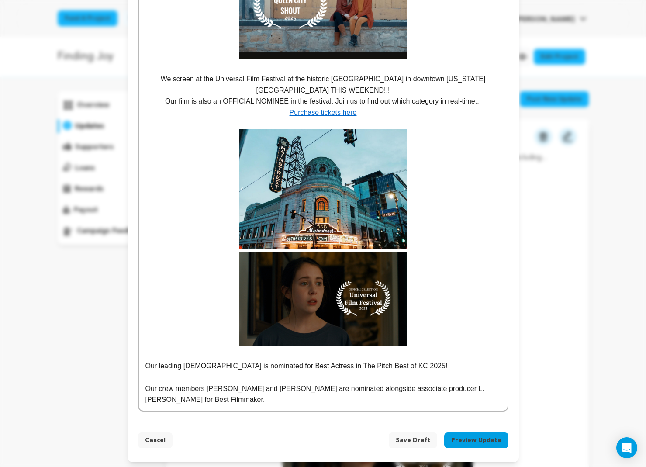
click at [429, 371] on p at bounding box center [322, 376] width 355 height 11
click at [405, 364] on p "Our leading lady is nominated for Best Actress in The Pitch Best of KC 2025!" at bounding box center [322, 365] width 355 height 11
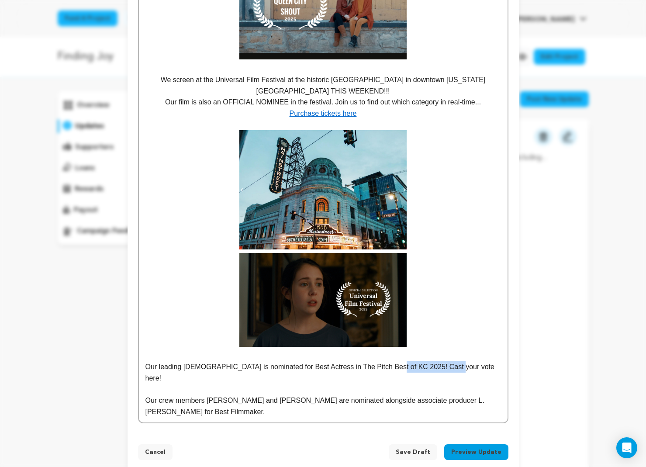
drag, startPoint x: 449, startPoint y: 364, endPoint x: 388, endPoint y: 365, distance: 61.1
click at [388, 365] on p "Our leading lady is nominated for Best Actress in The Pitch Best of KC 2025! Ca…" at bounding box center [322, 372] width 355 height 22
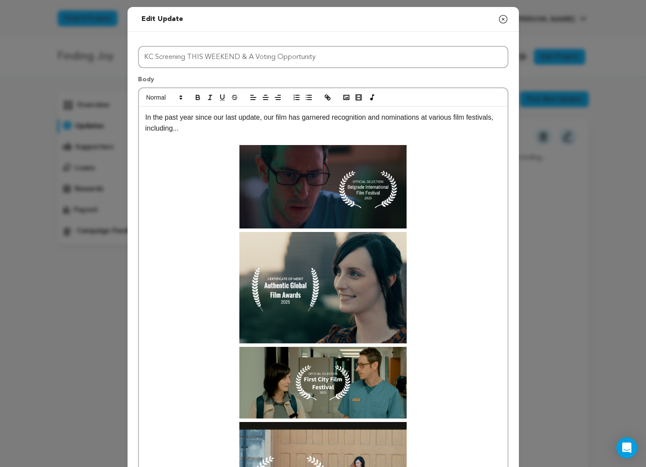
scroll to position [0, 0]
click at [344, 97] on icon "button" at bounding box center [346, 97] width 8 height 8
click at [326, 97] on icon "button" at bounding box center [327, 97] width 8 height 8
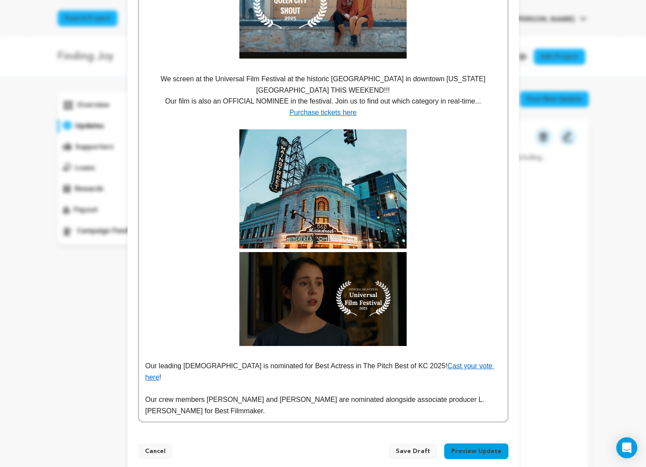
scroll to position [474, 0]
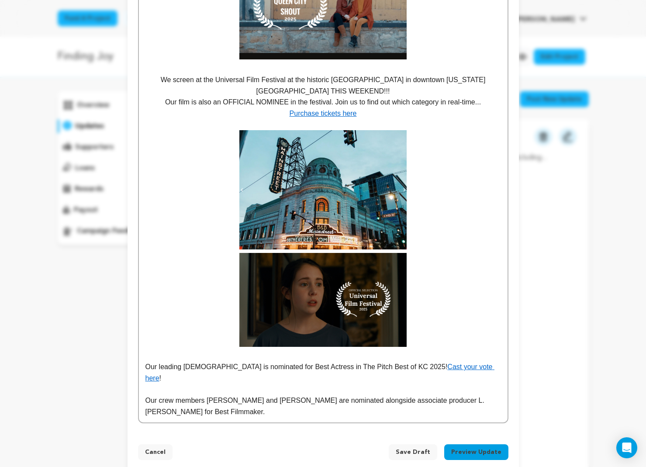
click at [263, 396] on p "Our crew members Patrick Poe and Lolo Loren are nominated alongside associate p…" at bounding box center [322, 406] width 355 height 22
drag, startPoint x: 371, startPoint y: 386, endPoint x: 358, endPoint y: 386, distance: 12.7
click at [358, 395] on p "Our crew members Patrick Poe and Lolo Loren are nominated alongside associate p…" at bounding box center [322, 406] width 355 height 22
click at [259, 397] on p "Our crew members Patrick Poe and Lolo Loren are nominated along with associate …" at bounding box center [322, 406] width 355 height 22
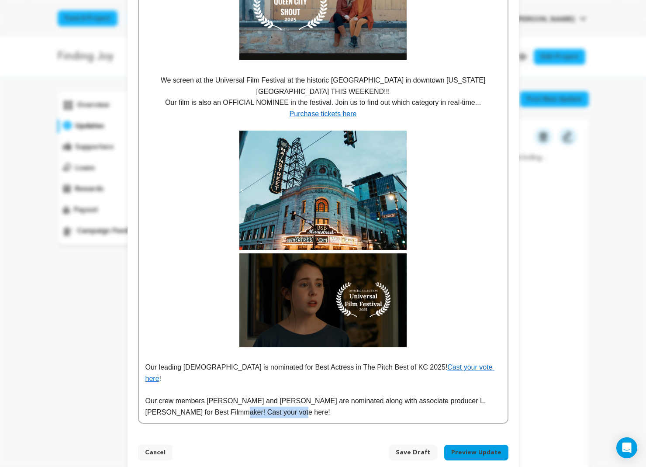
drag, startPoint x: 258, startPoint y: 398, endPoint x: 207, endPoint y: 394, distance: 50.8
click at [199, 399] on p "Our crew members Patrick Poe and Lolo Loren are nominated along with associate …" at bounding box center [322, 406] width 355 height 22
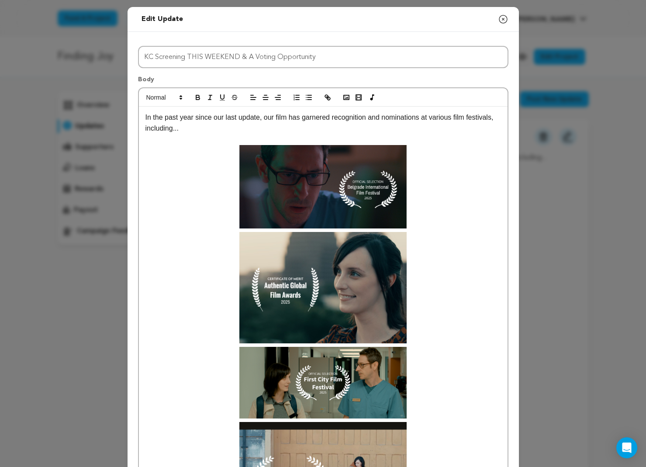
scroll to position [0, 0]
click at [332, 95] on button "button" at bounding box center [327, 97] width 12 height 10
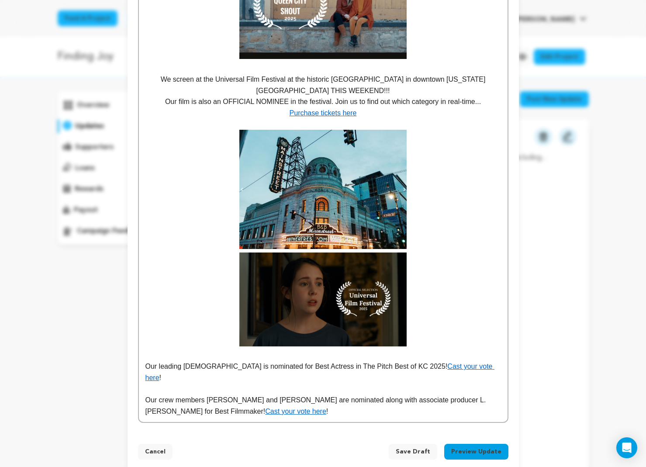
scroll to position [474, 0]
click at [324, 396] on p "Our crew members Patrick Poe and Lolo Loren are nominated along with associate …" at bounding box center [322, 406] width 355 height 22
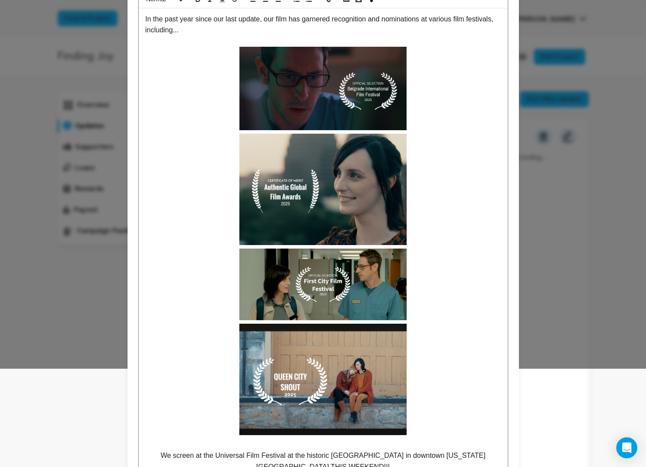
scroll to position [98, 0]
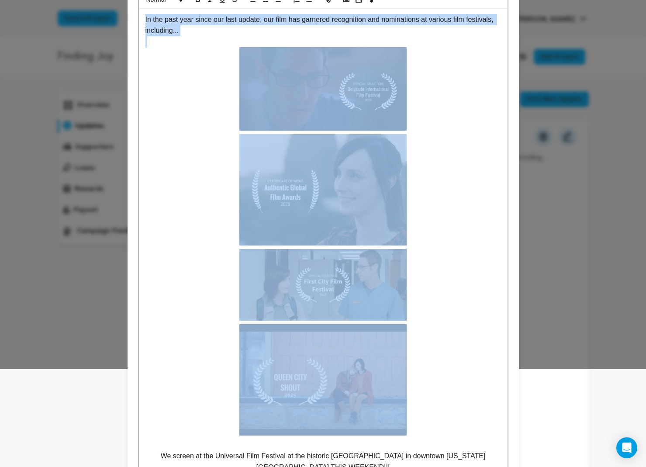
drag, startPoint x: 432, startPoint y: 415, endPoint x: 142, endPoint y: 20, distance: 489.7
click at [142, 20] on div "In the past year since our last update, our film has garnered recognition and n…" at bounding box center [323, 404] width 368 height 790
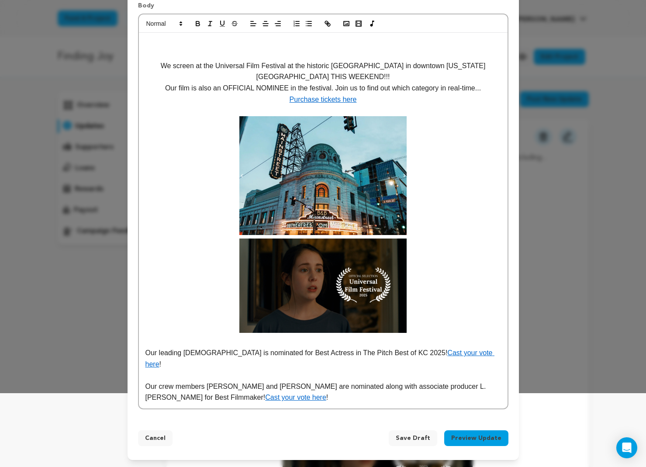
scroll to position [49, 0]
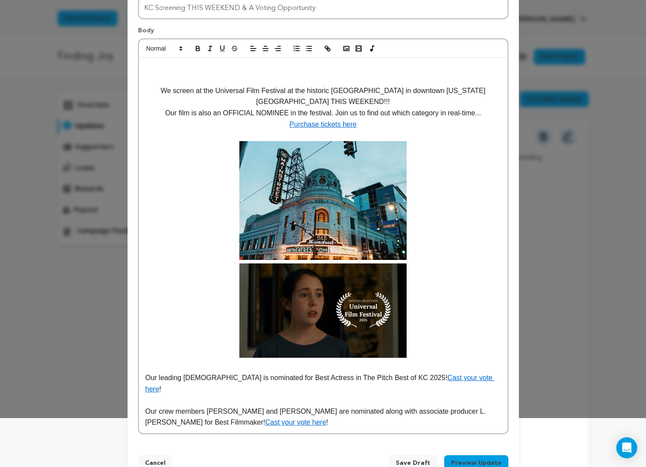
click at [149, 89] on p "We screen at the Universal Film Festival at the historic B&B Mainstreet theater…" at bounding box center [322, 96] width 355 height 22
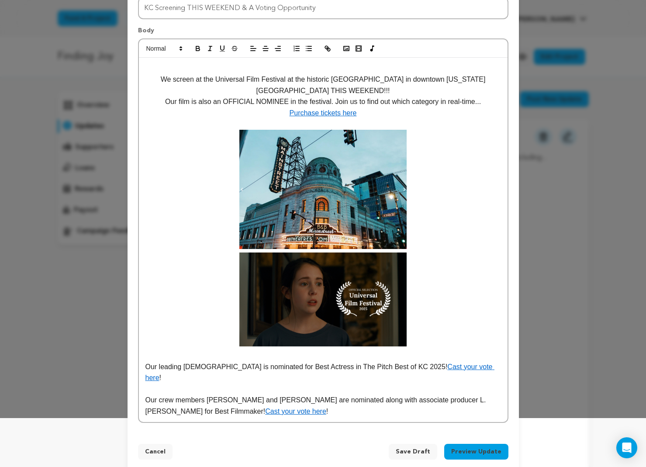
scroll to position [38, 0]
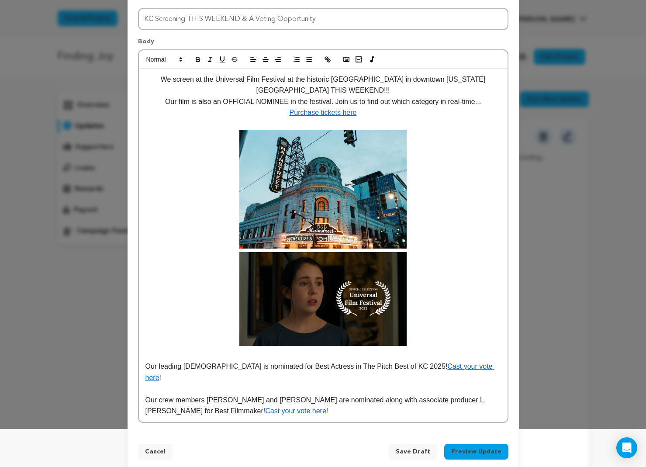
click at [375, 354] on p at bounding box center [322, 354] width 355 height 11
click at [313, 399] on p "Our crew members Patrick Poe and Lolo Loren are nominated along with associate …" at bounding box center [322, 405] width 355 height 22
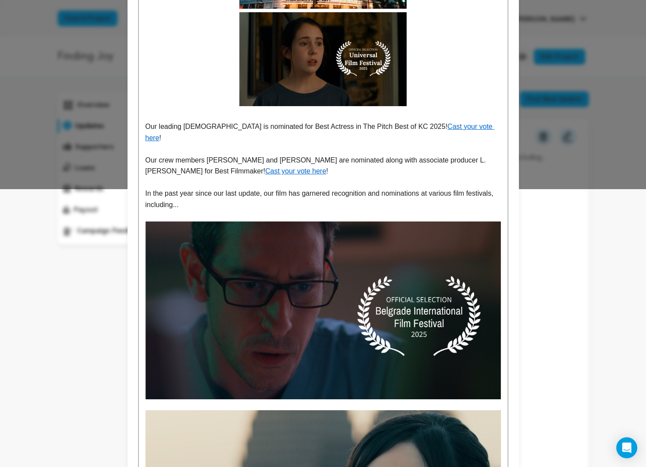
scroll to position [194, 0]
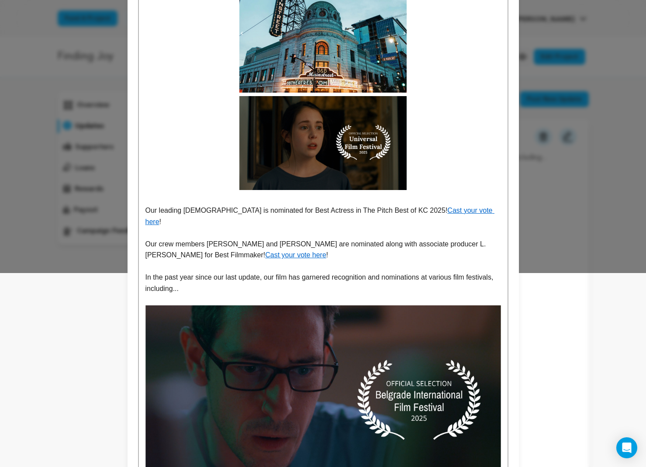
click at [389, 350] on img at bounding box center [322, 394] width 355 height 178
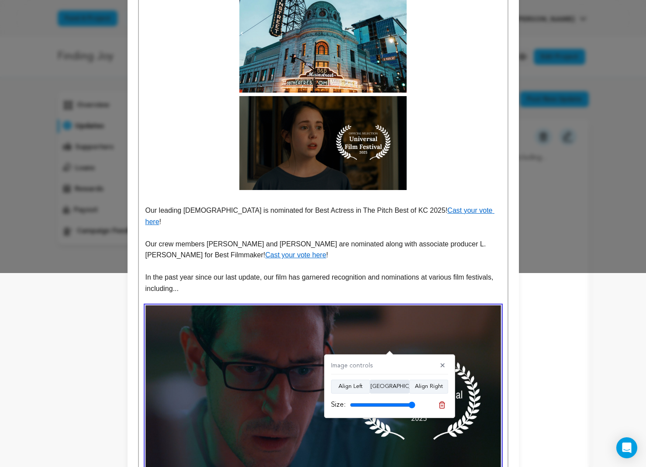
click at [392, 386] on button "Align Center" at bounding box center [389, 386] width 39 height 14
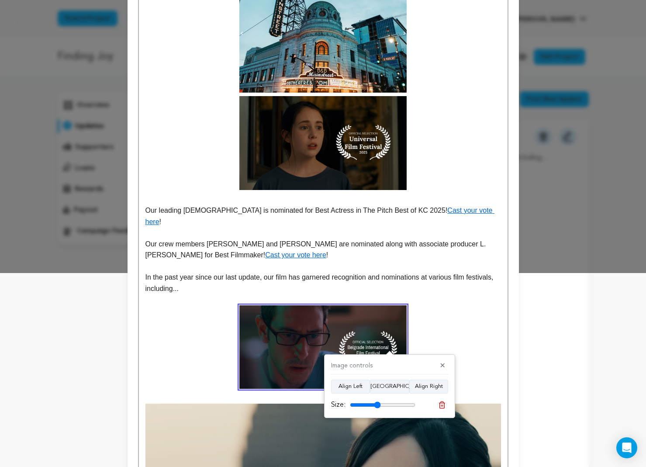
drag, startPoint x: 410, startPoint y: 404, endPoint x: 377, endPoint y: 411, distance: 33.5
type input "47"
click at [377, 411] on div "Image controls ✕ Align Left Align Center Align Right Size:" at bounding box center [389, 386] width 131 height 64
click at [454, 341] on p at bounding box center [322, 346] width 355 height 83
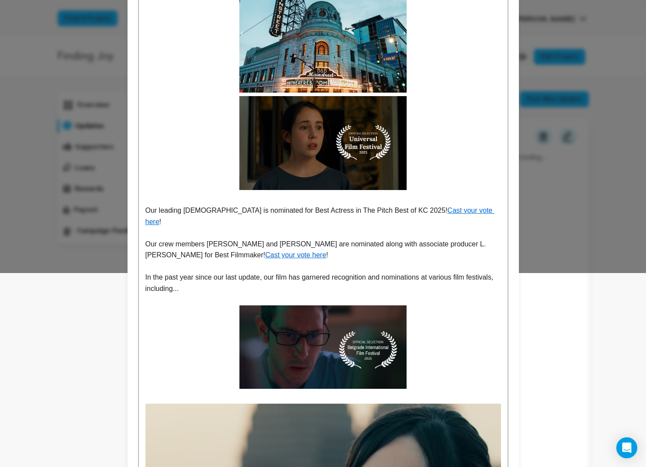
click at [359, 335] on img at bounding box center [322, 346] width 167 height 83
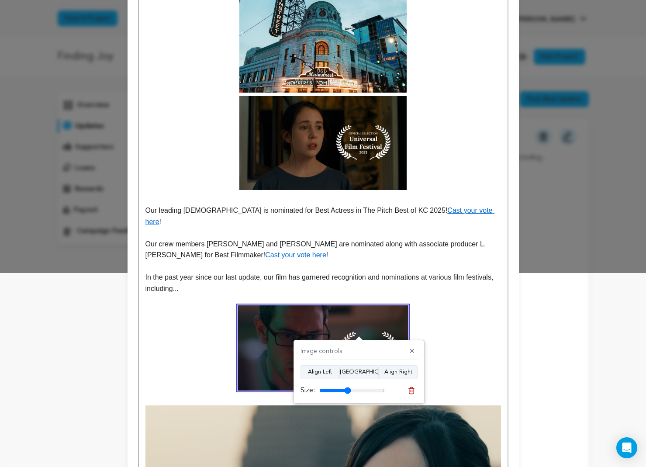
type input "48"
click at [347, 389] on input "range" at bounding box center [351, 390] width 65 height 7
click at [424, 313] on p at bounding box center [322, 347] width 355 height 85
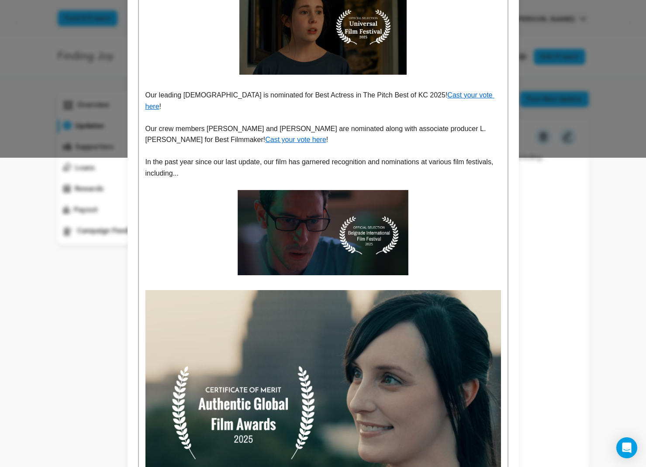
scroll to position [314, 0]
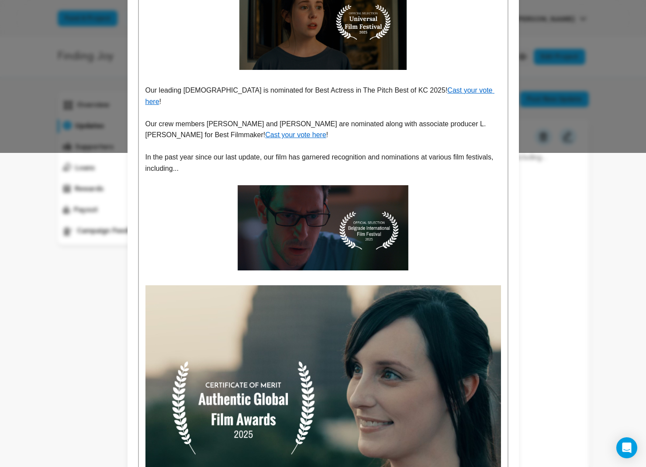
click at [368, 348] on img at bounding box center [322, 403] width 355 height 237
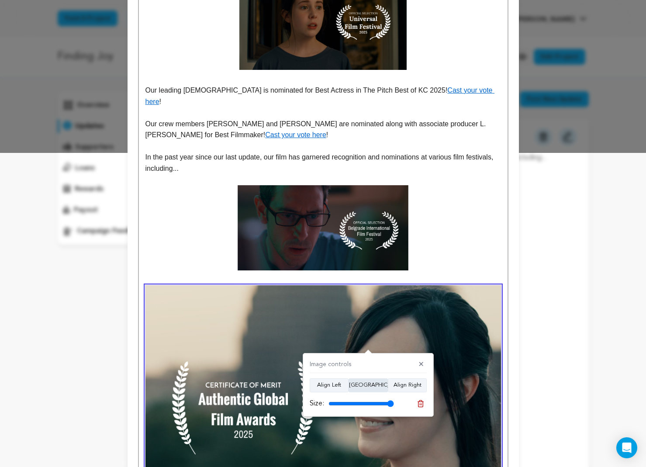
drag, startPoint x: 376, startPoint y: 386, endPoint x: 380, endPoint y: 391, distance: 6.2
click at [376, 386] on button "Align Center" at bounding box center [367, 385] width 39 height 14
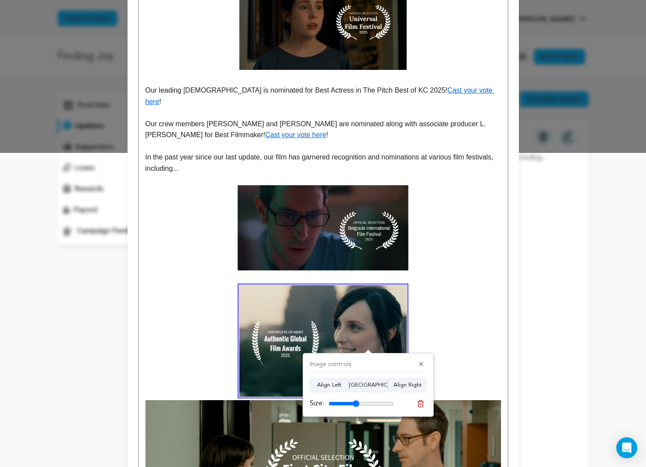
drag, startPoint x: 388, startPoint y: 401, endPoint x: 356, endPoint y: 404, distance: 32.0
type input "47"
click at [356, 404] on input "range" at bounding box center [360, 403] width 65 height 7
click at [451, 308] on p at bounding box center [322, 418] width 355 height 267
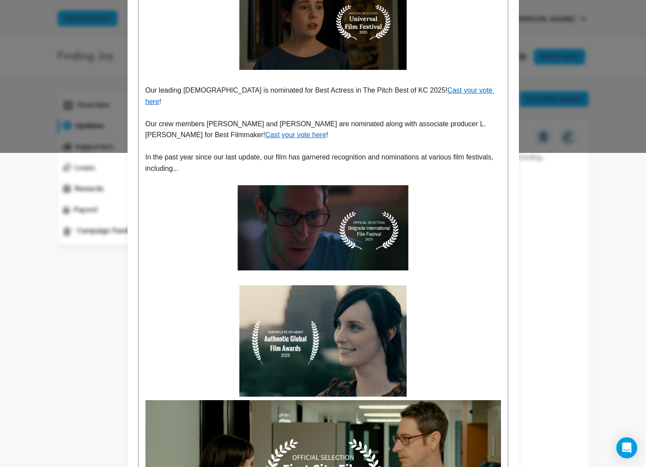
click at [366, 327] on img at bounding box center [322, 340] width 167 height 111
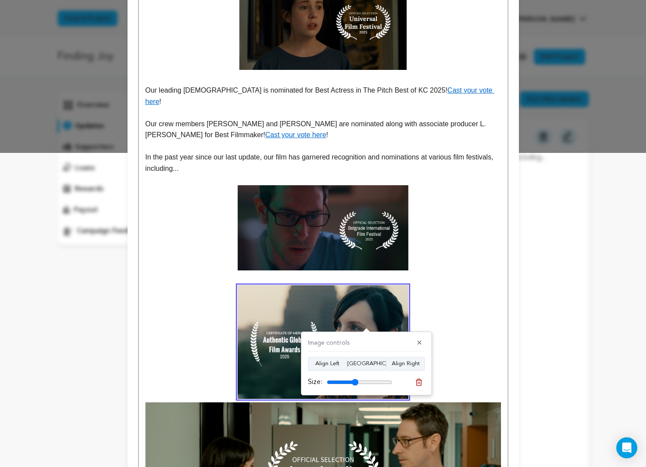
type input "48"
click at [354, 382] on input "range" at bounding box center [359, 381] width 65 height 7
click at [457, 288] on p at bounding box center [322, 419] width 355 height 269
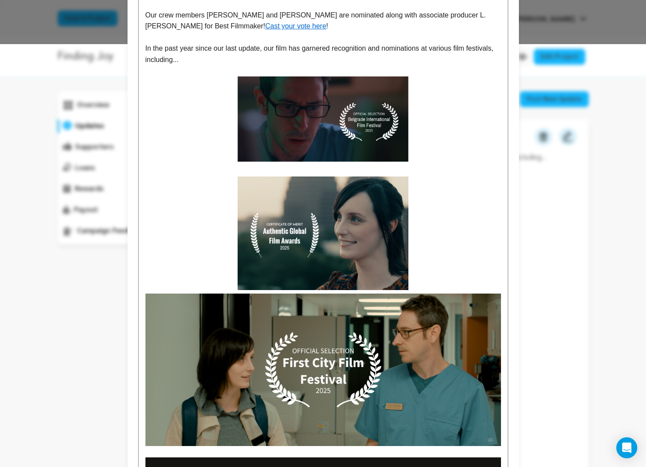
scroll to position [423, 0]
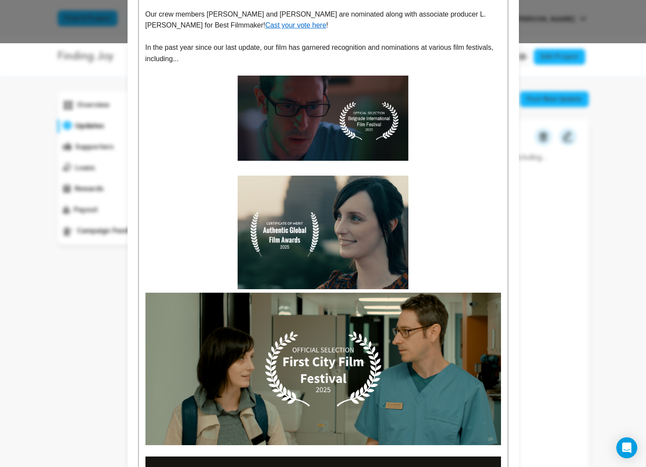
click at [413, 322] on img at bounding box center [322, 368] width 355 height 152
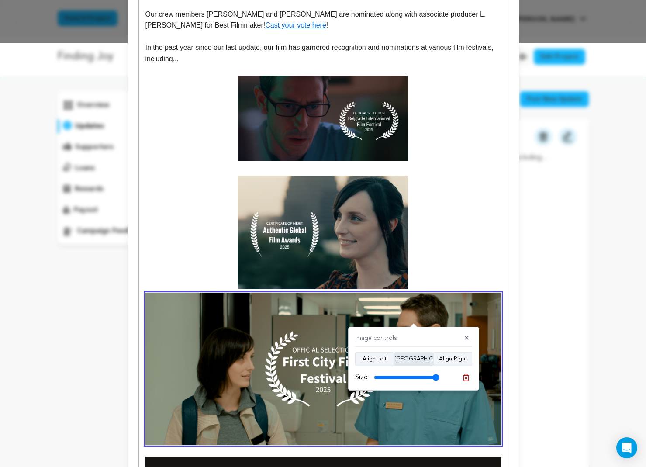
click at [414, 356] on button "Align Center" at bounding box center [413, 359] width 39 height 14
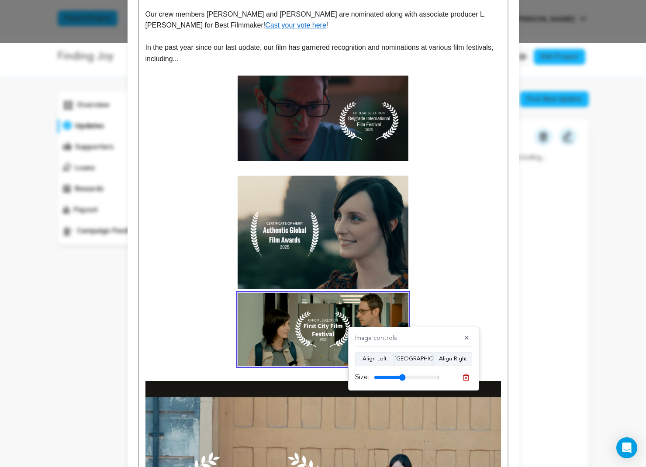
drag, startPoint x: 436, startPoint y: 375, endPoint x: 402, endPoint y: 382, distance: 34.8
type input "48"
click at [402, 382] on div "Size:" at bounding box center [413, 377] width 117 height 12
click at [471, 308] on p at bounding box center [322, 270] width 355 height 190
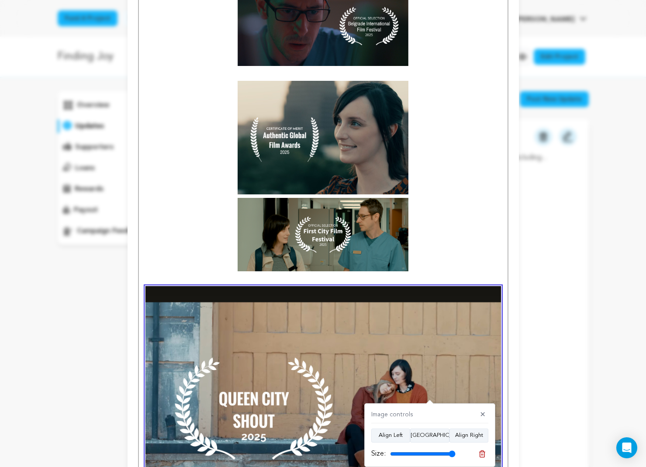
scroll to position [521, 0]
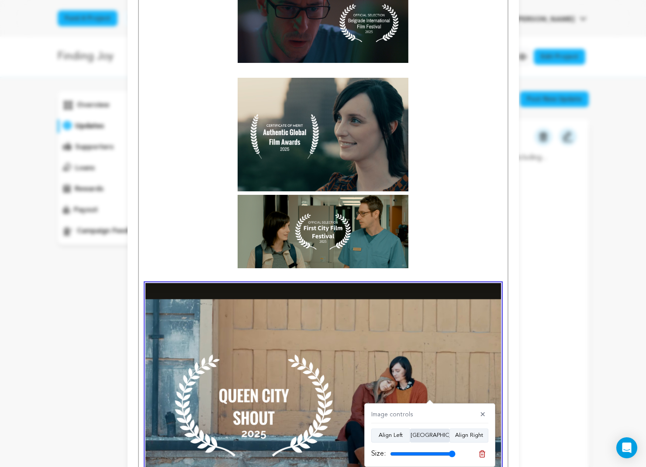
click at [440, 437] on button "Align Center" at bounding box center [429, 435] width 39 height 14
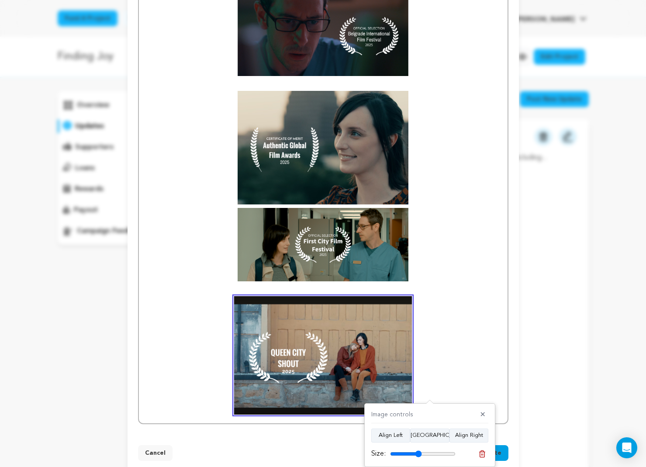
scroll to position [503, 0]
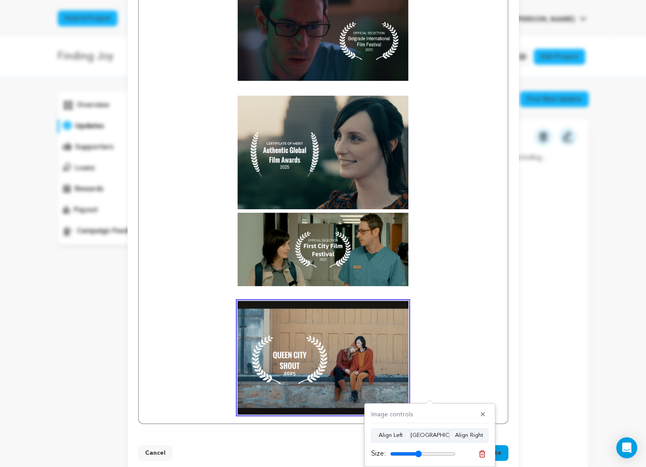
drag, startPoint x: 452, startPoint y: 453, endPoint x: 418, endPoint y: 457, distance: 34.3
type input "48"
click at [418, 457] on div "Size:" at bounding box center [413, 453] width 84 height 10
click at [431, 289] on p at bounding box center [322, 294] width 355 height 11
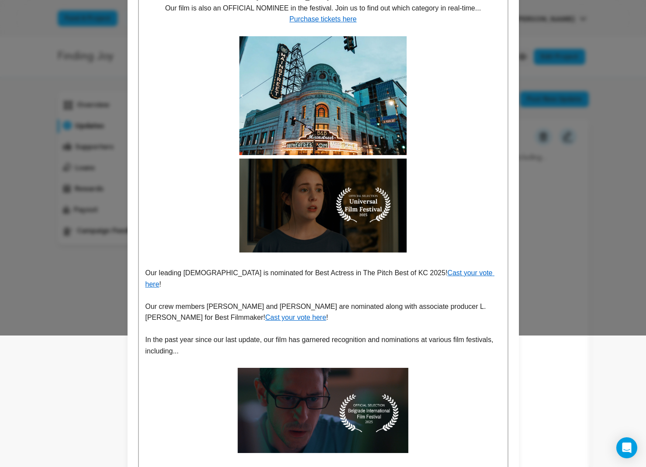
scroll to position [131, 0]
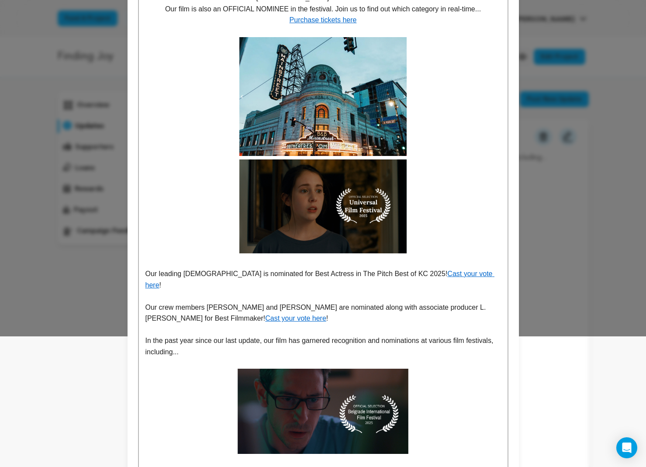
click at [289, 308] on p "Our crew members Patrick Poe and Lolo Loren are nominated along with associate …" at bounding box center [322, 313] width 355 height 22
click at [291, 290] on p at bounding box center [322, 295] width 355 height 11
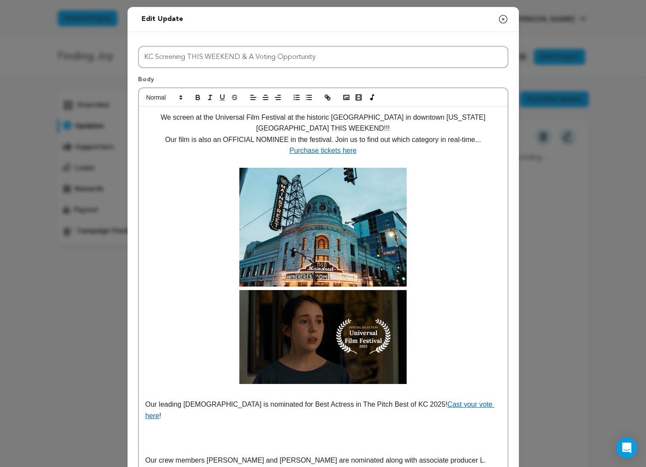
scroll to position [0, 0]
click at [347, 96] on icon "button" at bounding box center [346, 97] width 8 height 8
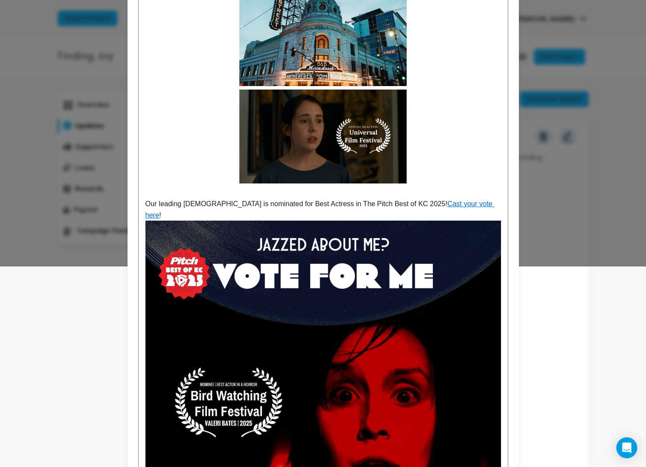
scroll to position [207, 0]
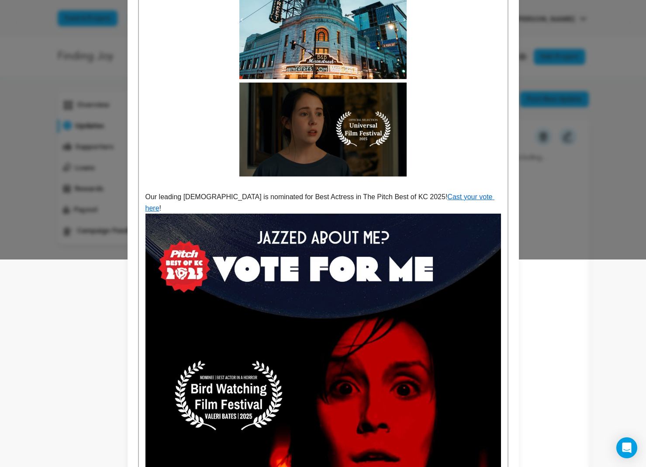
click at [360, 331] on img at bounding box center [322, 390] width 355 height 355
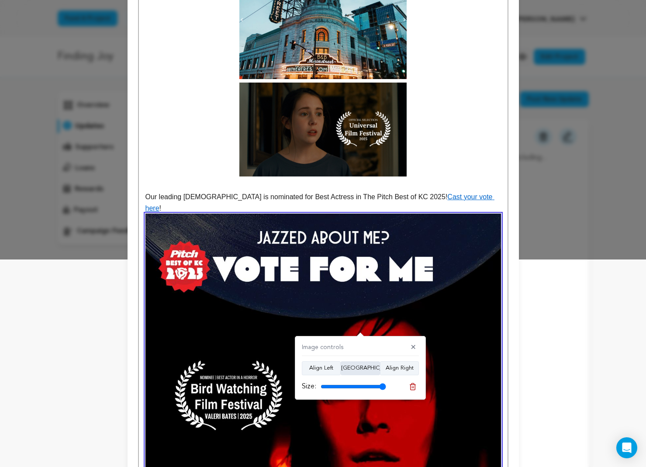
click at [365, 366] on button "Align Center" at bounding box center [359, 368] width 39 height 14
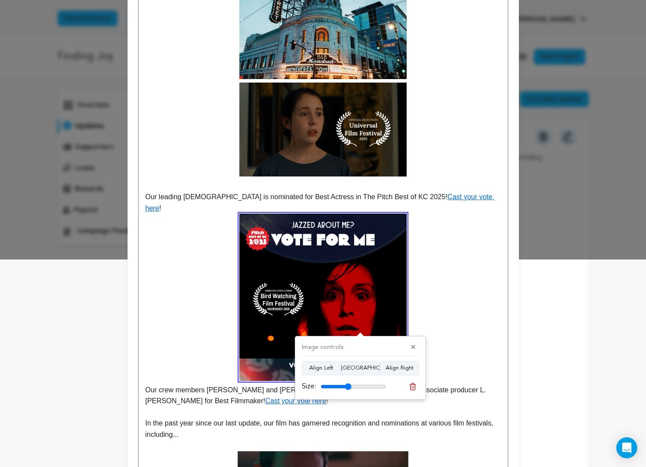
drag, startPoint x: 379, startPoint y: 384, endPoint x: 348, endPoint y: 391, distance: 32.1
type input "47"
click at [348, 391] on div "Size:" at bounding box center [344, 386] width 84 height 10
click at [466, 261] on p "Our crew members Patrick Poe and Lolo Loren are nominated along with associate …" at bounding box center [322, 309] width 355 height 193
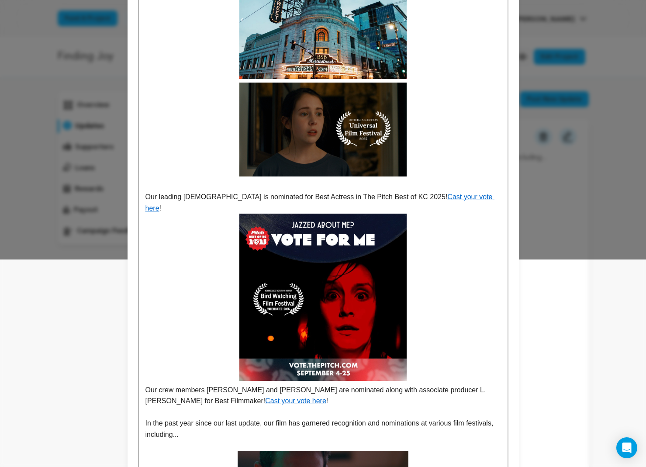
drag, startPoint x: 474, startPoint y: 190, endPoint x: 471, endPoint y: 196, distance: 7.3
click at [474, 191] on p "Our leading lady is nominated for Best Actress in The Pitch Best of KC 2025! Ca…" at bounding box center [322, 202] width 355 height 22
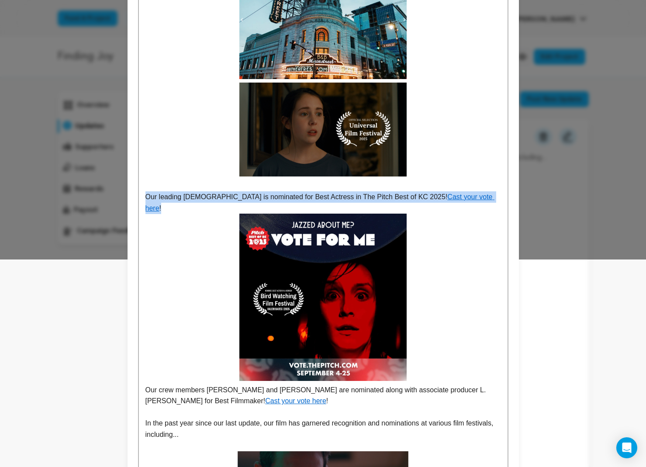
drag, startPoint x: 470, startPoint y: 196, endPoint x: 129, endPoint y: 190, distance: 341.0
click at [129, 190] on div "Title KC Screening THIS WEEKEND & A Voting Opportunity Body We screen at the Un…" at bounding box center [322, 352] width 391 height 1054
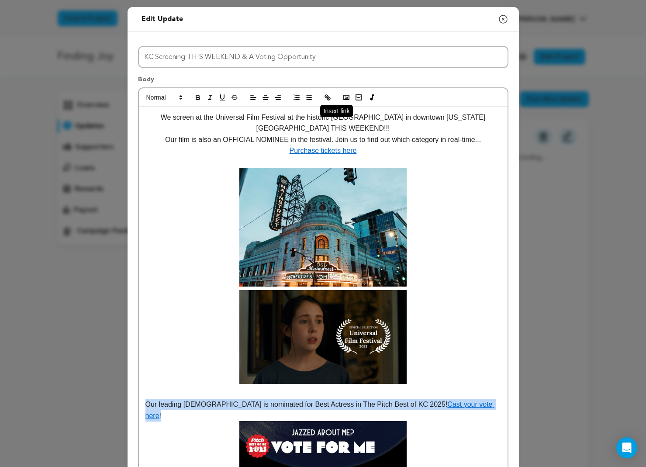
scroll to position [0, 0]
drag, startPoint x: 265, startPoint y: 96, endPoint x: 331, endPoint y: 134, distance: 76.1
click at [265, 96] on icon "button" at bounding box center [265, 97] width 8 height 8
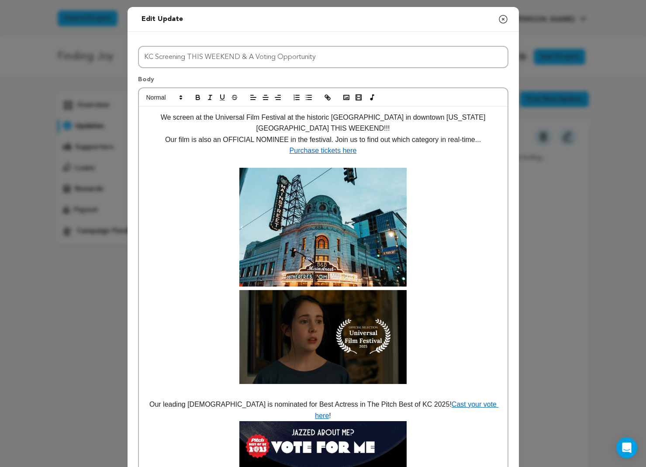
click at [406, 396] on p at bounding box center [322, 392] width 355 height 11
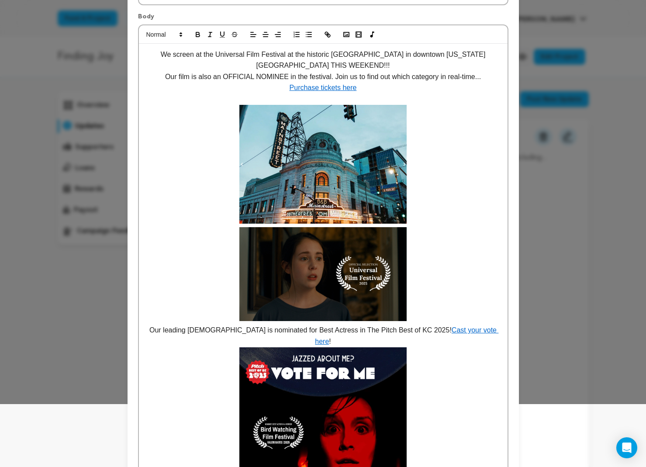
scroll to position [63, 0]
click at [446, 315] on p at bounding box center [322, 212] width 355 height 217
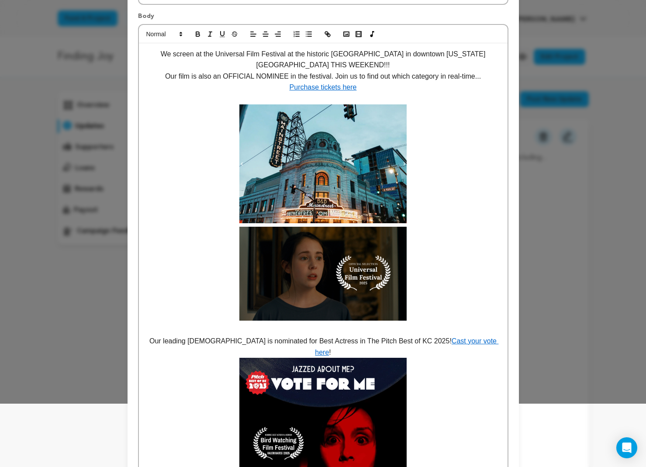
click at [484, 339] on p "Our leading lady is nominated for Best Actress in The Pitch Best of KC 2025! Ca…" at bounding box center [322, 346] width 355 height 22
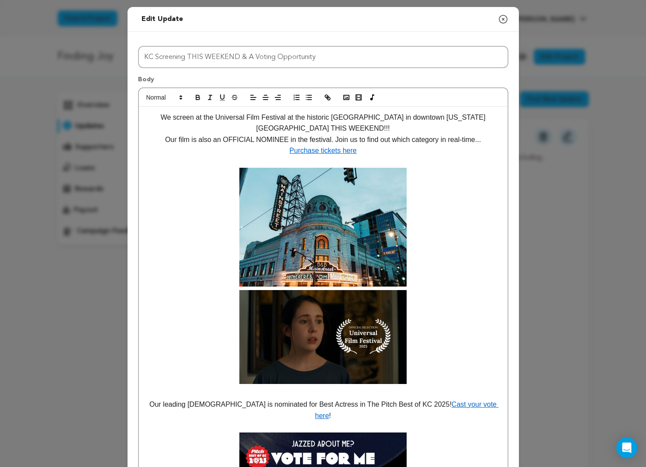
scroll to position [0, 0]
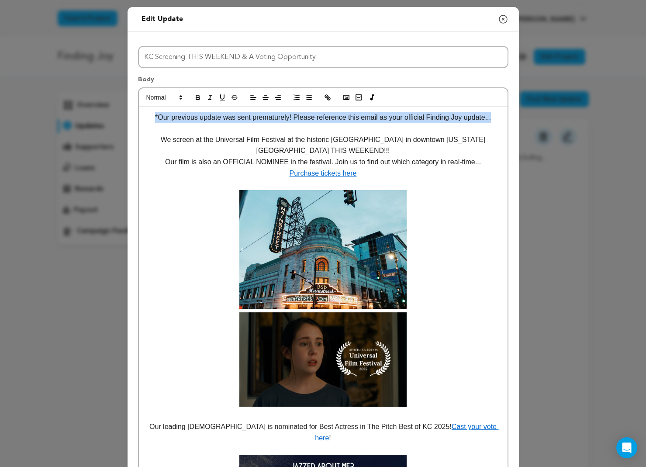
drag, startPoint x: 498, startPoint y: 115, endPoint x: 177, endPoint y: 107, distance: 320.5
click at [209, 95] on line "button" at bounding box center [210, 95] width 3 height 0
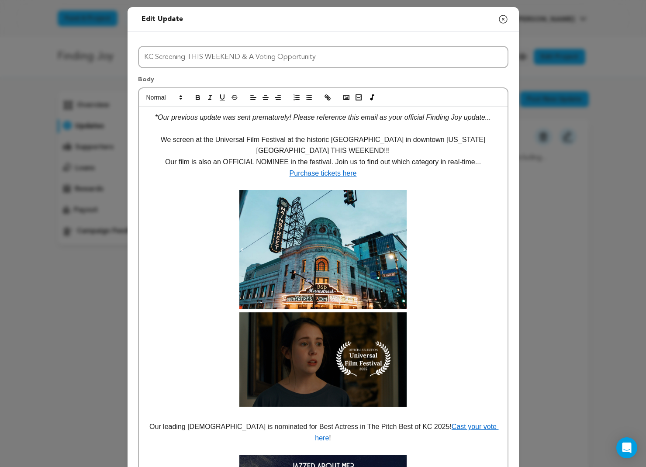
click at [293, 165] on p "Our film is also an OFFICIAL NOMINEE in the festival. Join us to find out which…" at bounding box center [322, 161] width 355 height 11
click at [290, 119] on em "*Our previous update was sent prematurely! Please reference this email as your …" at bounding box center [323, 116] width 336 height 7
drag, startPoint x: 430, startPoint y: 172, endPoint x: 423, endPoint y: 170, distance: 6.8
click at [430, 172] on p "Purchase tickets here" at bounding box center [322, 173] width 355 height 11
click at [490, 117] on em "*Our previous update was sent prematurely. Please reference this email as your …" at bounding box center [322, 116] width 335 height 7
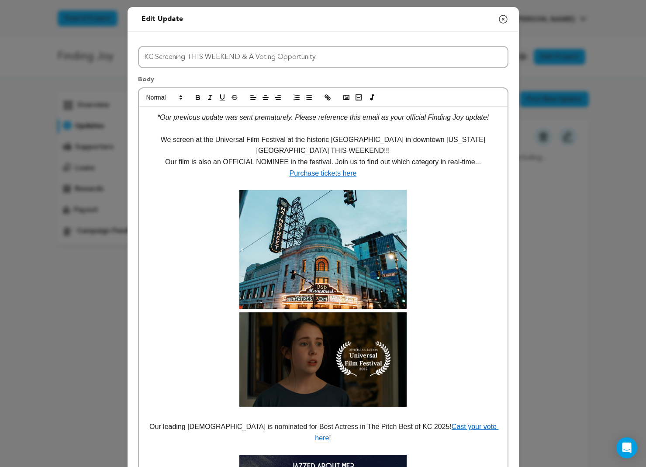
click at [422, 173] on p "Purchase tickets here" at bounding box center [322, 173] width 355 height 11
click at [200, 157] on p "Our film is also an OFFICIAL NOMINEE in the festival. Join us to find out which…" at bounding box center [322, 161] width 355 height 11
click at [170, 118] on em "*Our previous update was sent prematurely. Please reference this email as your …" at bounding box center [322, 116] width 331 height 7
click at [402, 151] on p "We screen at the Universal Film Festival at the historic B&B Mainstreet theater…" at bounding box center [322, 145] width 355 height 22
click at [366, 116] on em "*The previous update was sent prematurely. Please reference this email as your …" at bounding box center [323, 116] width 332 height 7
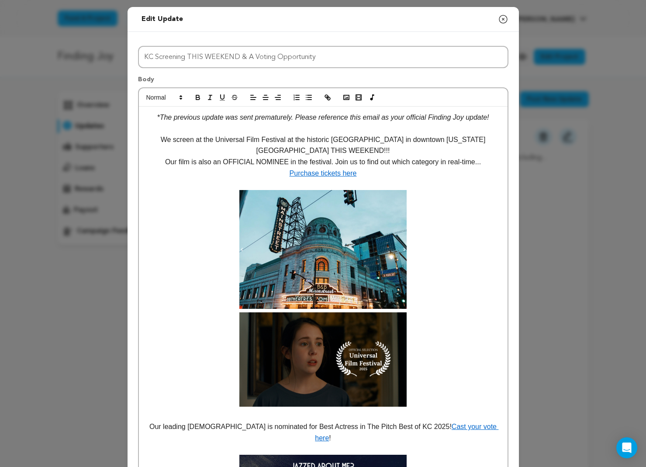
click at [410, 155] on p "We screen at the Universal Film Festival at the historic B&B Mainstreet theater…" at bounding box center [322, 145] width 355 height 22
click at [488, 117] on em "*The previous update was sent prematurely. Please reference this email as your …" at bounding box center [323, 116] width 332 height 7
drag, startPoint x: 429, startPoint y: 117, endPoint x: 406, endPoint y: 117, distance: 22.3
click at [406, 117] on em "*The previous update was sent prematurely. Please reference this email as your …" at bounding box center [323, 116] width 332 height 7
click at [457, 150] on p "We screen at the Universal Film Festival at the historic B&B Mainstreet theater…" at bounding box center [322, 145] width 355 height 22
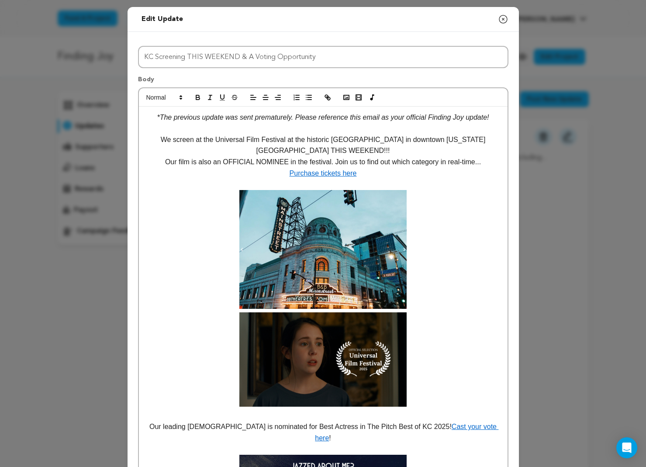
click at [158, 138] on p "We screen at the Universal Film Festival at the historic B&B Mainstreet theater…" at bounding box center [322, 145] width 355 height 22
drag, startPoint x: 160, startPoint y: 139, endPoint x: 152, endPoint y: 139, distance: 7.4
click at [152, 139] on p "We screen at the Universal Film Festival at the historic B&B Mainstreet theater…" at bounding box center [322, 145] width 355 height 22
click at [399, 176] on p "Purchase tickets here" at bounding box center [322, 173] width 355 height 11
click at [376, 179] on p at bounding box center [322, 184] width 355 height 11
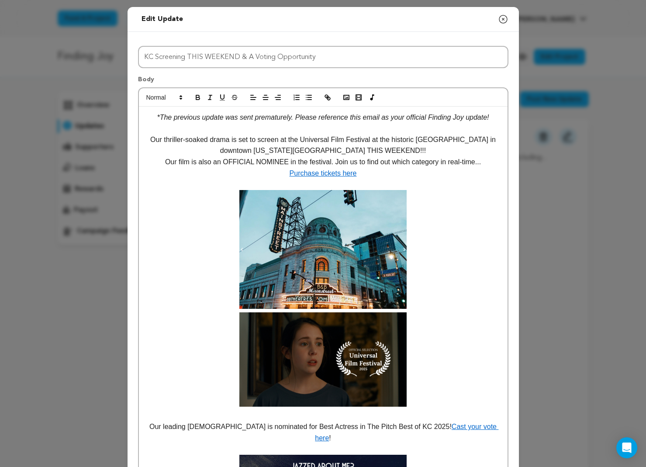
click at [399, 150] on p "Our thriller-soaked drama is set to screen at the Universal Film Festival at th…" at bounding box center [322, 145] width 355 height 22
click at [472, 139] on p "Our thriller-soaked drama is set to screen at the Universal Film Festival at th…" at bounding box center [322, 145] width 355 height 22
click at [438, 151] on p "Our thriller-soaked drama is set to screen at the Universal Film Festival at th…" at bounding box center [322, 145] width 355 height 22
click at [437, 162] on p "Our film is also an OFFICIAL NOMINEE in the festival. Join us to find out which…" at bounding box center [322, 161] width 355 height 11
click at [400, 168] on p "Purchase tickets here" at bounding box center [322, 173] width 355 height 11
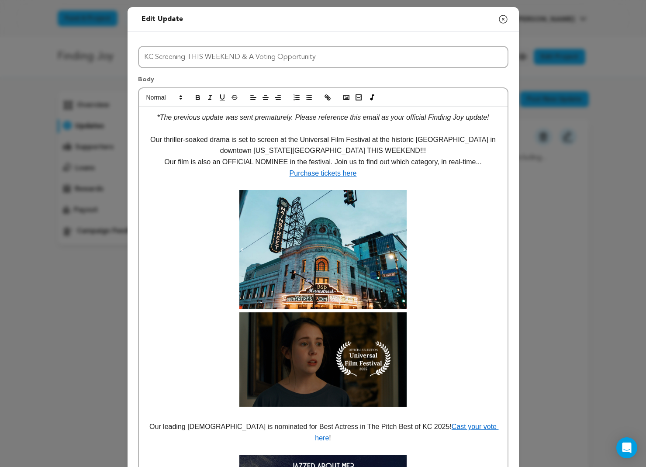
click at [334, 162] on p "Our film is also an OFFICIAL NOMINEE in the festival. Join us to find out which…" at bounding box center [322, 161] width 355 height 11
click at [406, 151] on p "Our thriller-soaked drama is set to screen at the Universal Film Festival at th…" at bounding box center [322, 145] width 355 height 22
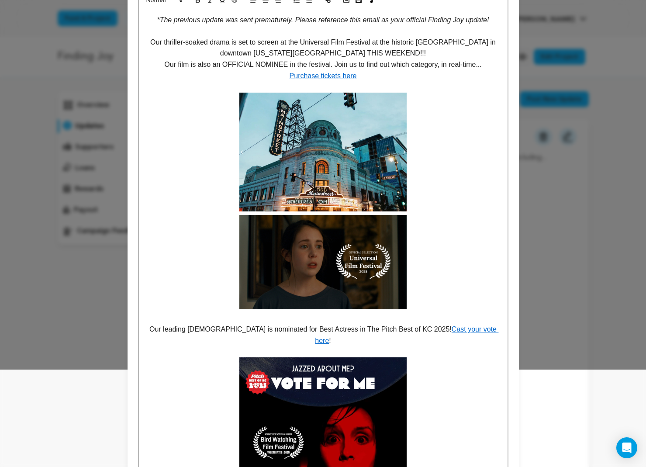
scroll to position [72, 0]
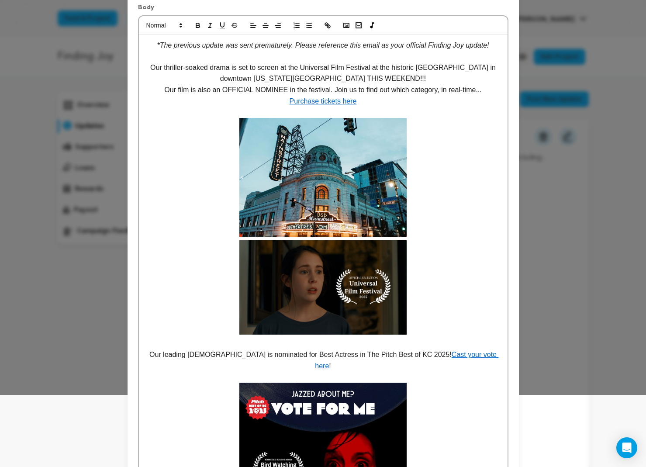
drag, startPoint x: 289, startPoint y: 374, endPoint x: 161, endPoint y: 351, distance: 130.0
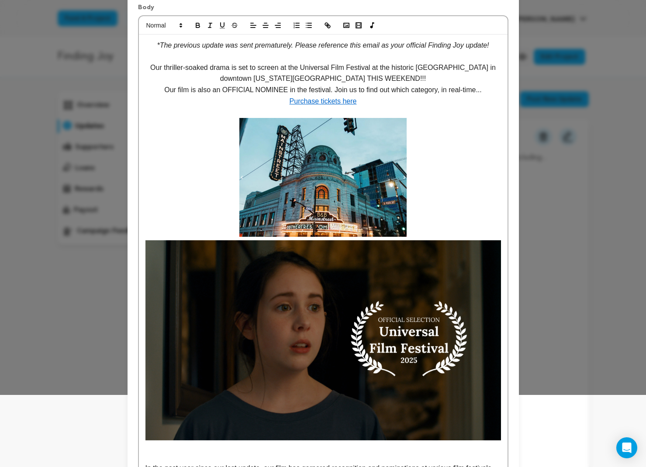
drag, startPoint x: 254, startPoint y: 361, endPoint x: 268, endPoint y: 359, distance: 14.1
click at [254, 361] on img at bounding box center [322, 340] width 355 height 200
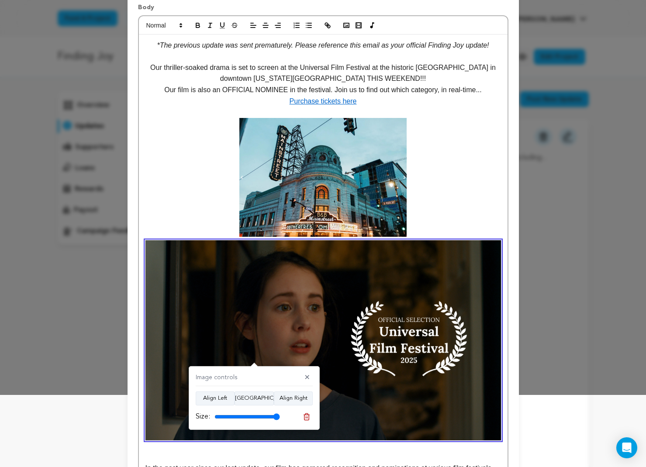
drag, startPoint x: 266, startPoint y: 398, endPoint x: 276, endPoint y: 409, distance: 14.8
click at [267, 398] on button "Align Center" at bounding box center [253, 398] width 39 height 14
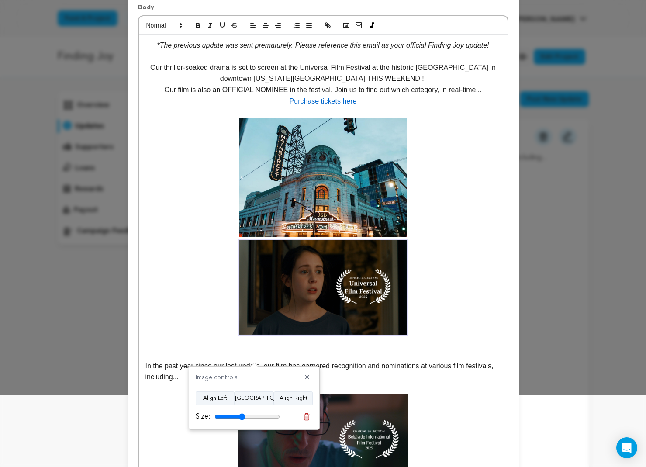
drag, startPoint x: 276, startPoint y: 415, endPoint x: 259, endPoint y: 407, distance: 18.9
type input "47"
click at [242, 419] on input "range" at bounding box center [246, 416] width 65 height 7
click at [464, 284] on p at bounding box center [322, 226] width 355 height 217
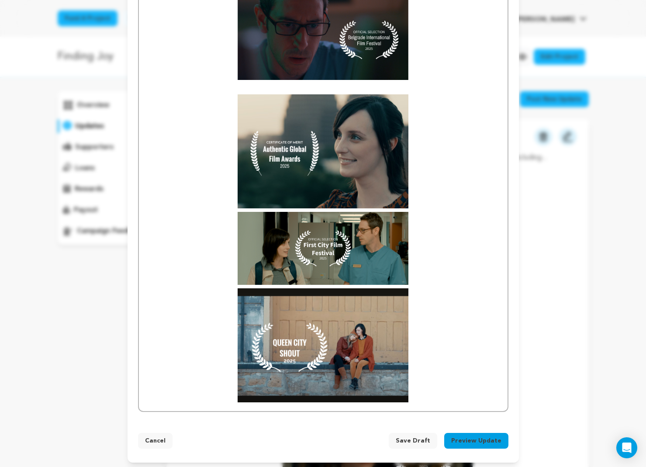
click at [432, 381] on p at bounding box center [322, 344] width 355 height 113
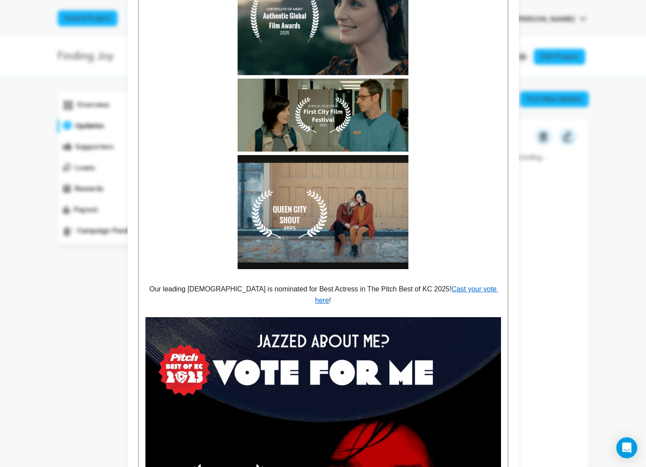
scroll to position [486, 0]
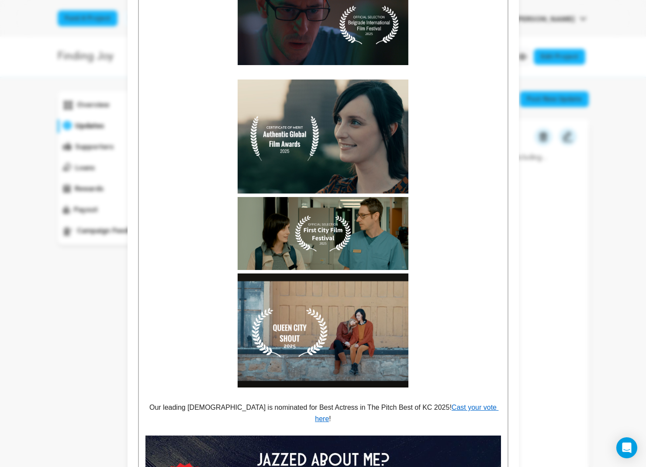
click at [258, 392] on p at bounding box center [322, 396] width 355 height 11
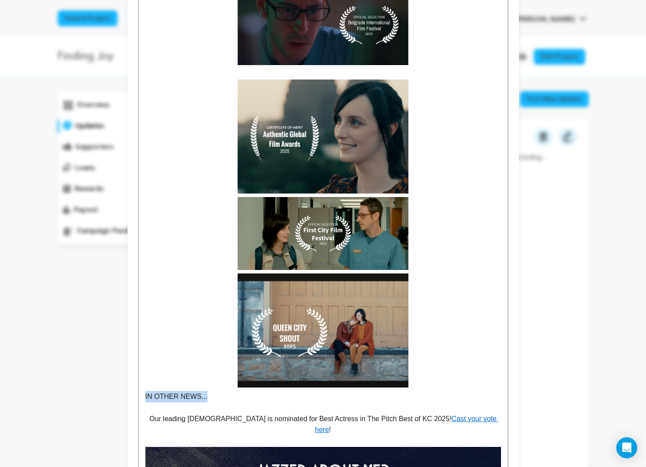
drag, startPoint x: 224, startPoint y: 392, endPoint x: 137, endPoint y: 391, distance: 87.3
click at [138, 391] on div "*The previous update was sent prematurely. Please reference this email as your …" at bounding box center [323, 215] width 370 height 1229
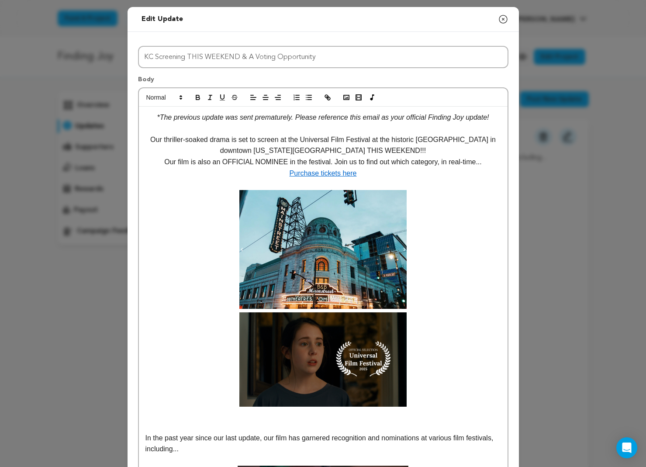
scroll to position [0, 0]
click at [267, 95] on icon "button" at bounding box center [265, 97] width 8 height 8
click at [198, 98] on icon "button" at bounding box center [198, 97] width 8 height 8
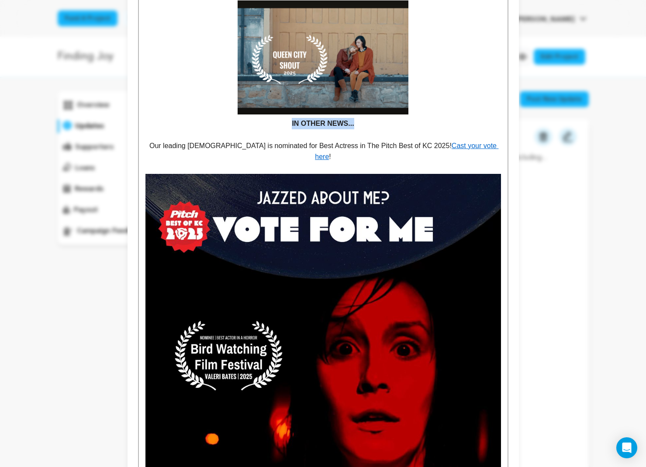
scroll to position [758, 0]
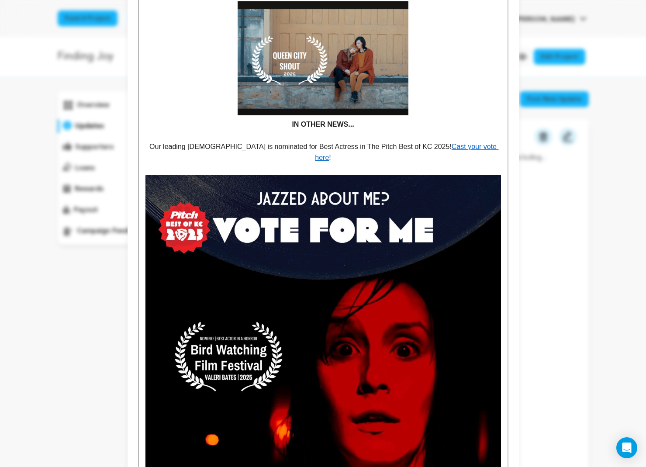
click at [331, 136] on p at bounding box center [322, 135] width 355 height 11
click at [289, 121] on p "IN OTHER NEWS..." at bounding box center [322, 124] width 355 height 11
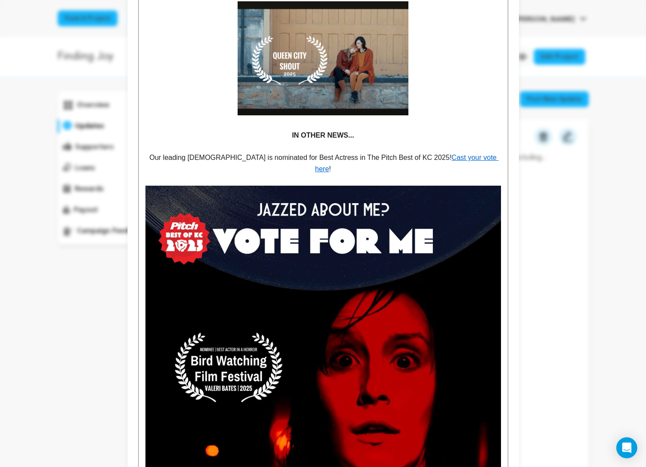
click at [342, 144] on p at bounding box center [322, 146] width 355 height 11
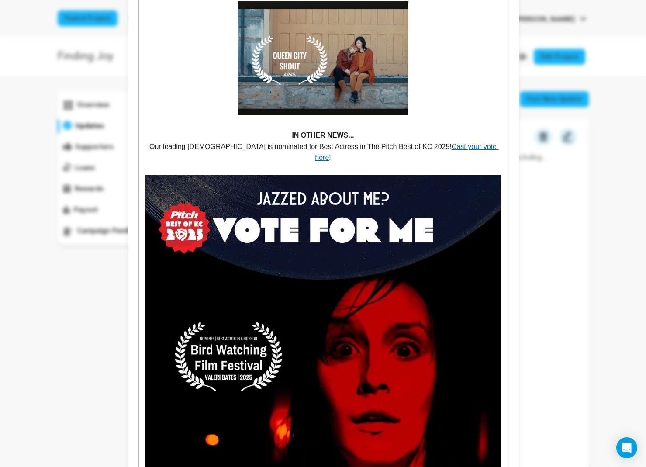
drag, startPoint x: 479, startPoint y: 156, endPoint x: 474, endPoint y: 158, distance: 5.3
click at [479, 163] on p at bounding box center [322, 168] width 355 height 11
click at [445, 193] on img at bounding box center [322, 352] width 355 height 355
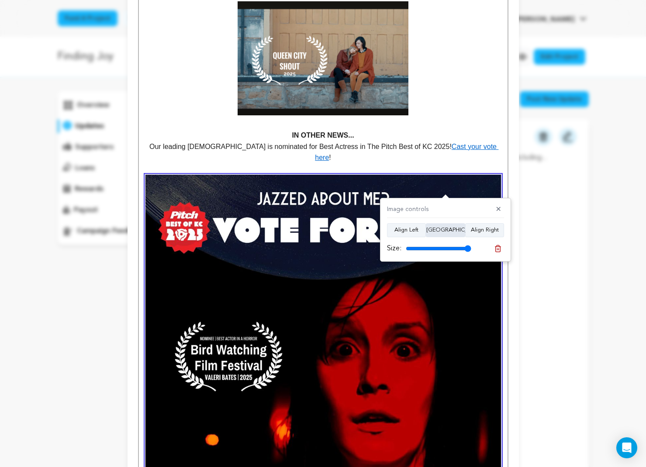
click at [449, 227] on button "Align Center" at bounding box center [445, 230] width 39 height 14
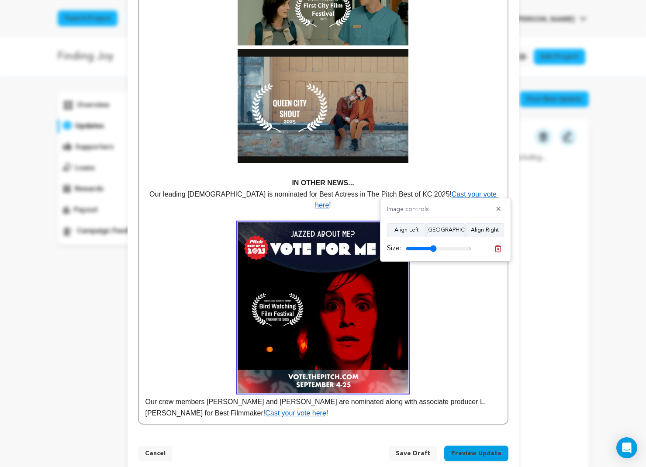
scroll to position [707, 0]
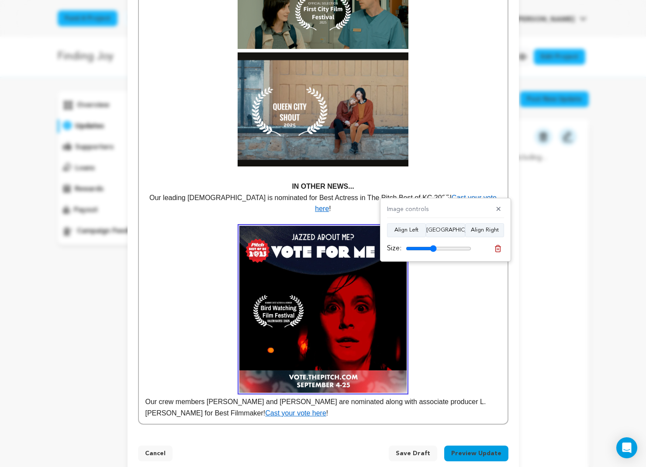
type input "48"
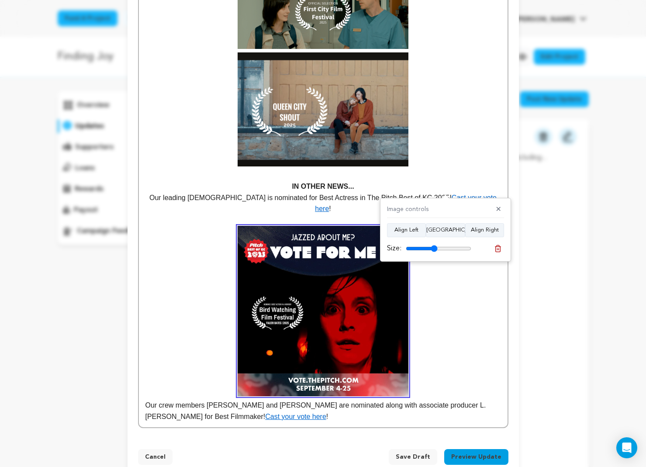
drag, startPoint x: 466, startPoint y: 247, endPoint x: 441, endPoint y: 261, distance: 29.1
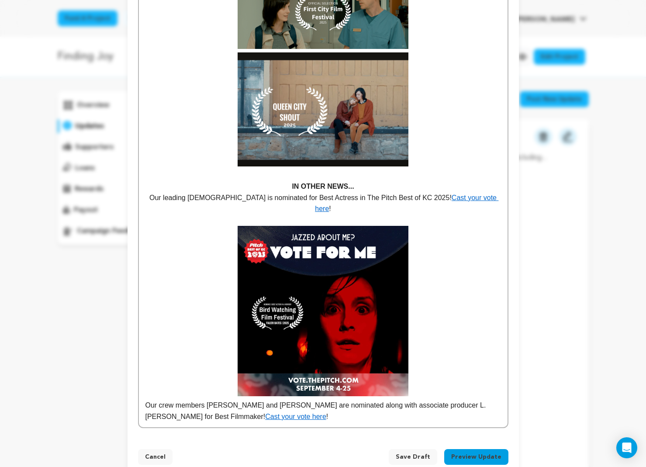
click at [471, 272] on p "Our crew members Patrick Poe and Lolo Loren are nominated along with associate …" at bounding box center [322, 324] width 355 height 196
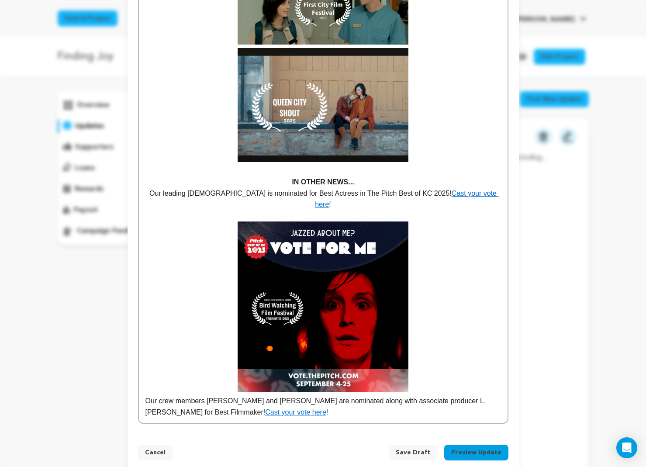
scroll to position [710, 0]
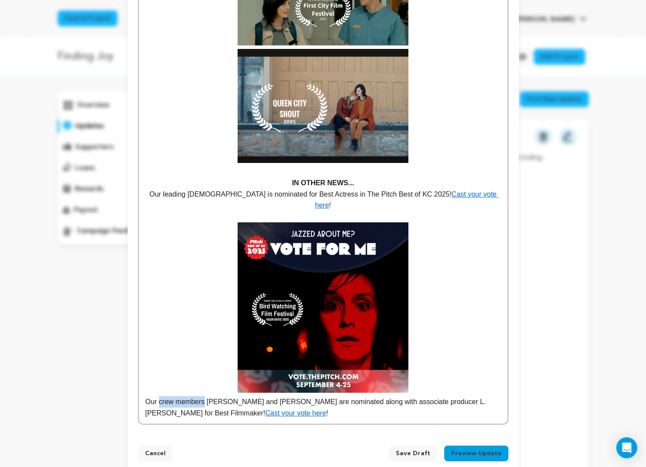
drag, startPoint x: 205, startPoint y: 388, endPoint x: 159, endPoint y: 387, distance: 45.9
click at [159, 387] on p "Our crew members Patrick Poe and Lolo Loren are nominated along with associate …" at bounding box center [322, 320] width 355 height 196
click at [224, 387] on p "Our crew Patrick Poe and Lolo Loren are nominated along with associate producer…" at bounding box center [322, 320] width 355 height 196
drag, startPoint x: 393, startPoint y: 387, endPoint x: 248, endPoint y: 387, distance: 144.9
click at [248, 387] on p "Our crew Patrick Poe, Lolo Loren are nominated along with associate producer L.…" at bounding box center [322, 320] width 355 height 196
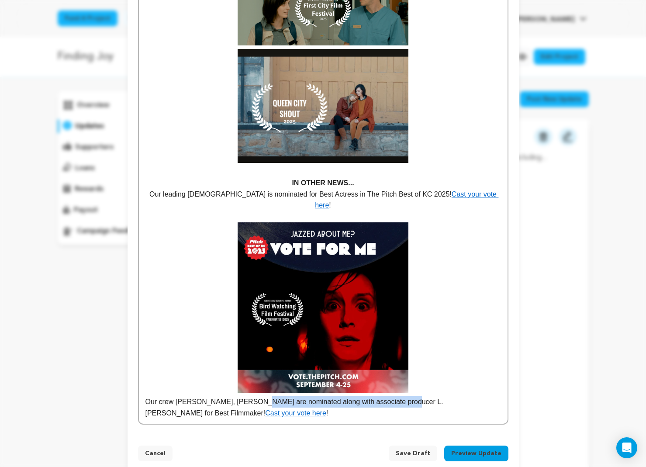
scroll to position [699, 0]
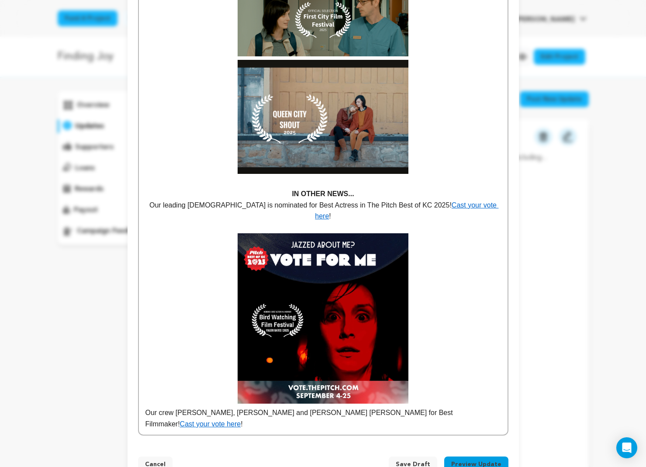
click at [175, 399] on p "Our crew Patrick Poe, Lolo Loren and L. Tanner Smith for Best Filmmaker! Cast y…" at bounding box center [322, 331] width 355 height 196
click at [480, 399] on p "Our crew members Patrick Poe, Lolo Loren and L. Tanner Smith for Best Filmmaker…" at bounding box center [322, 331] width 355 height 196
click at [347, 398] on p "Our crew members Patrick Poe, Lolo Loren and L. Tanner Smith for Best Filmmaker…" at bounding box center [322, 331] width 355 height 196
click at [411, 396] on p "Our crew members Patrick Poe, Lolo Loren and L. Tanner Smith are all nominated …" at bounding box center [322, 331] width 355 height 196
click at [145, 398] on p "Our crew members Patrick Poe, Lolo Loren and L. Tanner Smith are all nominated …" at bounding box center [322, 331] width 355 height 196
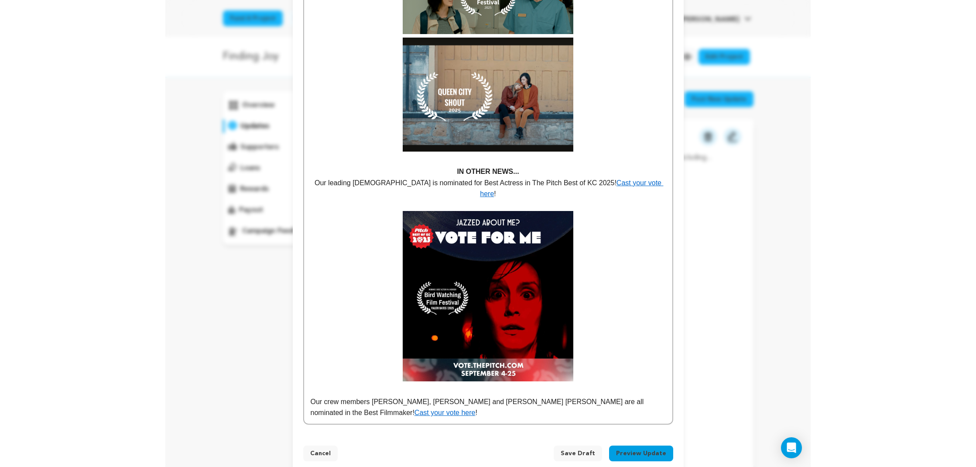
scroll to position [721, 0]
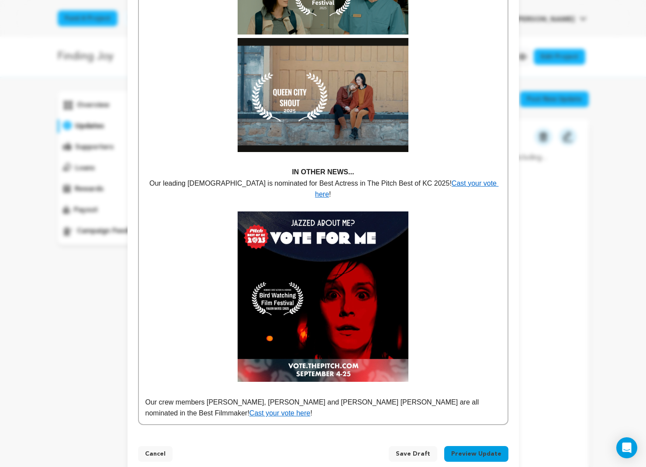
click at [354, 397] on p "Our crew members Patrick Poe, Lolo Loren and L. Tanner Smith are all nominated …" at bounding box center [322, 407] width 355 height 22
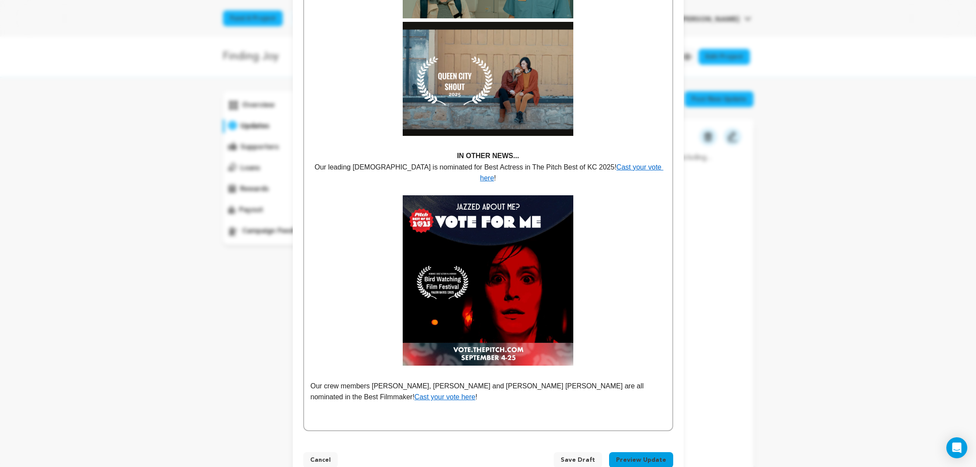
scroll to position [741, 0]
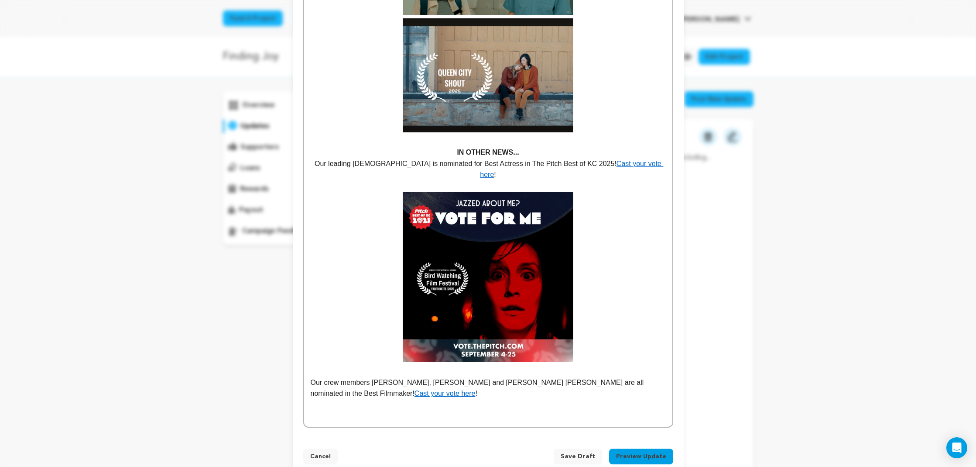
click at [368, 410] on p at bounding box center [488, 415] width 355 height 11
click at [635, 376] on p "Our crew members Patrick Poe, Lolo Loren and L. Tanner Smith are all nominated …" at bounding box center [488, 387] width 355 height 22
click at [368, 411] on p at bounding box center [488, 416] width 355 height 11
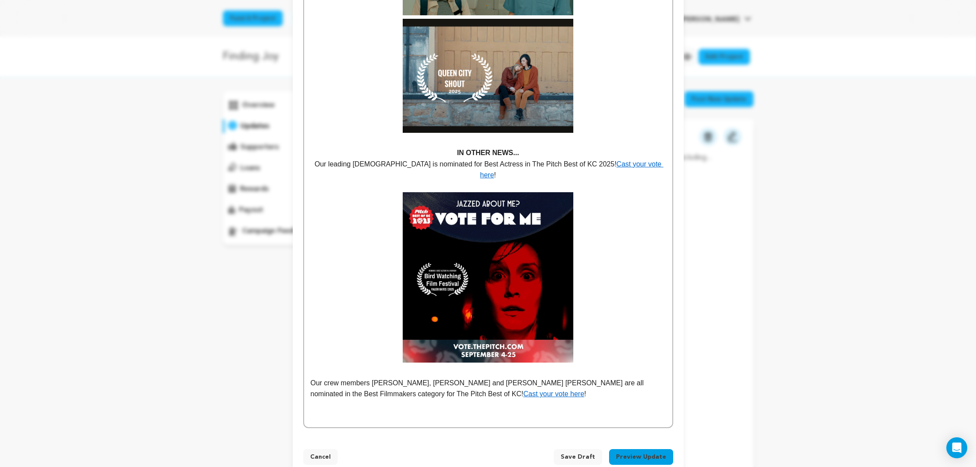
drag, startPoint x: 457, startPoint y: 368, endPoint x: 289, endPoint y: 368, distance: 167.2
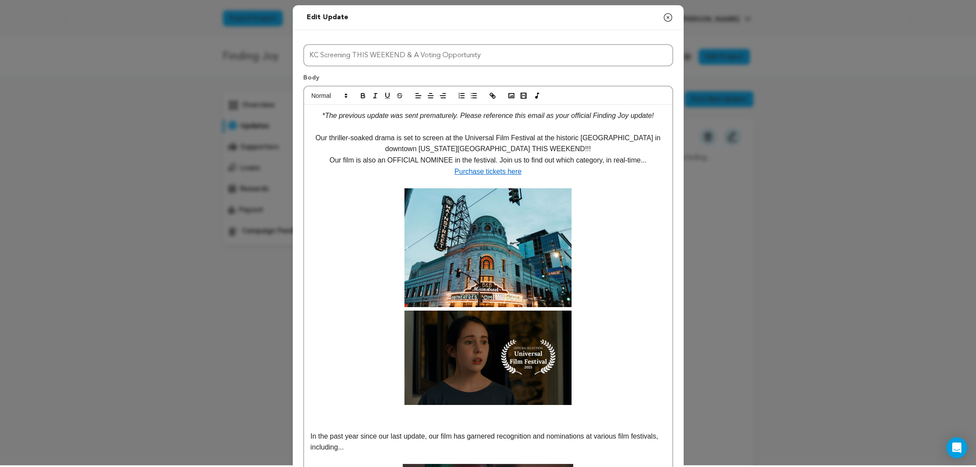
scroll to position [0, 0]
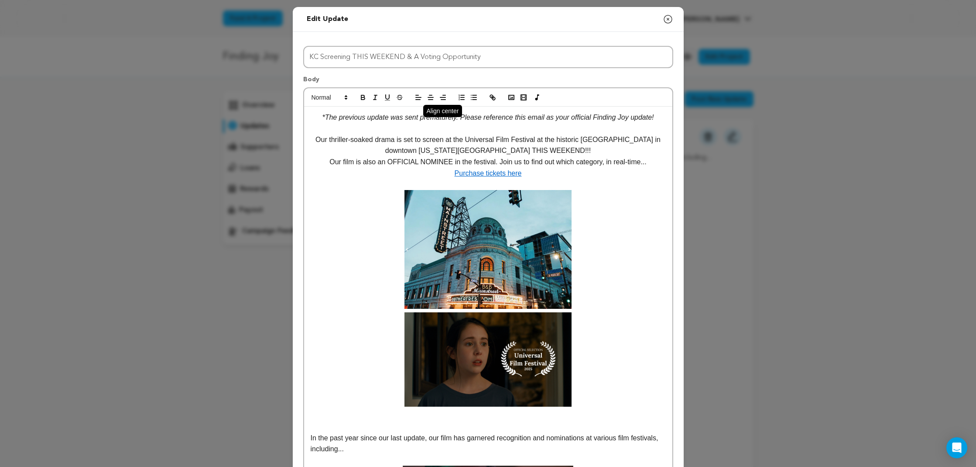
click at [430, 96] on icon "button" at bounding box center [431, 97] width 8 height 8
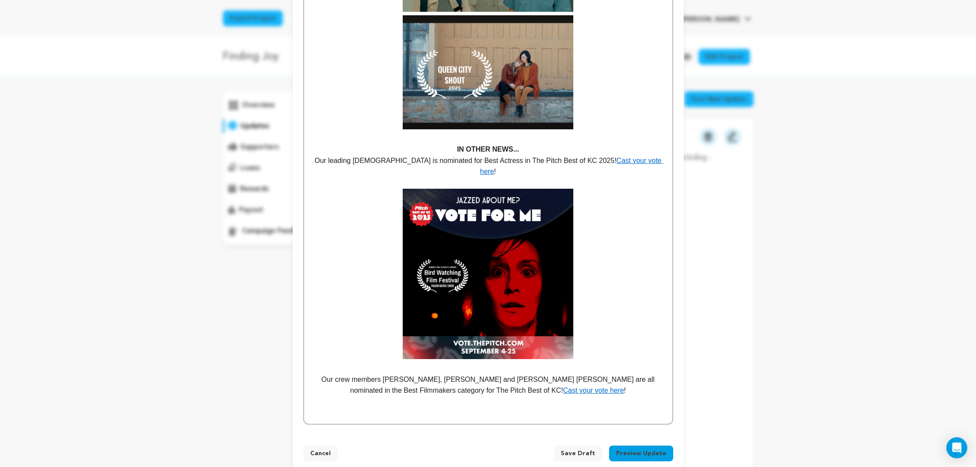
scroll to position [743, 0]
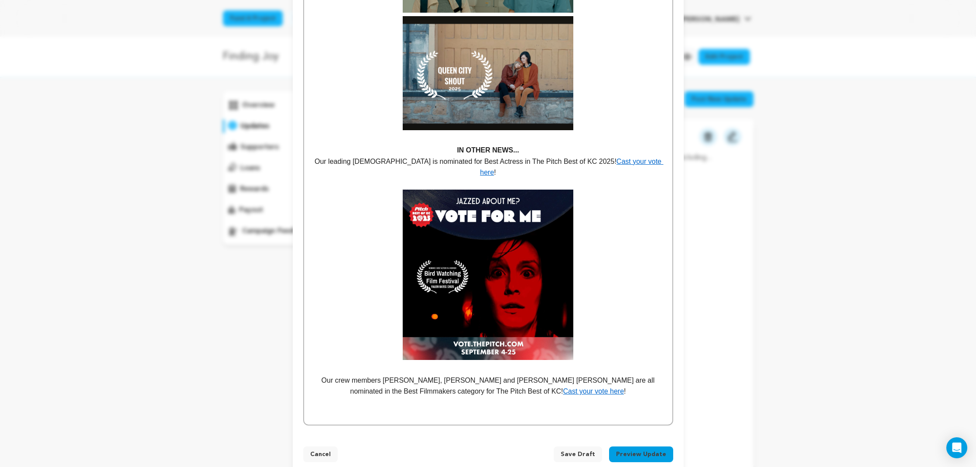
click at [579, 408] on p at bounding box center [488, 413] width 355 height 11
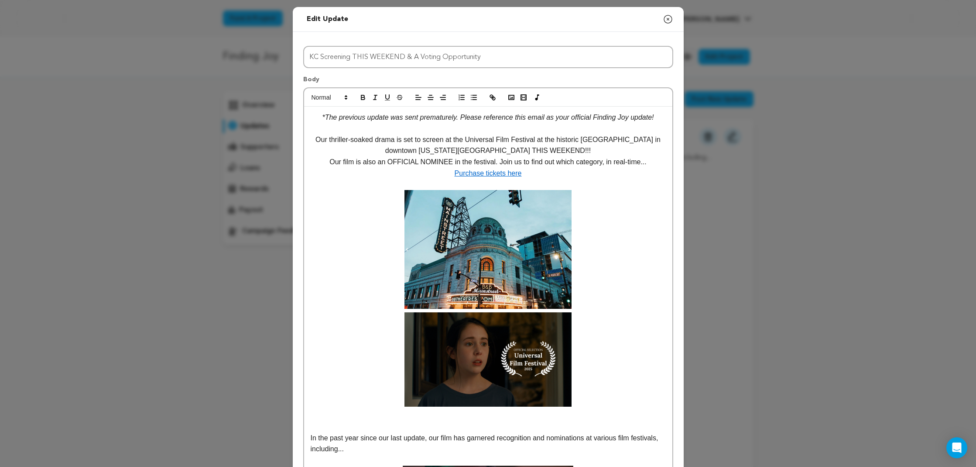
scroll to position [0, 0]
drag, startPoint x: 846, startPoint y: 88, endPoint x: 878, endPoint y: 41, distance: 57.3
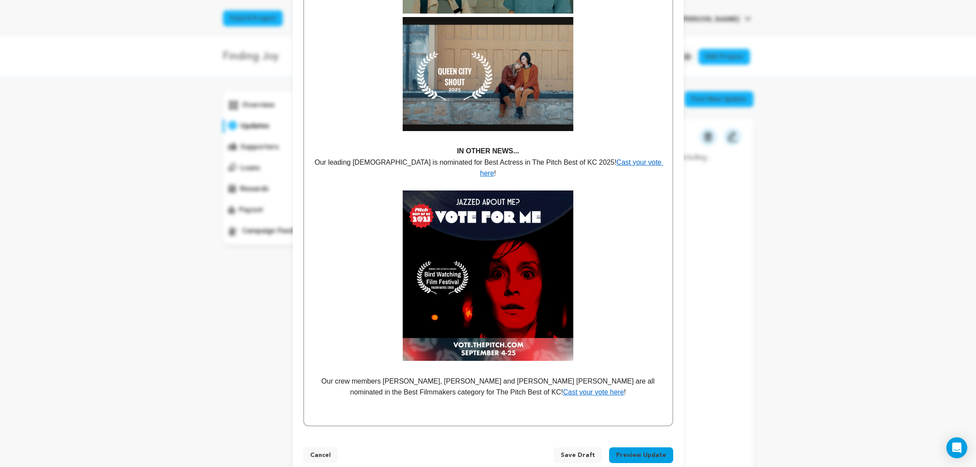
click at [431, 409] on p at bounding box center [488, 414] width 355 height 11
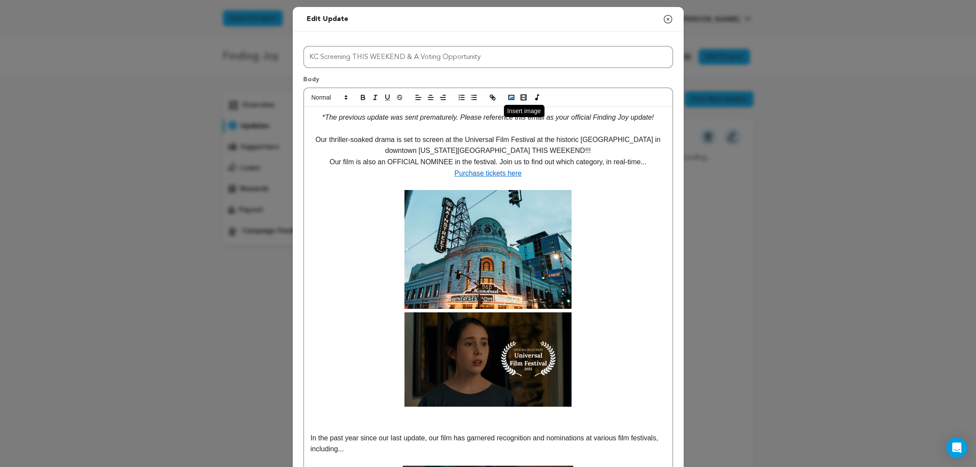
click at [511, 99] on icon "button" at bounding box center [512, 97] width 8 height 8
click at [512, 94] on icon "button" at bounding box center [512, 97] width 8 height 8
click at [513, 97] on icon "button" at bounding box center [512, 97] width 8 height 8
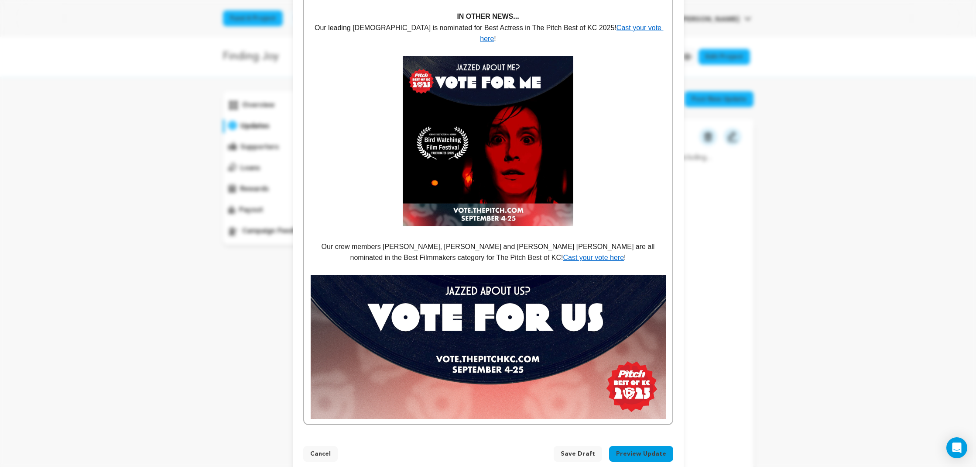
scroll to position [876, 0]
click at [516, 349] on img at bounding box center [488, 347] width 355 height 144
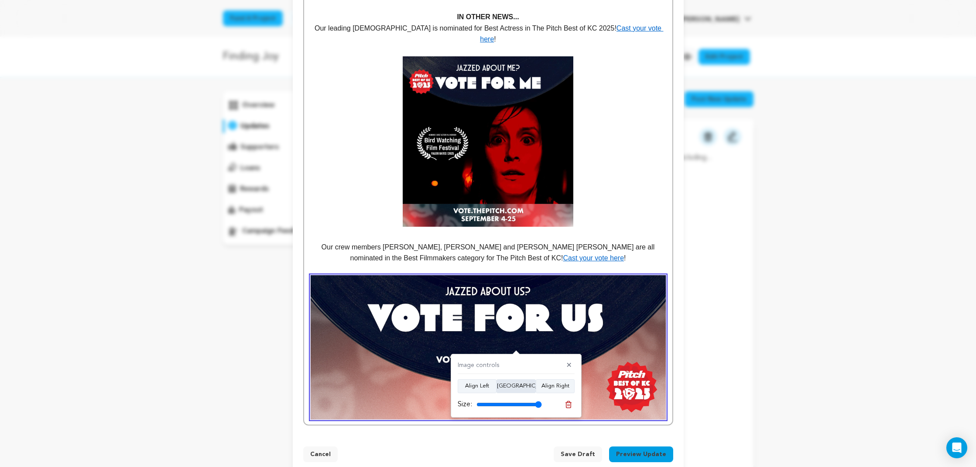
click at [517, 386] on button "Align Center" at bounding box center [516, 386] width 39 height 14
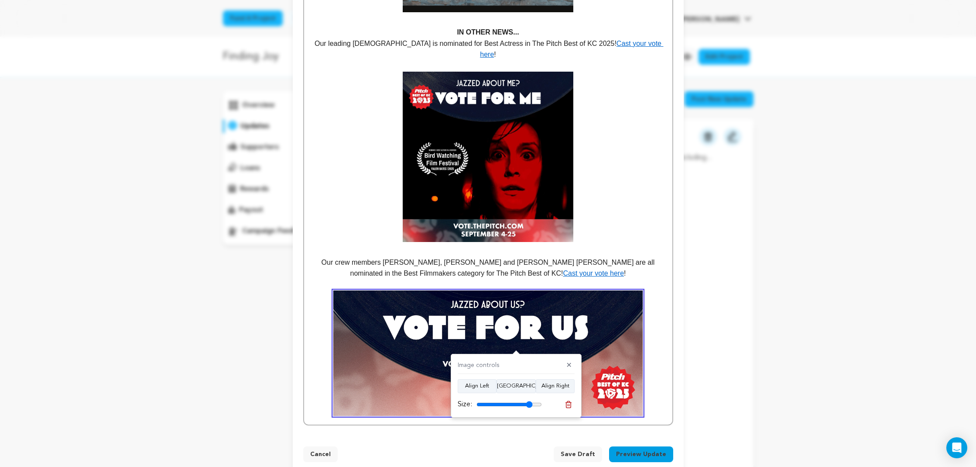
type input "86"
click at [529, 406] on input "range" at bounding box center [509, 404] width 65 height 7
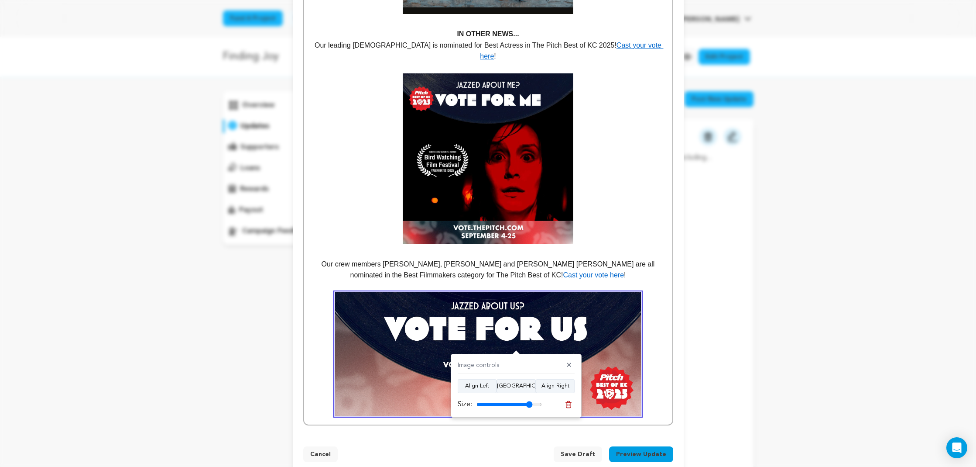
click at [651, 208] on p at bounding box center [488, 158] width 355 height 171
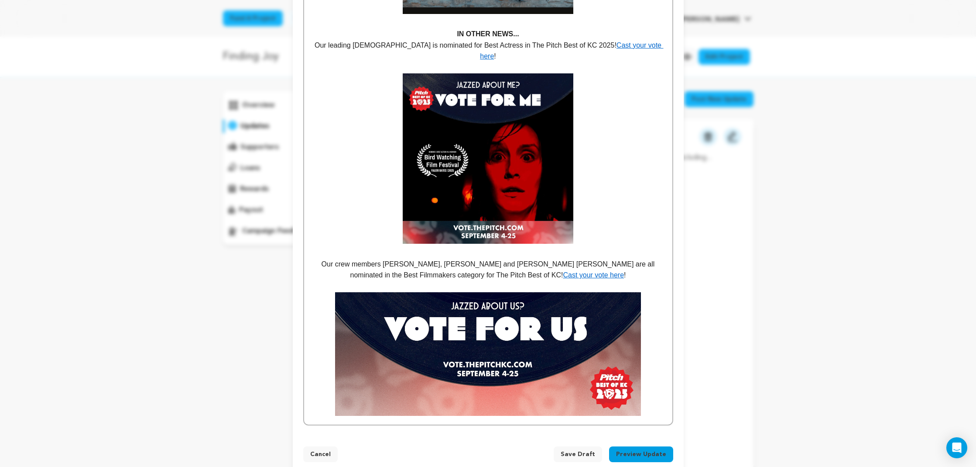
click at [612, 292] on img at bounding box center [488, 354] width 306 height 124
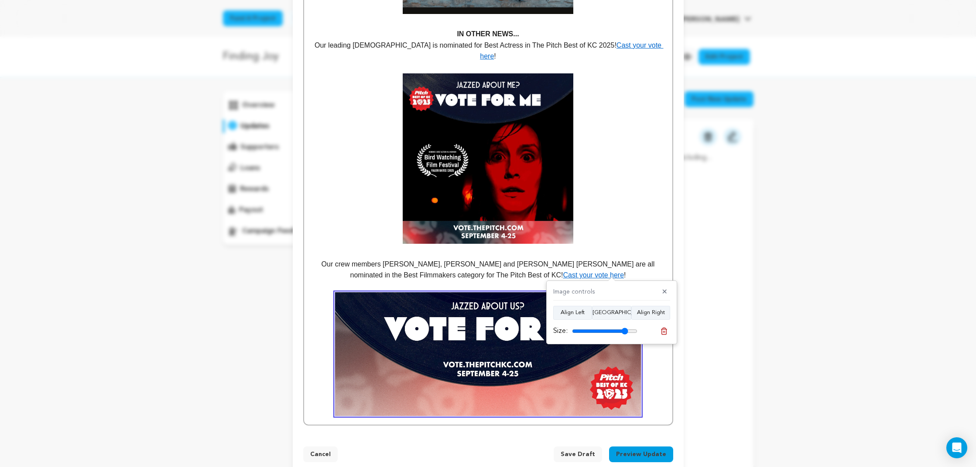
click at [659, 366] on p at bounding box center [488, 354] width 355 height 124
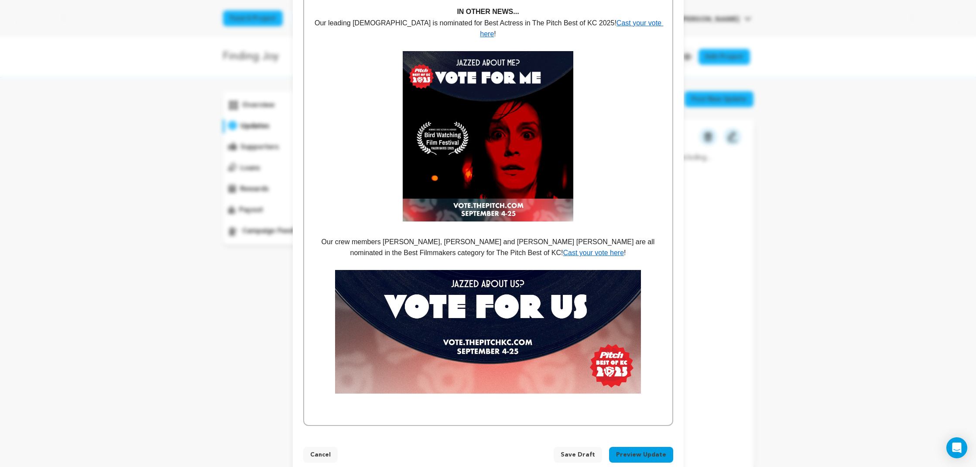
scroll to position [881, 0]
click at [532, 259] on p at bounding box center [488, 264] width 355 height 11
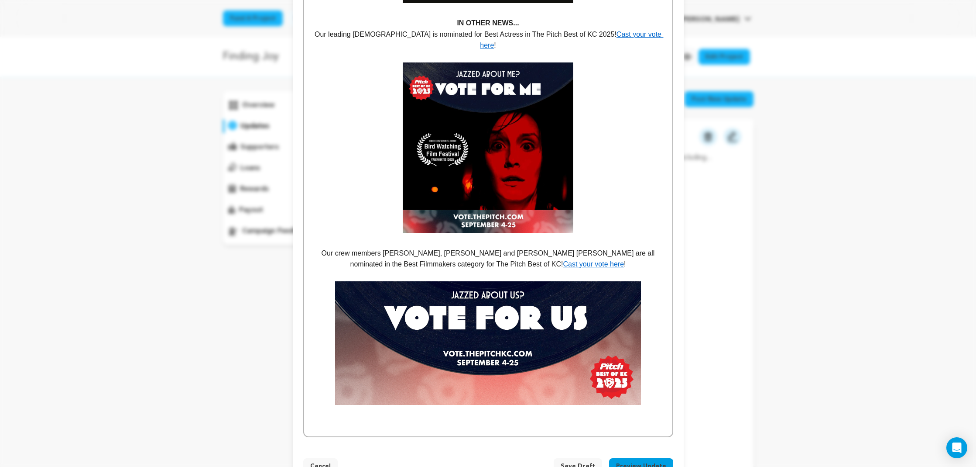
click at [591, 248] on p "Our crew members Patrick Poe, Lolo Loren and L. Tanner Smith are all nominated …" at bounding box center [488, 259] width 355 height 22
click at [614, 251] on p "Our crew members Patrick Poe, Lolo Loren and L. Tanner Smith are all nominated …" at bounding box center [488, 259] width 355 height 22
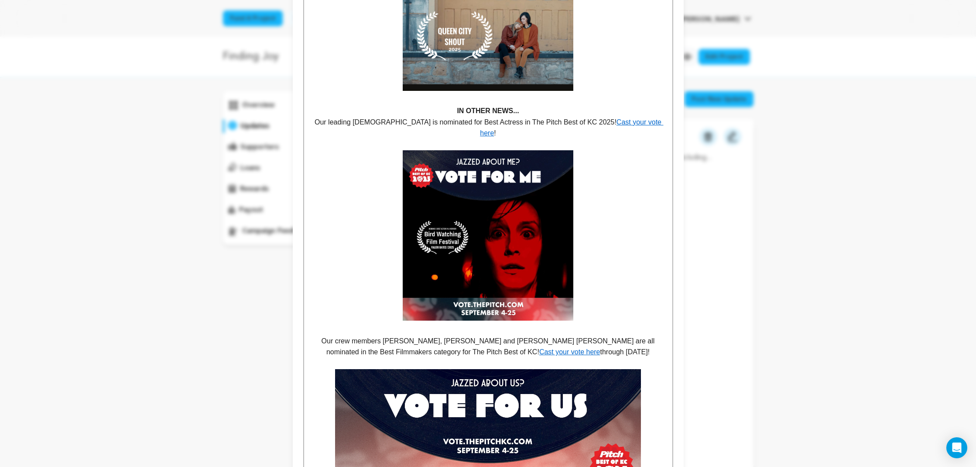
scroll to position [781, 0]
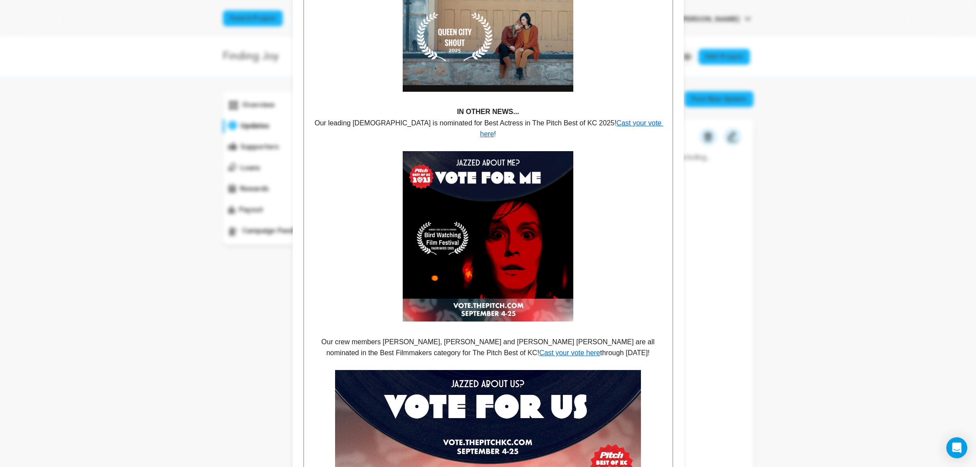
click at [639, 120] on p "Our leading lady is nominated for Best Actress in The Pitch Best of KC 2025! Ca…" at bounding box center [488, 128] width 355 height 22
click at [625, 337] on p "Our crew members Patrick Poe, Lolo Loren and L. Tanner Smith are all nominated …" at bounding box center [488, 347] width 355 height 22
drag, startPoint x: 639, startPoint y: 118, endPoint x: 676, endPoint y: 148, distance: 47.2
click at [640, 119] on p "Our leading lady is nominated for Best Actress in The Pitch Best of KC 2025! Ca…" at bounding box center [488, 128] width 355 height 22
click at [593, 336] on p "Our crew members Patrick Poe, Lolo Loren and L. Tanner Smith are all nominated …" at bounding box center [488, 347] width 355 height 22
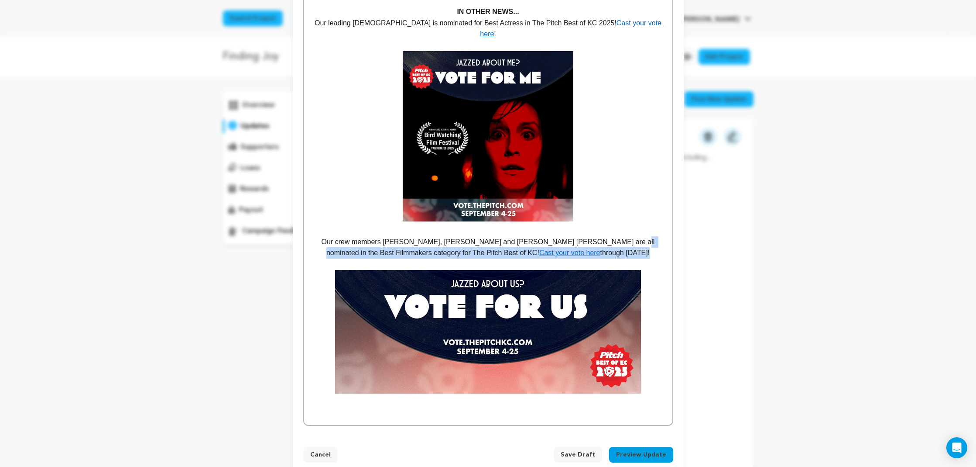
scroll to position [881, 0]
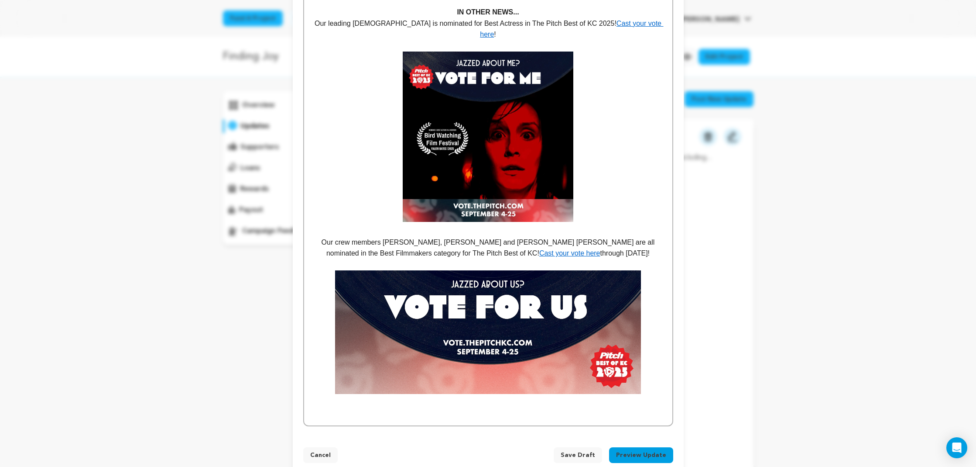
drag, startPoint x: 628, startPoint y: 394, endPoint x: 629, endPoint y: 388, distance: 6.1
click at [628, 409] on p at bounding box center [488, 414] width 355 height 11
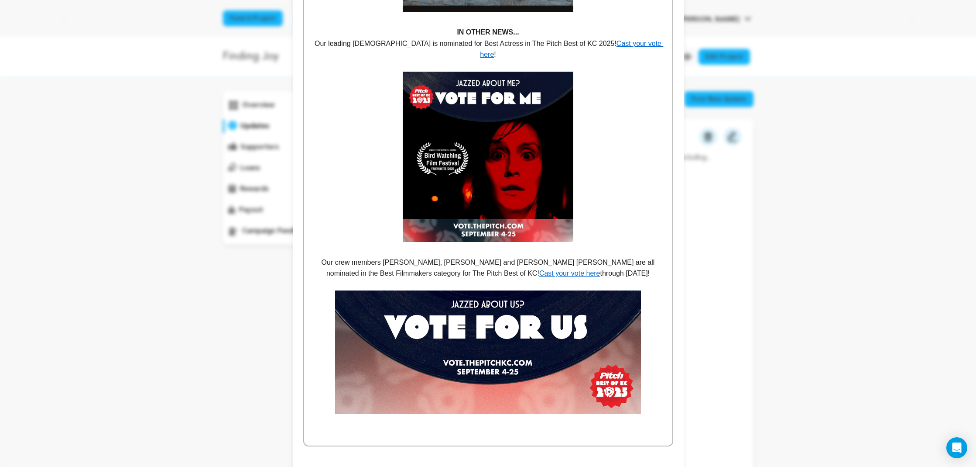
click at [470, 429] on p at bounding box center [488, 434] width 355 height 11
click at [455, 417] on p at bounding box center [488, 422] width 355 height 11
click at [445, 429] on p at bounding box center [488, 434] width 355 height 11
drag, startPoint x: 551, startPoint y: 412, endPoint x: 356, endPoint y: 405, distance: 195.2
click at [313, 417] on p "We are working toward distribution after our festival run! Stay tuned!" at bounding box center [488, 422] width 355 height 11
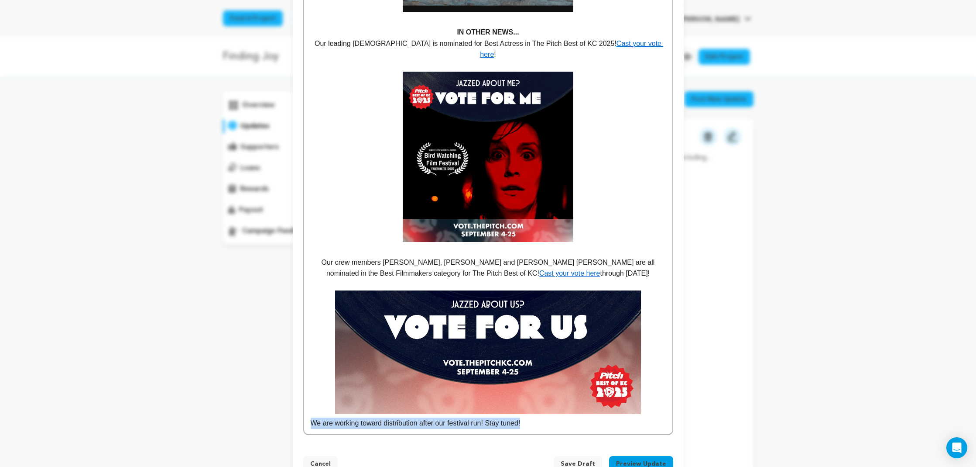
click at [536, 417] on p "We are working toward distribution after our festival run! Stay tuned!" at bounding box center [488, 422] width 355 height 11
drag, startPoint x: 535, startPoint y: 406, endPoint x: 490, endPoint y: 407, distance: 45.4
click at [490, 417] on p "We are working toward distribution after our festival run! Stay tuned!" at bounding box center [488, 422] width 355 height 11
drag, startPoint x: 531, startPoint y: 415, endPoint x: 376, endPoint y: 409, distance: 155.1
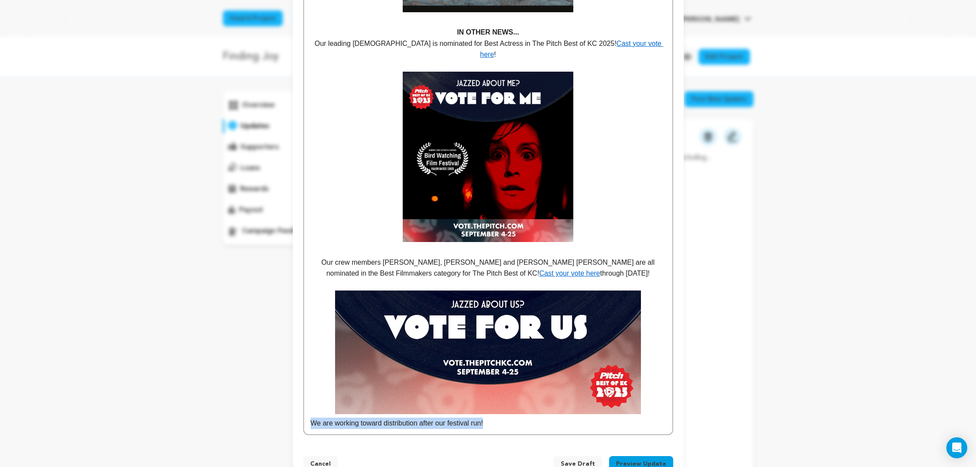
click at [542, 417] on p "We are working toward distribution after our festival run!" at bounding box center [488, 422] width 355 height 11
drag, startPoint x: 596, startPoint y: 406, endPoint x: 333, endPoint y: 392, distance: 263.6
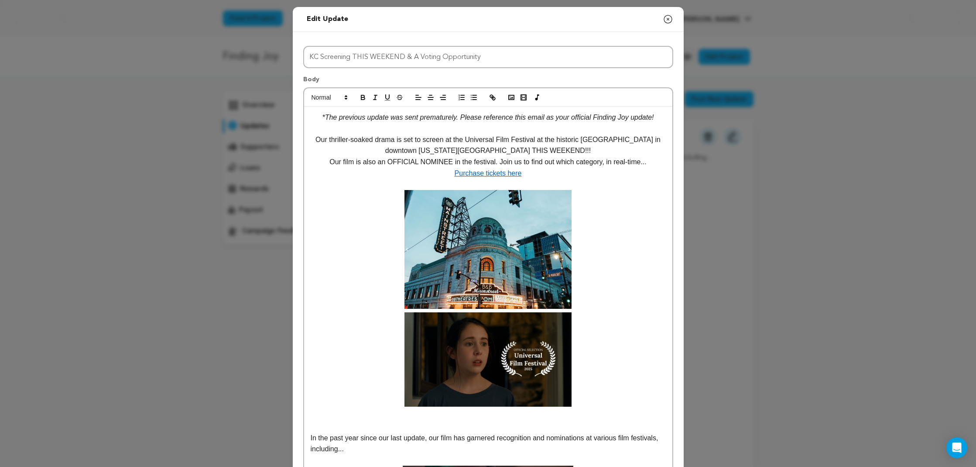
scroll to position [0, 0]
click at [428, 97] on icon "button" at bounding box center [431, 97] width 8 height 8
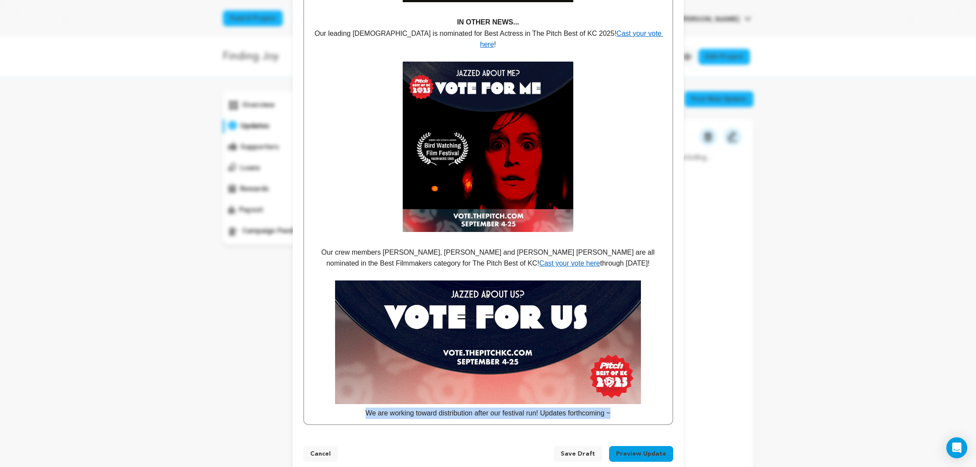
scroll to position [870, 0]
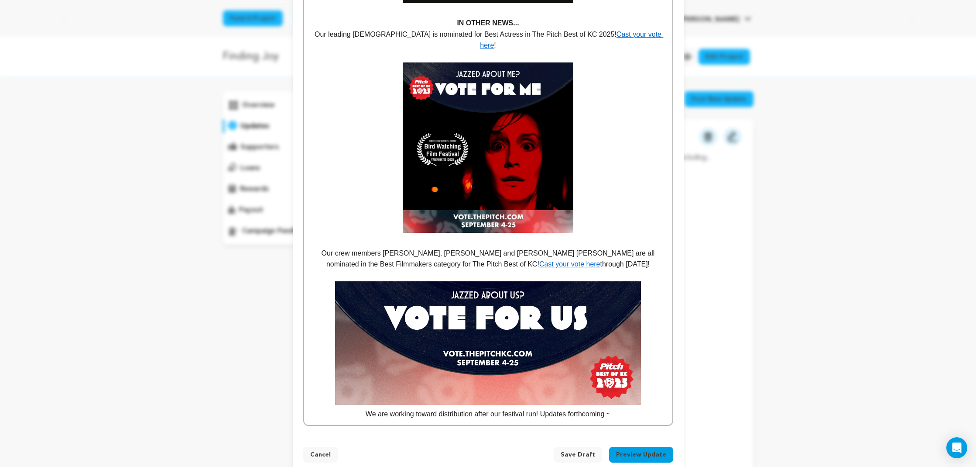
click at [543, 408] on p "We are working toward distribution after our festival run! Updates forthcoming!" at bounding box center [488, 413] width 355 height 11
click at [623, 248] on p "Our crew members Patrick Poe, Lolo Loren and L. Tanner Smith are all nominated …" at bounding box center [488, 259] width 355 height 22
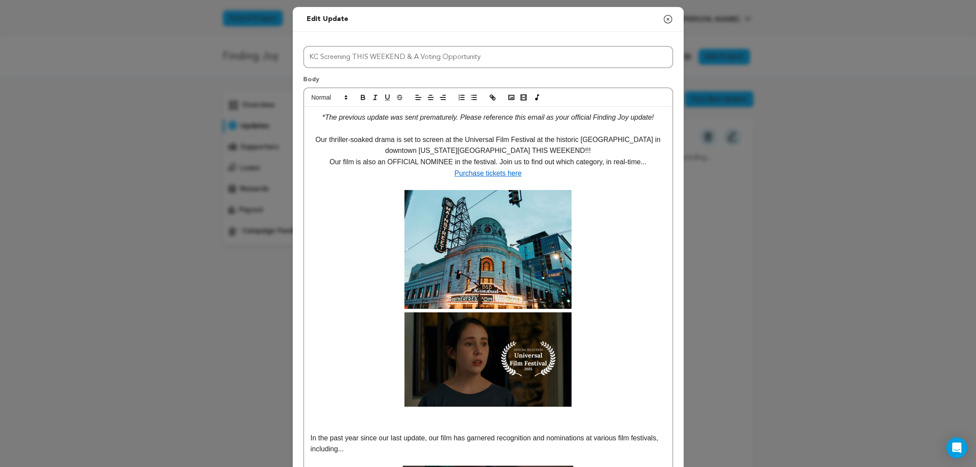
scroll to position [0, 0]
click at [358, 129] on p at bounding box center [488, 128] width 355 height 11
drag, startPoint x: 366, startPoint y: 120, endPoint x: 386, endPoint y: 120, distance: 20.1
click at [386, 120] on em "*The previous update was sent prematurely. Please reference this email as your …" at bounding box center [488, 116] width 332 height 7
click at [533, 148] on p "Our thriller-soaked drama is set to screen at the Universal Film Festival at th…" at bounding box center [488, 145] width 355 height 22
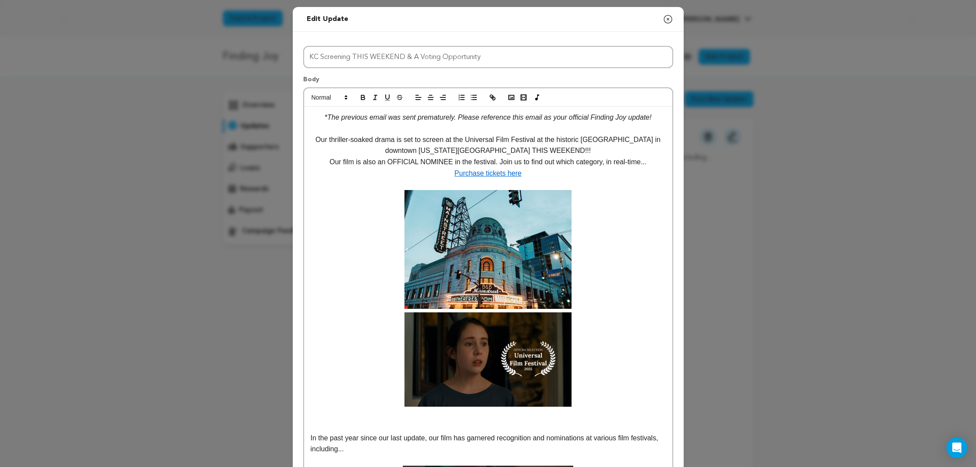
click at [581, 146] on p "Our thriller-soaked drama is set to screen at the Universal Film Festival at th…" at bounding box center [488, 145] width 355 height 22
click at [652, 117] on em "*The previous email was sent prematurely. Please reference this email as your o…" at bounding box center [488, 116] width 327 height 7
click at [593, 120] on em "*The previous email was sent prematurely. Please reference this email as your o…" at bounding box center [488, 116] width 327 height 7
click at [622, 160] on p "Our film is also an OFFICIAL NOMINEE in the festival. Join us to find out which…" at bounding box center [488, 161] width 355 height 11
click at [576, 148] on p "Our thriller-soaked drama is set to screen at the Universal Film Festival at th…" at bounding box center [488, 145] width 355 height 22
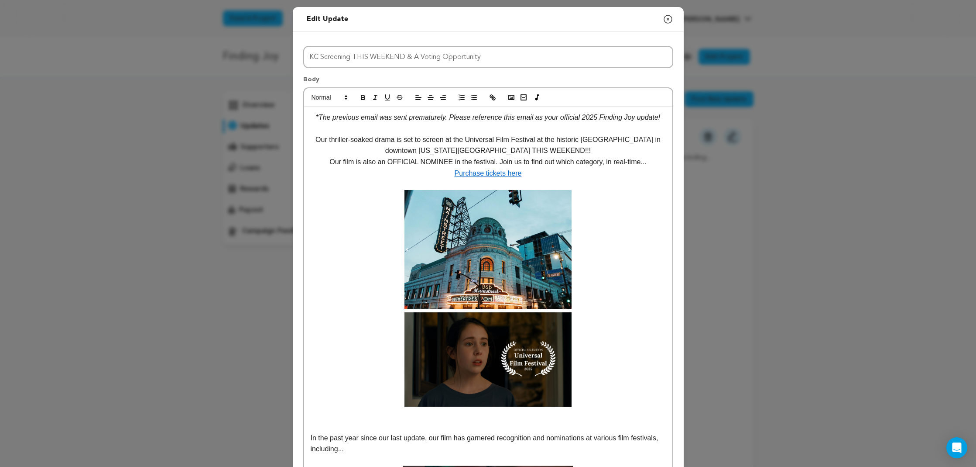
click at [452, 117] on em "*The previous email was sent prematurely. Please reference this email as your o…" at bounding box center [488, 116] width 344 height 7
click at [576, 164] on p "Our film is also an OFFICIAL NOMINEE in the festival. Join us to find out which…" at bounding box center [488, 161] width 355 height 11
click at [576, 180] on p at bounding box center [488, 184] width 355 height 11
drag, startPoint x: 537, startPoint y: 119, endPoint x: 518, endPoint y: 118, distance: 19.2
click at [518, 118] on em "*The previous email was sent prematurely... please reference this email as your…" at bounding box center [488, 116] width 348 height 7
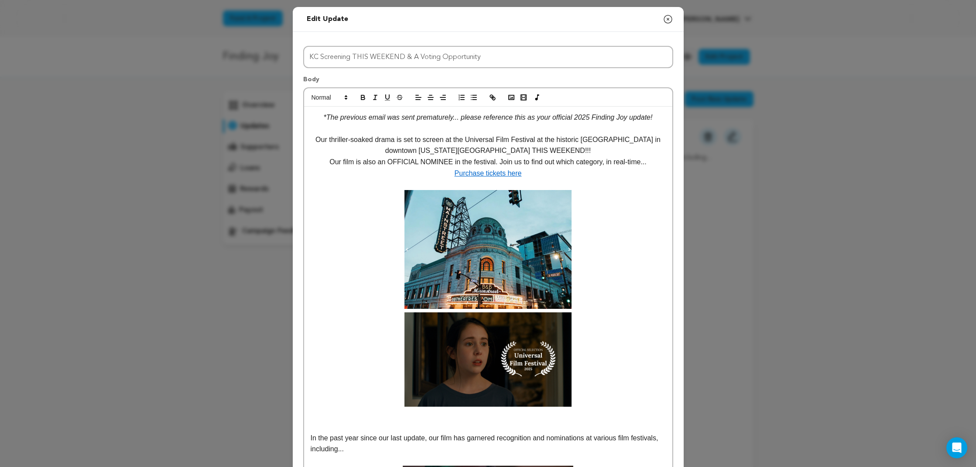
click at [402, 141] on p "Our thriller-soaked drama is set to screen at the Universal Film Festival at th…" at bounding box center [488, 145] width 355 height 22
click at [596, 117] on em "*The previous email was sent prematurely... please reference this as your offic…" at bounding box center [488, 116] width 329 height 7
click at [582, 159] on p "Our film is also an OFFICIAL NOMINEE in the festival. Join us to find out which…" at bounding box center [488, 161] width 355 height 11
click at [575, 150] on p "Our thriller-soaked drama is set to screen at the Universal Film Festival at th…" at bounding box center [488, 145] width 355 height 22
drag, startPoint x: 356, startPoint y: 161, endPoint x: 331, endPoint y: 161, distance: 25.3
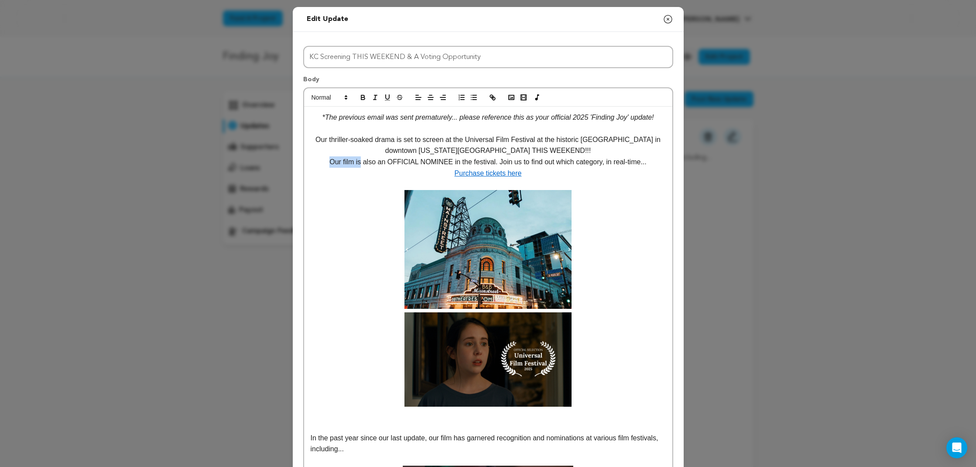
click at [331, 161] on p "Our film is also an OFFICIAL NOMINEE in the festival. Join us to find out which…" at bounding box center [488, 161] width 355 height 11
click at [571, 173] on p "Purchase tickets here" at bounding box center [488, 173] width 355 height 11
click at [332, 161] on p "We are also an OFFICIAL NOMINEE in the festival. Join us to find out which cate…" at bounding box center [488, 161] width 355 height 11
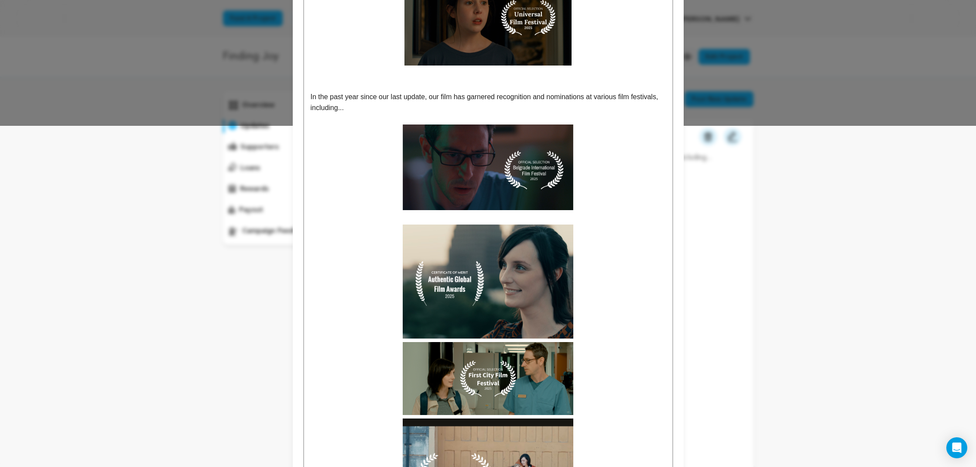
scroll to position [280, 0]
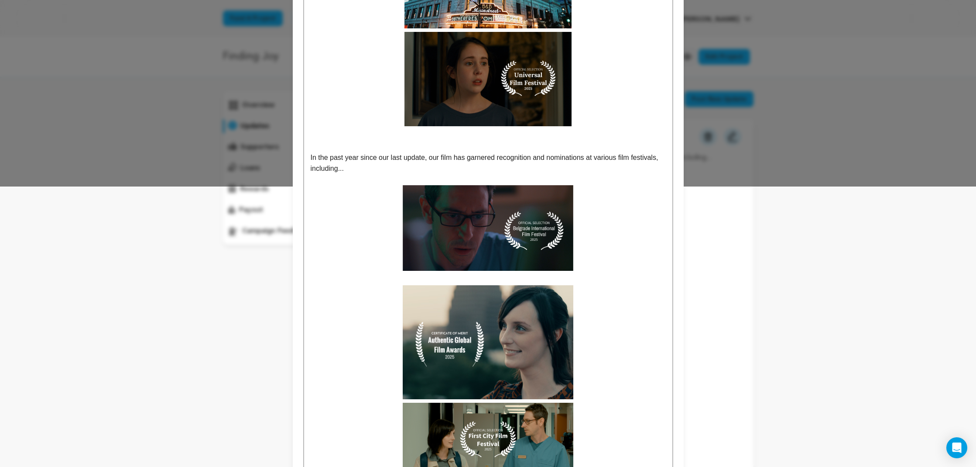
drag, startPoint x: 371, startPoint y: 167, endPoint x: 286, endPoint y: 160, distance: 85.4
click at [267, 157] on div "Edit update Preview your update Close modal Title KC Screening THIS WEEKEND & A…" at bounding box center [488, 396] width 976 height 1353
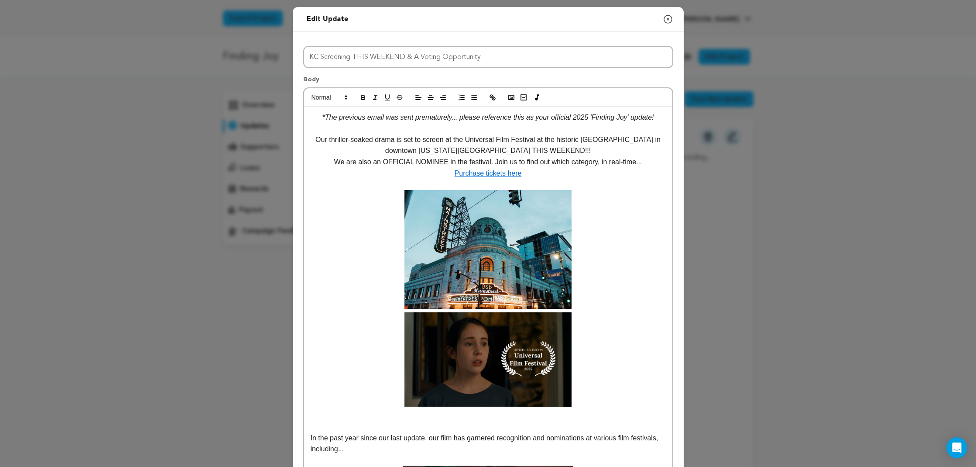
scroll to position [0, 0]
click at [435, 96] on button "button" at bounding box center [431, 97] width 12 height 10
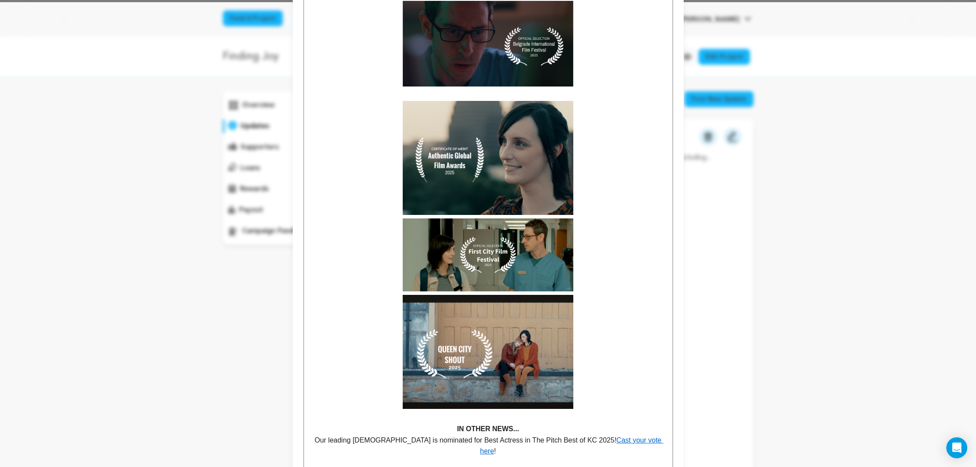
scroll to position [76, 0]
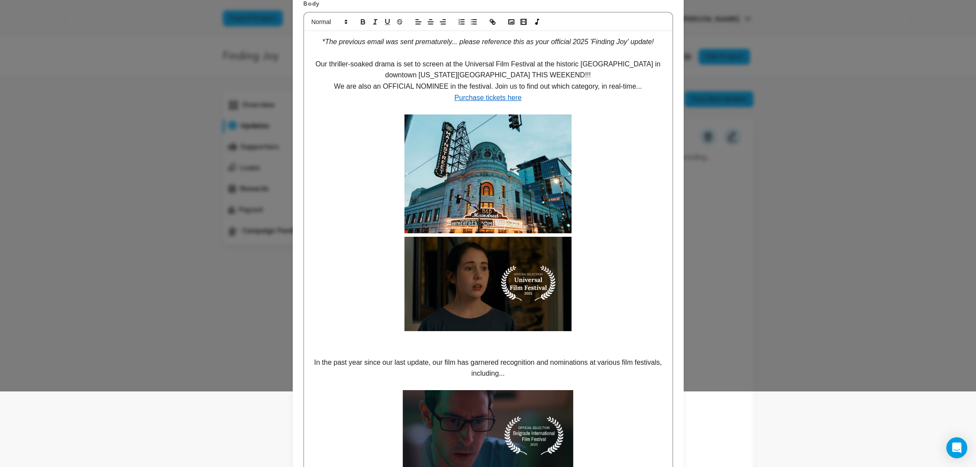
click at [391, 368] on p "In the past year since our last update, our film has garnered recognition and n…" at bounding box center [488, 368] width 355 height 22
drag, startPoint x: 426, startPoint y: 361, endPoint x: 320, endPoint y: 362, distance: 106.9
click at [320, 362] on p "In the past year since our last update, our film has garnered recognition and n…" at bounding box center [488, 368] width 355 height 22
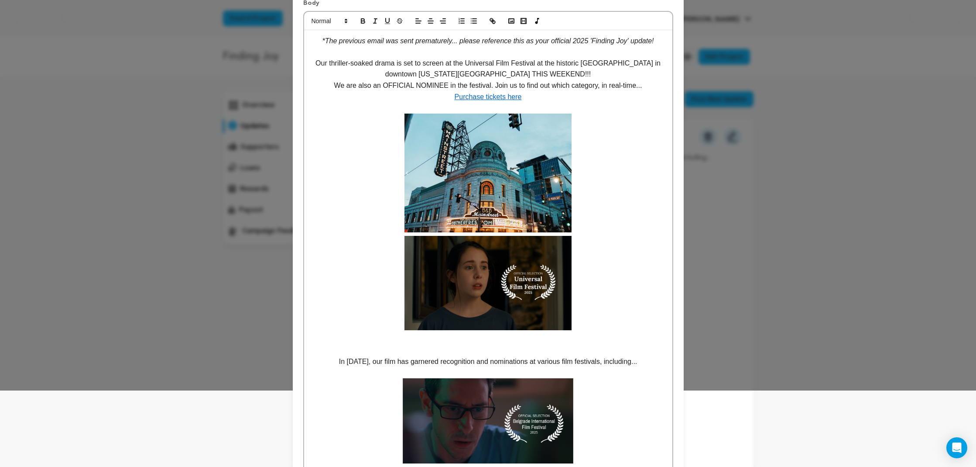
click at [653, 363] on p "In 2025, our film has garnered recognition and nominations at various film fest…" at bounding box center [488, 361] width 355 height 11
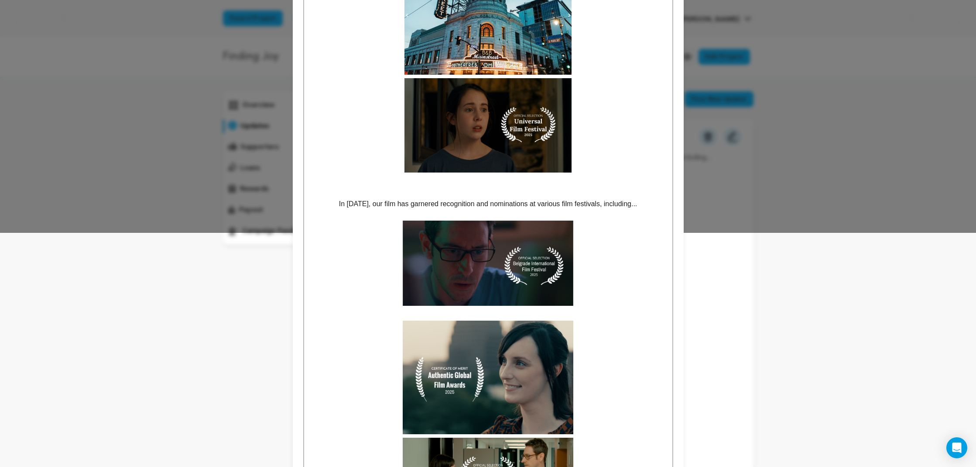
scroll to position [229, 0]
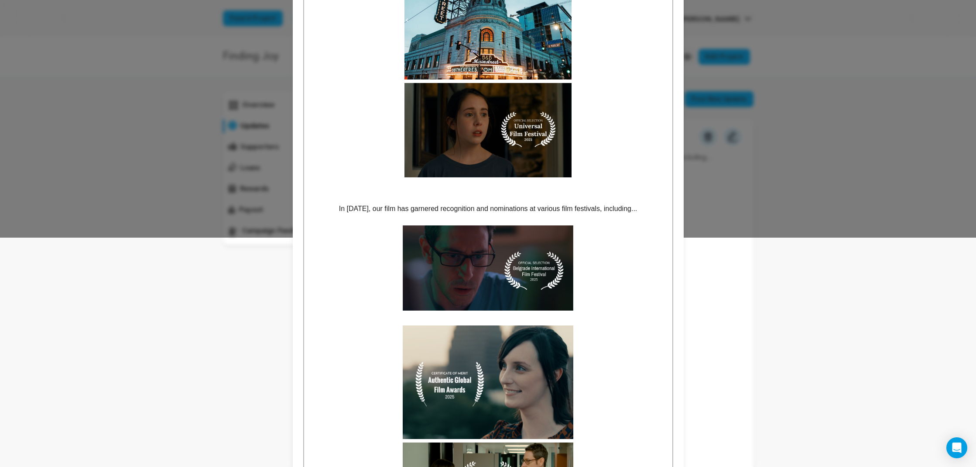
click at [344, 208] on p "In 2025, our film has garnered recognition and nominations at various film fest…" at bounding box center [488, 208] width 355 height 11
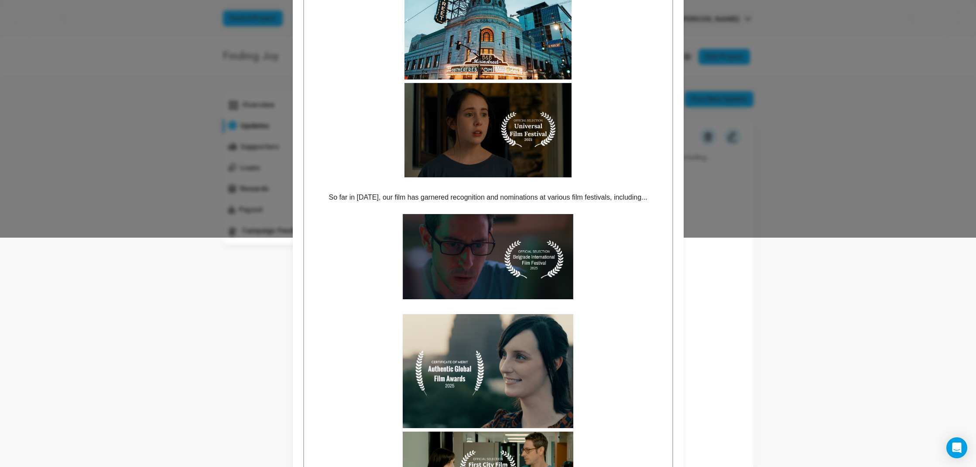
click at [656, 196] on p "So far in 2025, our film has garnered recognition and nominations at various fi…" at bounding box center [488, 197] width 355 height 11
drag, startPoint x: 356, startPoint y: 196, endPoint x: 335, endPoint y: 196, distance: 21.4
click at [335, 196] on p "So far in 2025, our film has garnered recognition and nominations at various fi…" at bounding box center [488, 197] width 355 height 11
click at [509, 198] on p "Thus far in 2025, our film has garnered recognition and nominations at various …" at bounding box center [488, 197] width 355 height 11
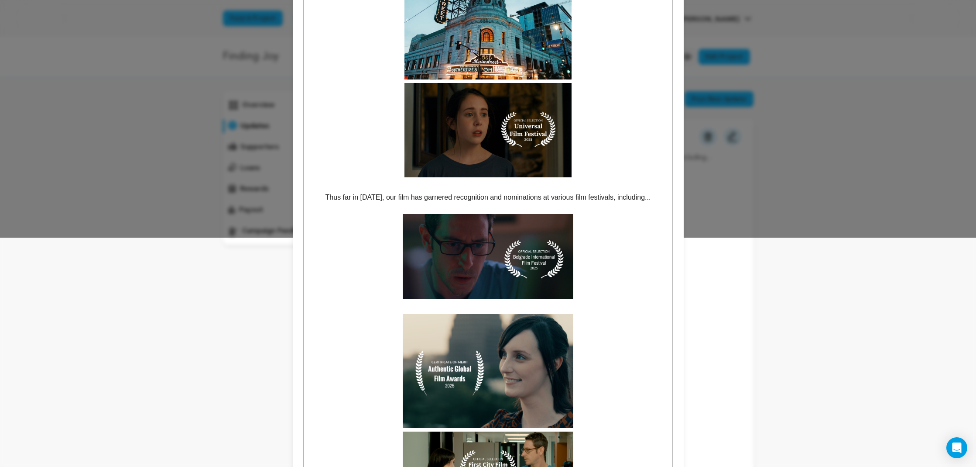
click at [660, 196] on p "Thus far in 2025, our film has garnered recognition and nominations at various …" at bounding box center [488, 197] width 355 height 11
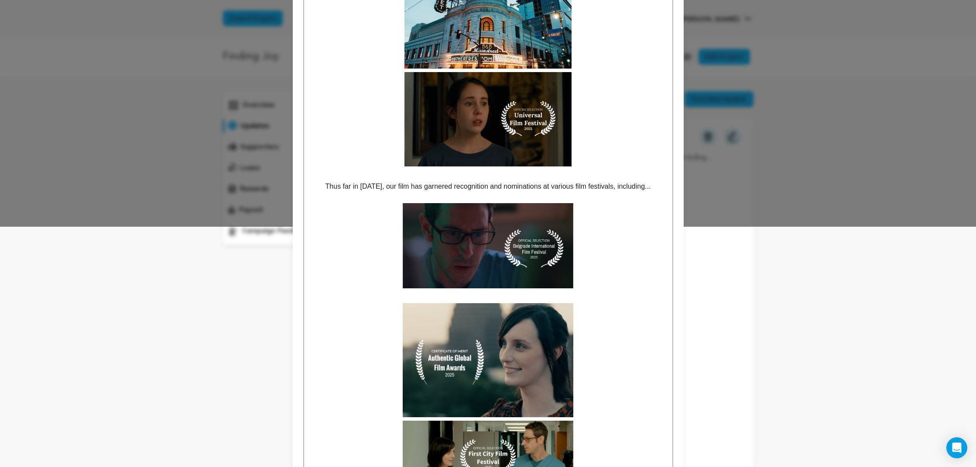
scroll to position [247, 0]
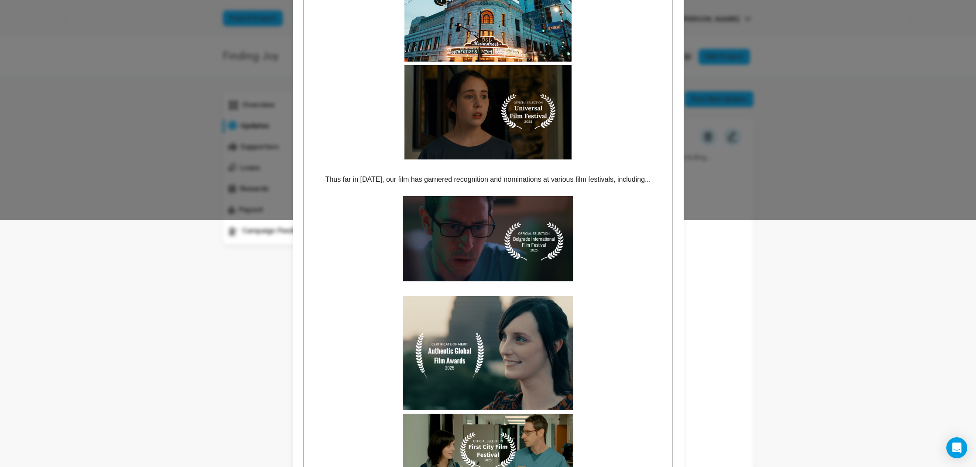
click at [602, 196] on p at bounding box center [488, 238] width 355 height 85
click at [599, 191] on p at bounding box center [488, 190] width 355 height 11
click at [597, 174] on p "Thus far in 2025, our film has garnered recognition and nominations at various …" at bounding box center [488, 179] width 355 height 11
click at [591, 165] on p at bounding box center [488, 168] width 355 height 11
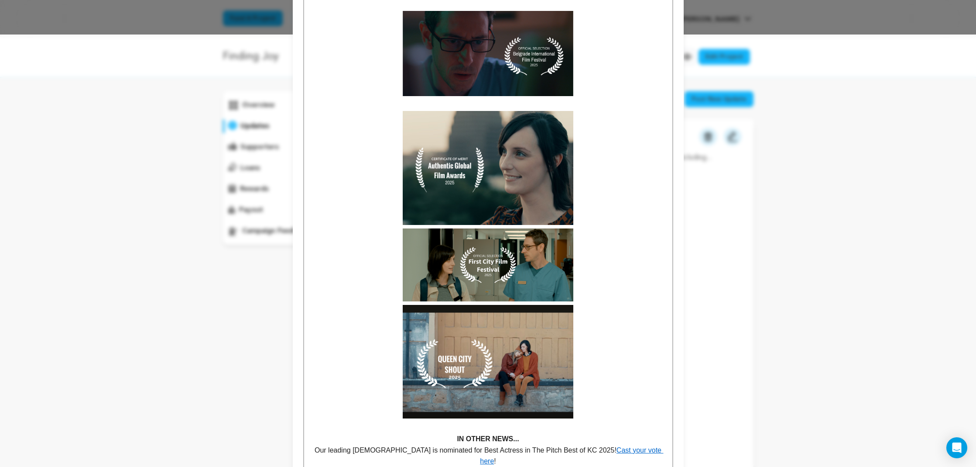
scroll to position [443, 0]
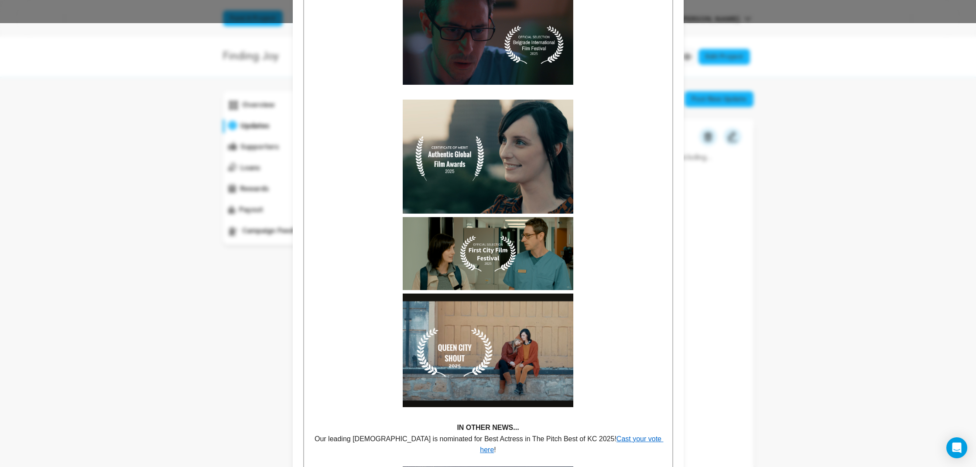
click at [574, 89] on p at bounding box center [488, 93] width 355 height 11
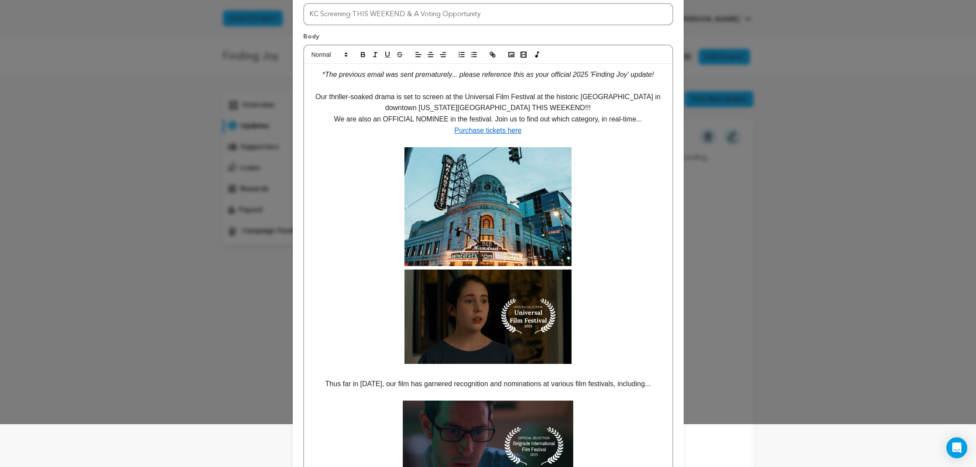
scroll to position [49, 0]
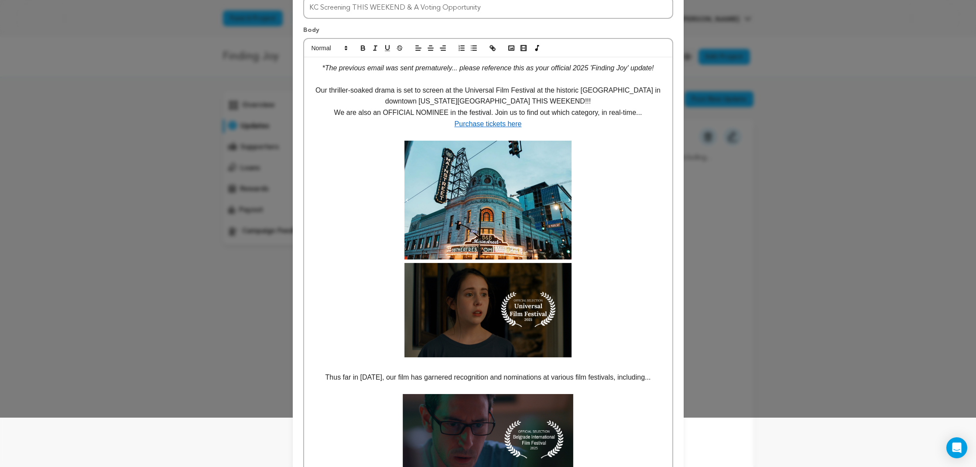
click at [328, 374] on p "Thus far in 2025, our film has garnered recognition and nominations at various …" at bounding box center [488, 376] width 355 height 11
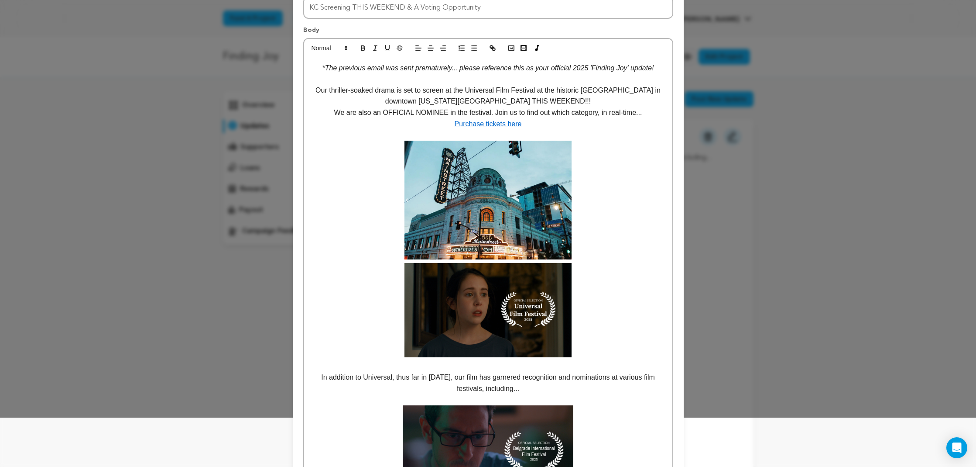
click at [574, 388] on p "In addition to Universal, thus far in 2025, our film has garnered recognition a…" at bounding box center [488, 382] width 355 height 22
click at [393, 373] on p "In addition to Universal, thus far in 2025, our film has garnered recognition a…" at bounding box center [488, 382] width 355 height 22
click at [552, 378] on p "In addition to Universal, thus far in 2025, our film has garnered recognition a…" at bounding box center [488, 382] width 355 height 22
click at [393, 377] on p "In addition to Universal, thus far in 2025, our film has garnered recognition a…" at bounding box center [488, 382] width 355 height 22
click at [589, 390] on p "In addition to the aforementioned Universal Fest, thus far in 2025, our film ha…" at bounding box center [488, 382] width 355 height 22
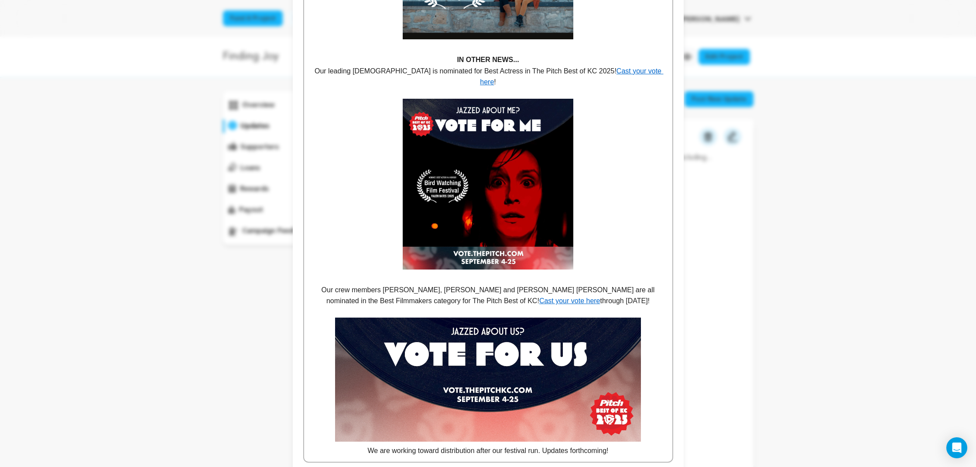
scroll to position [760, 0]
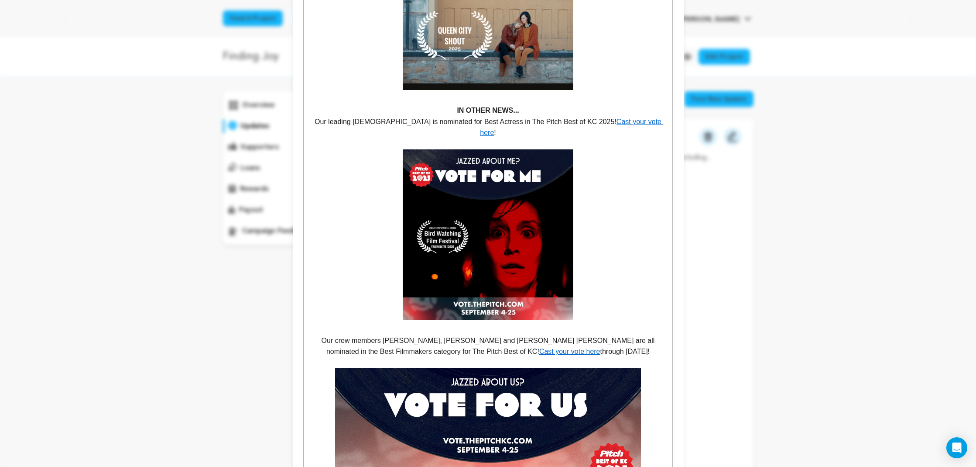
drag, startPoint x: 576, startPoint y: 118, endPoint x: 596, endPoint y: 127, distance: 22.3
click at [576, 118] on p "Our leading lady is nominated for Best Actress in The Pitch Best of KC 2025! Ca…" at bounding box center [488, 127] width 355 height 22
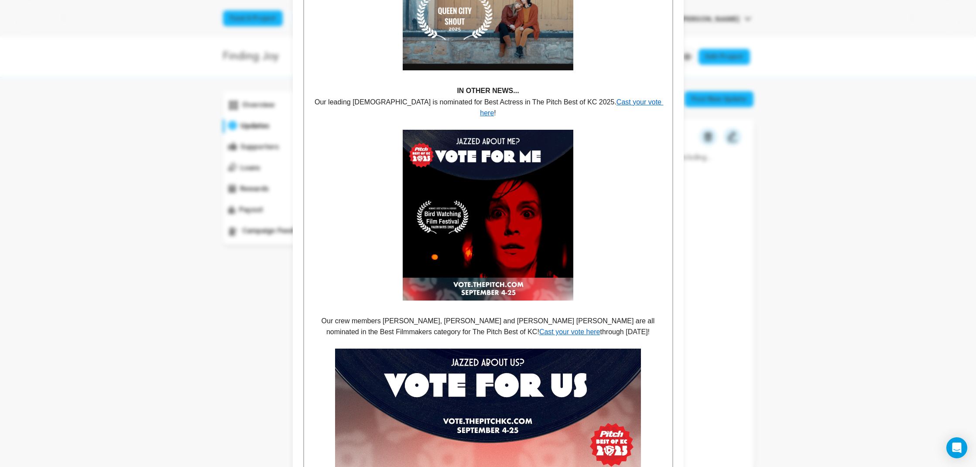
scroll to position [780, 0]
click at [590, 315] on p "Our crew members Patrick Poe, Lolo Loren and L. Tanner Smith are all nominated …" at bounding box center [488, 326] width 355 height 22
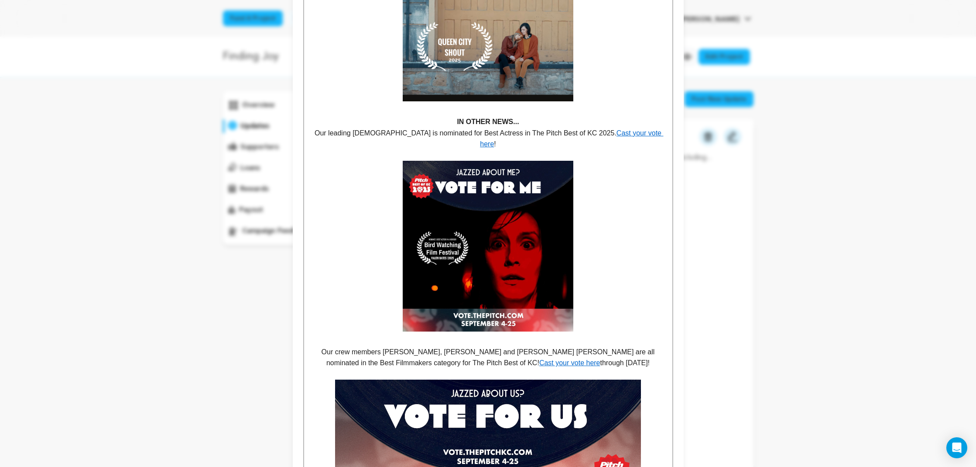
scroll to position [744, 0]
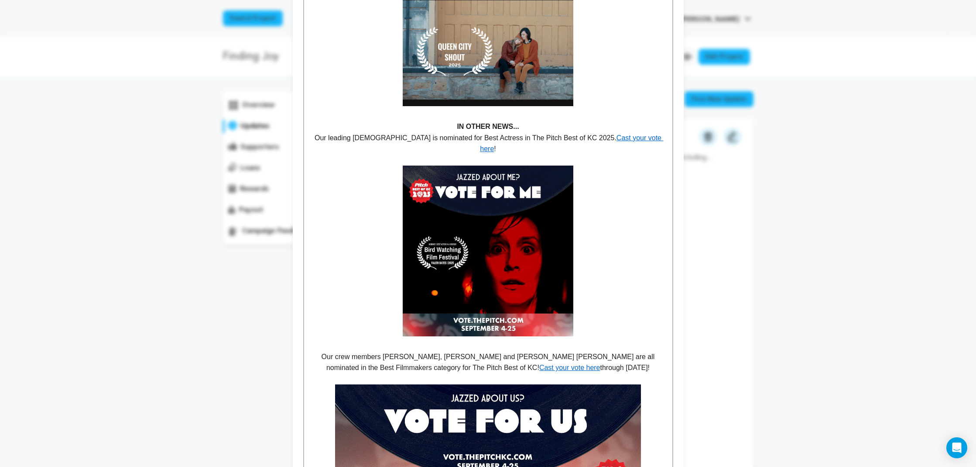
click at [576, 136] on p "Our leading lady is nominated for Best Actress in The Pitch Best of KC 2025. Ca…" at bounding box center [488, 143] width 355 height 22
click at [660, 133] on p "Our leading lady is nominated for Best Actress in The Pitch Best of KC 2025! Ca…" at bounding box center [488, 143] width 355 height 22
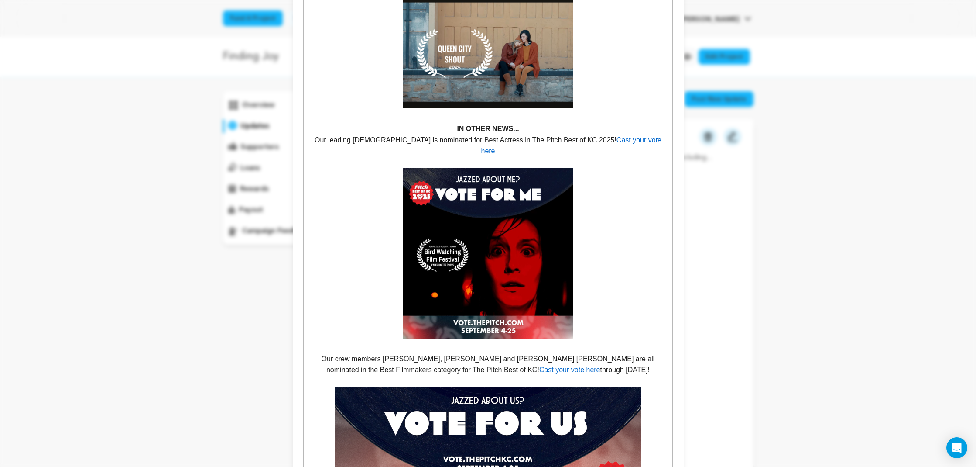
scroll to position [739, 0]
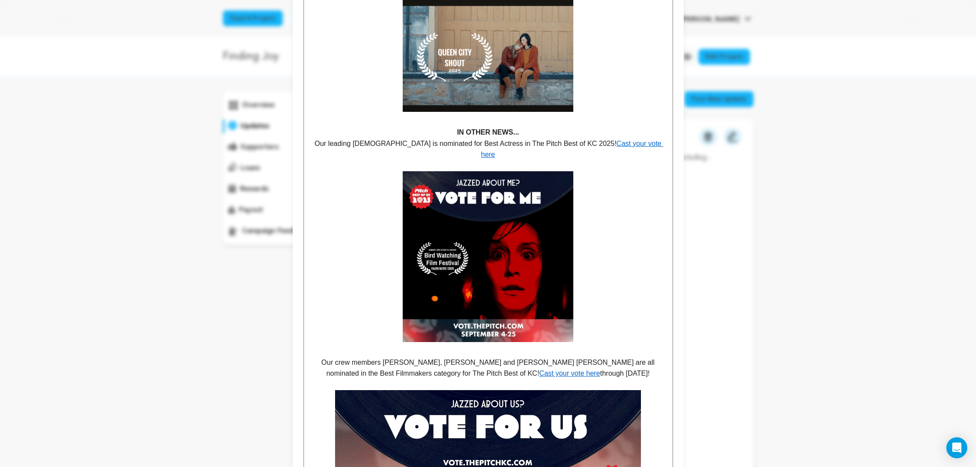
click at [580, 140] on link "Cast your vote here" at bounding box center [572, 149] width 182 height 19
click at [586, 364] on p "Our crew members Patrick Poe, Lolo Loren and L. Tanner Smith are all nominated …" at bounding box center [488, 368] width 355 height 22
click at [540, 369] on link "Cast your vote here" at bounding box center [570, 372] width 61 height 7
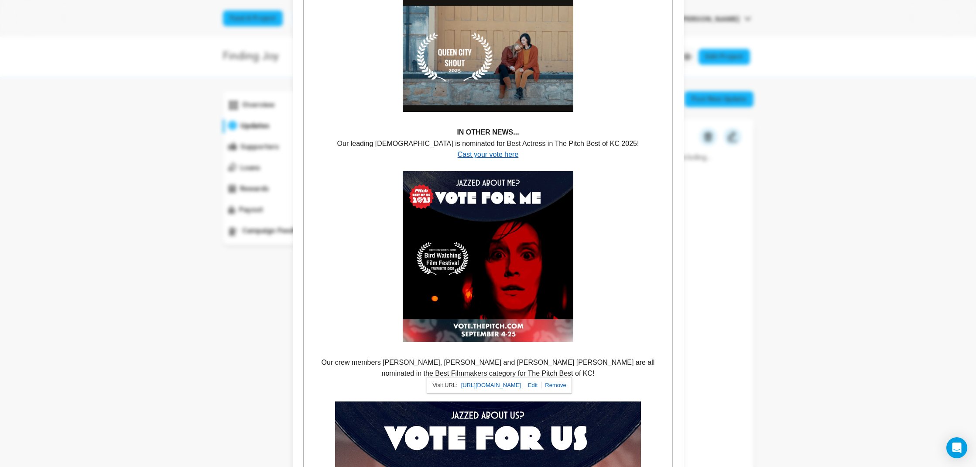
click at [565, 365] on p "Our crew members Patrick Poe, Lolo Loren and L. Tanner Smith are all nominated …" at bounding box center [488, 368] width 355 height 22
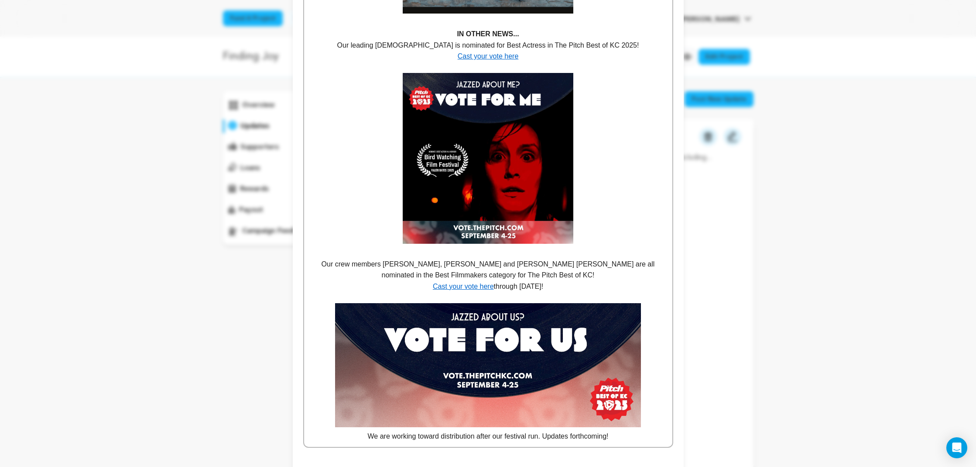
scroll to position [837, 0]
click at [553, 281] on p "Cast your vote here through Sept. 25!" at bounding box center [488, 285] width 355 height 11
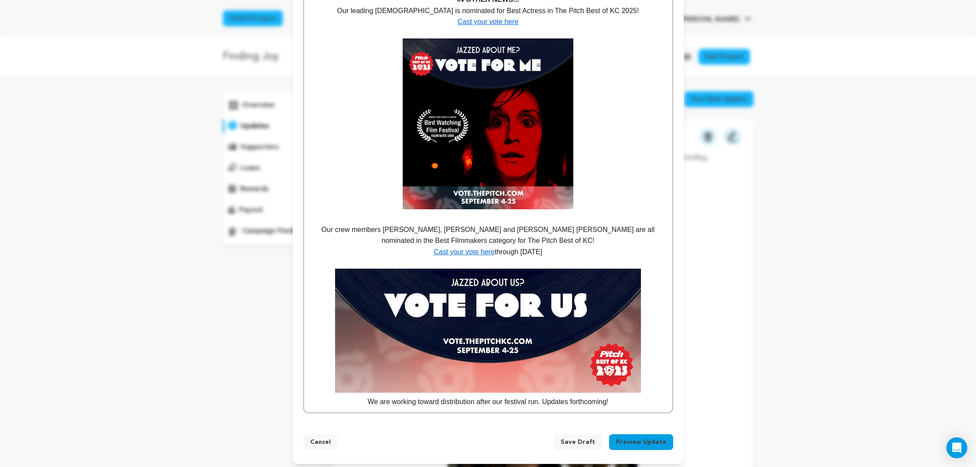
scroll to position [870, 0]
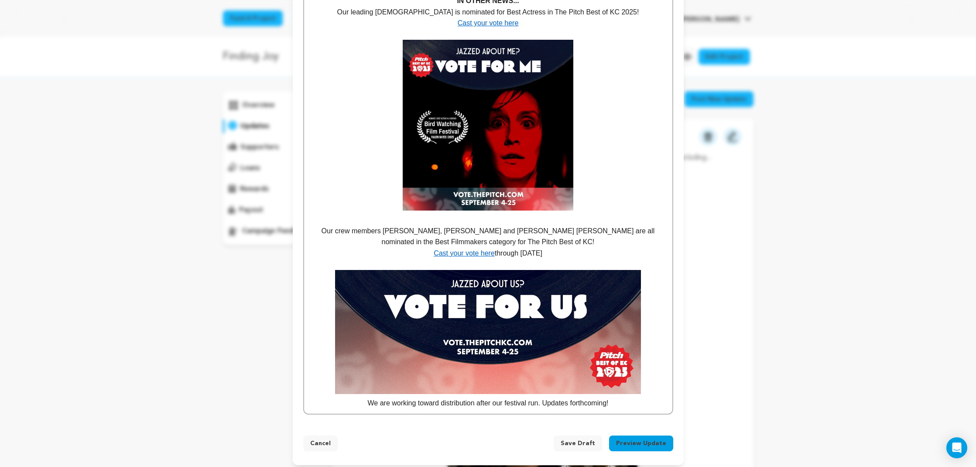
drag, startPoint x: 565, startPoint y: 250, endPoint x: 428, endPoint y: 248, distance: 137.5
click at [378, 248] on p "Cast your vote here through Sept. 25" at bounding box center [488, 253] width 355 height 11
click at [582, 251] on p "Cast your vote here through Sept. 25" at bounding box center [488, 253] width 355 height 11
click at [568, 270] on img at bounding box center [488, 332] width 306 height 124
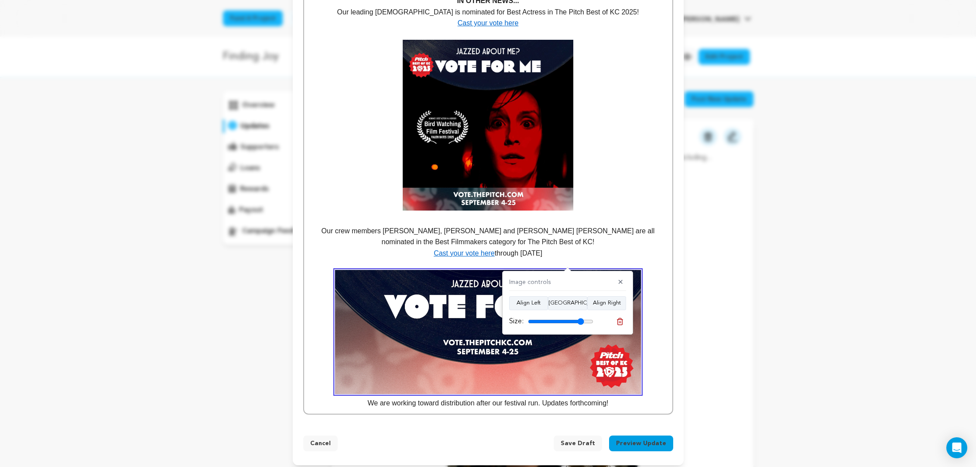
click at [561, 258] on p at bounding box center [488, 263] width 355 height 11
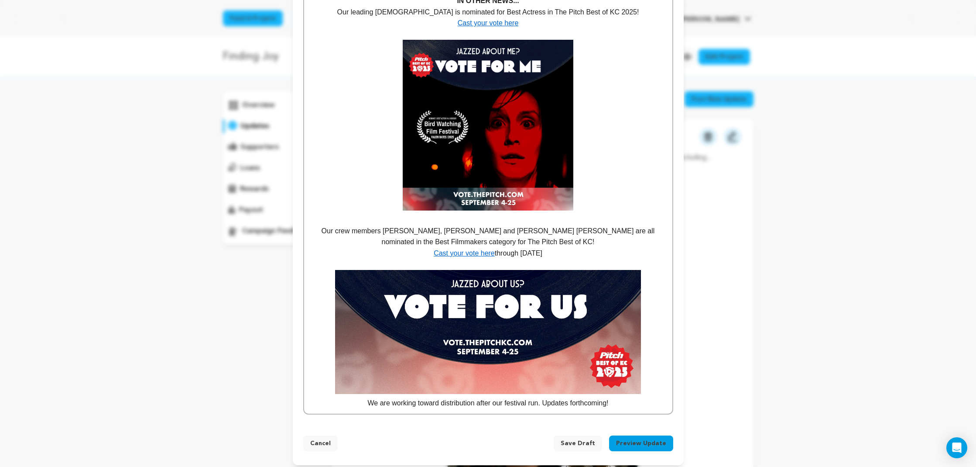
click at [640, 397] on p "We are working toward distribution after our festival run. Updates forthcoming!" at bounding box center [488, 402] width 355 height 11
click at [362, 400] on p "We are working toward distribution after our festival run. Updates forthcoming!" at bounding box center [488, 402] width 355 height 11
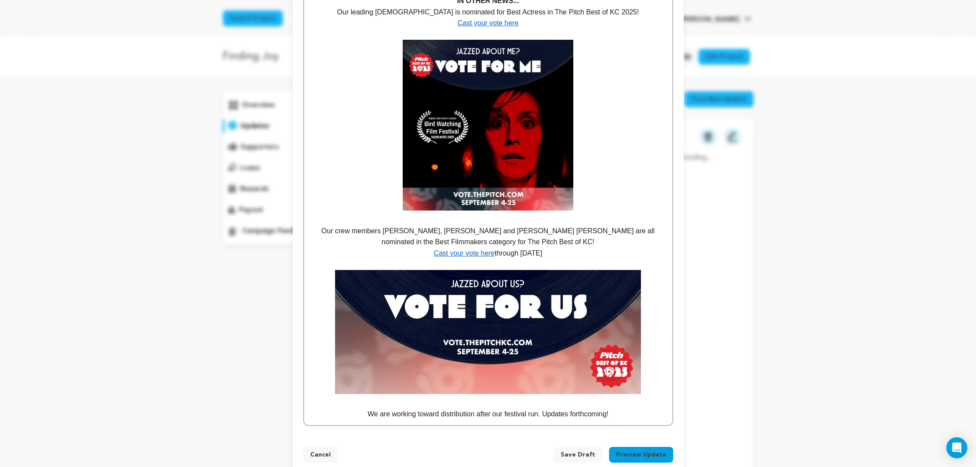
click at [624, 409] on p "We are working toward distribution after our festival run. Updates forthcoming!" at bounding box center [488, 413] width 355 height 11
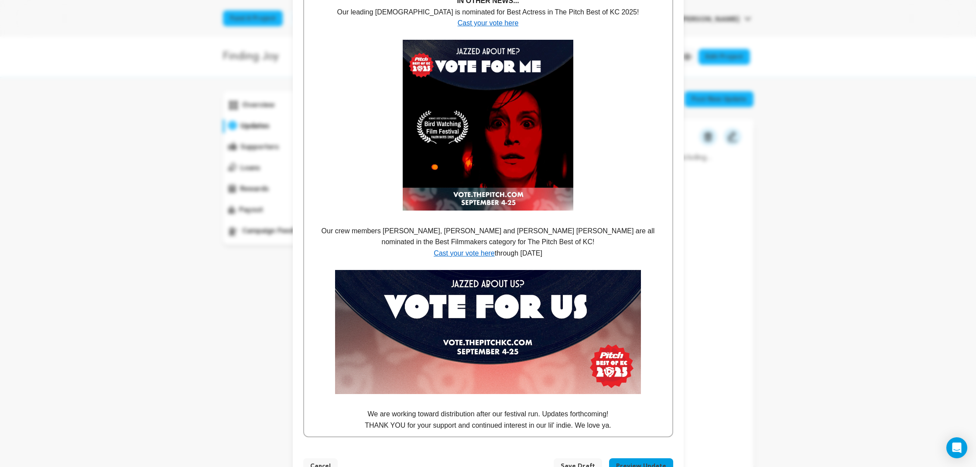
click at [583, 420] on p "THANK YOU for your support and continued interest in our lil' indie. We love ya." at bounding box center [488, 424] width 355 height 11
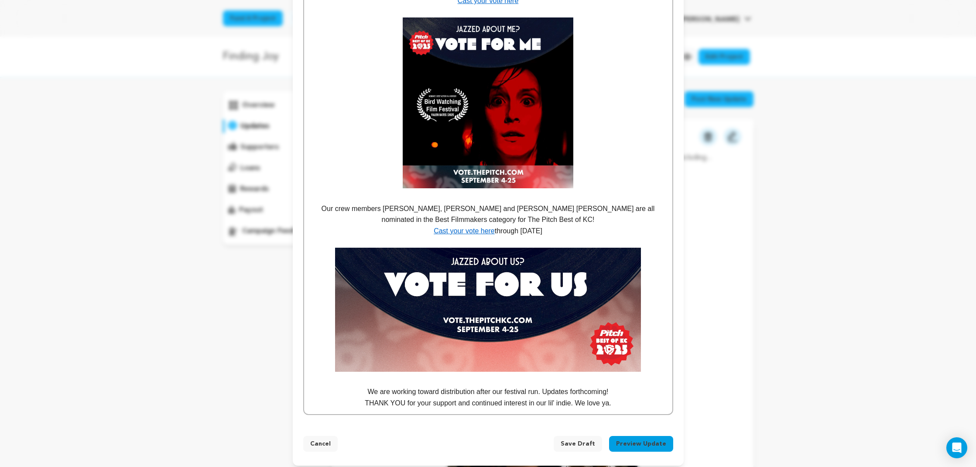
scroll to position [892, 0]
click at [476, 386] on p "We are working toward distribution after our festival run. Updates forthcoming!" at bounding box center [488, 391] width 355 height 11
click at [628, 386] on p "We are working toward distribution after our festival run. Updates forthcoming!" at bounding box center [488, 391] width 355 height 11
drag, startPoint x: 414, startPoint y: 388, endPoint x: 377, endPoint y: 388, distance: 37.1
click at [377, 388] on p "We are working toward distribution after our festival run. Updates forthcoming!" at bounding box center [488, 391] width 355 height 11
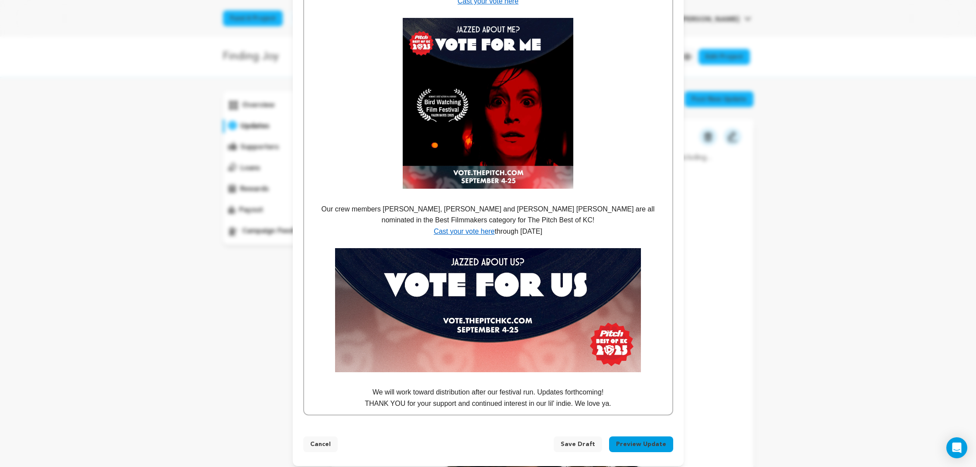
click at [395, 386] on p "We will work toward distribution after our festival run. Updates forthcoming!" at bounding box center [488, 391] width 355 height 11
drag, startPoint x: 519, startPoint y: 386, endPoint x: 490, endPoint y: 388, distance: 28.4
click at [490, 388] on p "We will continue to work toward distribution after our festival run. Updates fo…" at bounding box center [488, 391] width 355 height 11
click at [619, 401] on p "THANK YOU for your support and continued interest in our lil' indie. We love ya." at bounding box center [488, 403] width 355 height 11
click at [629, 386] on p "We will continue to work toward distribution post-festival run. Updates forthco…" at bounding box center [488, 391] width 355 height 11
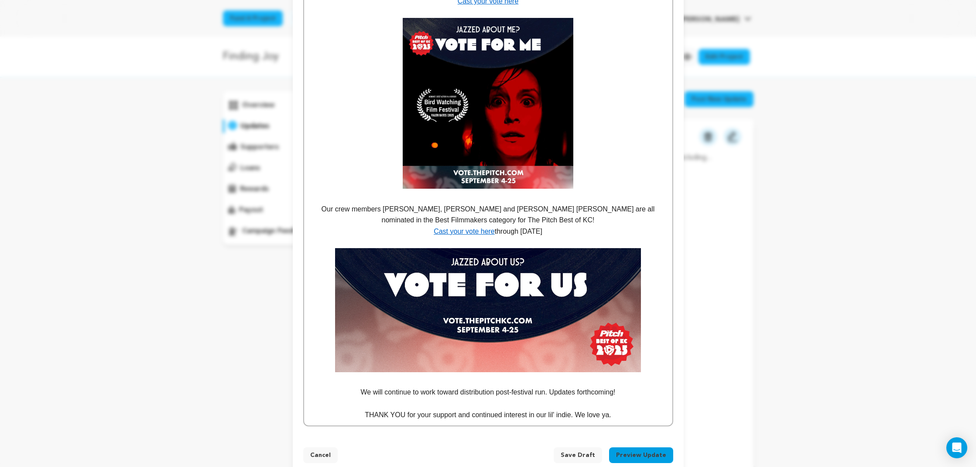
click at [431, 409] on p "THANK YOU for your support and continued interest in our lil' indie. We love ya." at bounding box center [488, 414] width 355 height 11
click at [624, 410] on p "THANK YOU for your support and continued interest in our lil' indie. We love ya." at bounding box center [488, 414] width 355 height 11
click at [549, 171] on img at bounding box center [488, 103] width 171 height 171
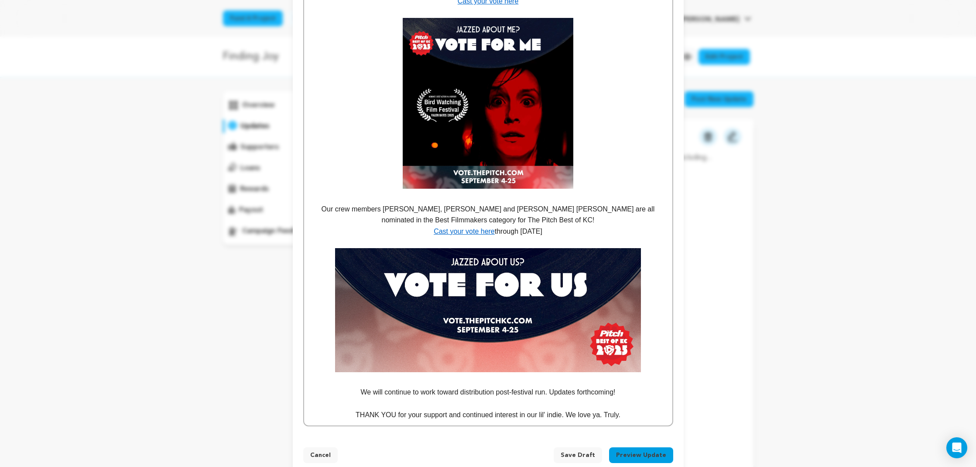
click at [587, 450] on span "Save Draft" at bounding box center [578, 454] width 34 height 9
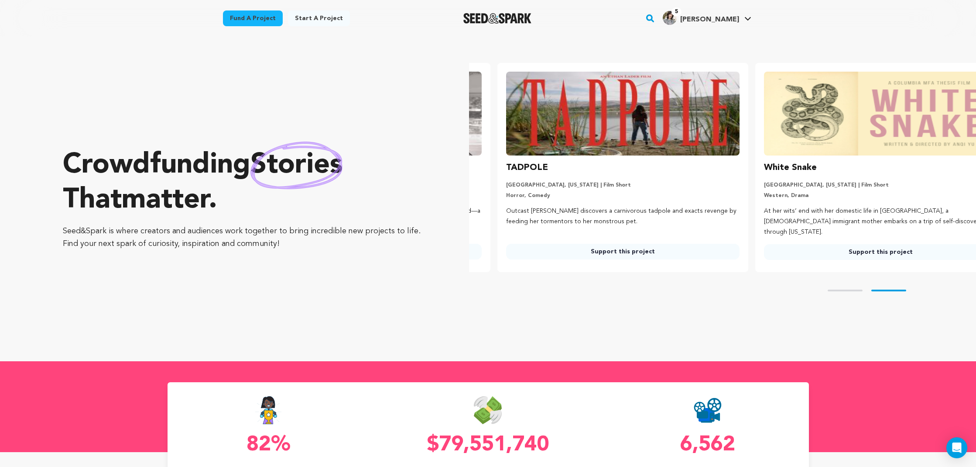
scroll to position [0, 265]
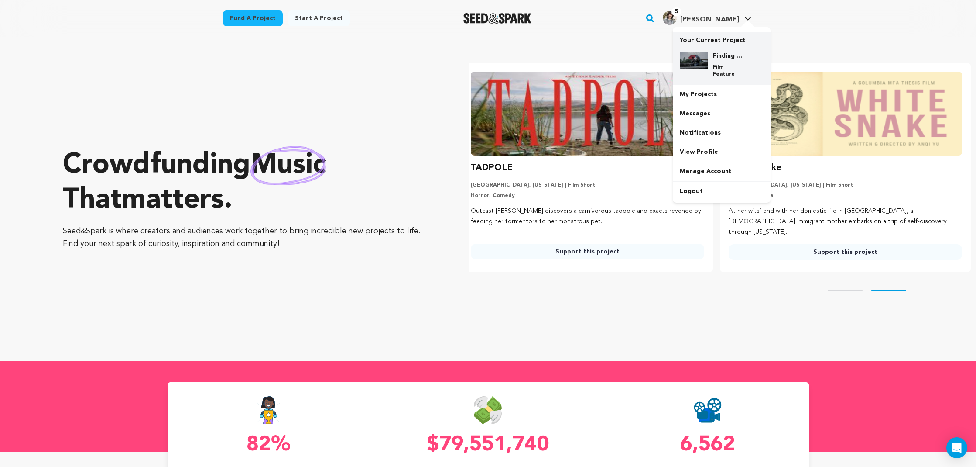
click at [726, 62] on div "Finding Joy Film Feature" at bounding box center [729, 65] width 42 height 26
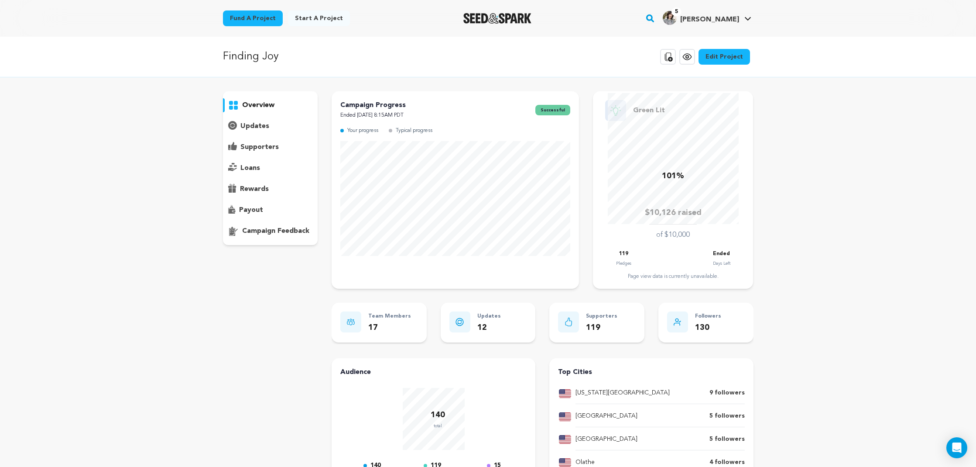
click at [252, 126] on p "updates" at bounding box center [255, 126] width 29 height 10
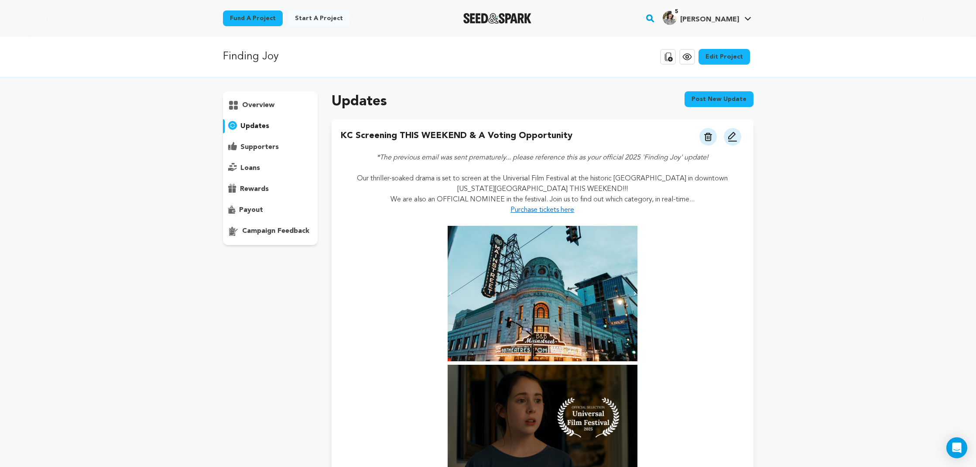
click at [738, 138] on button at bounding box center [732, 136] width 17 height 17
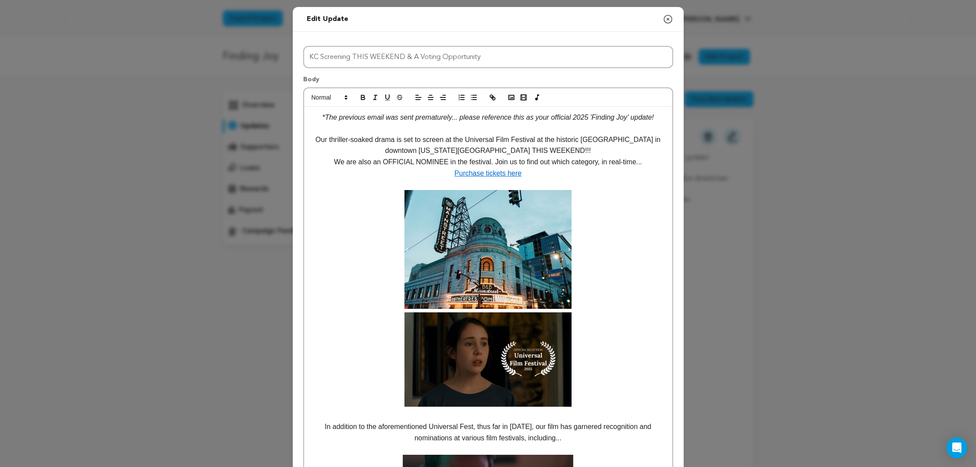
click at [581, 150] on p "Our thriller-soaked drama is set to screen at the Universal Film Festival at th…" at bounding box center [488, 145] width 355 height 22
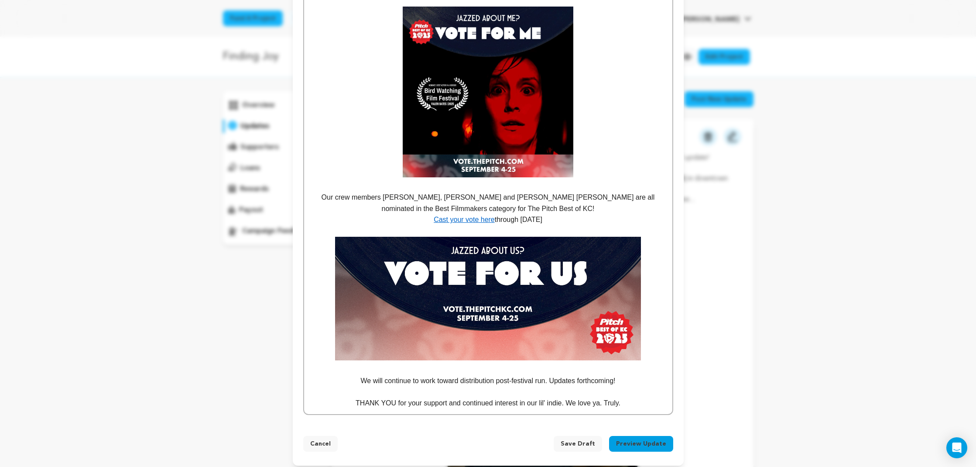
scroll to position [914, 0]
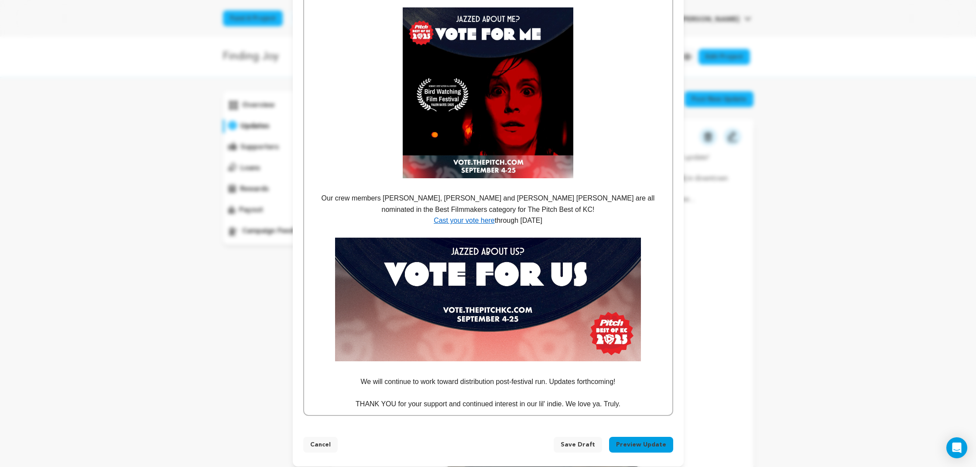
click at [631, 399] on p "THANK YOU for your support and continued interest in our lil' indie. We love ya…" at bounding box center [488, 403] width 355 height 11
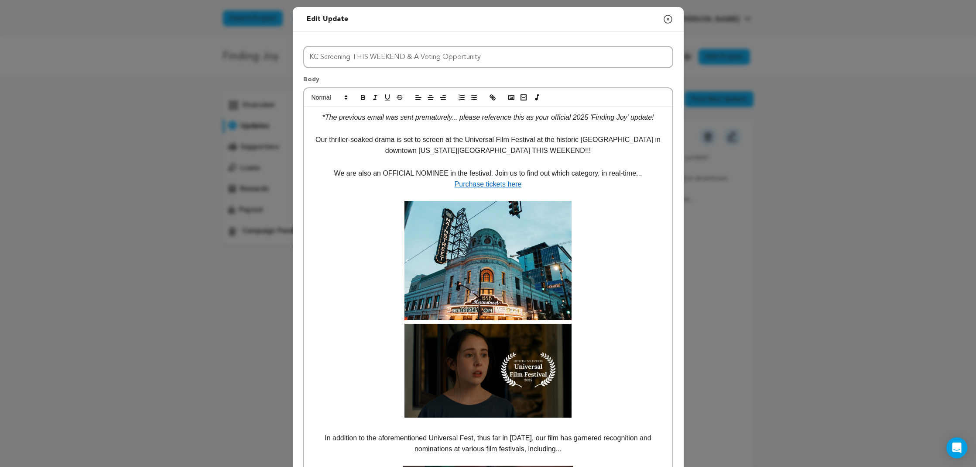
scroll to position [0, 0]
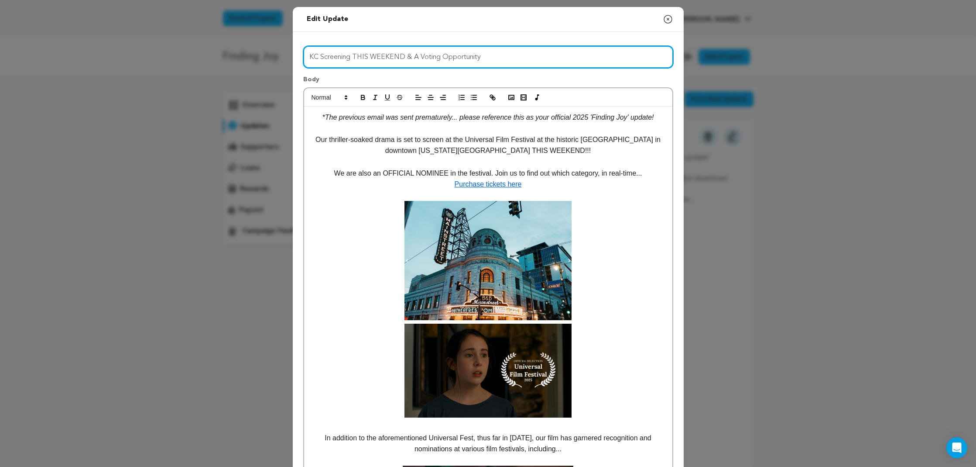
click at [522, 58] on input "KC Screening THIS WEEKEND & A Voting Opportunity" at bounding box center [488, 57] width 370 height 22
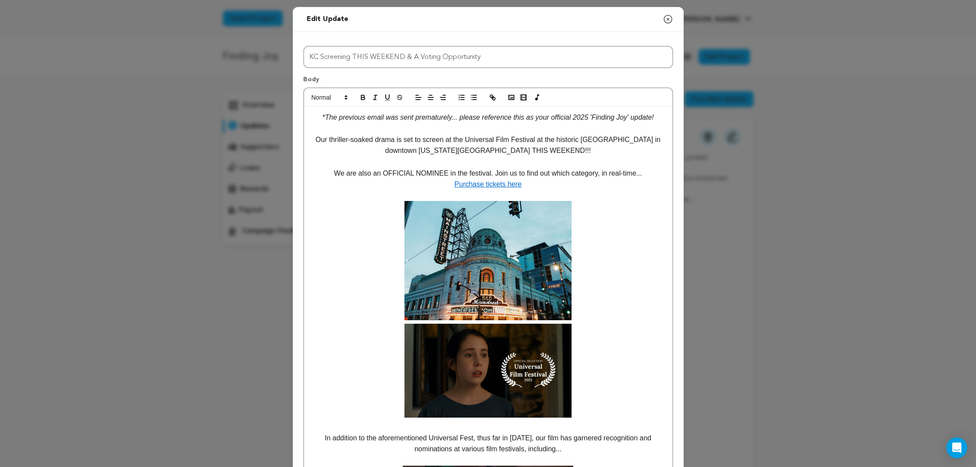
click at [356, 130] on p at bounding box center [488, 128] width 355 height 11
click at [526, 117] on em "*The previous email was sent prematurely... please reference this as your offic…" at bounding box center [489, 116] width 332 height 7
click at [524, 123] on p "*The previous email was sent prematurely... please reference this notice as you…" at bounding box center [488, 117] width 355 height 11
click at [609, 168] on p at bounding box center [488, 161] width 355 height 11
click at [527, 123] on p "*The previous email was sent prematurely... please reference this notice as you…" at bounding box center [488, 117] width 355 height 11
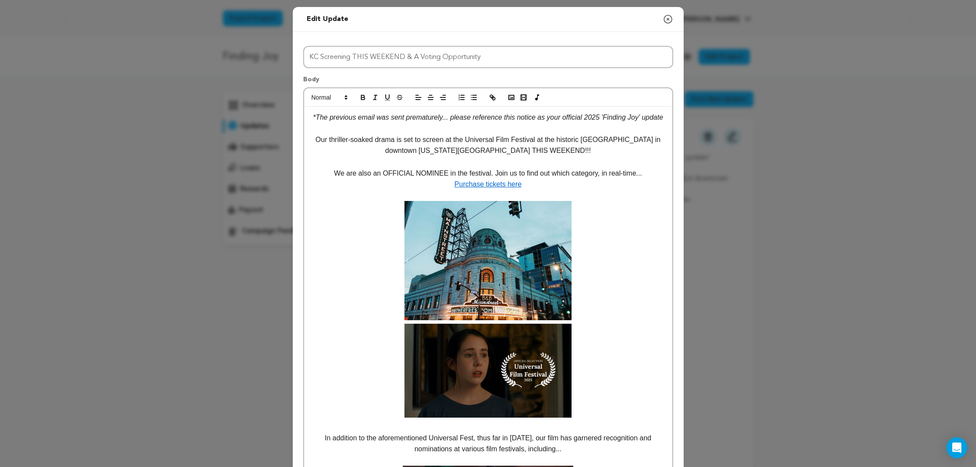
click at [564, 168] on p at bounding box center [488, 161] width 355 height 11
click at [455, 151] on p "Our thriller-soaked drama is set to screen at the Universal Film Festival at th…" at bounding box center [488, 145] width 355 height 22
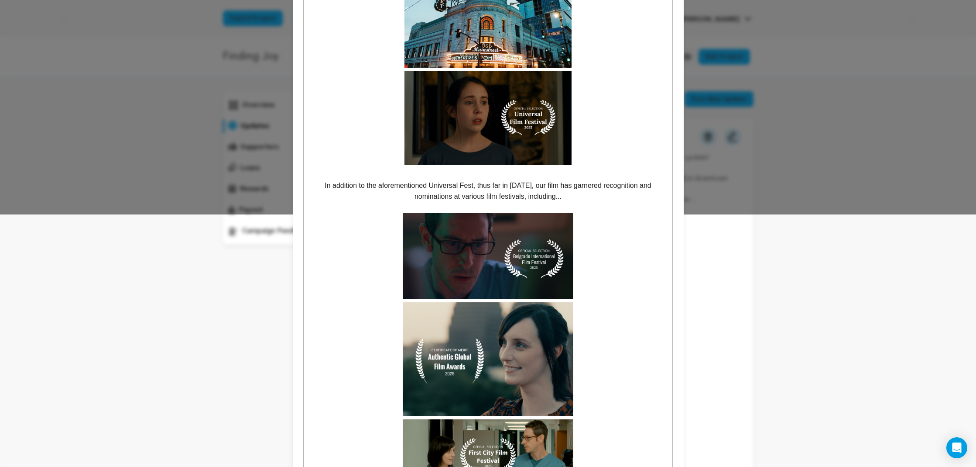
scroll to position [253, 0]
click at [591, 202] on p "In addition to the aforementioned Universal Fest, thus far in [DATE], our film …" at bounding box center [488, 190] width 355 height 22
drag, startPoint x: 529, startPoint y: 193, endPoint x: 480, endPoint y: 193, distance: 49.8
click at [480, 193] on p "In addition to the aforementioned Universal Fest, thus far in [DATE], our film …" at bounding box center [488, 190] width 355 height 22
drag, startPoint x: 516, startPoint y: 202, endPoint x: 504, endPoint y: 201, distance: 12.2
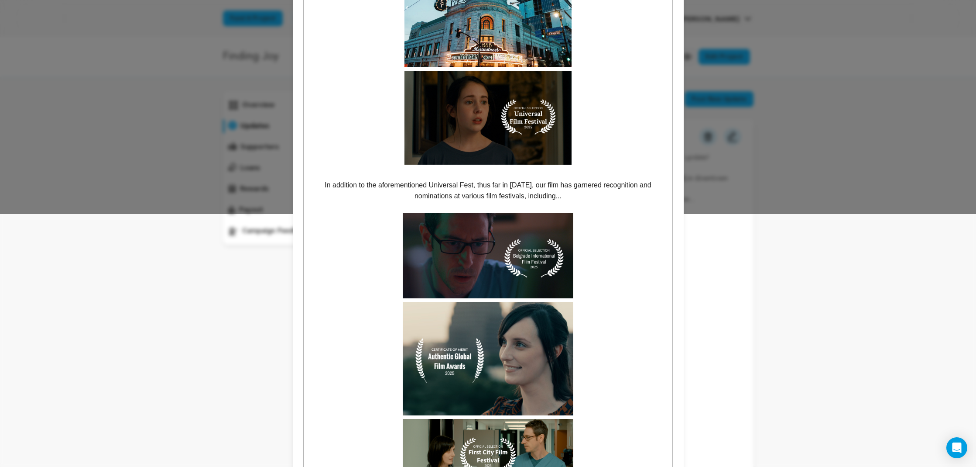
click at [516, 202] on p "In addition to the aforementioned Universal Fest, thus far in 2025, our film ha…" at bounding box center [488, 190] width 355 height 22
drag, startPoint x: 473, startPoint y: 194, endPoint x: 357, endPoint y: 195, distance: 116.6
click at [357, 195] on p "In addition to the aforementioned Universal Fest, thus far in 2025, our film ha…" at bounding box center [488, 190] width 355 height 22
click at [461, 191] on p "In addition, thus far in 2025, our film has garnered recognition and nomination…" at bounding box center [488, 190] width 355 height 22
drag, startPoint x: 415, startPoint y: 194, endPoint x: 364, endPoint y: 194, distance: 51.5
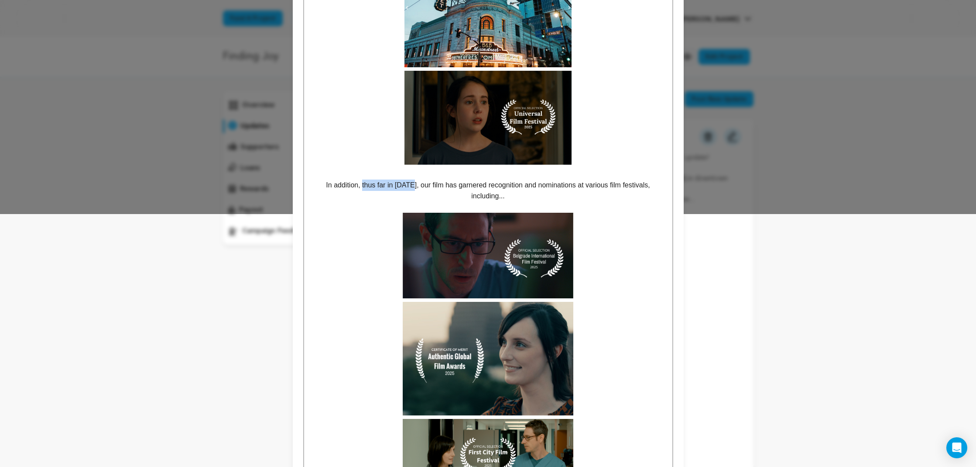
click at [364, 194] on p "In addition, thus far in 2025, our film has garnered recognition and nomination…" at bounding box center [488, 190] width 355 height 22
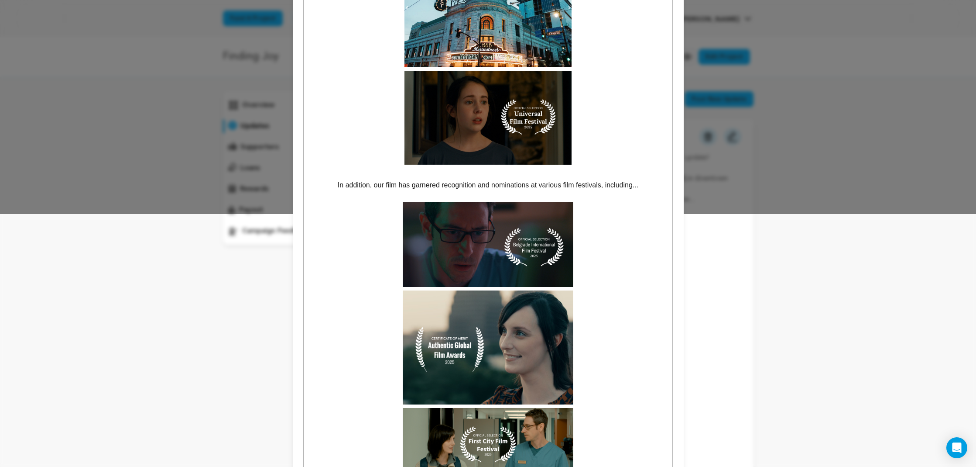
click at [603, 191] on p "In addition, our film has garnered recognition and nominations at various film …" at bounding box center [488, 184] width 355 height 11
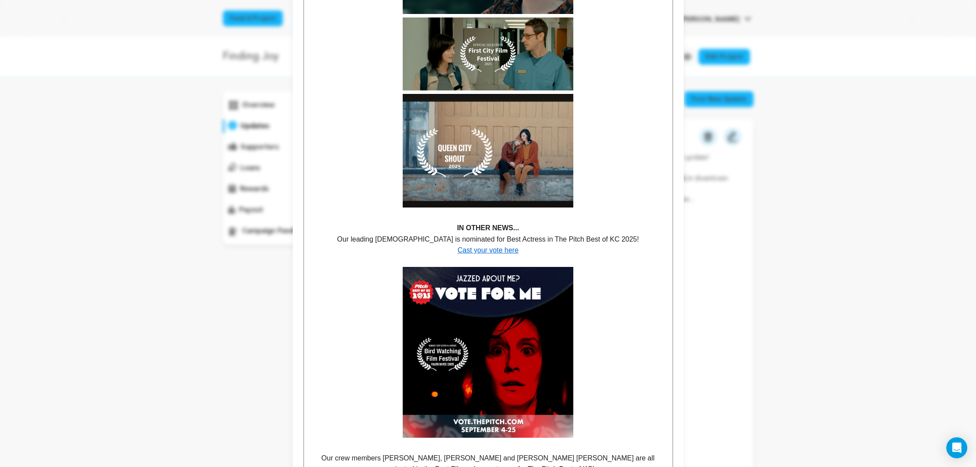
scroll to position [644, 0]
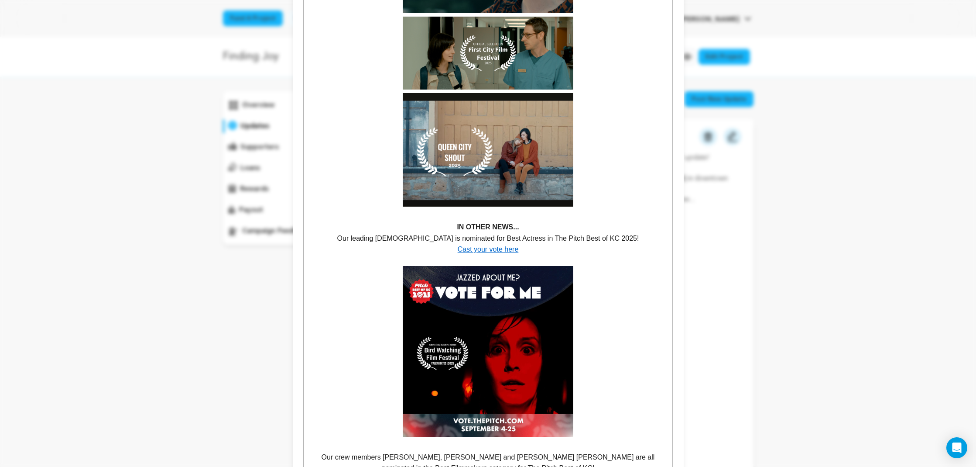
click at [541, 233] on p "IN OTHER NEWS..." at bounding box center [488, 226] width 355 height 11
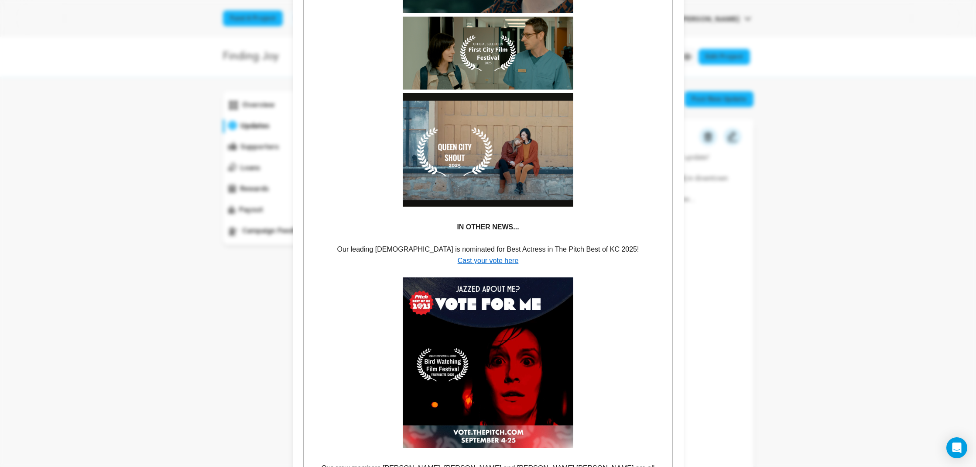
click at [576, 266] on p "Cast your vote here" at bounding box center [488, 260] width 355 height 11
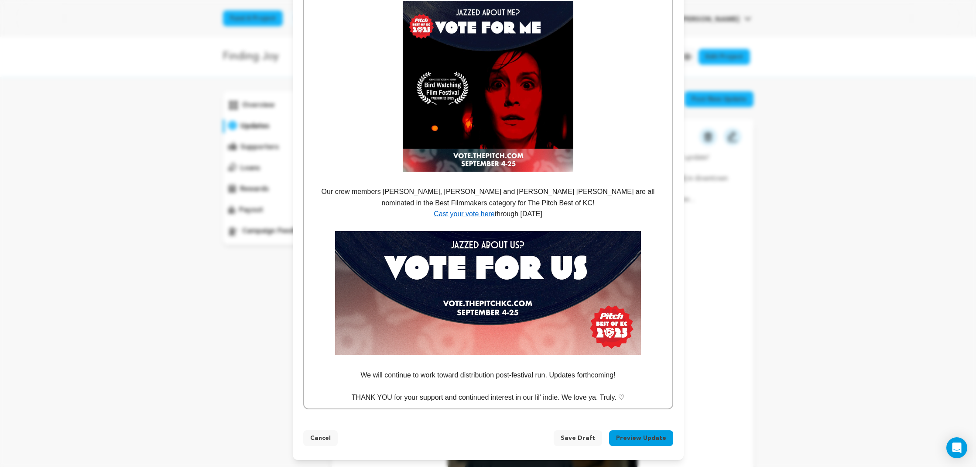
scroll to position [925, 0]
click at [564, 201] on p "Our crew members Patrick Poe, Lolo Loren and L. Tanner Smith are all nominated …" at bounding box center [488, 197] width 355 height 22
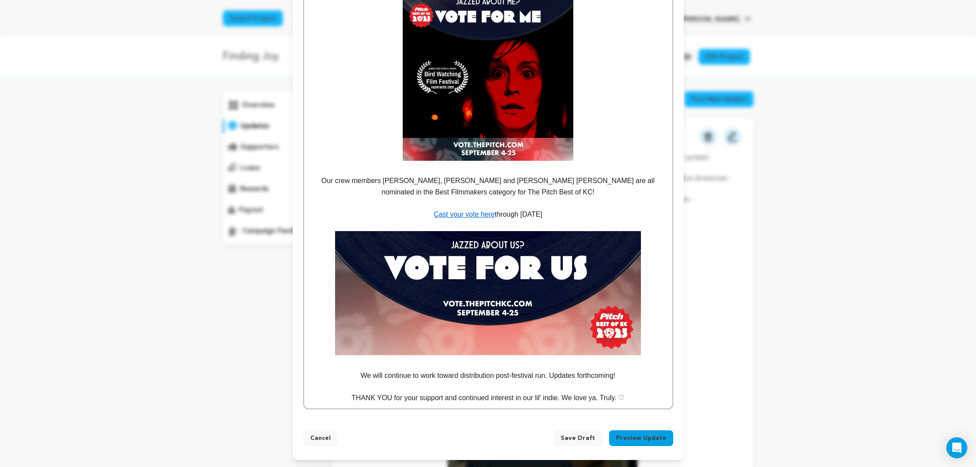
scroll to position [928, 0]
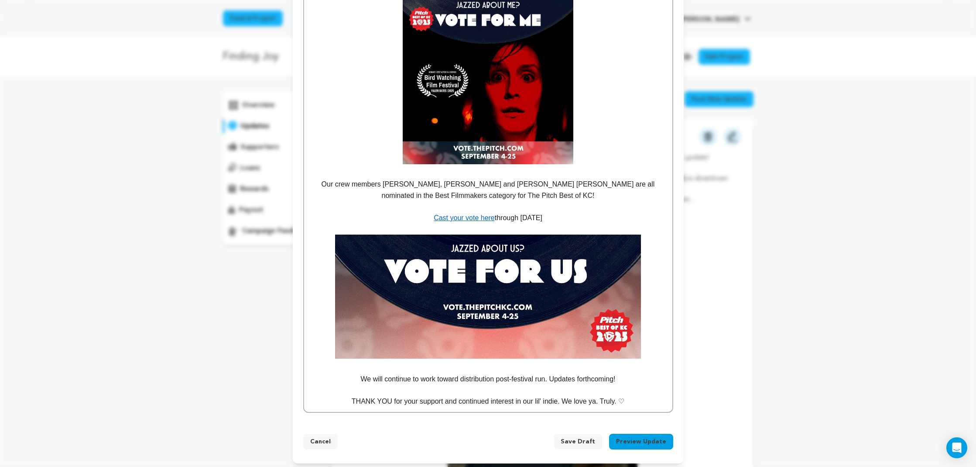
click at [560, 222] on p "Cast your vote here through Sept. 25" at bounding box center [488, 217] width 355 height 11
drag, startPoint x: 555, startPoint y: 221, endPoint x: 493, endPoint y: 223, distance: 61.6
click at [493, 223] on p "Cast your vote here through Sept. 25" at bounding box center [488, 218] width 355 height 11
click at [566, 224] on p "Cast your vote here through Sept. 25" at bounding box center [488, 218] width 355 height 11
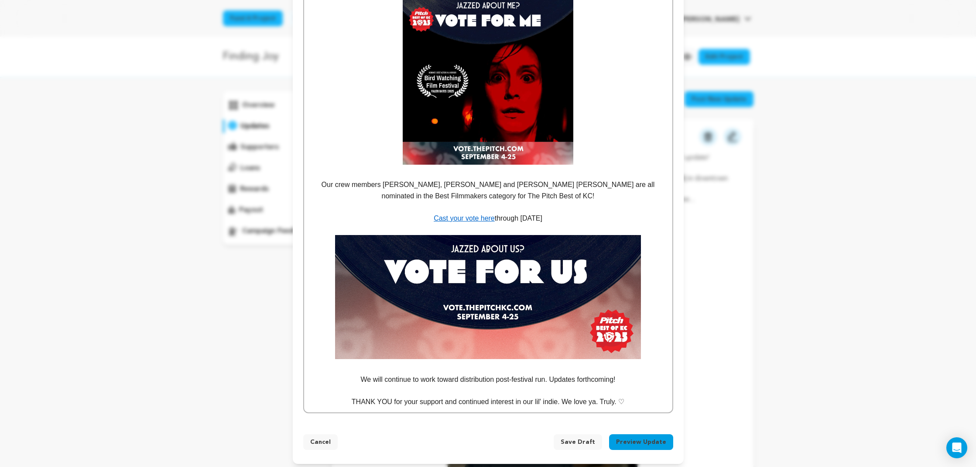
drag, startPoint x: 544, startPoint y: 233, endPoint x: 540, endPoint y: 233, distance: 4.4
click at [544, 233] on p at bounding box center [488, 229] width 355 height 11
click at [571, 223] on p "Cast your vote here through Sept. 25" at bounding box center [488, 218] width 355 height 11
drag, startPoint x: 490, startPoint y: 406, endPoint x: 474, endPoint y: 408, distance: 16.2
click at [444, 406] on p "THANK YOU for your support and continued interest in our lil' indie. We love ya…" at bounding box center [488, 401] width 355 height 11
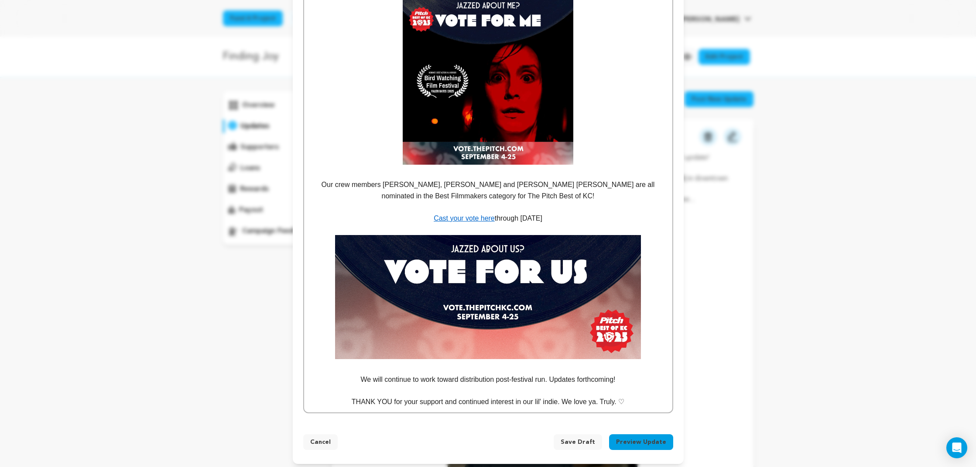
click at [560, 405] on p "THANK YOU for your support and continued interest in our lil' indie. We love ya…" at bounding box center [488, 401] width 355 height 11
click at [639, 407] on p "THANK YOU for your support and continued interest in our lil' indie. We love ya…" at bounding box center [488, 401] width 355 height 11
drag, startPoint x: 619, startPoint y: 407, endPoint x: 628, endPoint y: 408, distance: 9.6
click at [619, 407] on p "THANK YOU for your support and continued interest in our lil' indie. We love ya…" at bounding box center [488, 401] width 355 height 11
click at [643, 448] on button "Preview Update" at bounding box center [641, 442] width 64 height 16
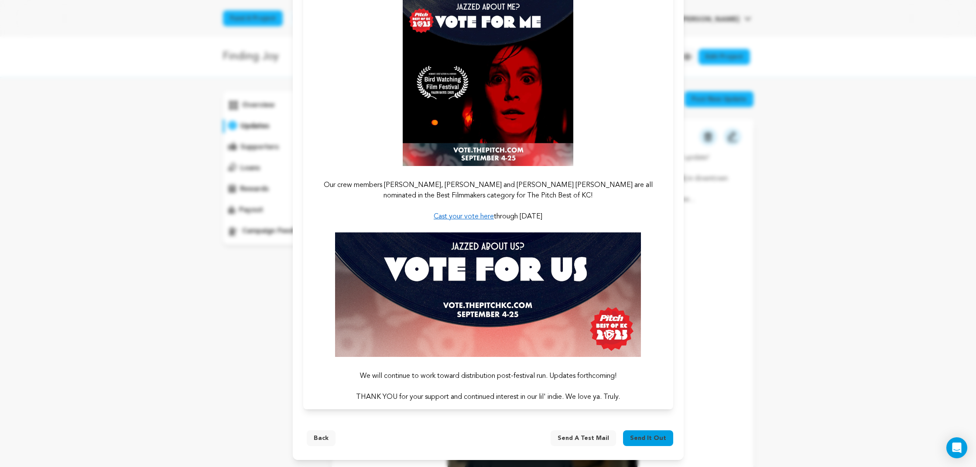
scroll to position [880, 0]
click at [322, 440] on button "Back" at bounding box center [321, 438] width 29 height 16
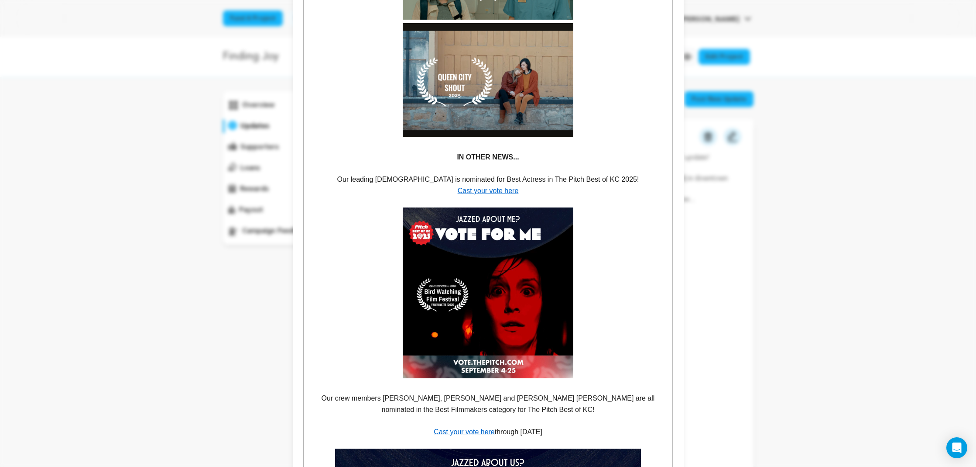
scroll to position [708, 0]
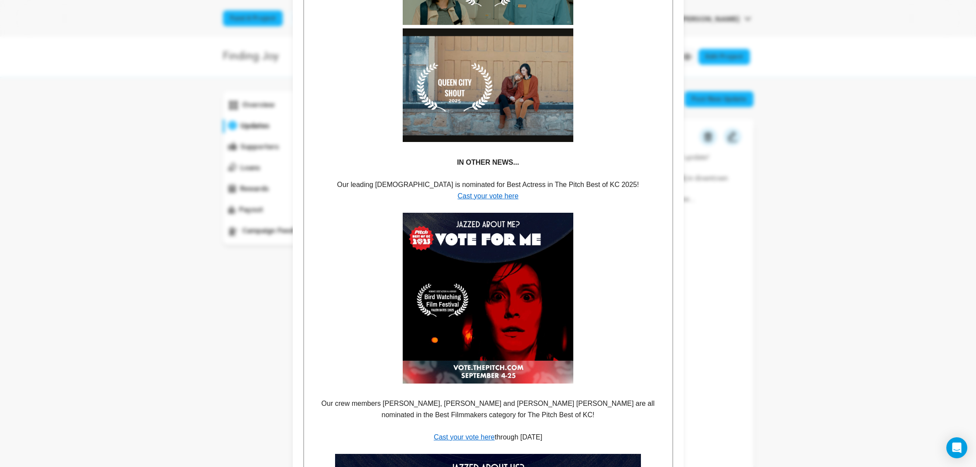
drag, startPoint x: 474, startPoint y: 199, endPoint x: 478, endPoint y: 204, distance: 5.9
click at [474, 199] on link "Cast your vote here" at bounding box center [488, 195] width 61 height 7
click at [517, 219] on link at bounding box center [506, 219] width 21 height 7
click at [603, 237] on p at bounding box center [488, 298] width 355 height 171
click at [516, 271] on img at bounding box center [488, 298] width 171 height 171
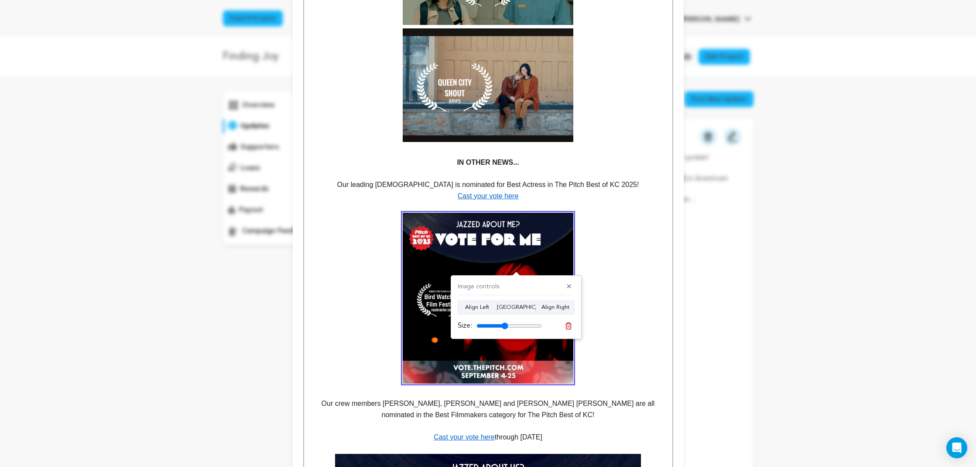
click at [623, 249] on p at bounding box center [488, 298] width 355 height 171
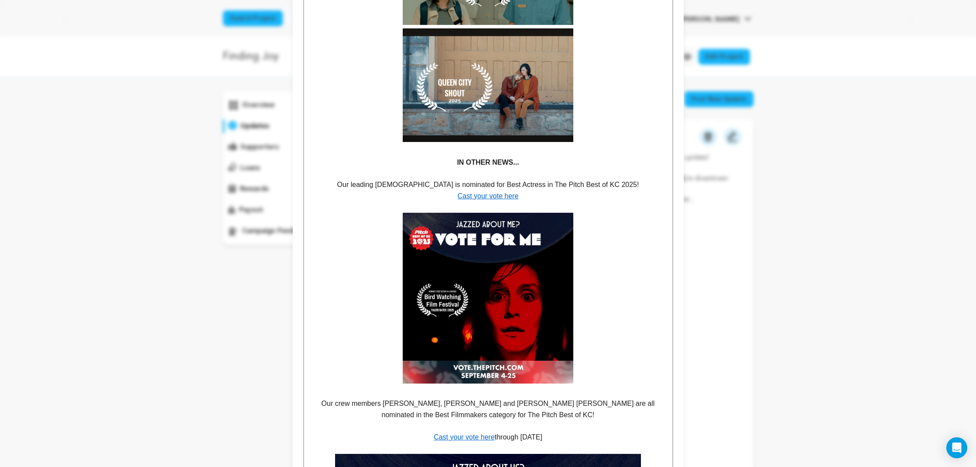
click at [509, 259] on img at bounding box center [488, 298] width 171 height 171
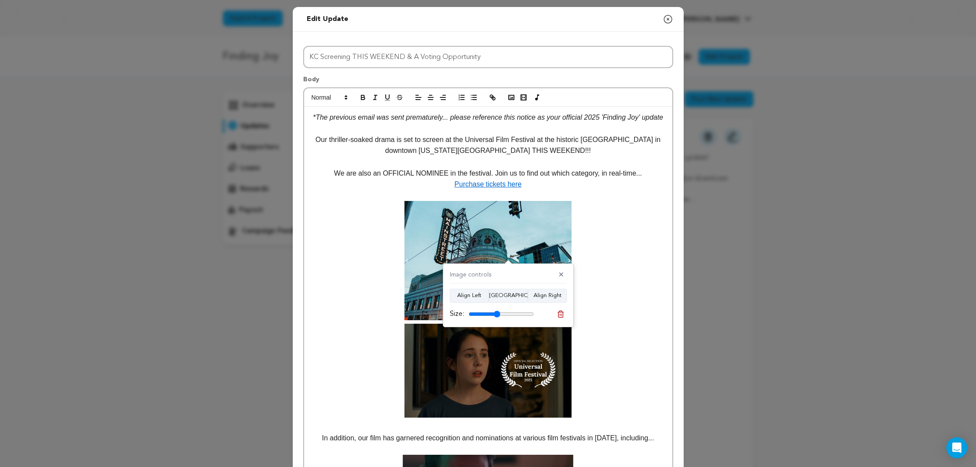
scroll to position [0, 0]
click at [491, 96] on icon "button" at bounding box center [491, 96] width 3 height 3
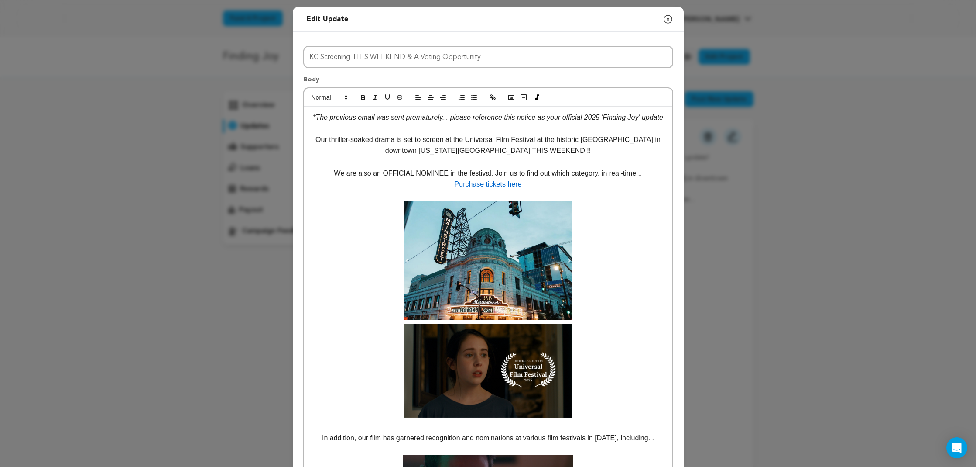
click at [627, 232] on p at bounding box center [488, 309] width 355 height 217
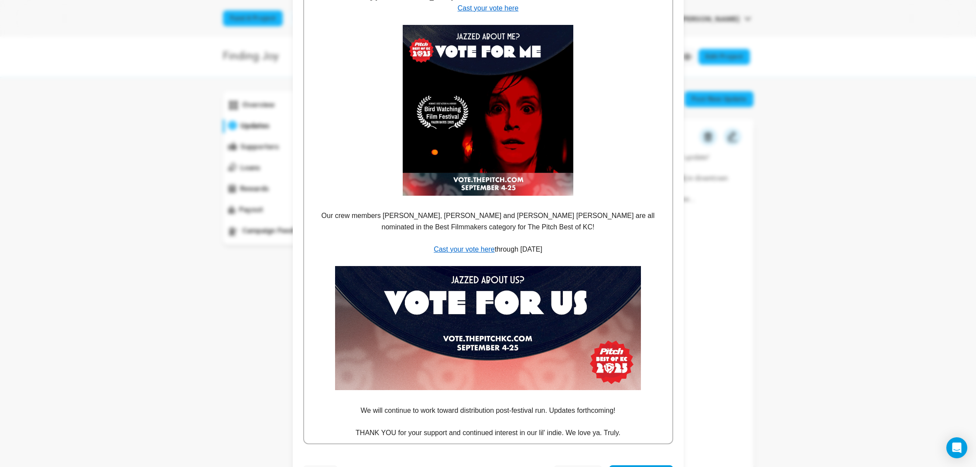
scroll to position [897, 0]
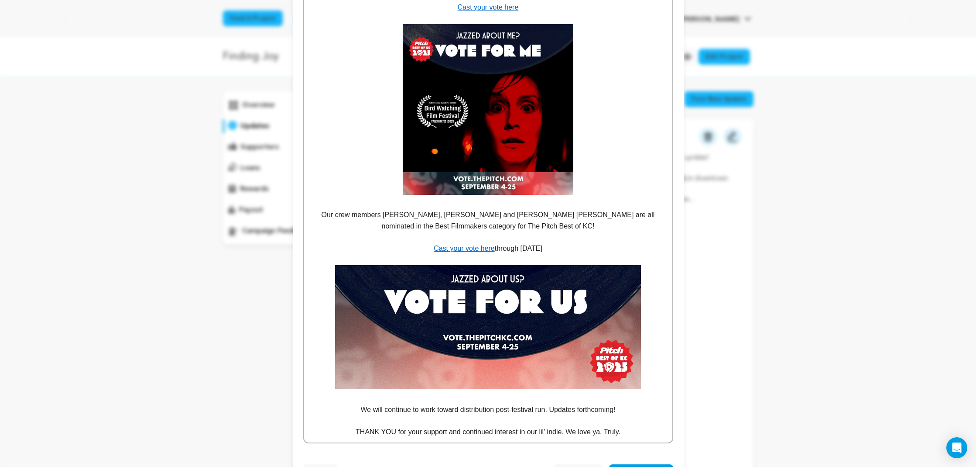
click at [474, 252] on link "Cast your vote here" at bounding box center [464, 247] width 61 height 7
click at [489, 272] on link at bounding box center [479, 270] width 21 height 7
click at [514, 317] on img at bounding box center [488, 327] width 306 height 124
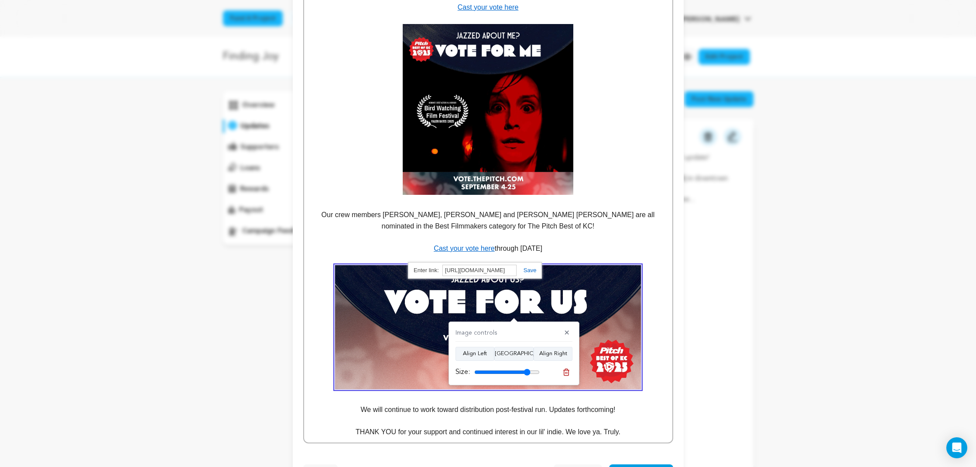
click at [605, 299] on img at bounding box center [488, 327] width 306 height 124
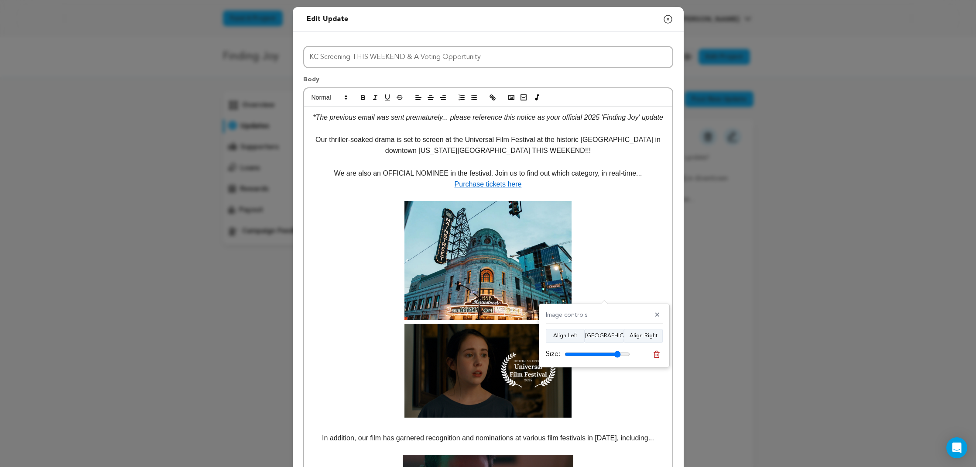
scroll to position [0, 0]
drag, startPoint x: 488, startPoint y: 94, endPoint x: 583, endPoint y: 237, distance: 172.2
click at [488, 94] on button "button" at bounding box center [493, 97] width 12 height 10
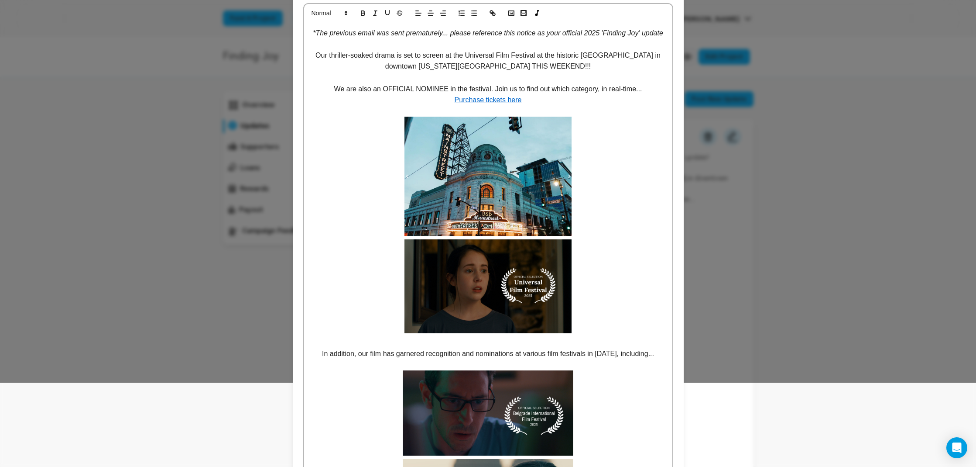
scroll to position [86, 0]
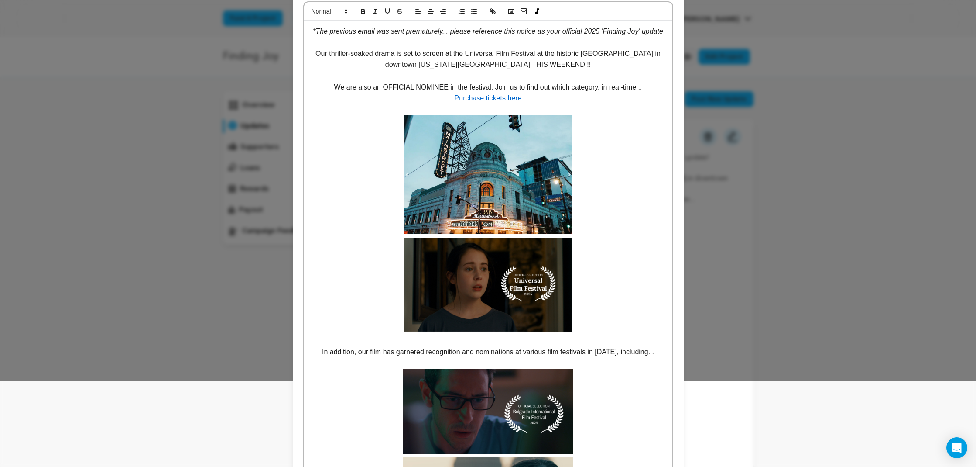
drag, startPoint x: 509, startPoint y: 238, endPoint x: 511, endPoint y: 206, distance: 31.9
click at [509, 234] on img at bounding box center [488, 174] width 167 height 119
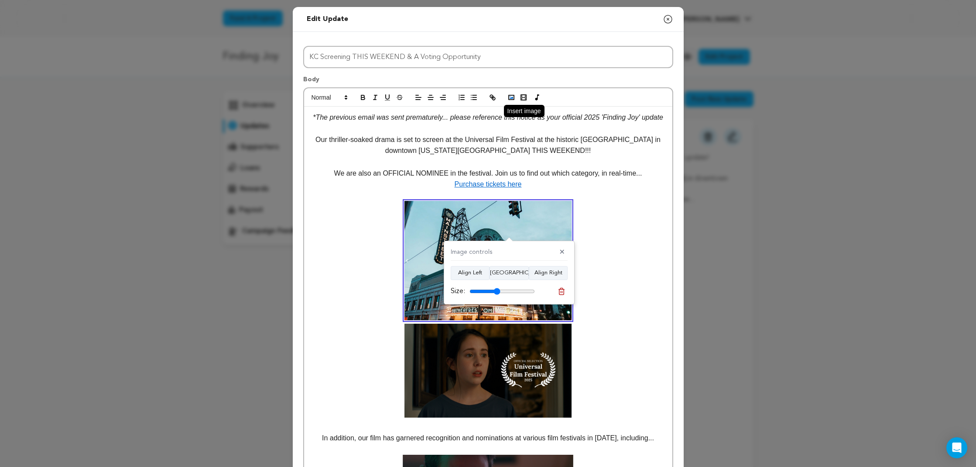
scroll to position [0, 0]
click at [492, 97] on line "button" at bounding box center [493, 97] width 2 height 2
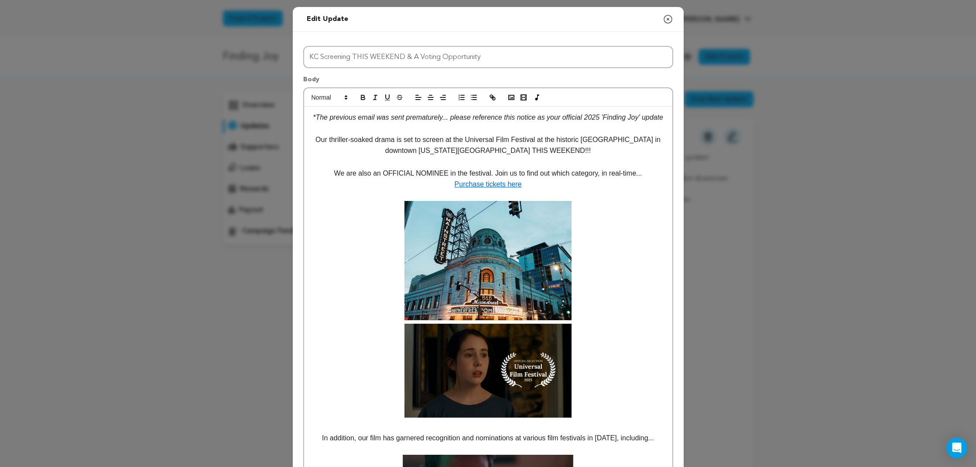
click at [501, 188] on link "Purchase tickets here" at bounding box center [488, 183] width 67 height 7
click at [517, 209] on link at bounding box center [506, 209] width 21 height 7
type input "https://filmfreeway.com/UniversalFilmFestival/tickets"
click at [522, 368] on img at bounding box center [488, 370] width 167 height 94
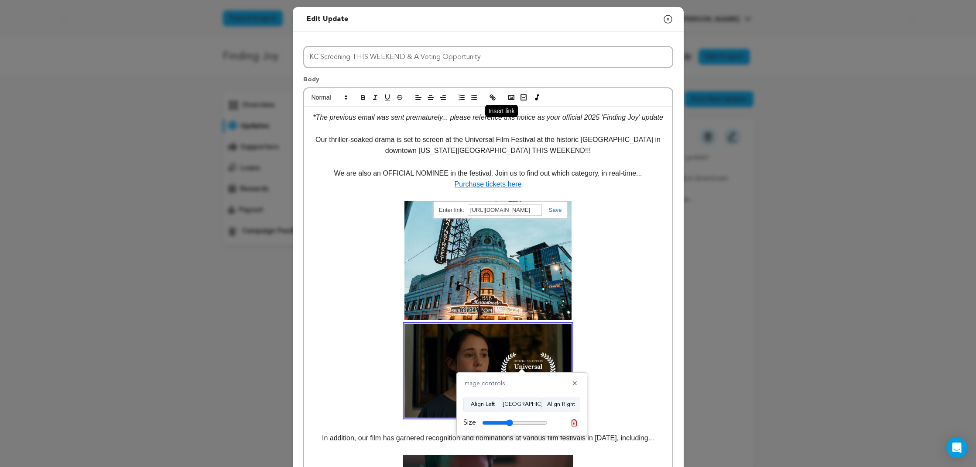
click at [492, 94] on icon "button" at bounding box center [493, 97] width 8 height 8
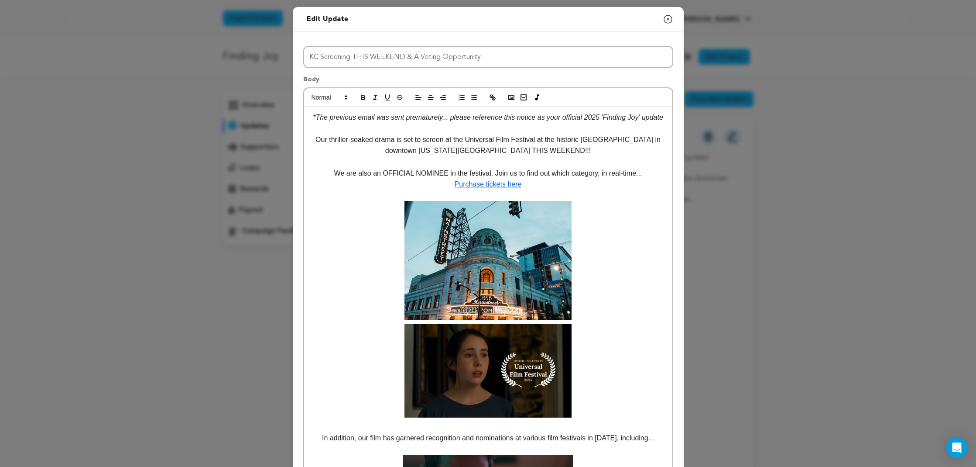
click at [606, 179] on p "We are also an OFFICIAL NOMINEE in the festival. Join us to find out which cate…" at bounding box center [488, 173] width 355 height 11
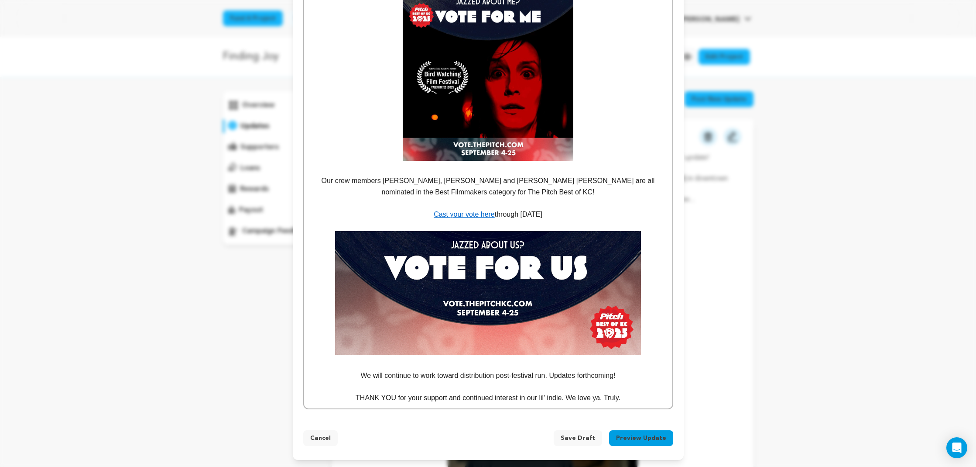
scroll to position [935, 0]
click at [638, 439] on button "Preview Update" at bounding box center [641, 438] width 64 height 16
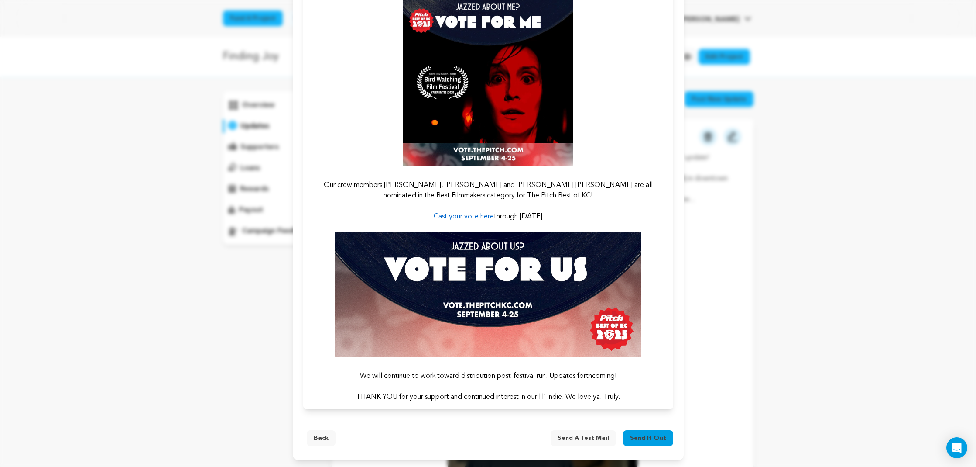
scroll to position [880, 0]
click at [578, 437] on span "Send a test mail" at bounding box center [584, 437] width 52 height 9
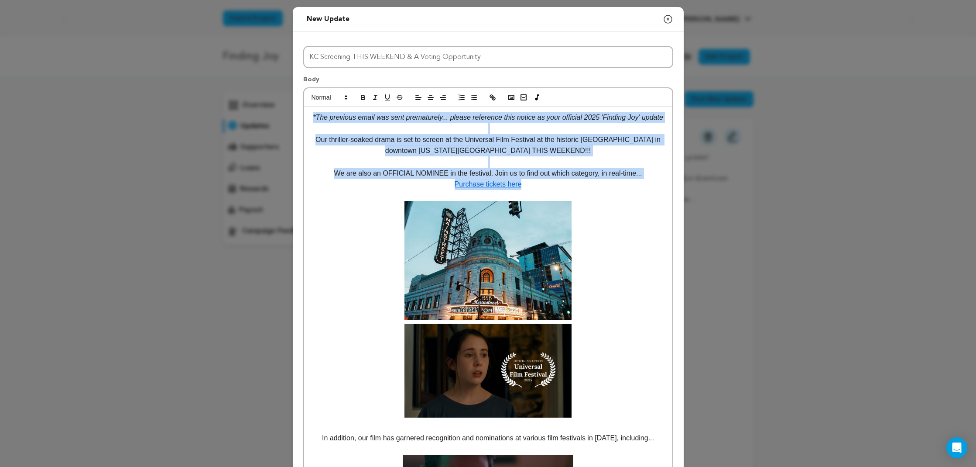
drag, startPoint x: 556, startPoint y: 193, endPoint x: 296, endPoint y: 79, distance: 283.4
click at [430, 97] on line "button" at bounding box center [430, 97] width 5 height 0
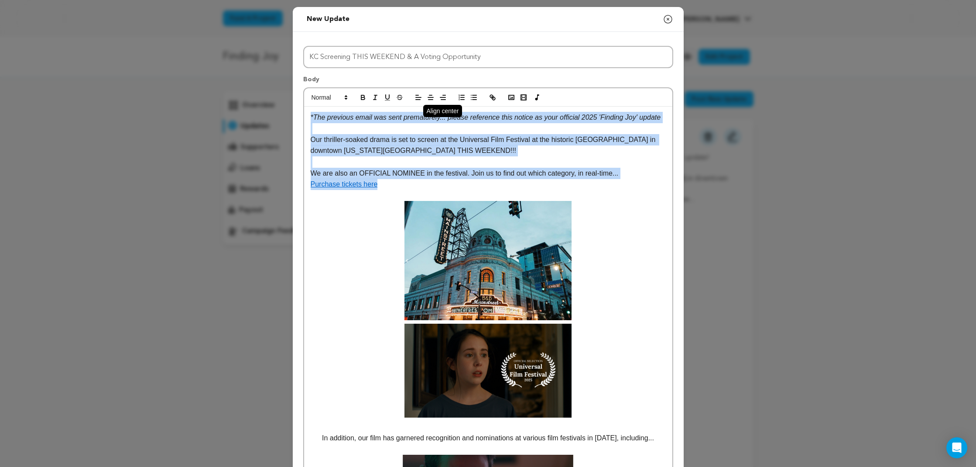
click at [430, 97] on line "button" at bounding box center [430, 97] width 5 height 0
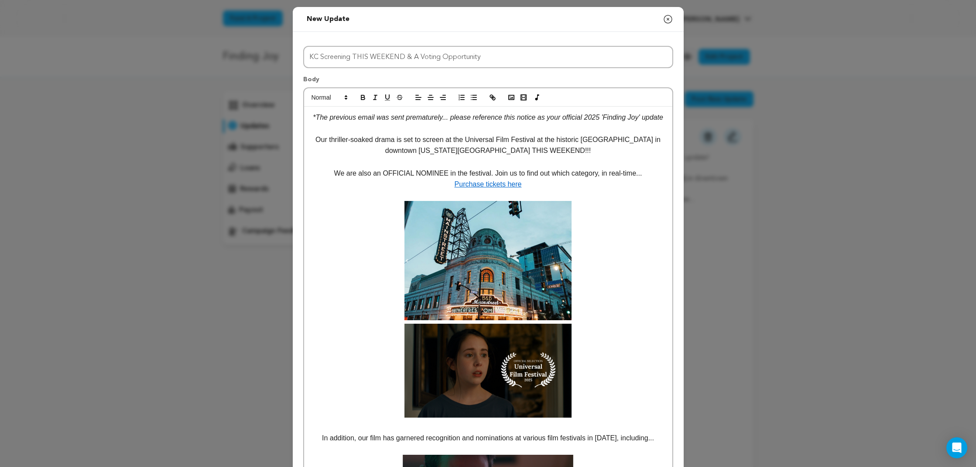
click at [553, 199] on p at bounding box center [488, 195] width 355 height 11
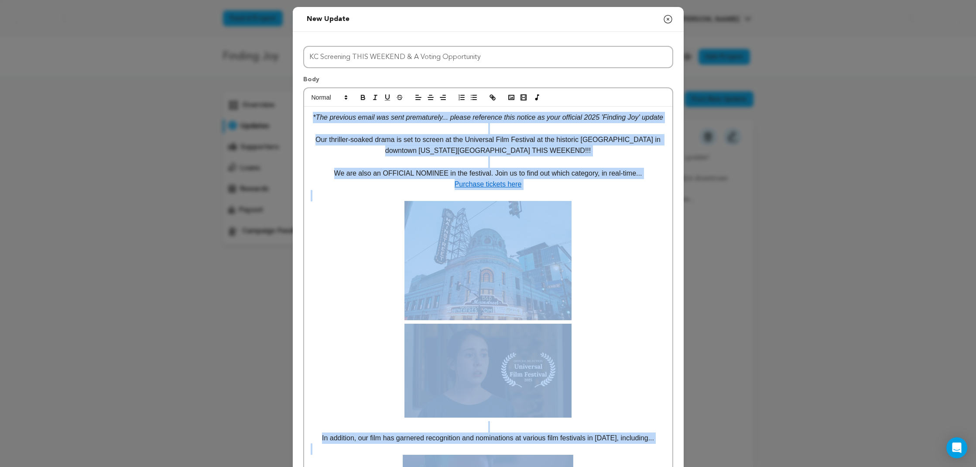
drag, startPoint x: 639, startPoint y: 402, endPoint x: 286, endPoint y: 90, distance: 470.4
click at [434, 98] on icon "button" at bounding box center [431, 97] width 8 height 8
click at [431, 99] on icon "button" at bounding box center [431, 97] width 8 height 8
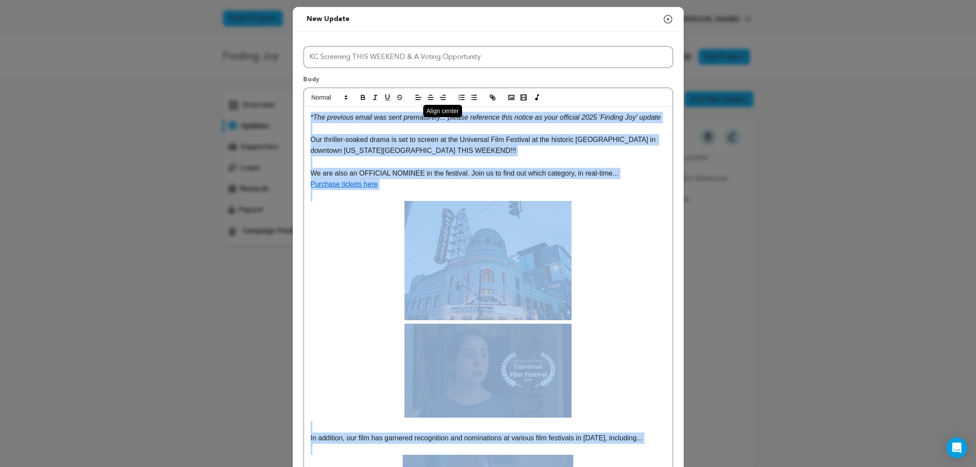
click at [428, 97] on line "button" at bounding box center [430, 97] width 5 height 0
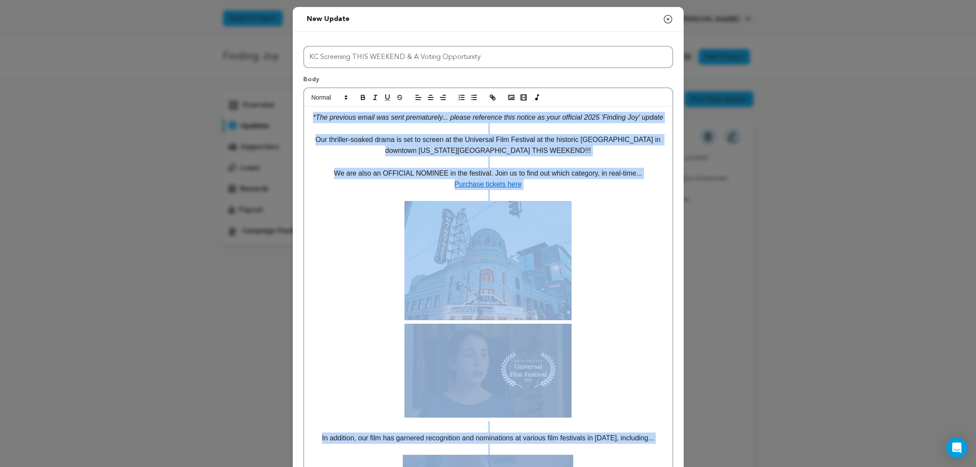
click at [584, 168] on p at bounding box center [488, 161] width 355 height 11
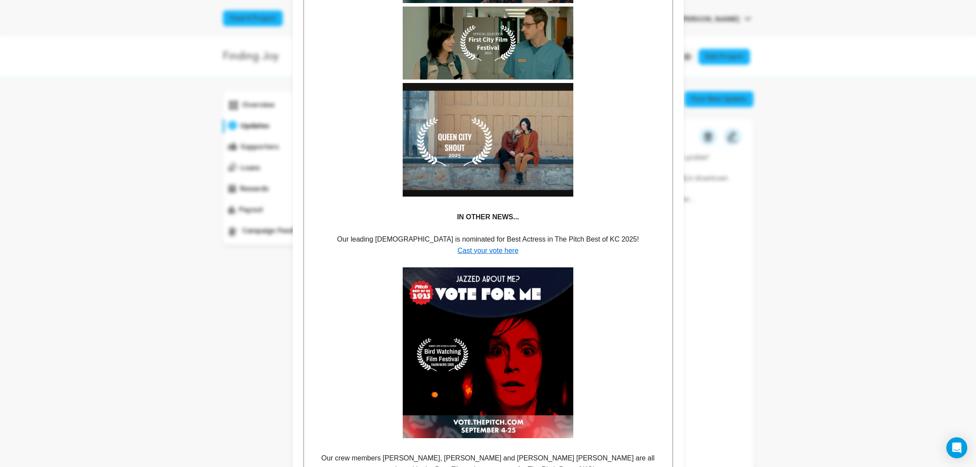
scroll to position [653, 0]
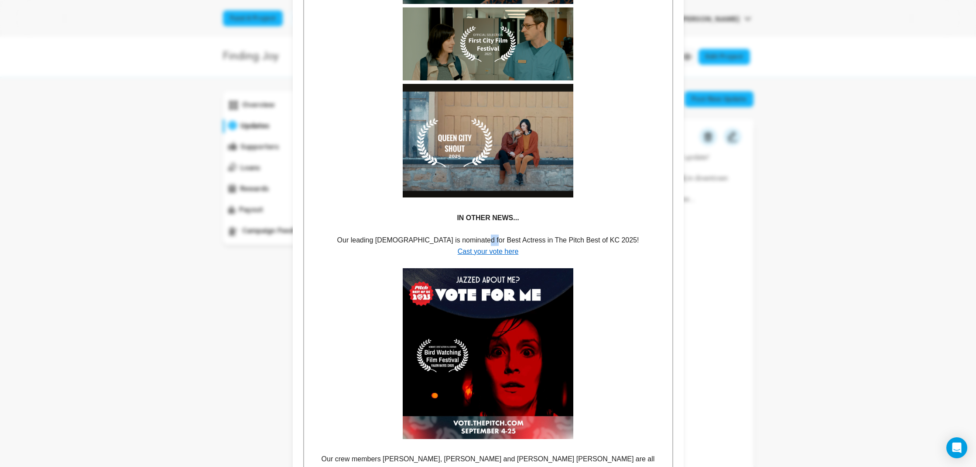
click at [500, 246] on p "Our leading lady is nominated for Best Actress in The Pitch Best of KC 2025!" at bounding box center [488, 239] width 355 height 11
drag, startPoint x: 514, startPoint y: 249, endPoint x: 500, endPoint y: 250, distance: 13.6
click at [500, 246] on p "Our leading lady is nominated for Best Actress in The Pitch Best of KC 2025!" at bounding box center [488, 239] width 355 height 11
click at [542, 246] on p "Our leading lady is nominated for Best Actor in The Pitch Best of KC 2025!" at bounding box center [488, 239] width 355 height 11
click at [542, 257] on p "Cast your vote here" at bounding box center [488, 251] width 355 height 11
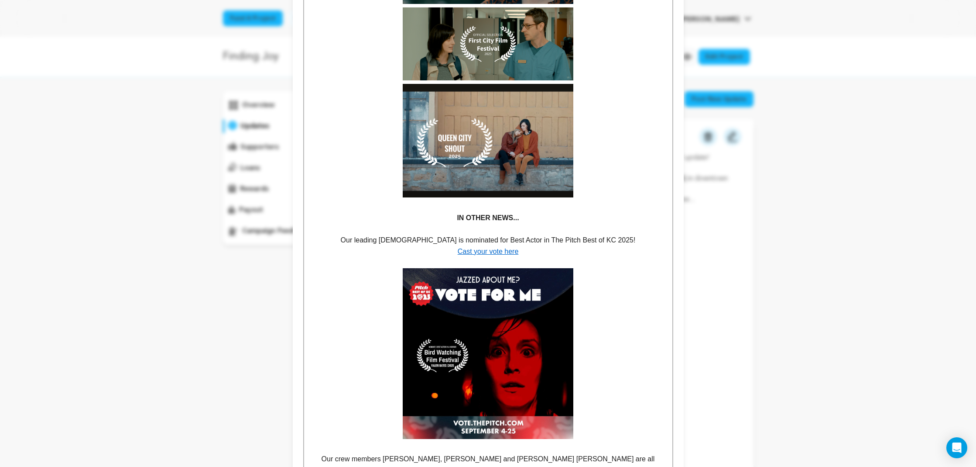
click at [494, 246] on p "Our leading lady is nominated for Best Actor in The Pitch Best of KC 2025!" at bounding box center [488, 239] width 355 height 11
click at [546, 257] on p "Cast your vote here" at bounding box center [488, 251] width 355 height 11
drag, startPoint x: 490, startPoint y: 248, endPoint x: 495, endPoint y: 248, distance: 5.3
click at [490, 246] on p "Our leading lady is nominated for Best Actor in The Pitch Best of KC 2025!" at bounding box center [488, 239] width 355 height 11
click at [495, 246] on p "Our leading lady is nominated for Best Actor in The Pitch Best of KC 2025!" at bounding box center [488, 239] width 355 height 11
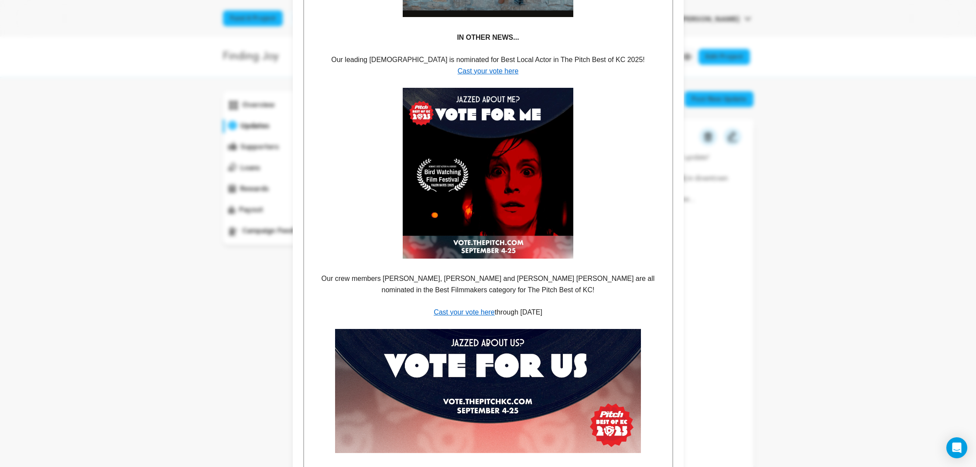
scroll to position [834, 0]
click at [559, 65] on p "Our leading lady is nominated for Best Local Actor in The Pitch Best of KC 2025!" at bounding box center [488, 59] width 355 height 11
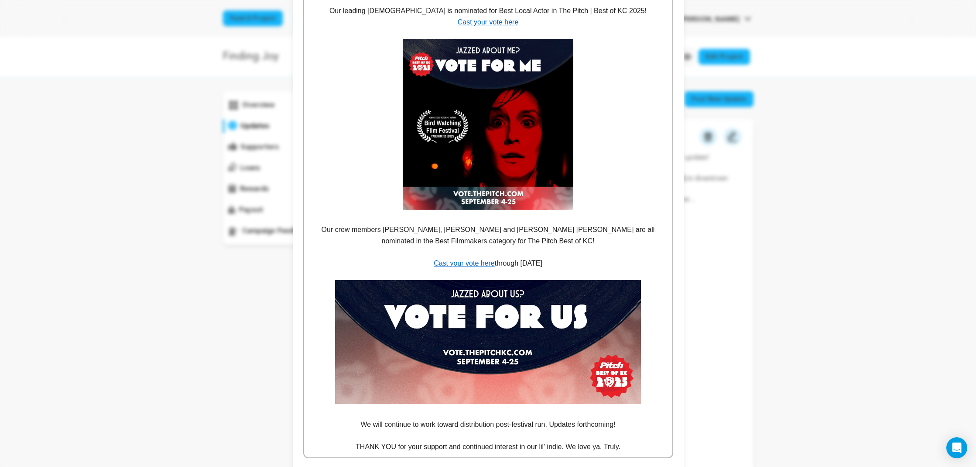
scroll to position [883, 0]
click at [579, 252] on p at bounding box center [488, 251] width 355 height 11
click at [506, 246] on p "Our crew members Patrick Poe, Lolo Loren and L. Tanner Smith are all nominated …" at bounding box center [488, 234] width 355 height 22
click at [562, 255] on p at bounding box center [488, 251] width 355 height 11
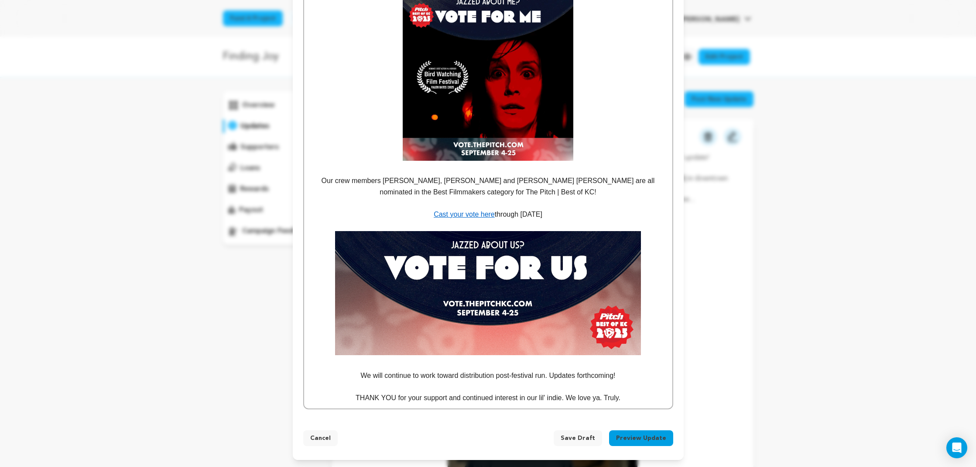
scroll to position [935, 0]
click at [322, 182] on p "Our crew members [PERSON_NAME], [PERSON_NAME] and [PERSON_NAME] [PERSON_NAME] a…" at bounding box center [488, 186] width 355 height 22
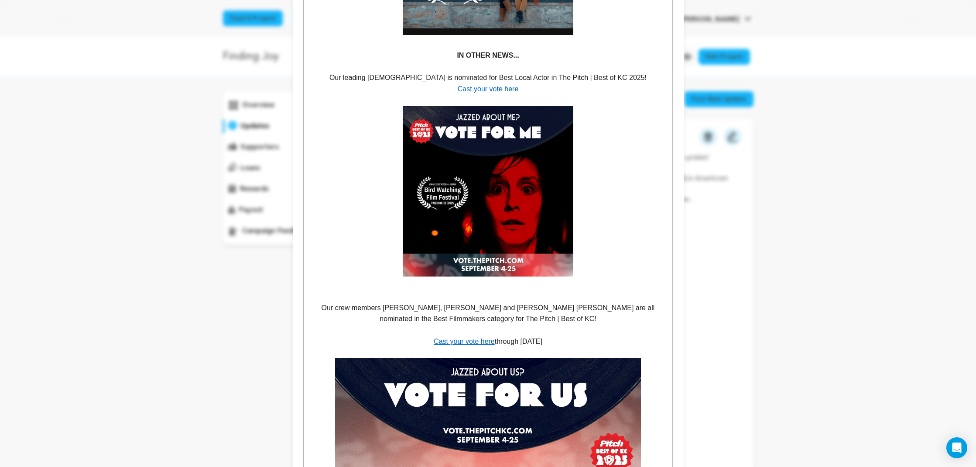
scroll to position [810, 0]
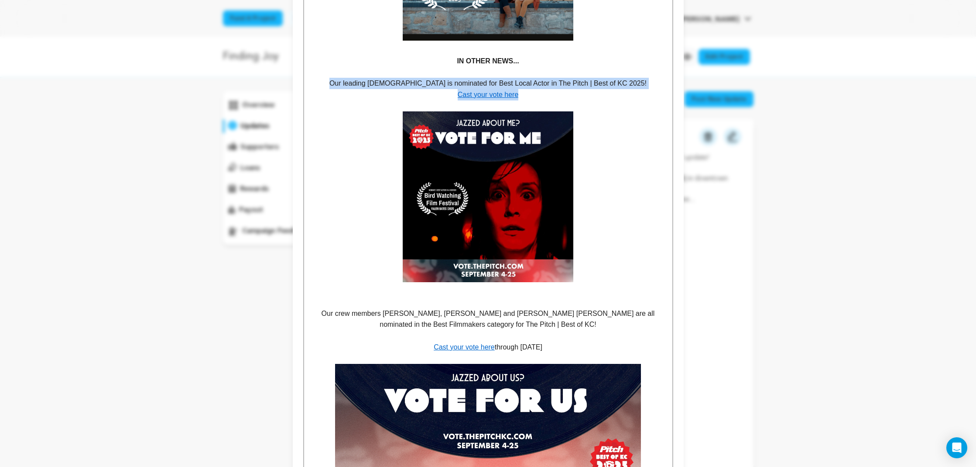
drag, startPoint x: 535, startPoint y: 106, endPoint x: 336, endPoint y: 90, distance: 200.1
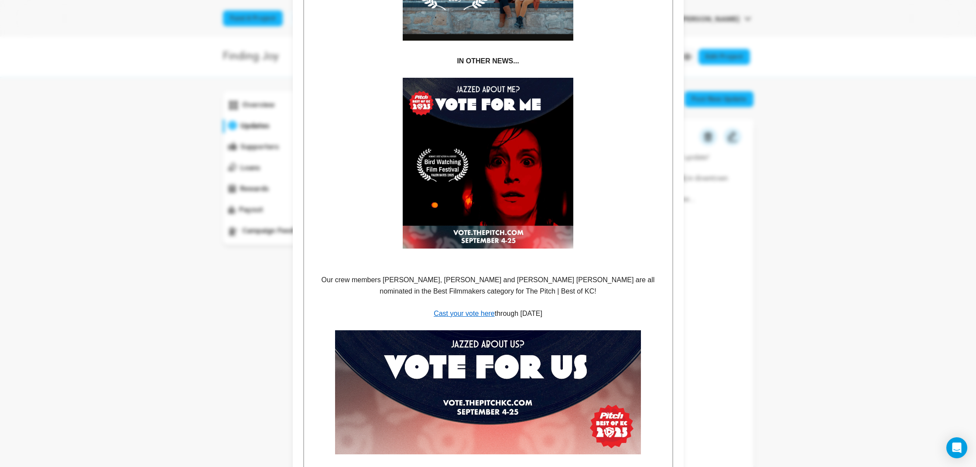
click at [501, 263] on p at bounding box center [488, 257] width 355 height 11
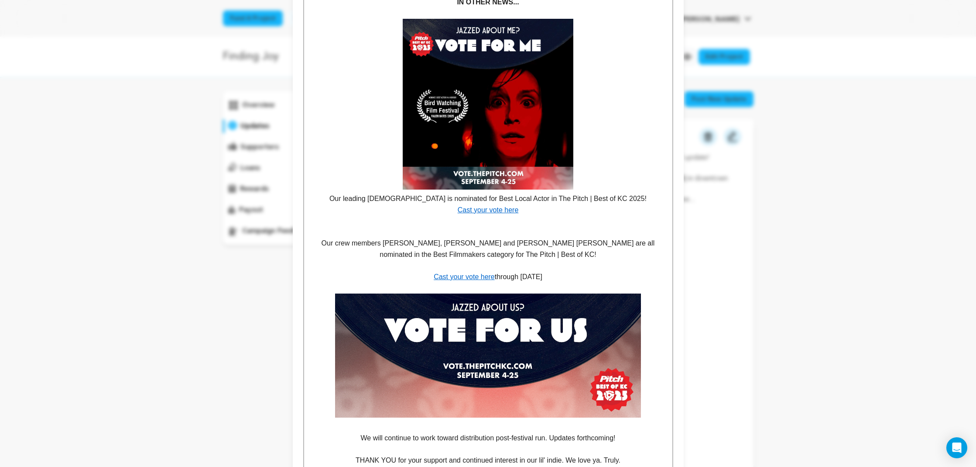
scroll to position [871, 0]
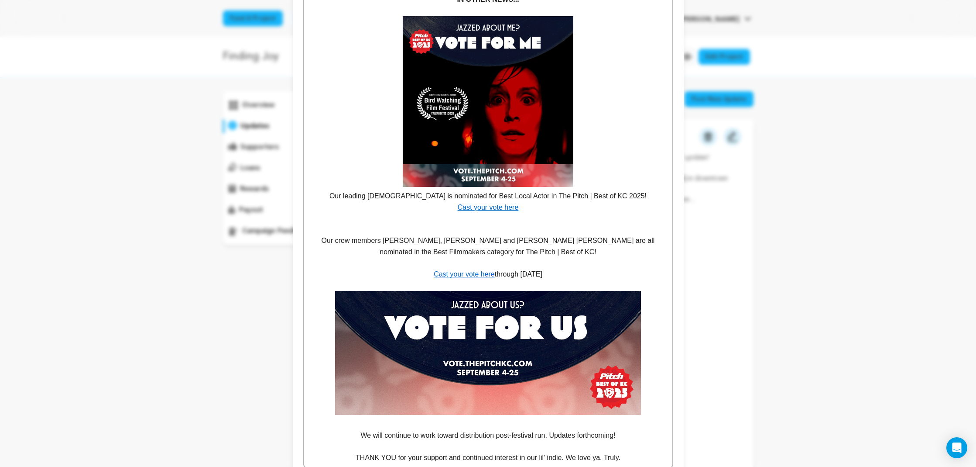
drag, startPoint x: 530, startPoint y: 270, endPoint x: 305, endPoint y: 234, distance: 228.6
drag, startPoint x: 543, startPoint y: 275, endPoint x: 553, endPoint y: 280, distance: 11.5
click at [543, 275] on p "Cast your vote here through Sept. 25" at bounding box center [488, 273] width 355 height 11
drag, startPoint x: 552, startPoint y: 282, endPoint x: 331, endPoint y: 248, distance: 223.0
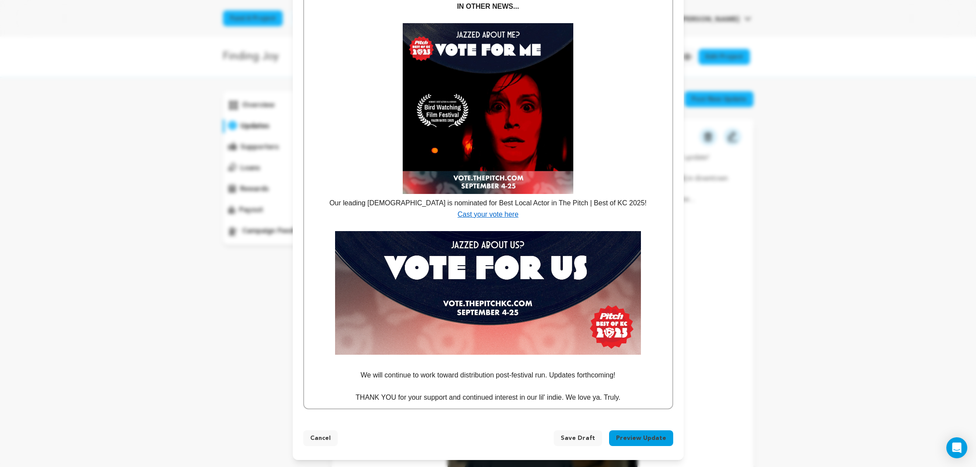
scroll to position [870, 0]
click at [539, 366] on p at bounding box center [488, 363] width 355 height 11
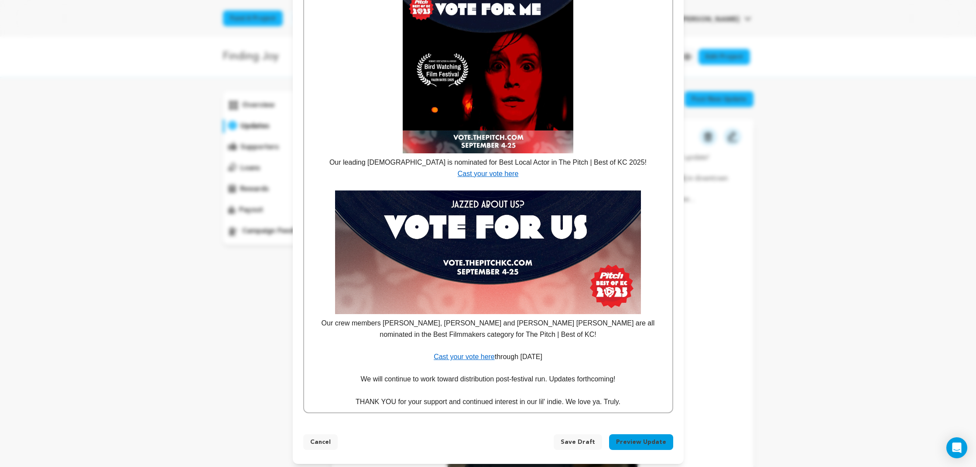
scroll to position [903, 0]
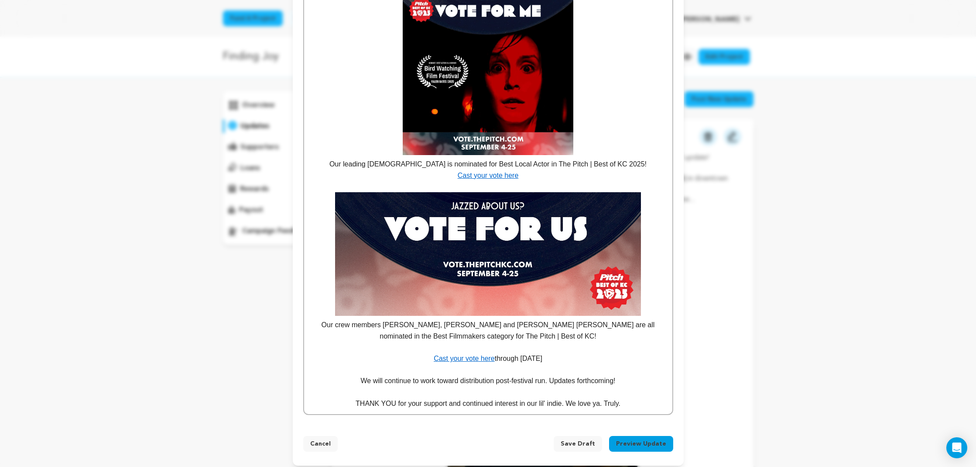
click at [531, 192] on p at bounding box center [488, 186] width 355 height 11
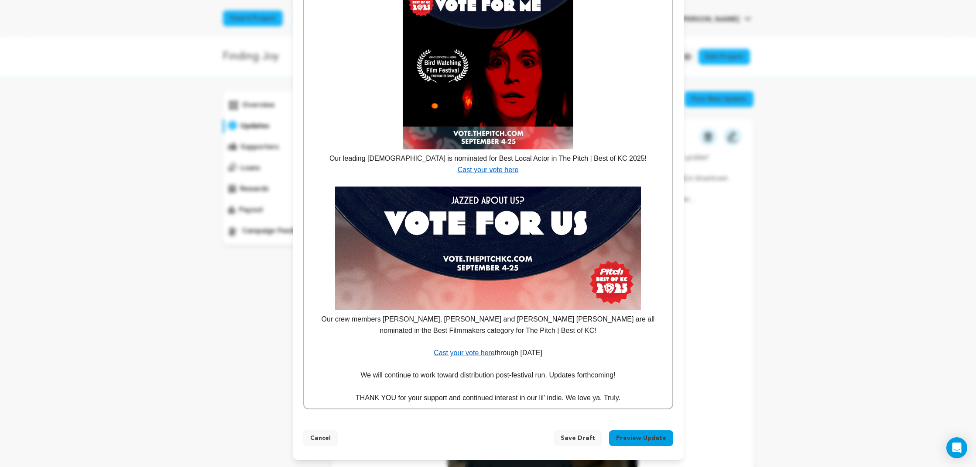
scroll to position [914, 0]
click at [489, 367] on p at bounding box center [488, 363] width 355 height 11
click at [495, 344] on p at bounding box center [488, 341] width 355 height 11
click at [525, 364] on p at bounding box center [488, 363] width 355 height 11
drag, startPoint x: 495, startPoint y: 365, endPoint x: 471, endPoint y: 367, distance: 23.6
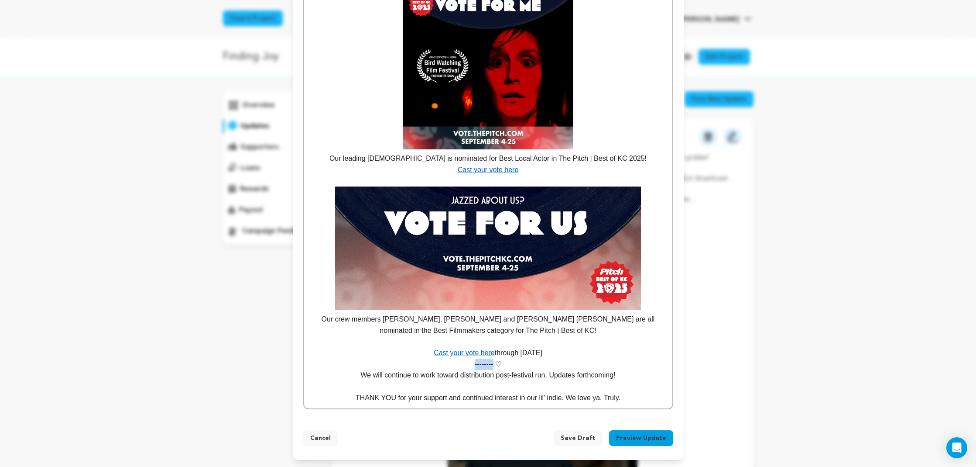
click at [471, 367] on p "-------- ♡" at bounding box center [488, 363] width 355 height 11
copy p "--------"
click at [535, 366] on p "-------- ♡" at bounding box center [488, 363] width 355 height 11
click at [574, 376] on p "We will continue to work toward distribution post-festival run. Updates forthco…" at bounding box center [488, 374] width 355 height 11
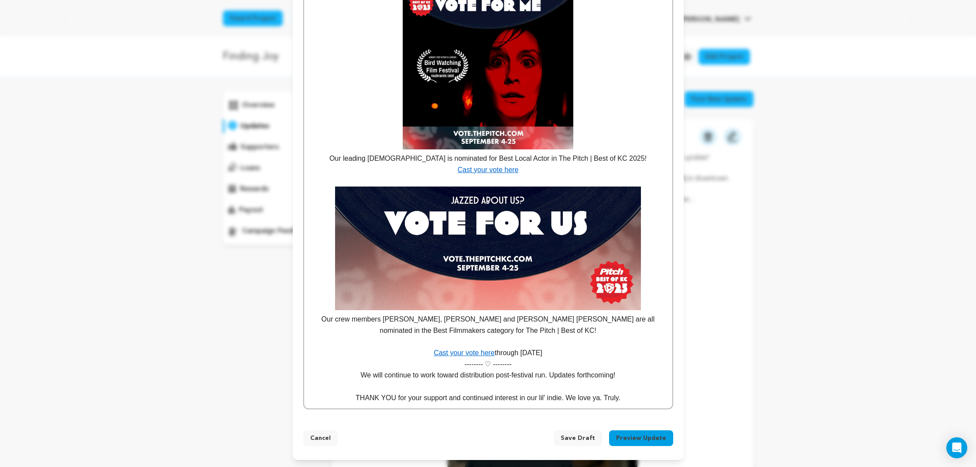
scroll to position [914, 0]
click at [585, 437] on span "Save Draft" at bounding box center [578, 437] width 34 height 9
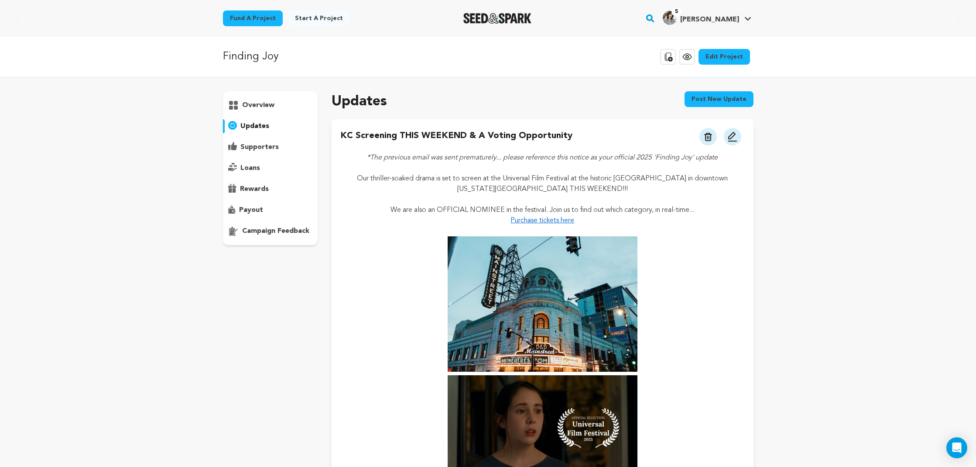
scroll to position [0, 0]
click at [729, 139] on img at bounding box center [733, 136] width 10 height 10
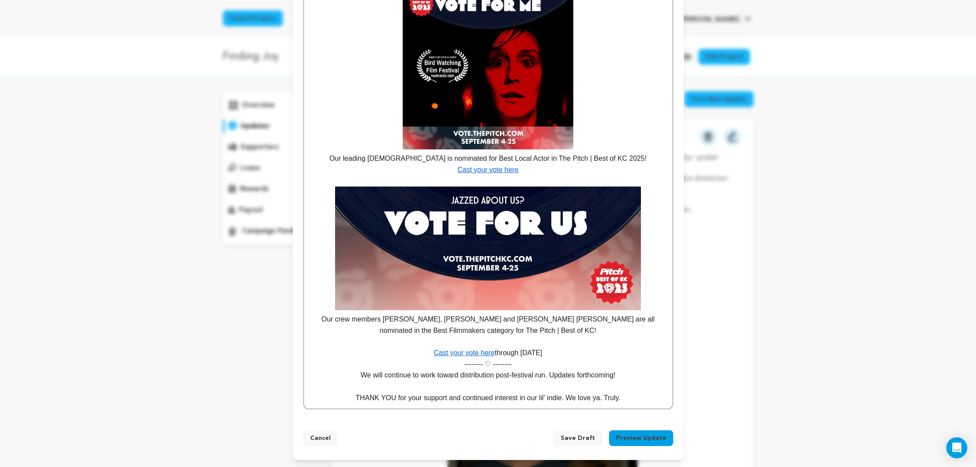
scroll to position [914, 0]
drag, startPoint x: 560, startPoint y: 354, endPoint x: 559, endPoint y: 360, distance: 6.2
click at [560, 354] on p "Cast your vote here through [DATE]" at bounding box center [488, 352] width 355 height 11
click at [543, 364] on p "-------- ♡ --------" at bounding box center [488, 363] width 355 height 11
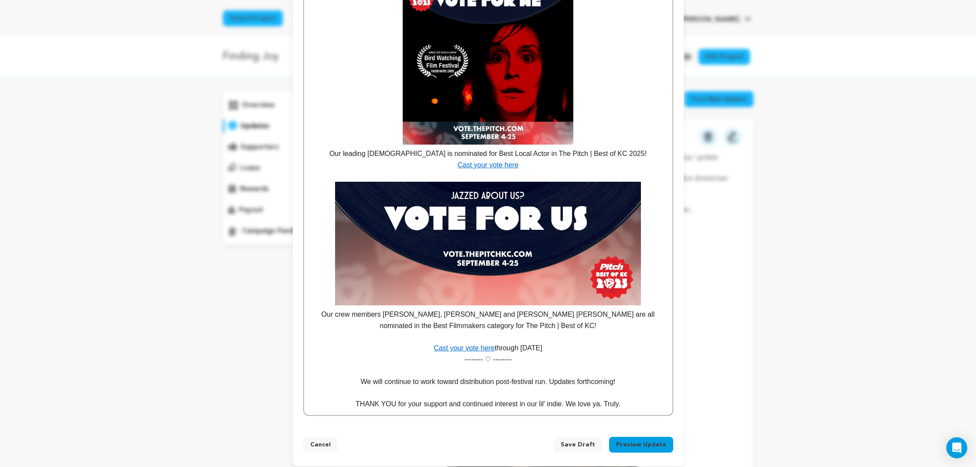
click at [590, 448] on span "Save Draft" at bounding box center [578, 444] width 34 height 9
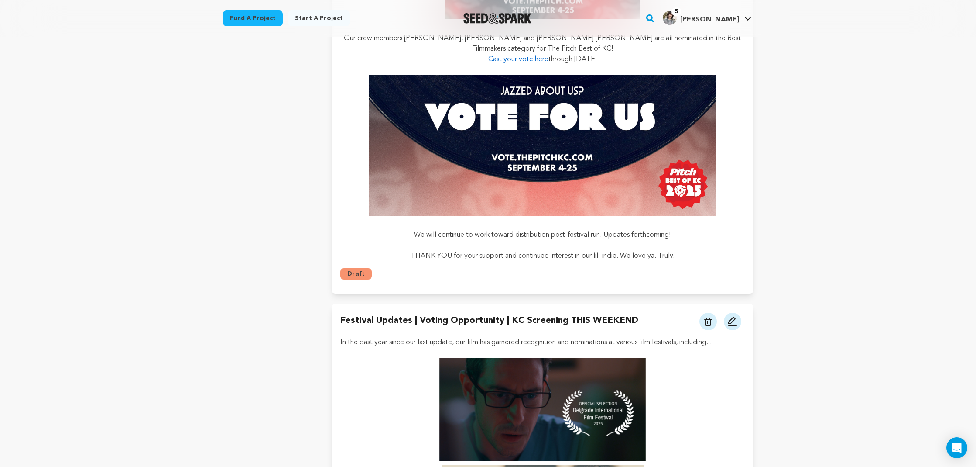
scroll to position [2597, 0]
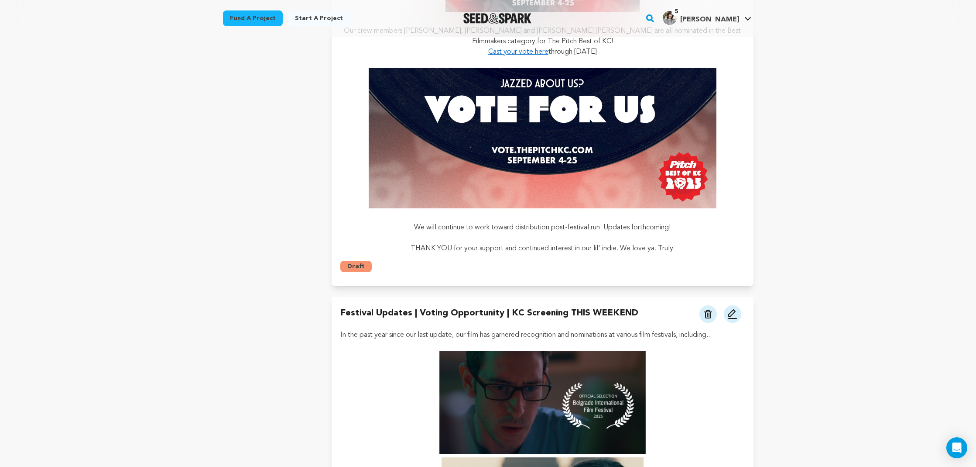
click at [707, 312] on img at bounding box center [709, 314] width 8 height 8
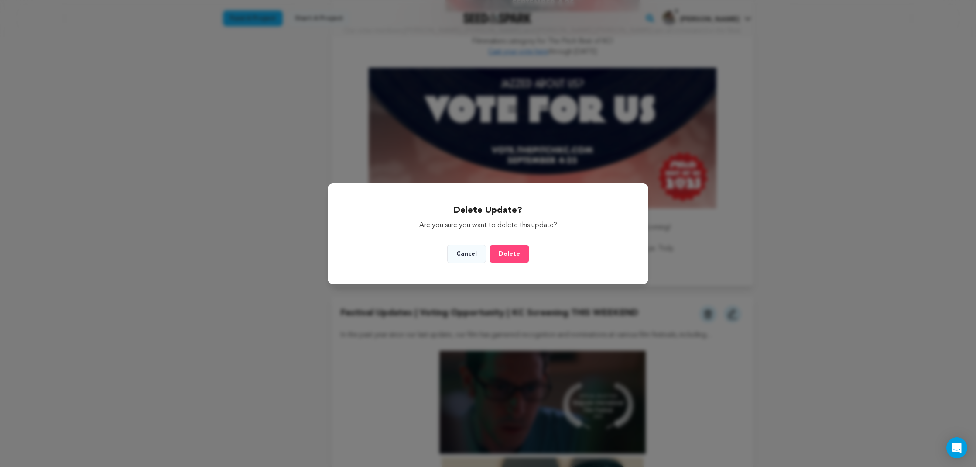
click at [503, 251] on span "Delete" at bounding box center [509, 254] width 21 height 6
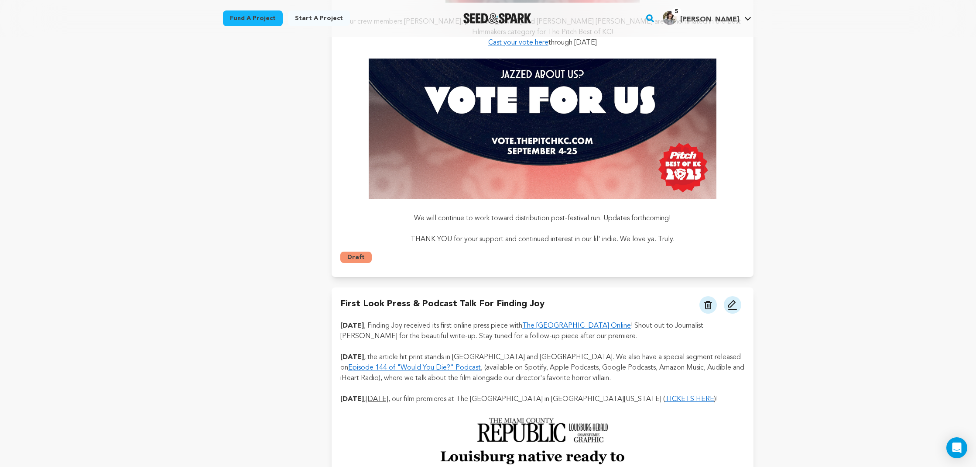
scroll to position [2618, 0]
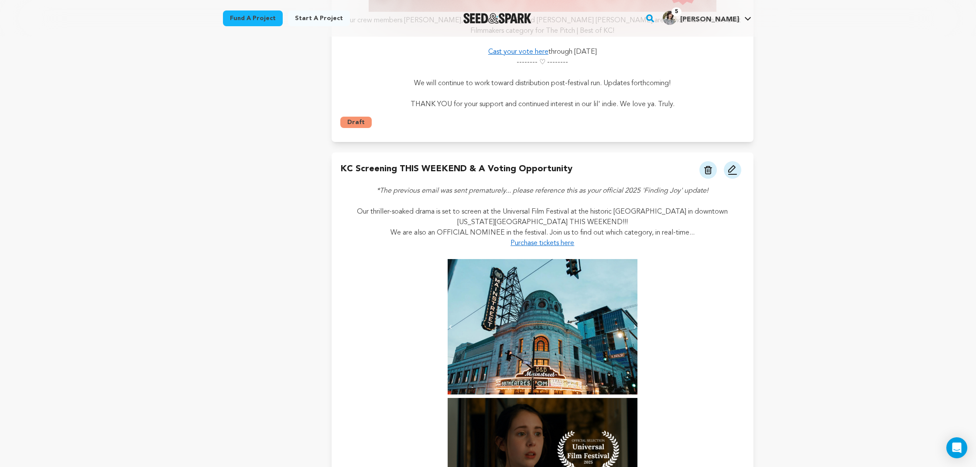
scroll to position [1363, 0]
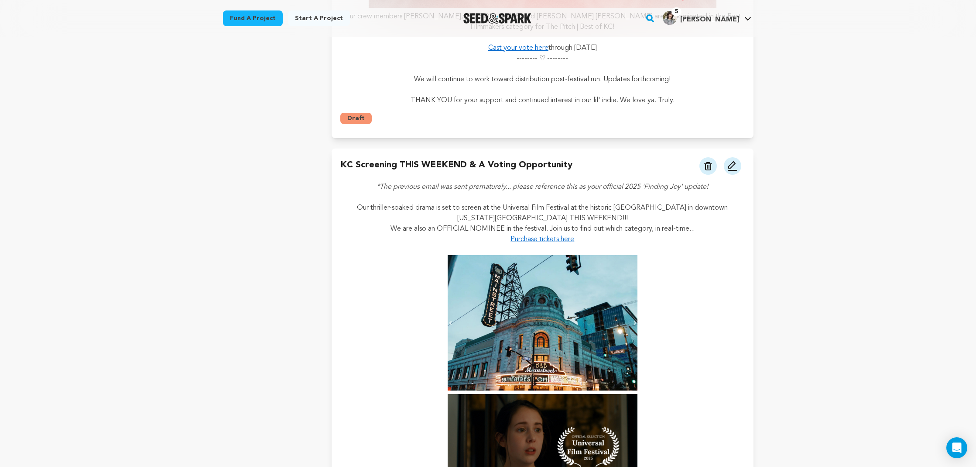
click at [707, 163] on img at bounding box center [709, 166] width 8 height 8
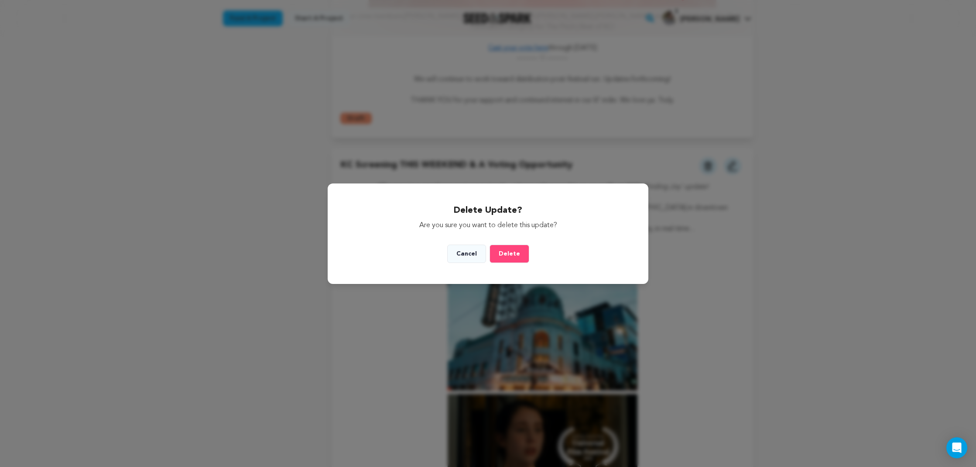
click at [509, 244] on button "Delete" at bounding box center [510, 253] width 40 height 18
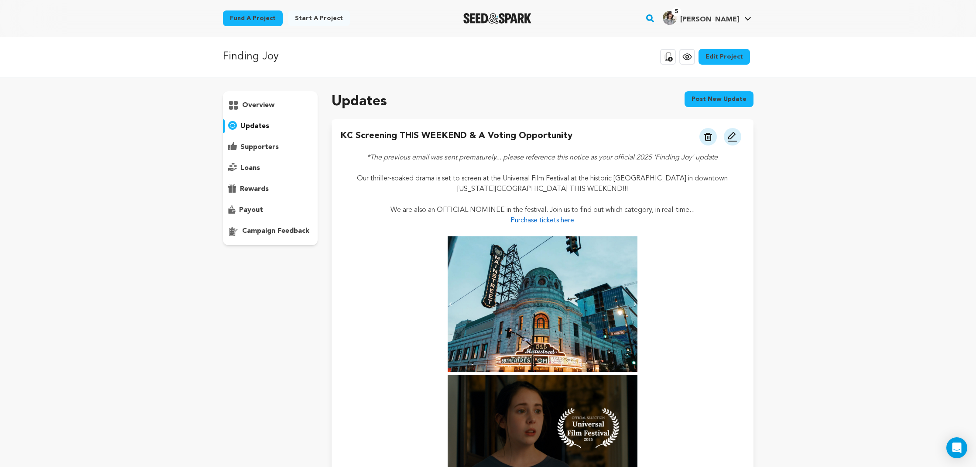
click at [732, 139] on img at bounding box center [733, 136] width 10 height 10
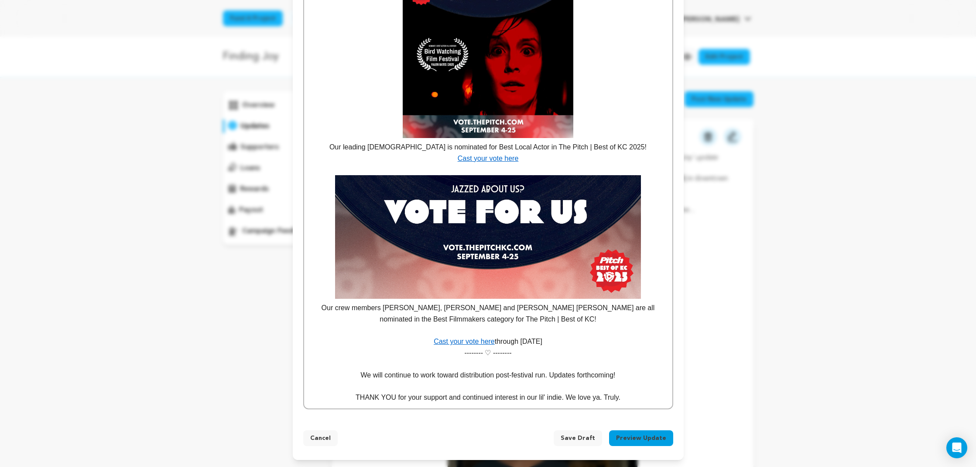
click at [635, 438] on button "Preview Update" at bounding box center [641, 438] width 64 height 16
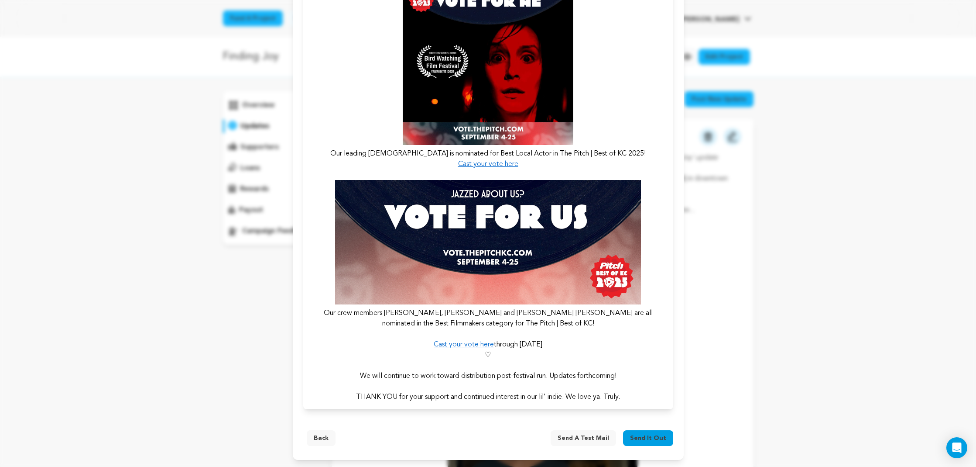
click at [581, 434] on span "Send a test mail" at bounding box center [584, 437] width 52 height 9
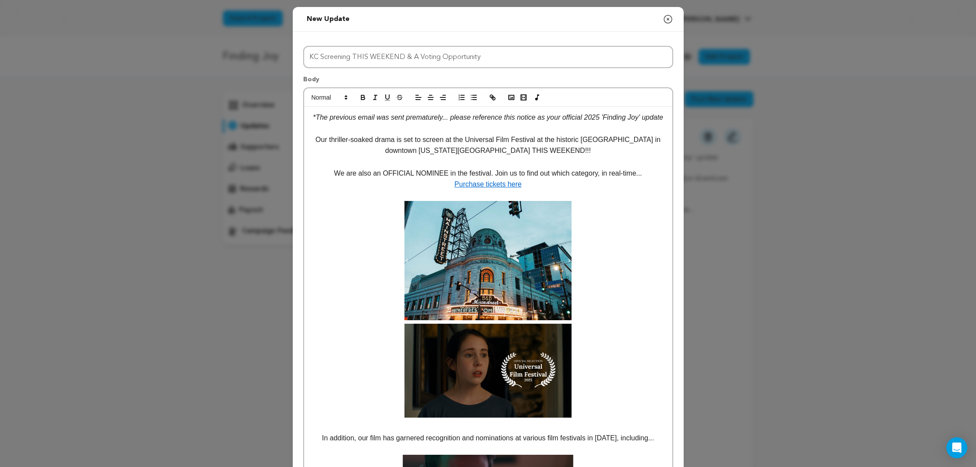
click at [465, 117] on em "*The previous email was sent prematurely... please reference this notice as you…" at bounding box center [488, 116] width 351 height 7
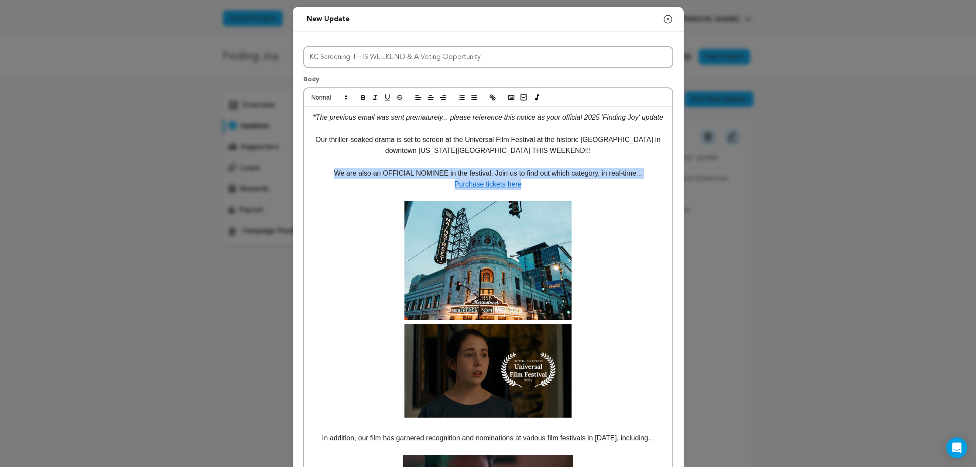
drag, startPoint x: 539, startPoint y: 193, endPoint x: 321, endPoint y: 184, distance: 217.6
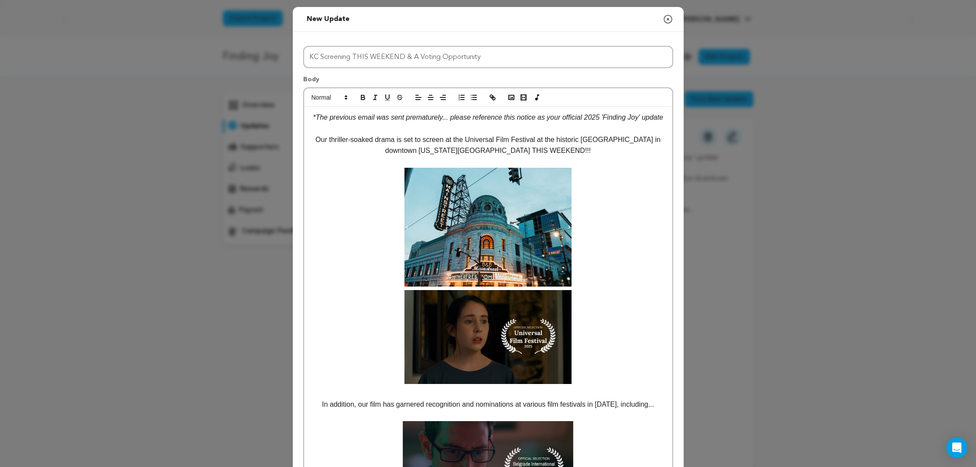
click at [610, 285] on link at bounding box center [488, 227] width 355 height 119
click at [594, 302] on link at bounding box center [488, 337] width 355 height 94
click at [588, 287] on link at bounding box center [488, 227] width 355 height 119
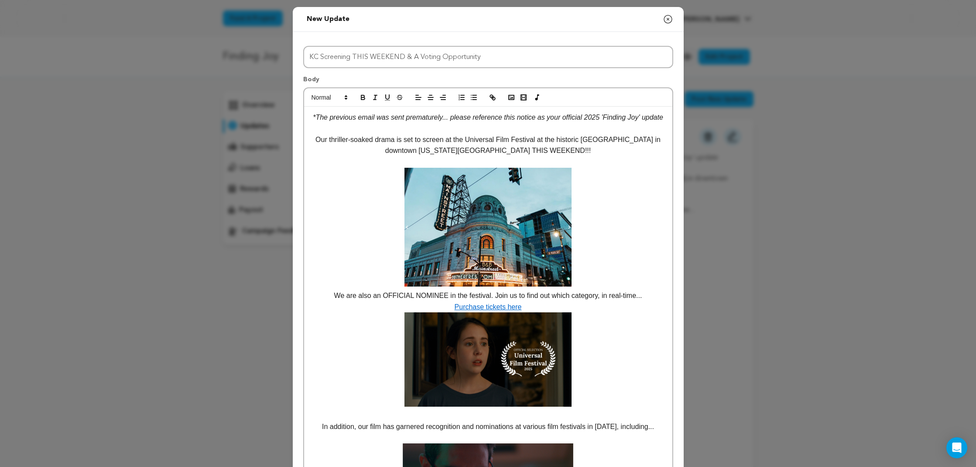
click at [321, 301] on p "We are also an OFFICIAL NOMINEE in the festival. Join us to find out which cate…" at bounding box center [488, 295] width 355 height 11
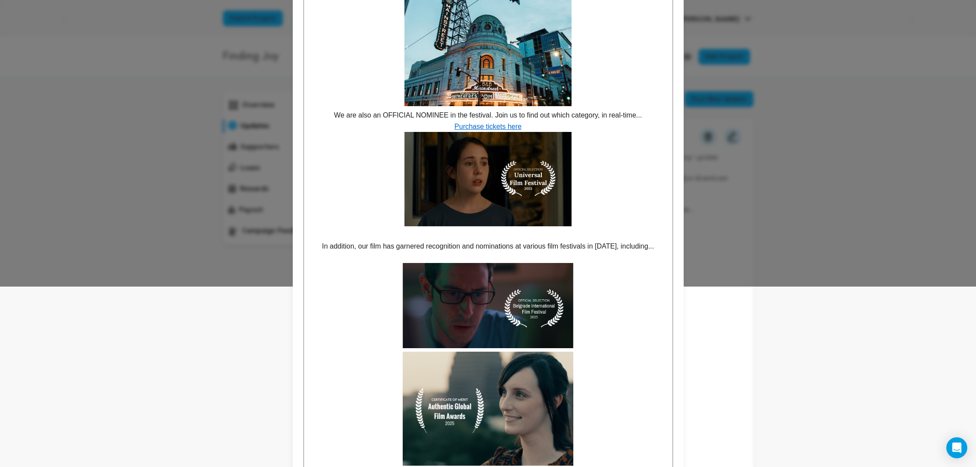
scroll to position [182, 0]
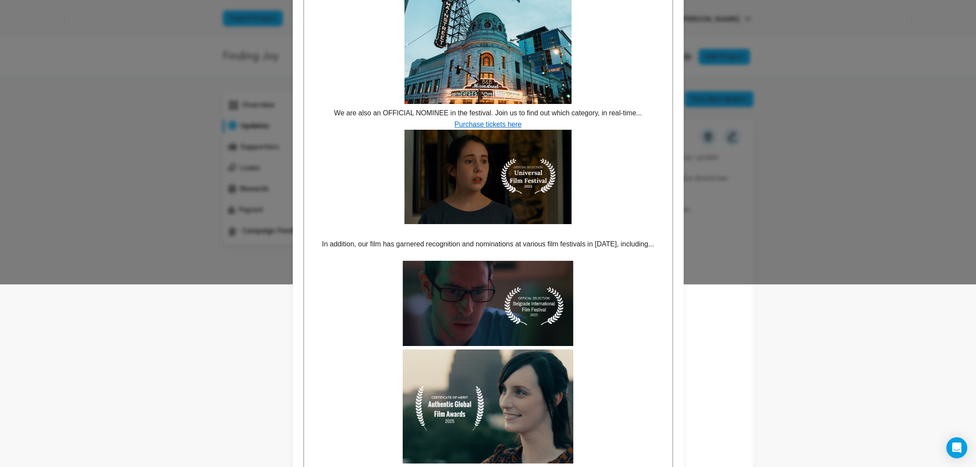
click at [570, 239] on p at bounding box center [488, 232] width 355 height 11
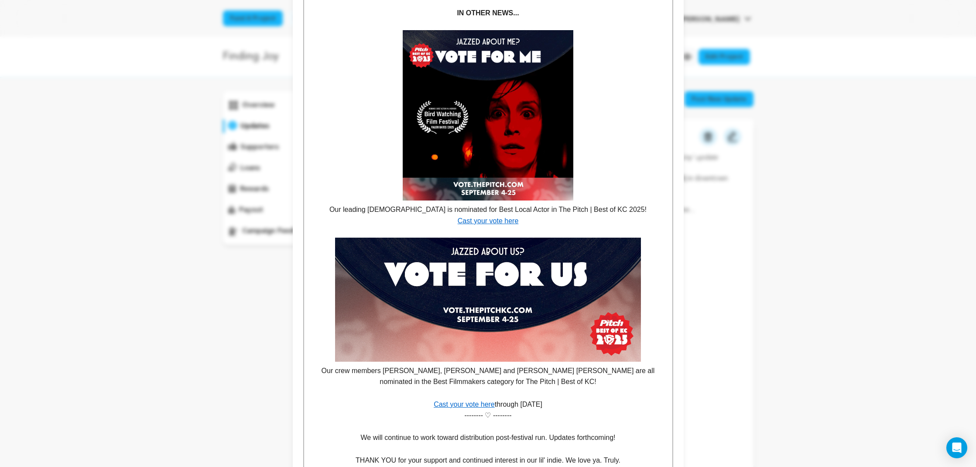
scroll to position [850, 0]
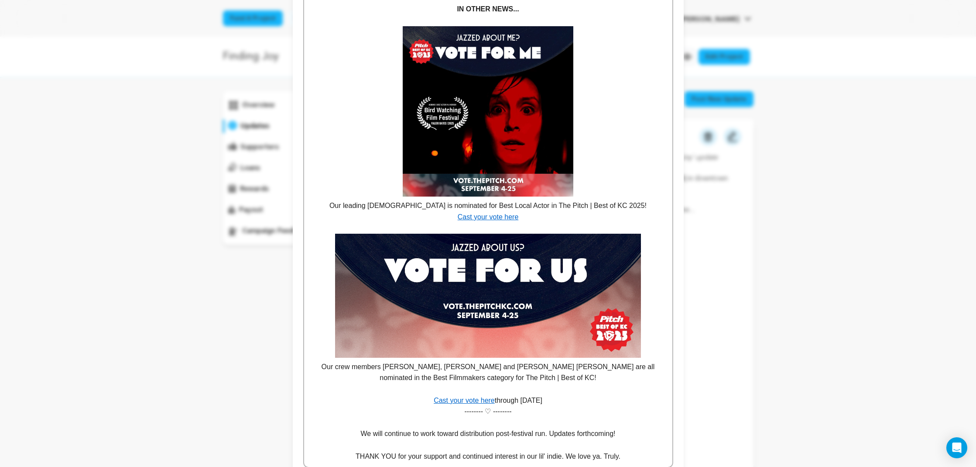
click at [360, 211] on p "Our leading [DEMOGRAPHIC_DATA] is nominated for Best Local Actor in The Pitch |…" at bounding box center [488, 205] width 355 height 11
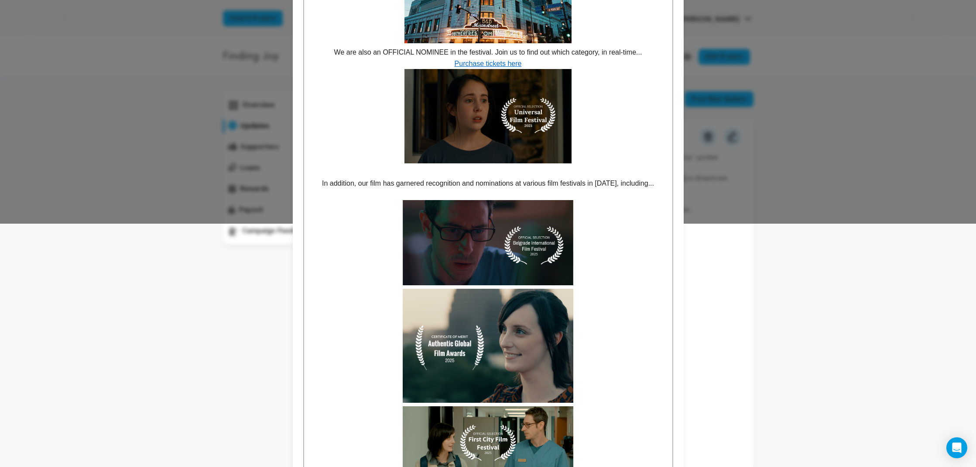
scroll to position [241, 0]
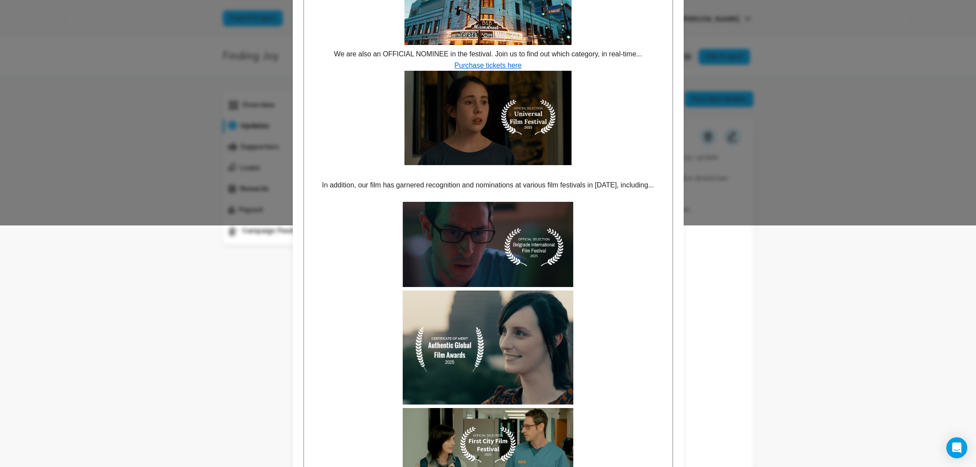
click at [449, 202] on p at bounding box center [488, 196] width 355 height 11
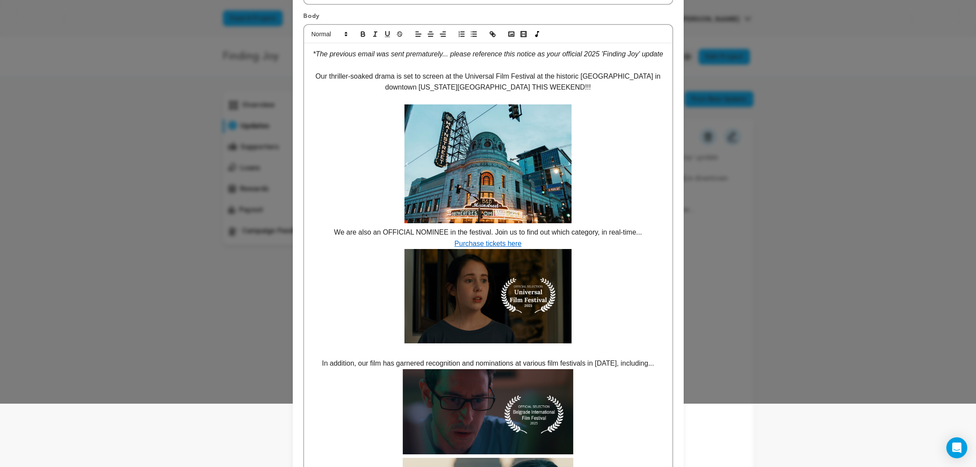
scroll to position [56, 0]
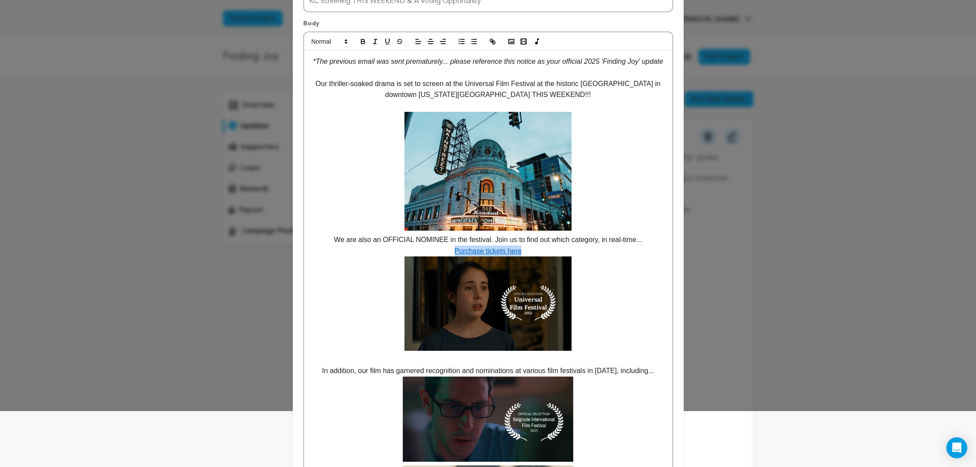
drag, startPoint x: 530, startPoint y: 259, endPoint x: 444, endPoint y: 260, distance: 86.4
click at [444, 257] on p "Purchase tickets here" at bounding box center [488, 250] width 355 height 11
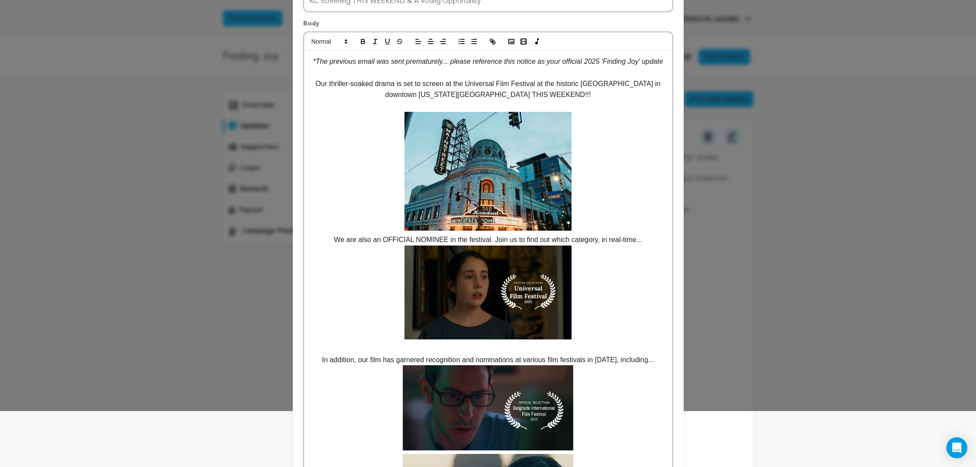
click at [592, 338] on link at bounding box center [488, 292] width 355 height 94
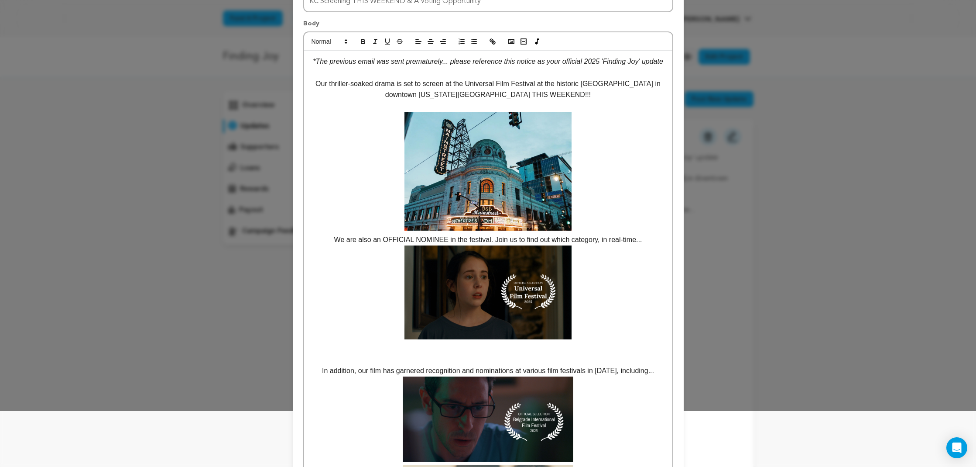
scroll to position [8, 0]
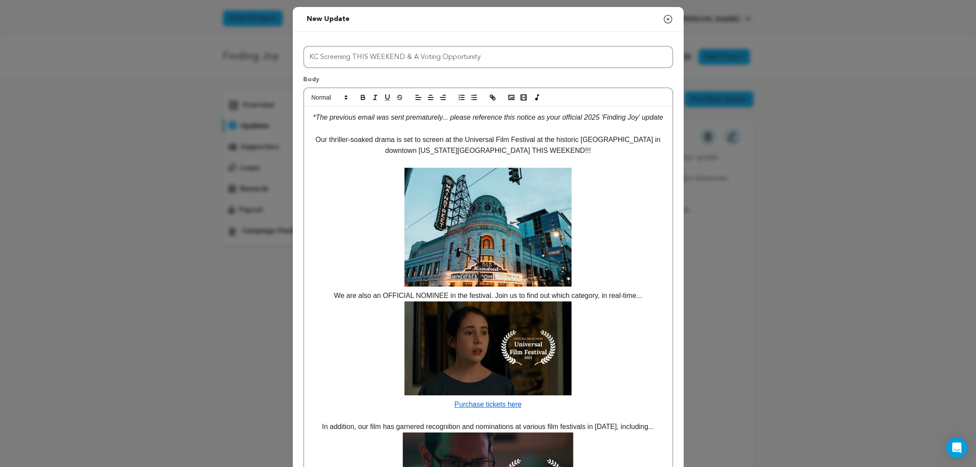
click at [432, 410] on p "Purchase tickets here" at bounding box center [488, 404] width 355 height 11
click at [617, 360] on link at bounding box center [488, 348] width 355 height 94
click at [457, 168] on p at bounding box center [488, 161] width 355 height 11
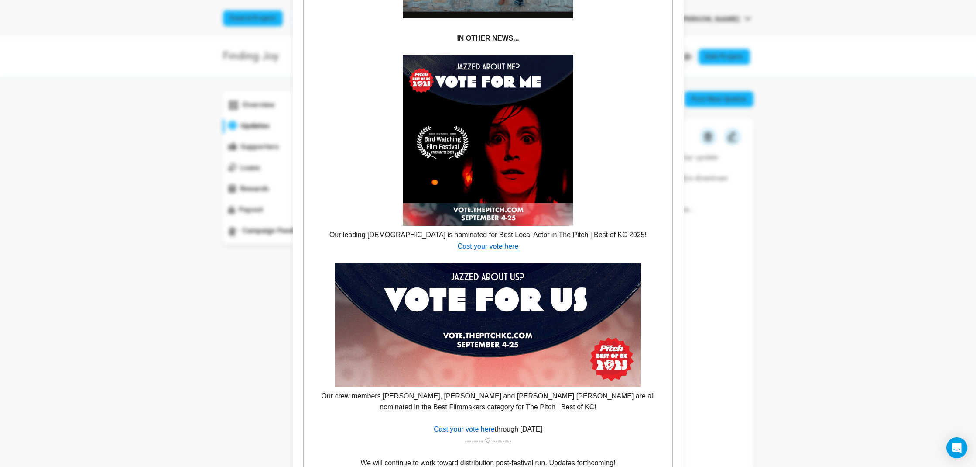
scroll to position [814, 0]
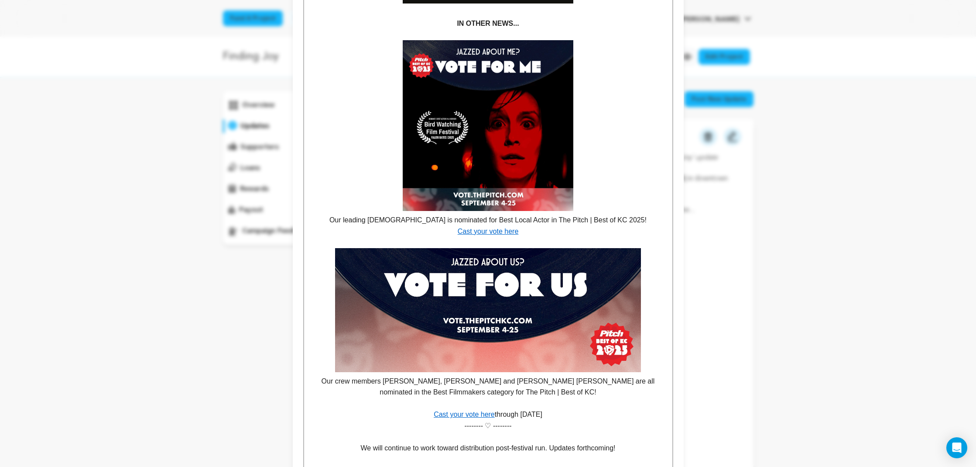
click at [525, 41] on p at bounding box center [488, 34] width 355 height 11
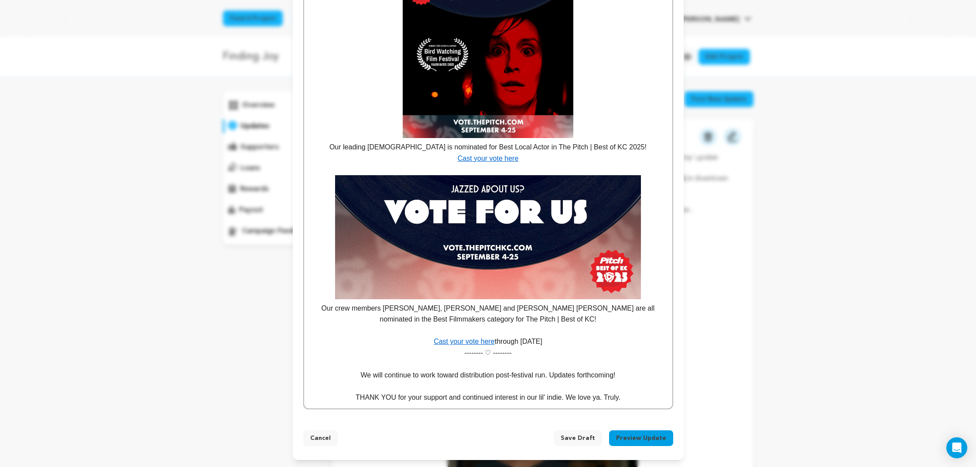
scroll to position [892, 0]
click at [450, 356] on p "-------- ♡ --------" at bounding box center [488, 352] width 355 height 11
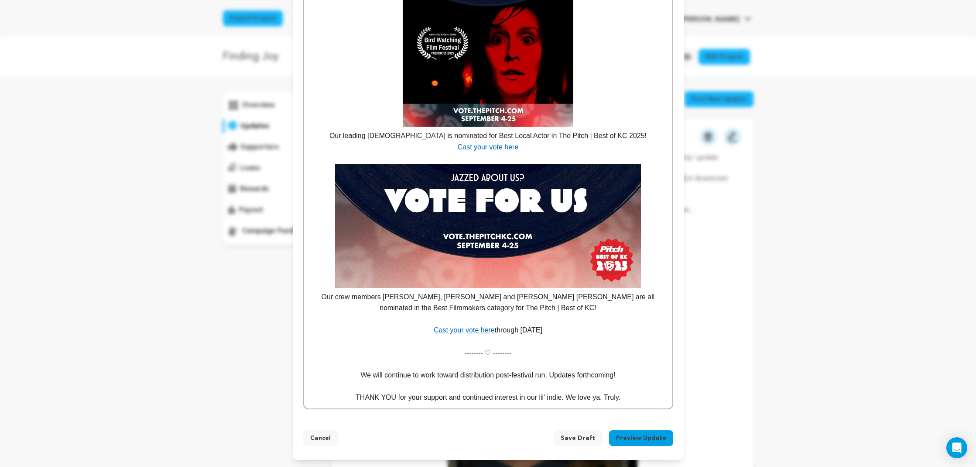
scroll to position [903, 0]
click at [499, 323] on p at bounding box center [488, 318] width 355 height 11
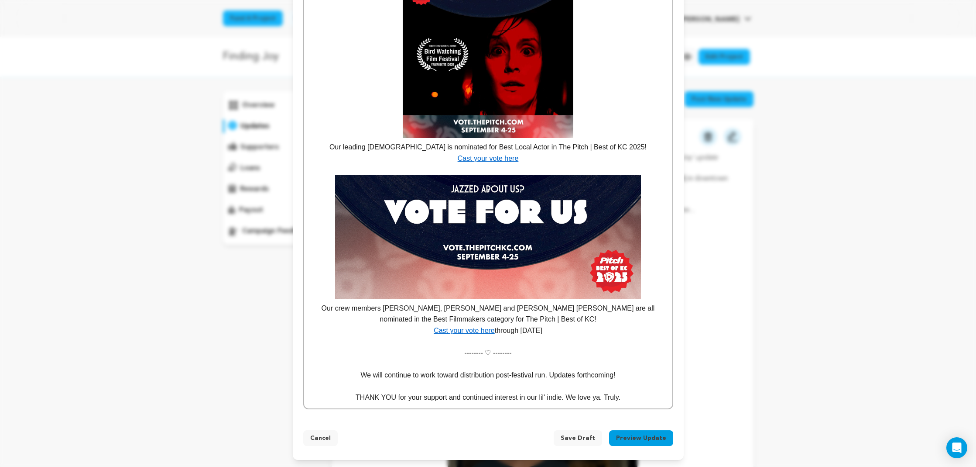
scroll to position [892, 0]
click at [625, 374] on p "We will continue to work toward distribution post-festival run. Updates forthco…" at bounding box center [488, 374] width 355 height 11
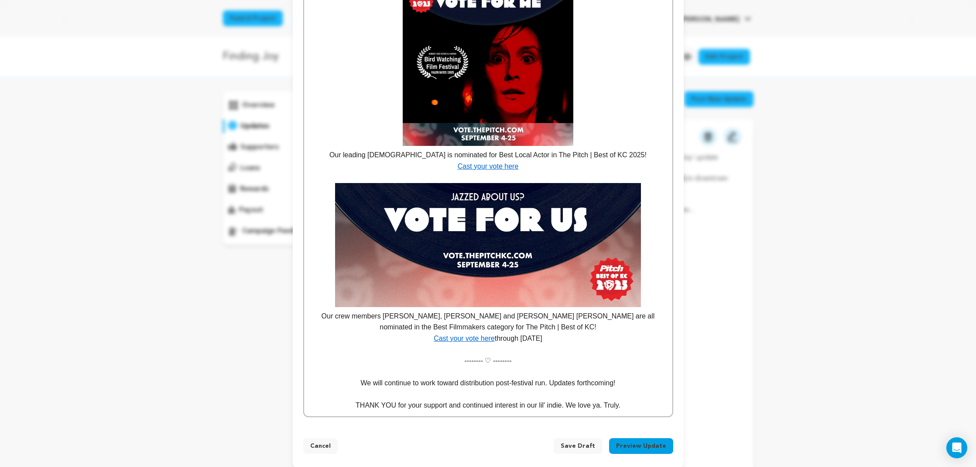
click at [566, 410] on p "THANK YOU for your support and continued interest in our lil' indie. We love ya…" at bounding box center [488, 404] width 355 height 11
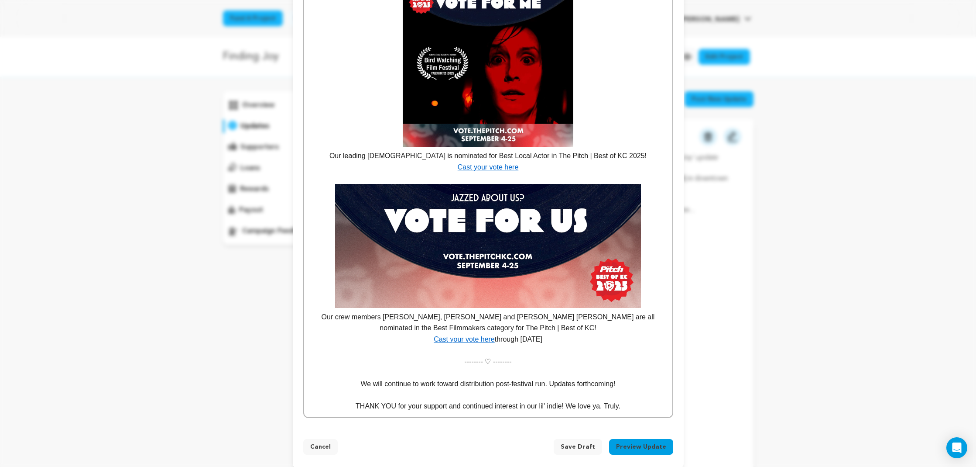
click at [625, 389] on p "We will continue to work toward distribution post-festival run. Updates forthco…" at bounding box center [488, 383] width 355 height 11
click at [575, 451] on span "Save Draft" at bounding box center [578, 446] width 34 height 9
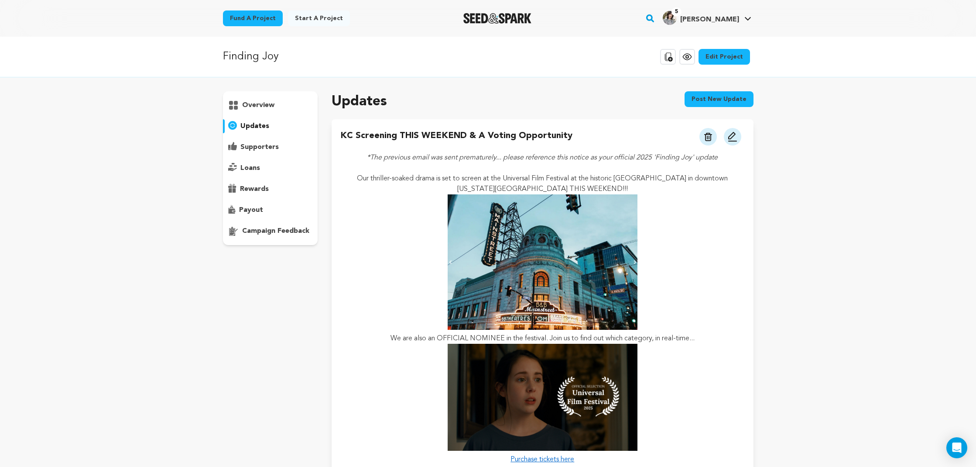
click at [736, 132] on img at bounding box center [733, 136] width 10 height 10
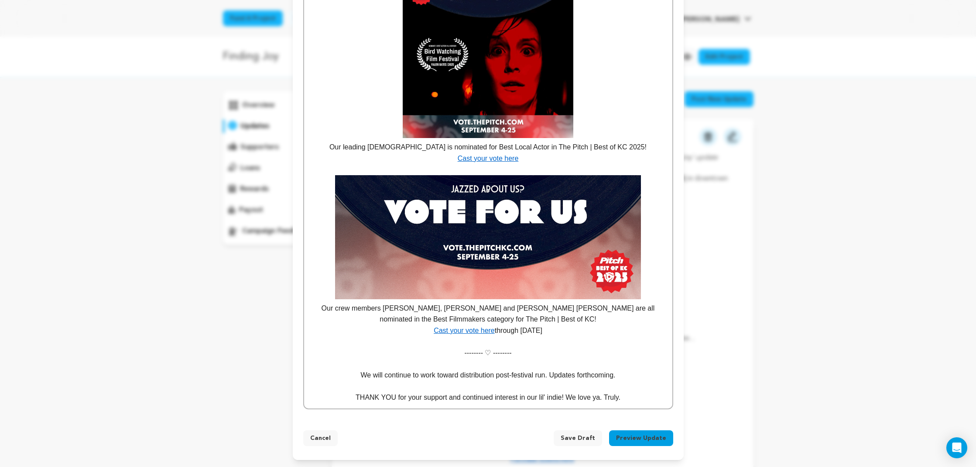
click at [626, 437] on button "Preview Update" at bounding box center [641, 438] width 64 height 16
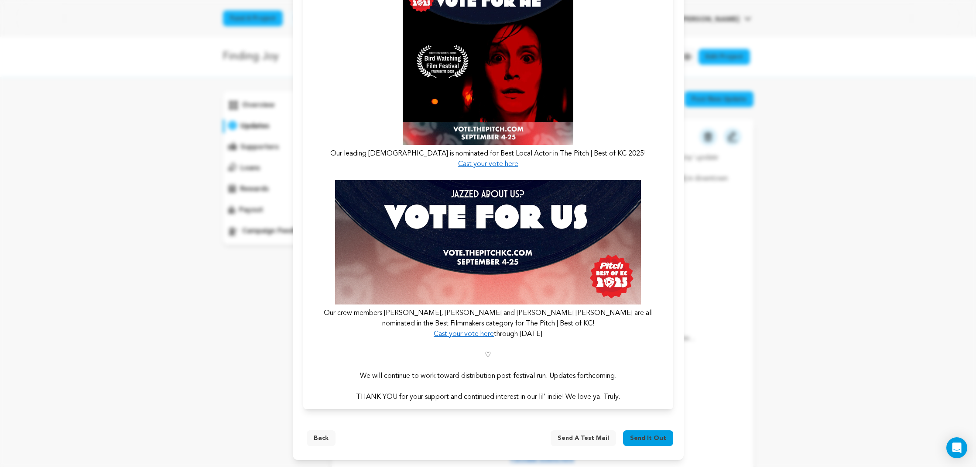
click at [575, 433] on span "Send a test mail" at bounding box center [584, 437] width 52 height 9
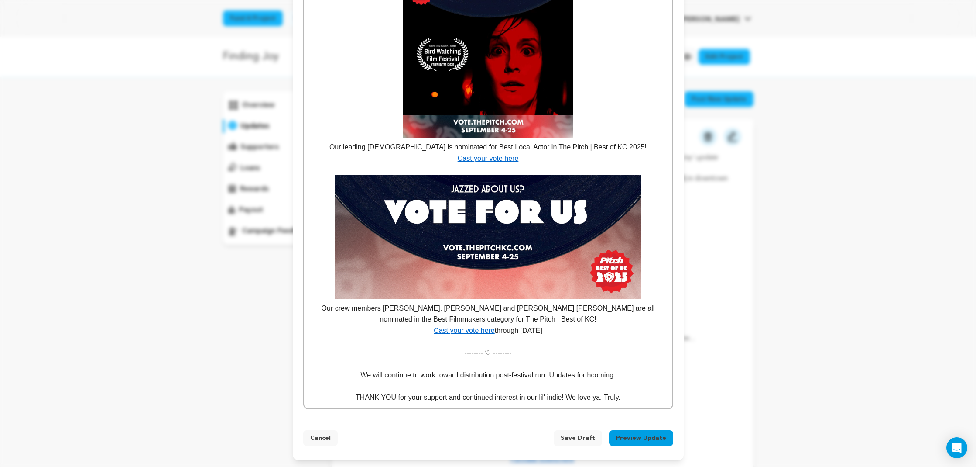
scroll to position [892, 0]
click at [576, 438] on span "Save Draft" at bounding box center [578, 437] width 34 height 9
